Goal: Task Accomplishment & Management: Manage account settings

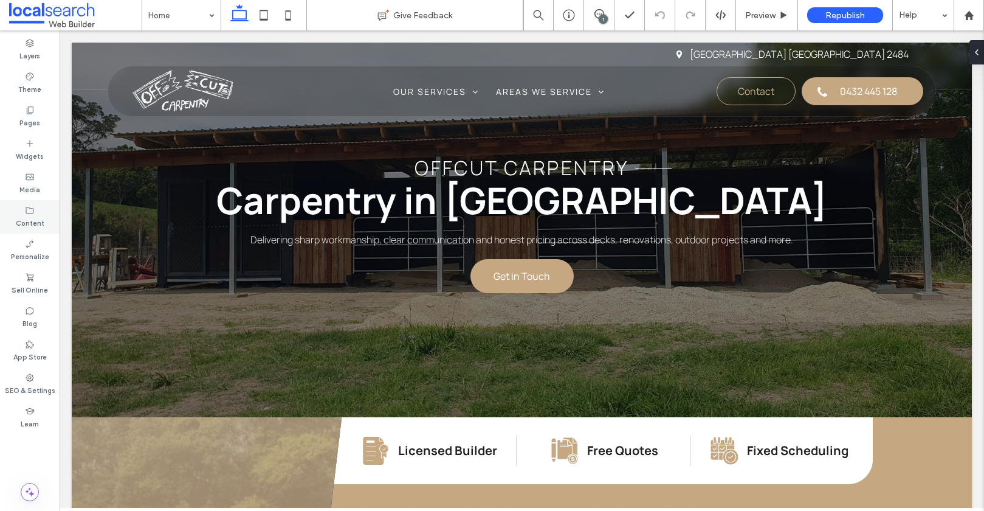
scroll to position [71, 0]
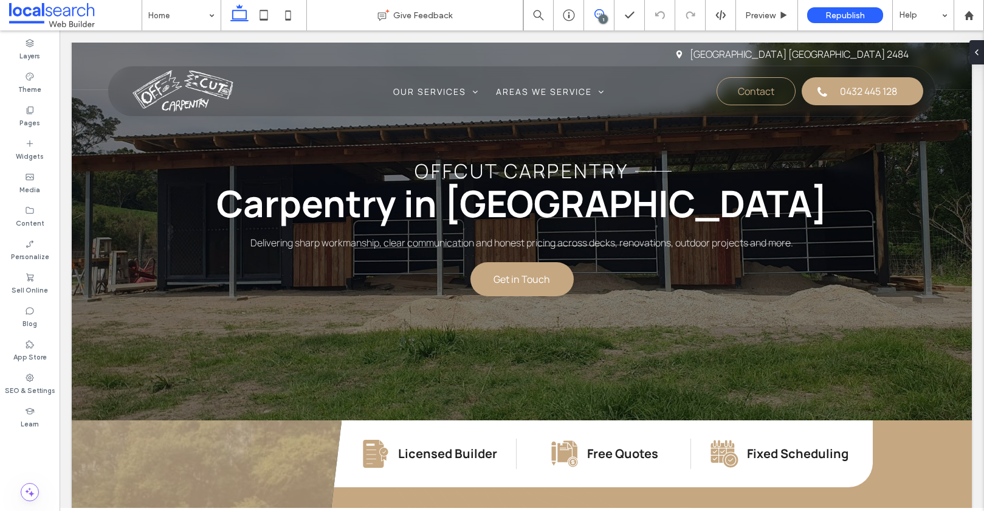
click at [597, 13] on icon at bounding box center [599, 14] width 10 height 10
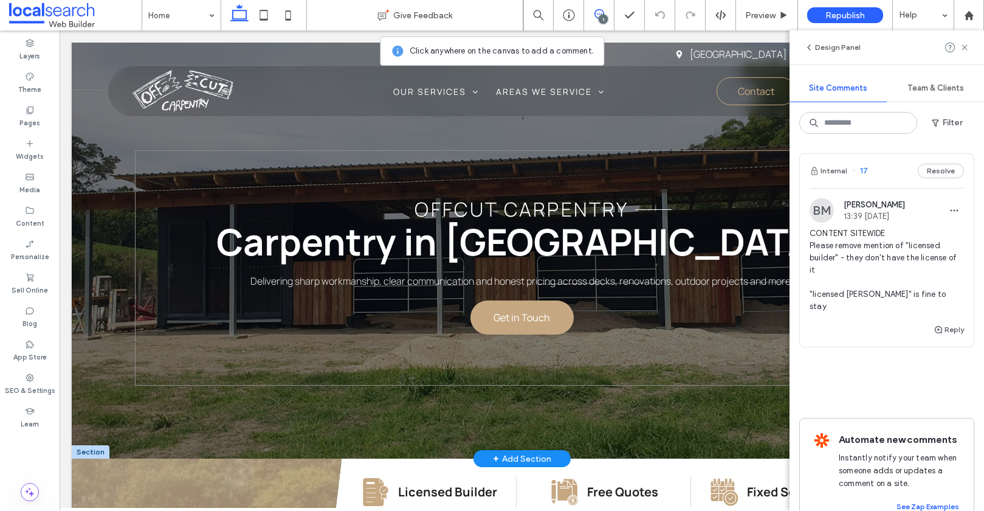
scroll to position [30, 0]
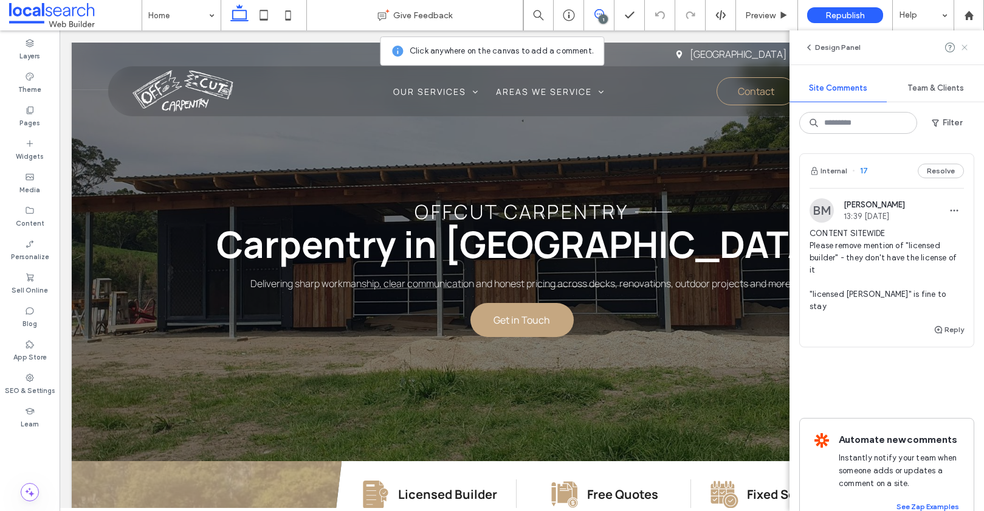
click at [964, 44] on icon at bounding box center [965, 48] width 10 height 10
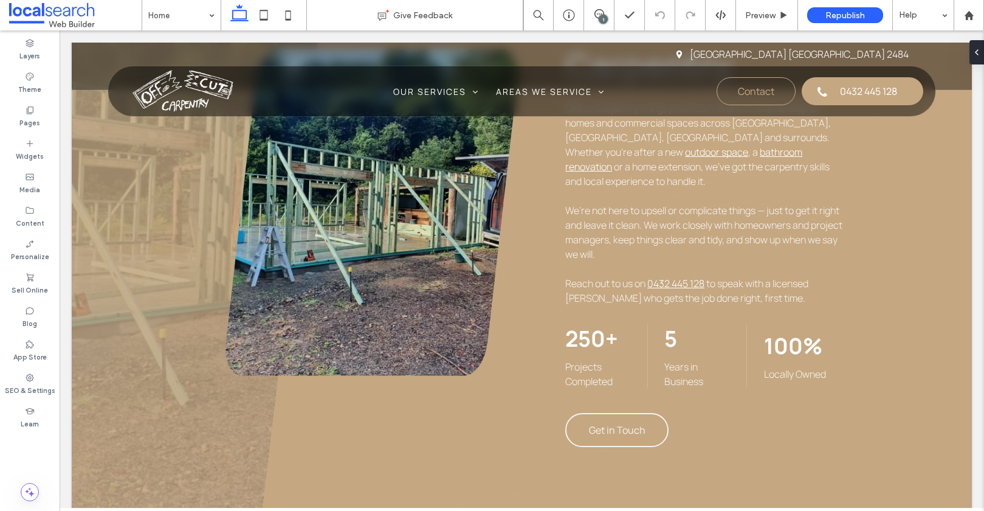
scroll to position [255, 0]
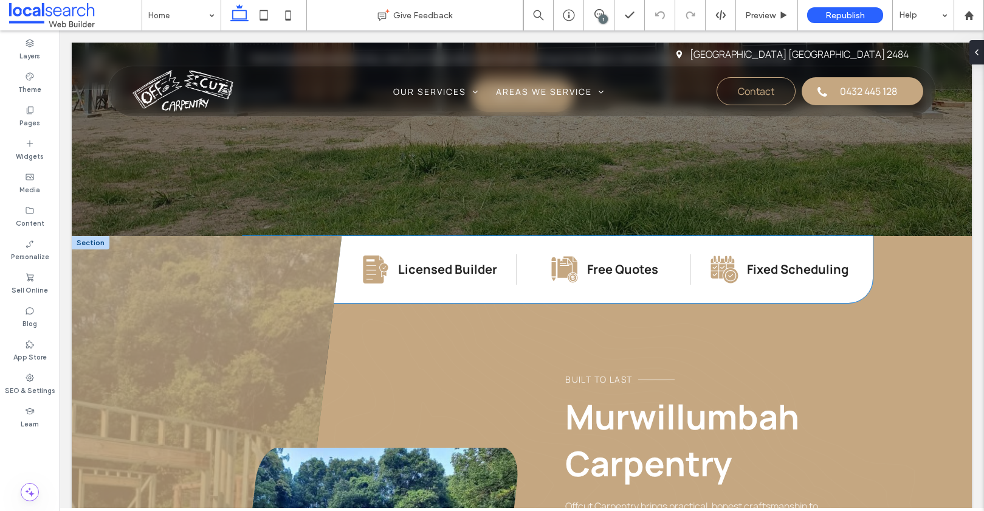
click at [463, 267] on strong "Licensed Builder" at bounding box center [447, 269] width 99 height 16
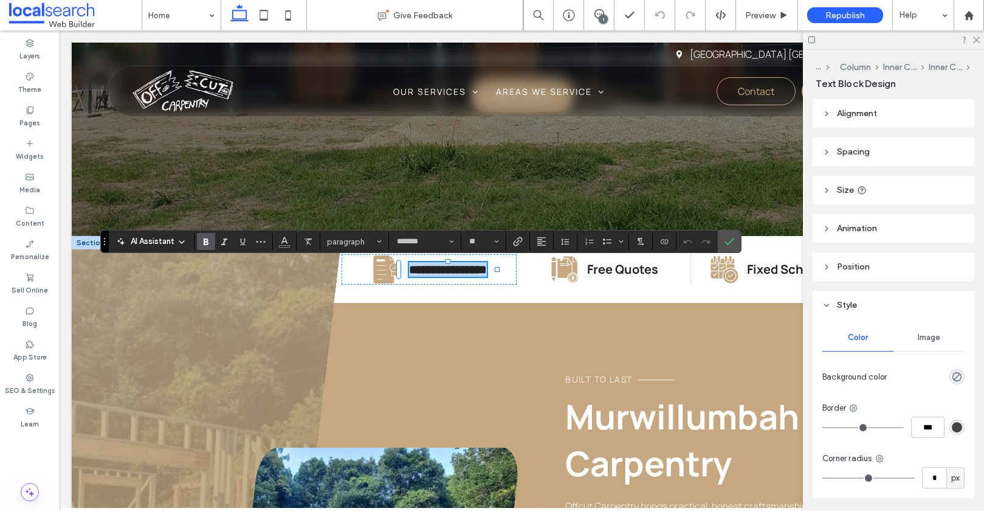
click at [466, 268] on strong "**********" at bounding box center [448, 269] width 78 height 12
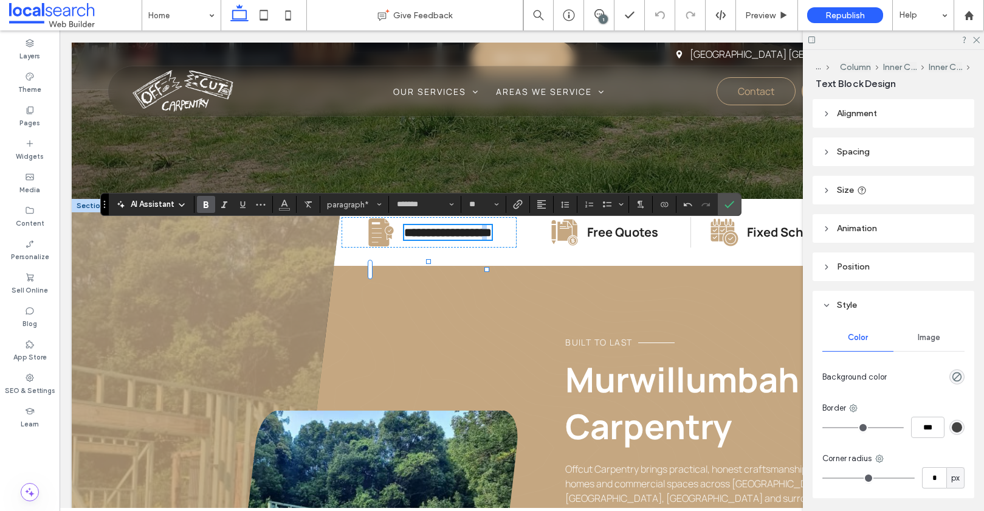
drag, startPoint x: 473, startPoint y: 272, endPoint x: 481, endPoint y: 267, distance: 9.3
click at [481, 238] on strong "**********" at bounding box center [448, 232] width 88 height 12
click at [507, 247] on div "**********" at bounding box center [429, 232] width 175 height 30
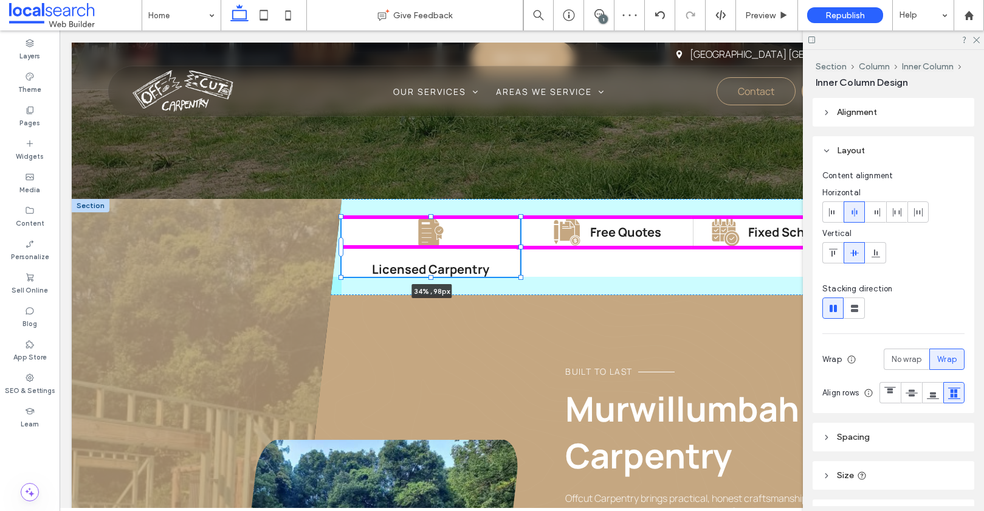
click at [520, 246] on div at bounding box center [520, 246] width 5 height 5
type input "**"
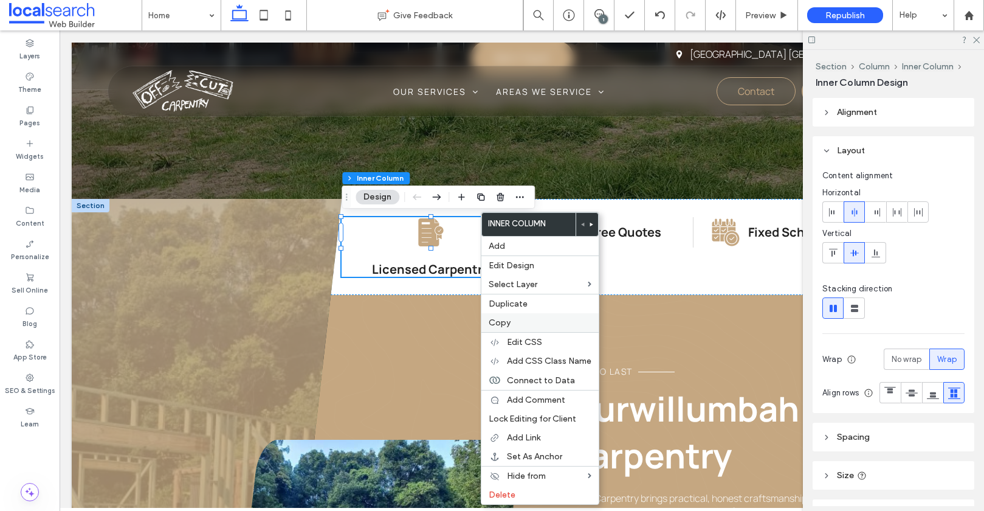
click at [494, 320] on span "Copy" at bounding box center [500, 322] width 22 height 10
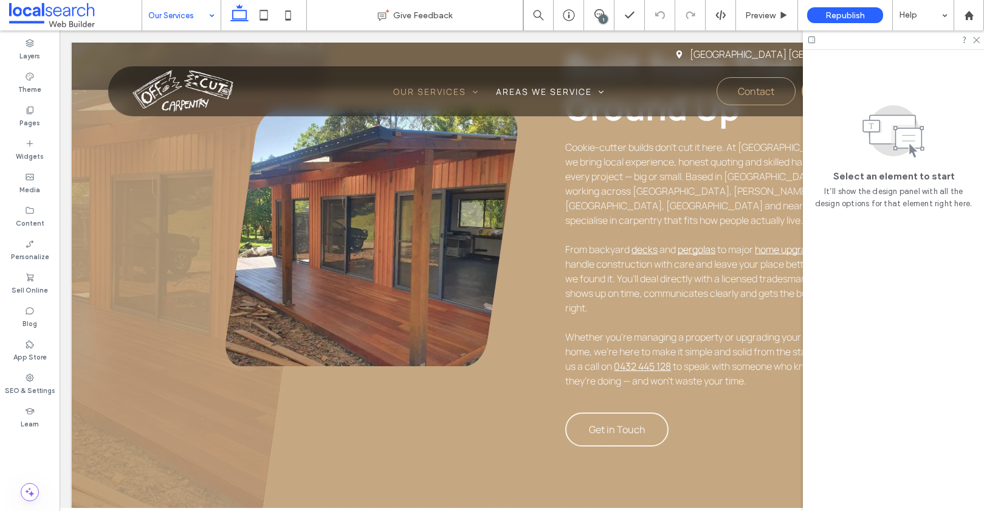
click at [169, 18] on input at bounding box center [178, 15] width 60 height 30
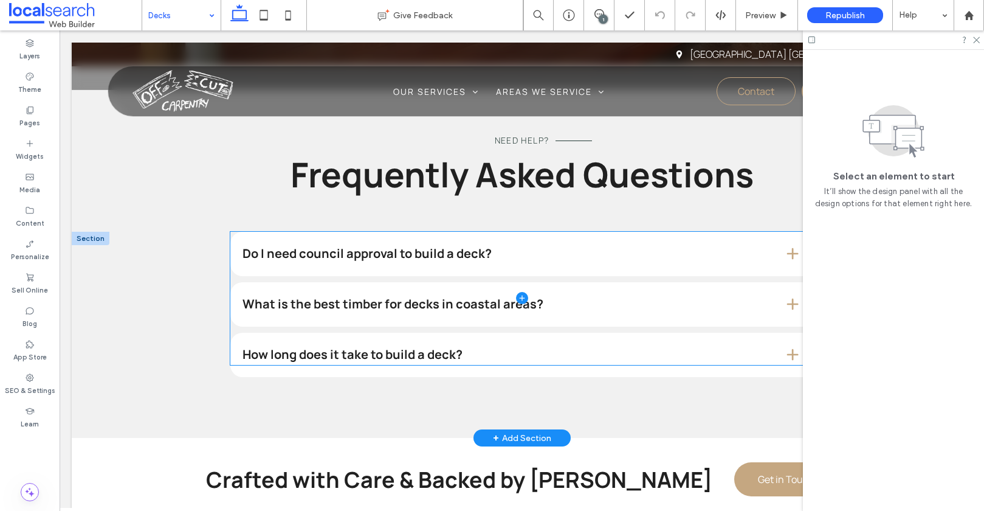
click at [351, 260] on span at bounding box center [521, 299] width 583 height 134
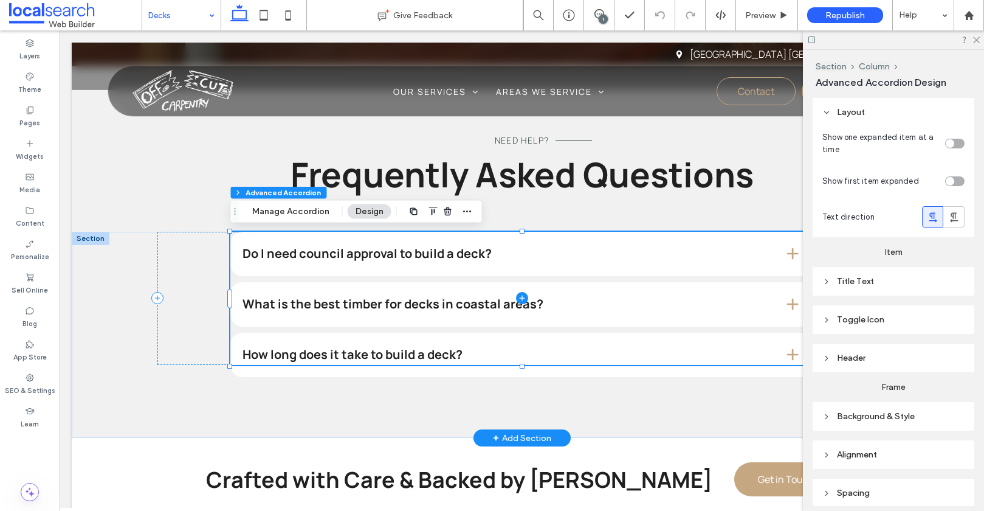
click at [351, 260] on span at bounding box center [521, 299] width 583 height 134
click at [380, 253] on span at bounding box center [521, 299] width 583 height 134
click at [390, 253] on span at bounding box center [521, 299] width 583 height 134
click at [393, 253] on span at bounding box center [521, 299] width 583 height 134
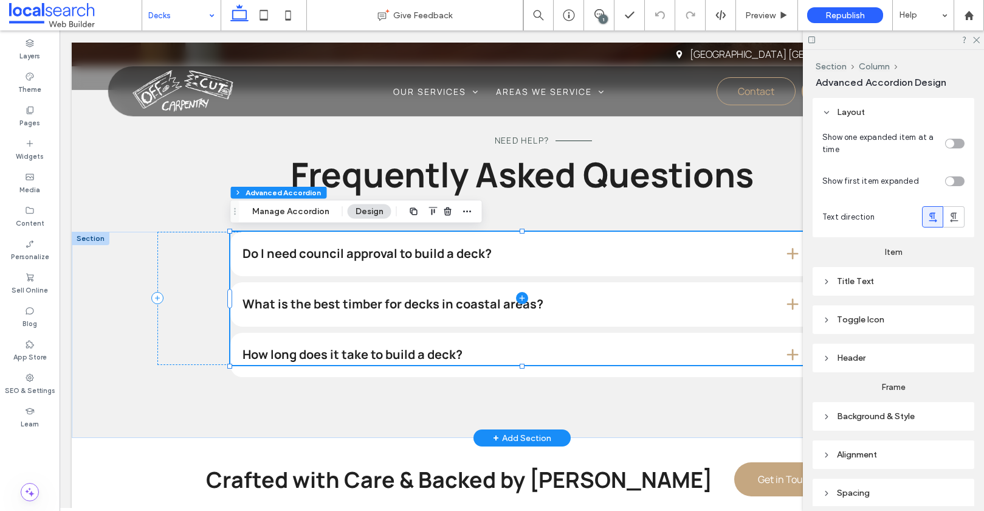
click at [393, 253] on span at bounding box center [521, 299] width 583 height 134
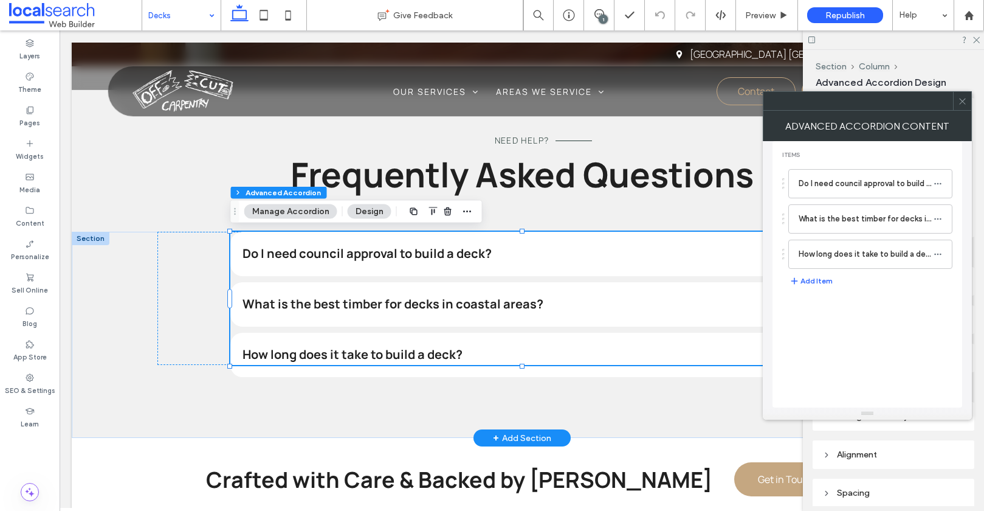
click at [280, 210] on button "Manage Accordion" at bounding box center [290, 211] width 93 height 15
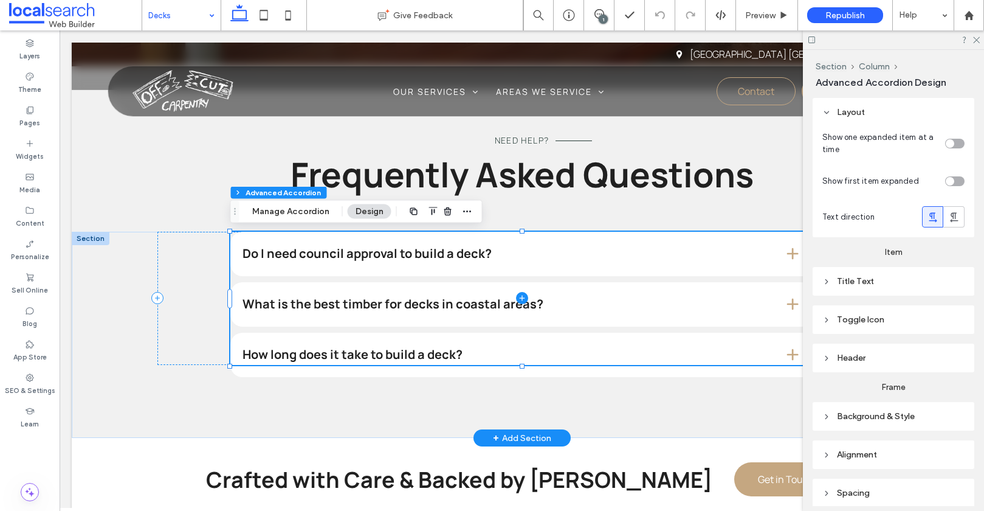
click at [381, 260] on span at bounding box center [521, 299] width 583 height 134
click at [267, 208] on button "Manage Accordion" at bounding box center [290, 211] width 93 height 15
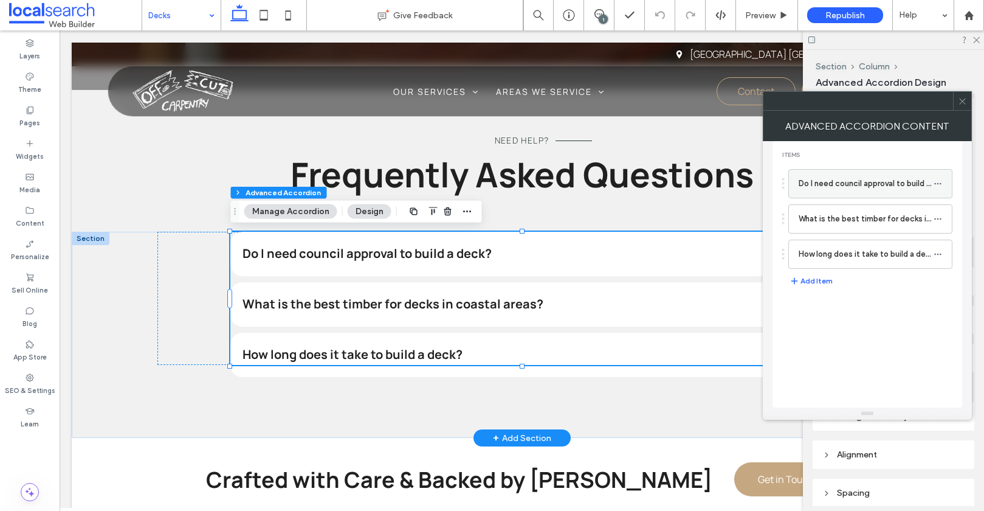
click at [852, 184] on label "Do I need council approval to build a deck?" at bounding box center [866, 183] width 135 height 24
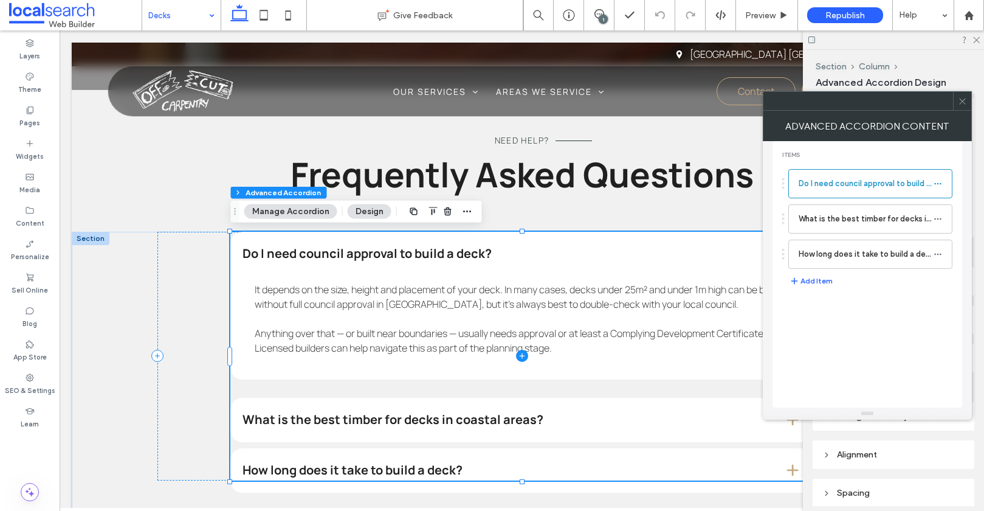
click at [307, 343] on span at bounding box center [521, 356] width 583 height 249
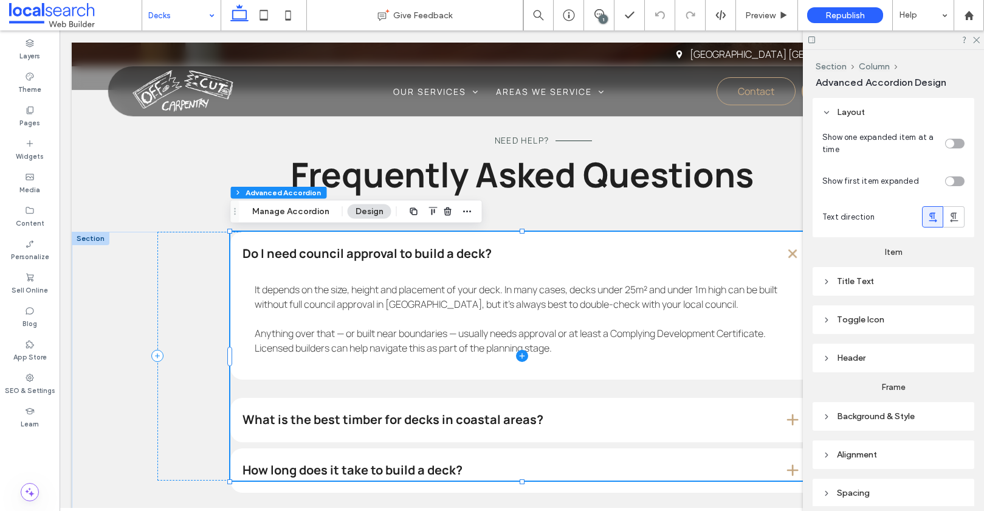
click at [311, 348] on span at bounding box center [521, 356] width 583 height 249
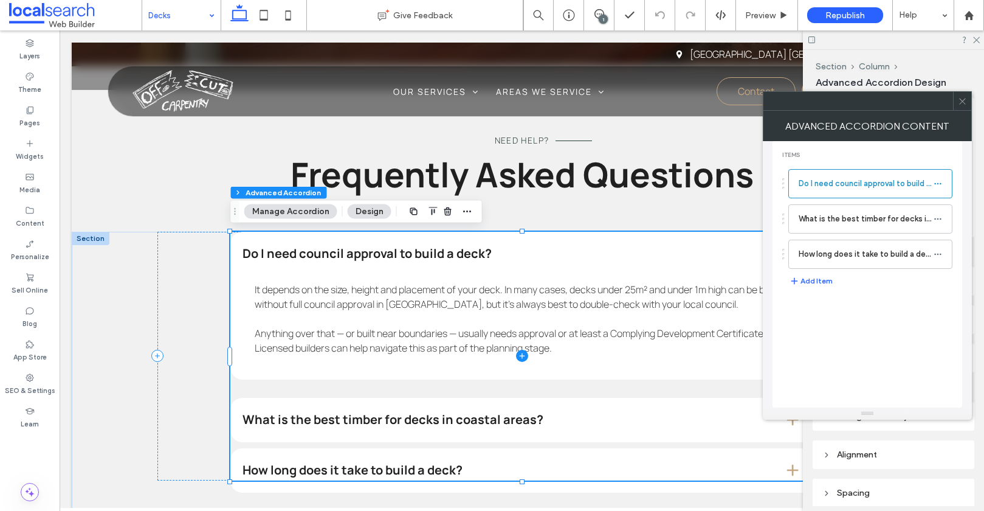
click at [311, 348] on span at bounding box center [521, 356] width 583 height 249
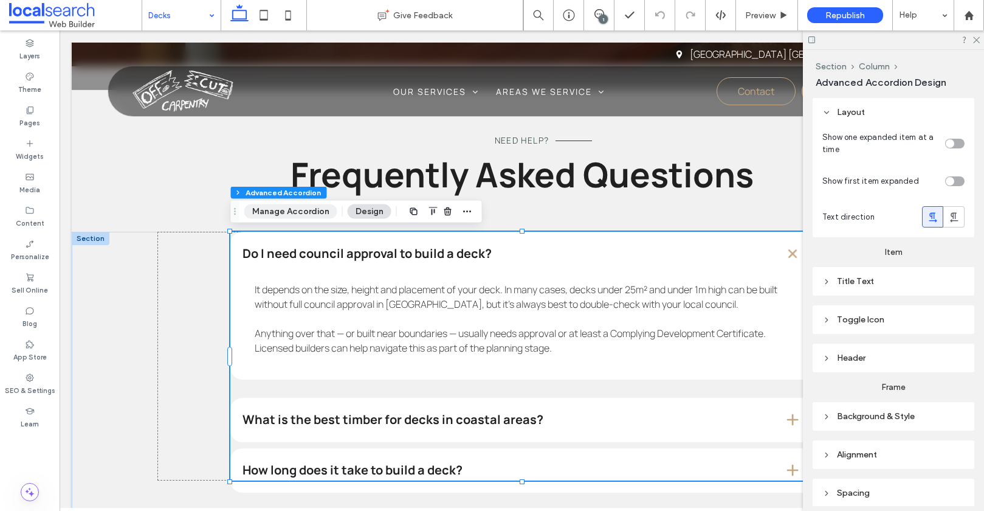
click at [289, 208] on button "Manage Accordion" at bounding box center [290, 211] width 93 height 15
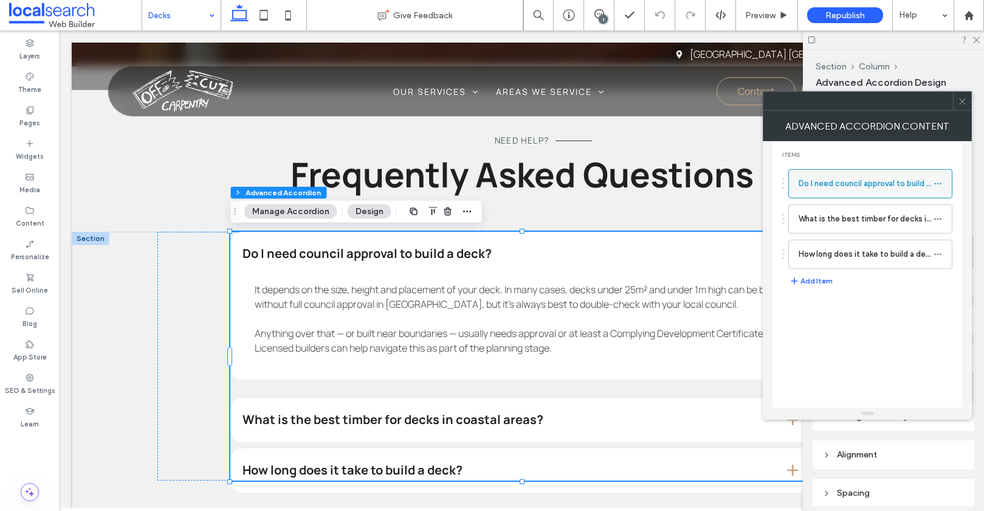
click at [858, 182] on label "Do I need council approval to build a deck?" at bounding box center [866, 183] width 135 height 24
click at [404, 303] on span at bounding box center [521, 356] width 583 height 249
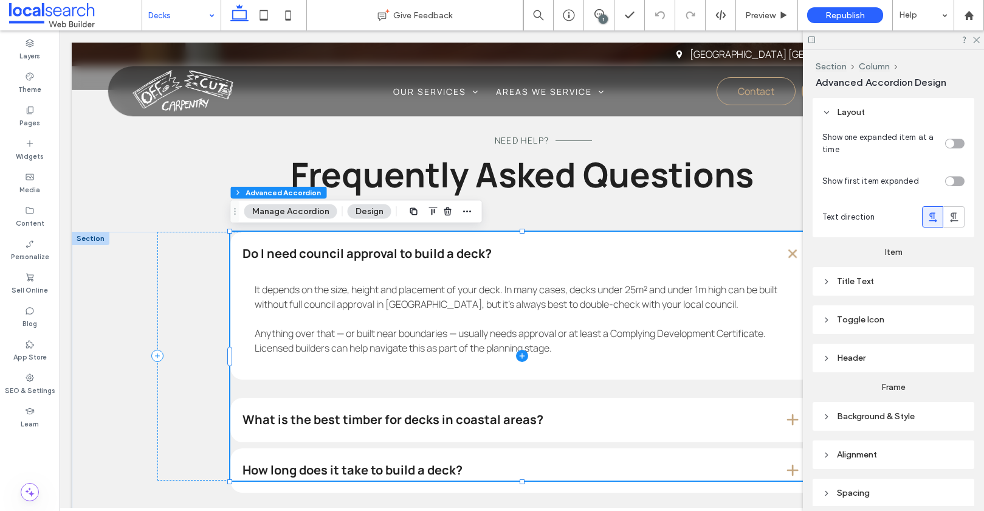
click at [404, 303] on span at bounding box center [521, 356] width 583 height 249
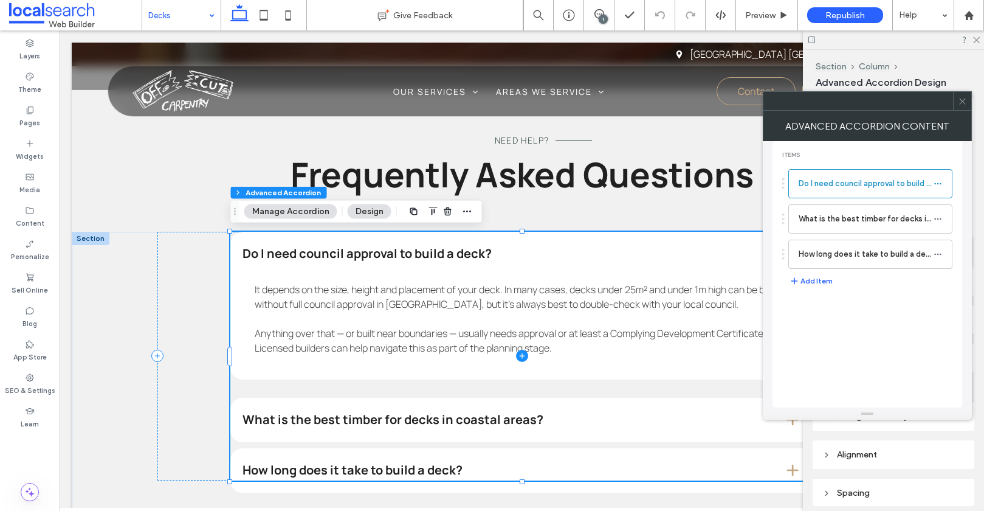
click at [404, 303] on span at bounding box center [521, 356] width 583 height 249
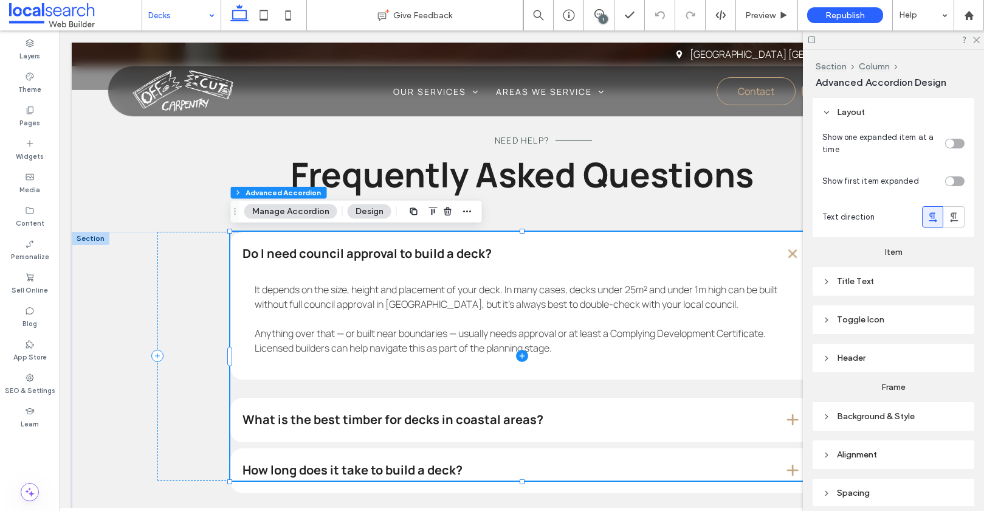
click at [404, 303] on span at bounding box center [521, 356] width 583 height 249
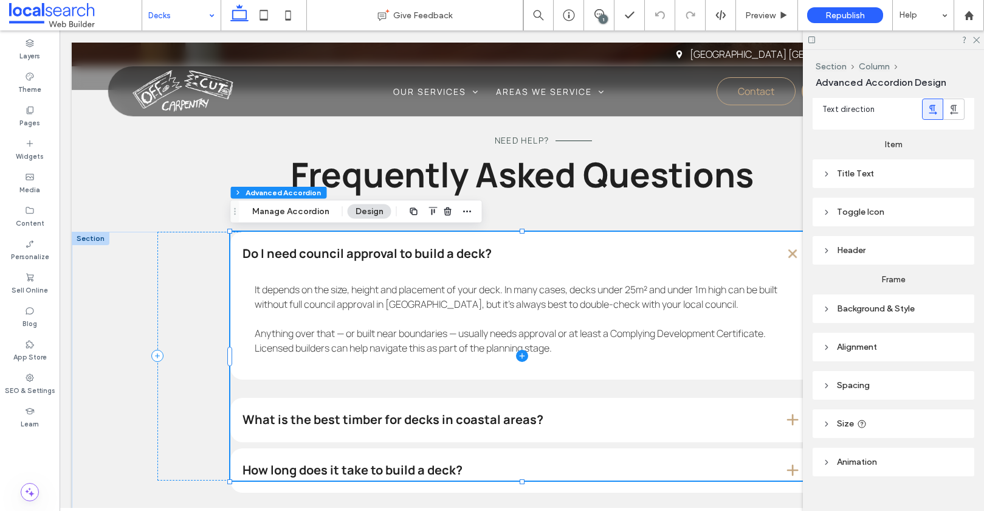
scroll to position [126, 0]
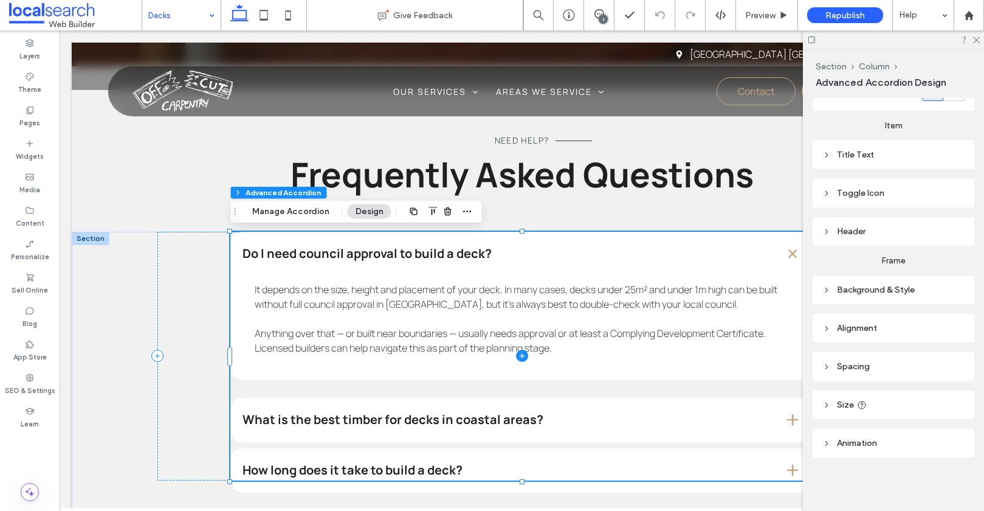
click at [442, 310] on span at bounding box center [521, 356] width 583 height 249
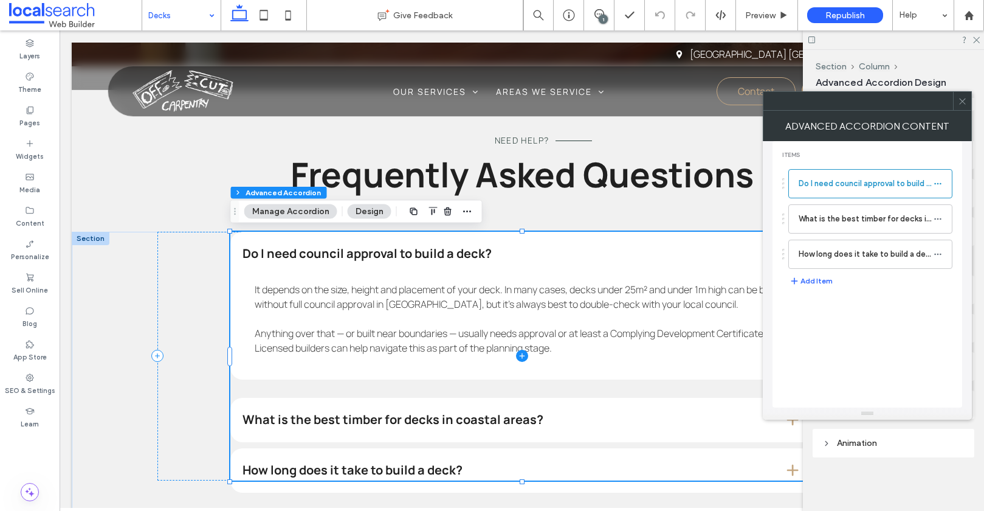
click at [442, 310] on span at bounding box center [521, 356] width 583 height 249
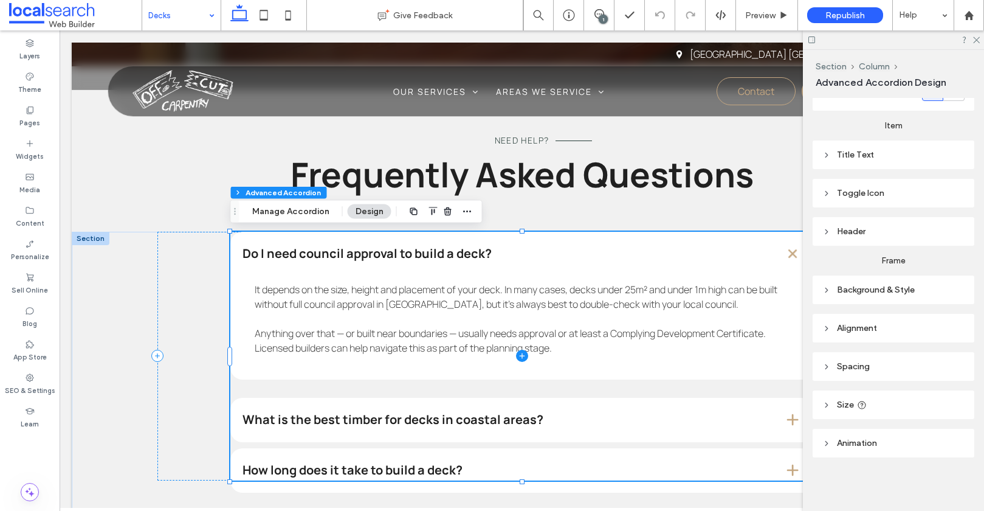
click at [442, 310] on span at bounding box center [521, 356] width 583 height 249
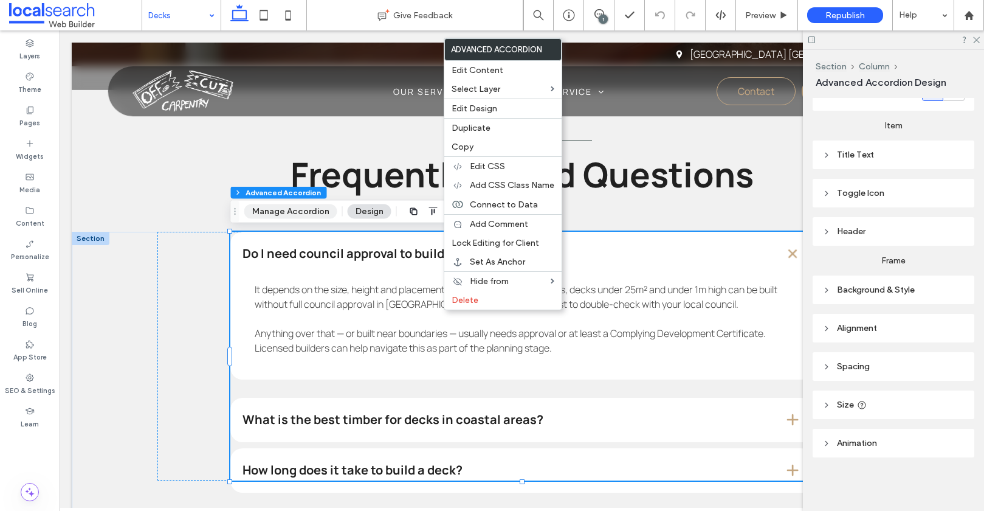
click at [307, 212] on button "Manage Accordion" at bounding box center [290, 211] width 93 height 15
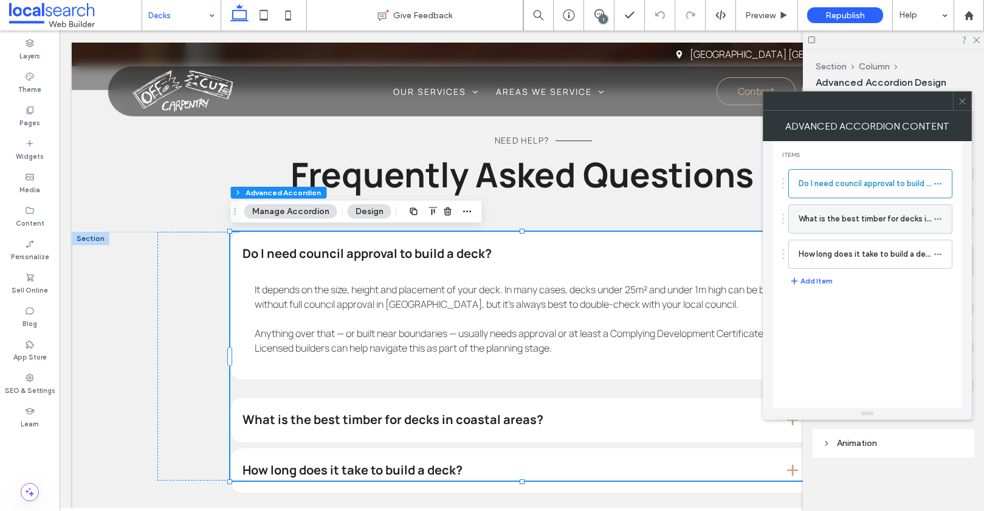
click at [847, 227] on label "What is the best timber for decks in coastal areas?" at bounding box center [866, 219] width 135 height 24
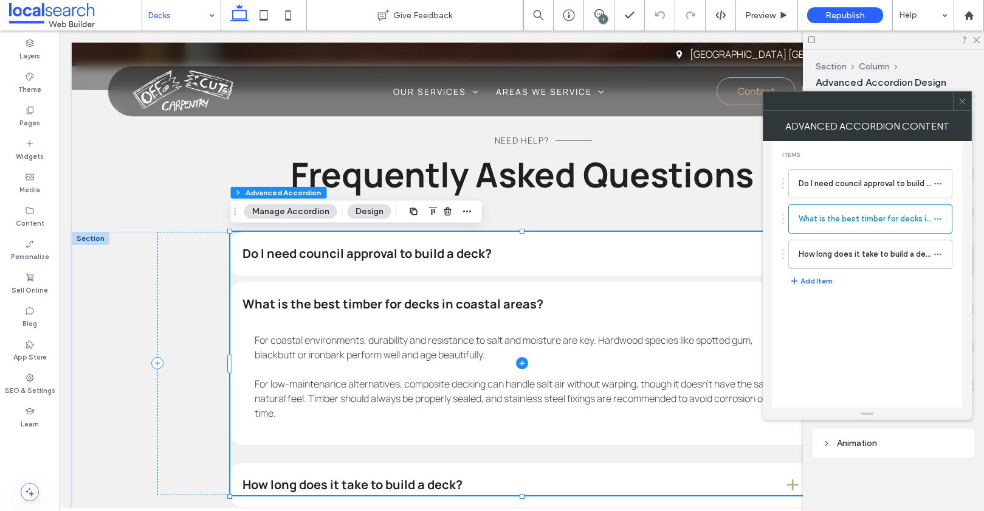
click at [353, 341] on span at bounding box center [521, 364] width 583 height 264
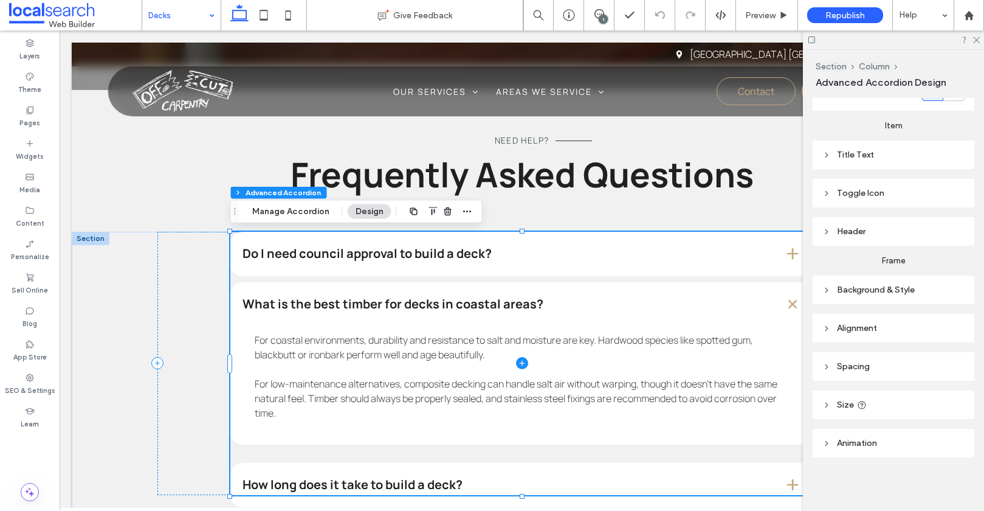
click at [378, 348] on span at bounding box center [521, 364] width 583 height 264
click at [385, 348] on span at bounding box center [521, 364] width 583 height 264
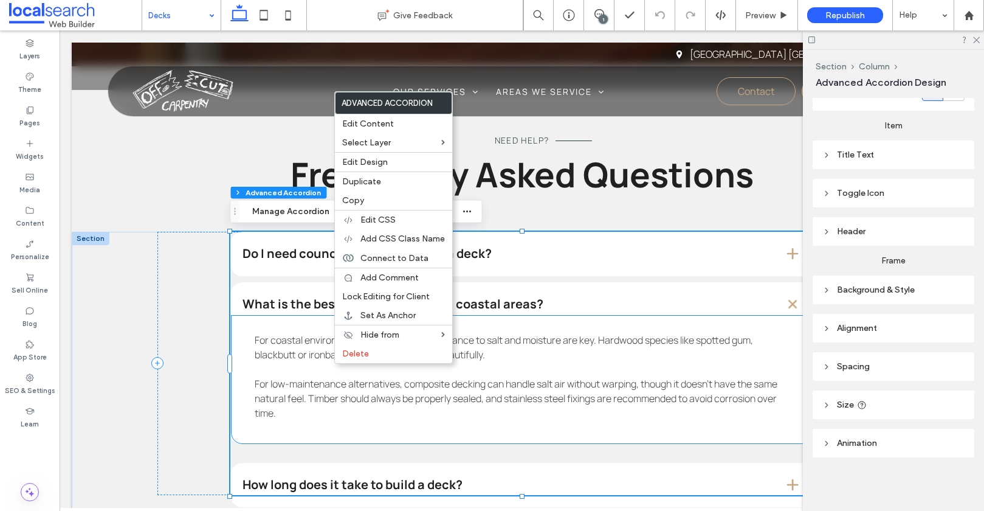
click at [486, 370] on p at bounding box center [522, 369] width 535 height 15
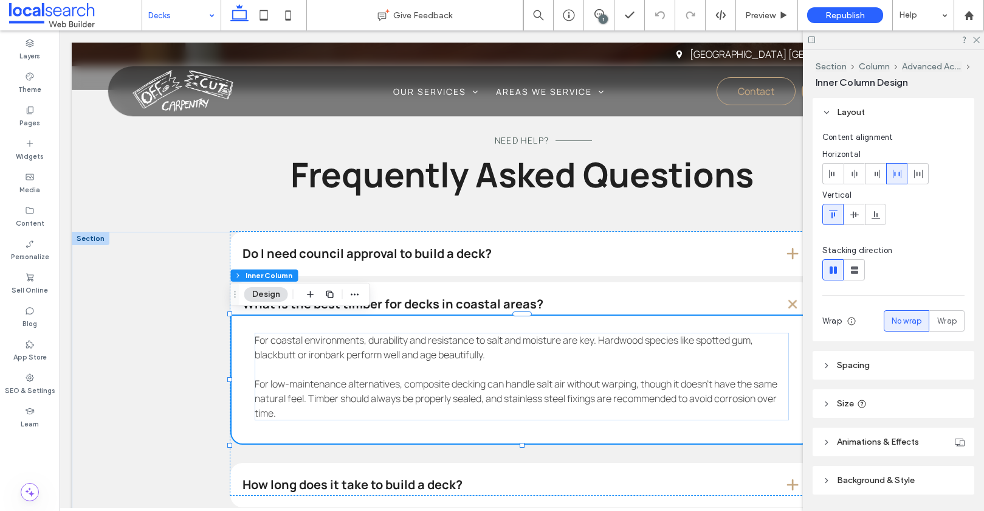
click at [483, 370] on p at bounding box center [522, 369] width 535 height 15
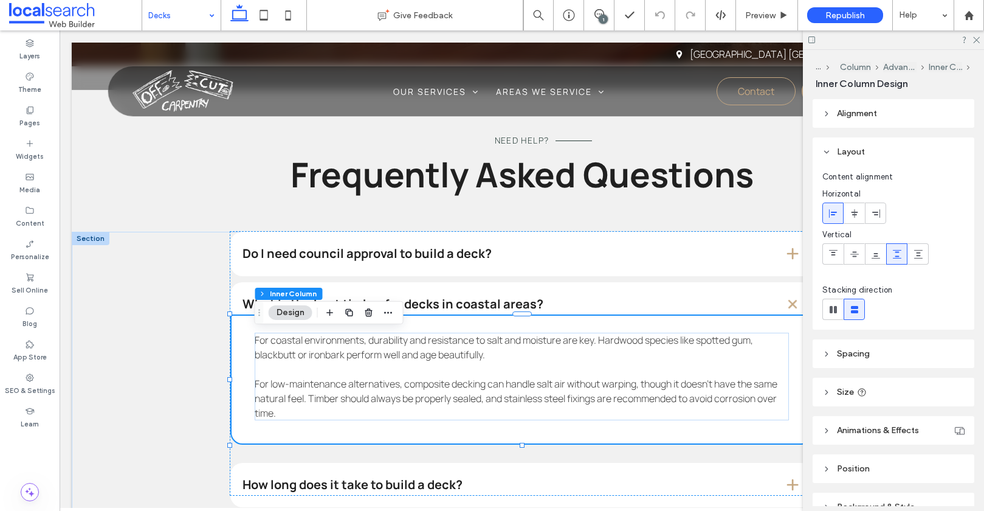
click at [483, 370] on p at bounding box center [522, 369] width 535 height 15
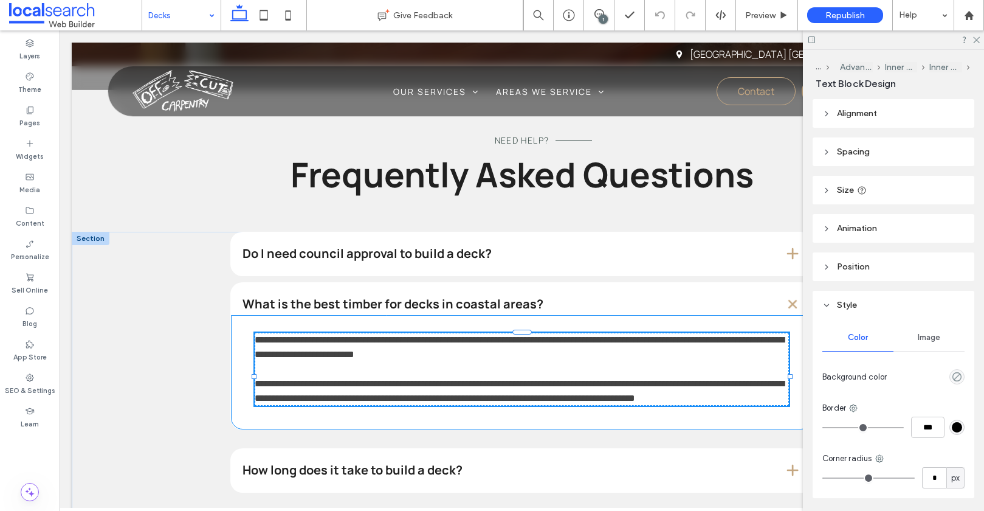
click at [483, 370] on p at bounding box center [522, 369] width 535 height 15
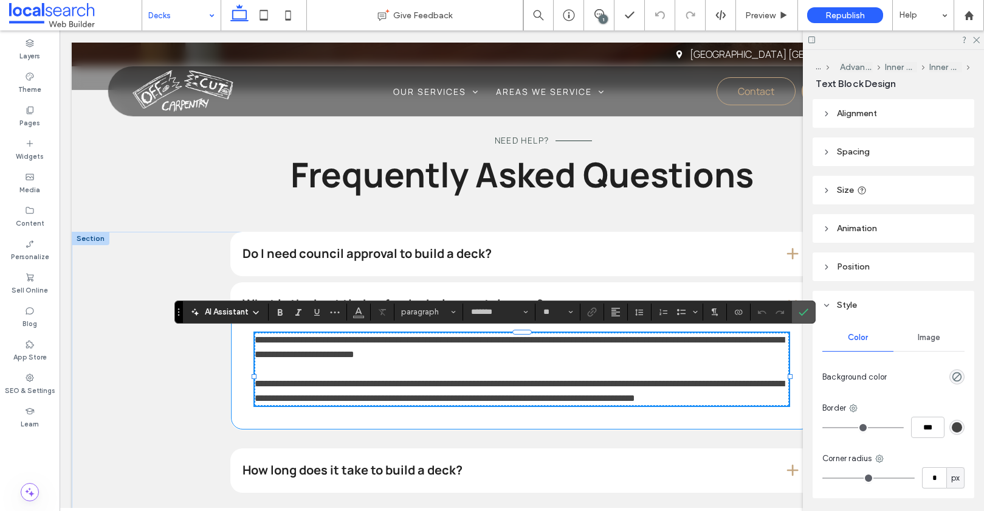
click at [482, 370] on p at bounding box center [522, 369] width 535 height 15
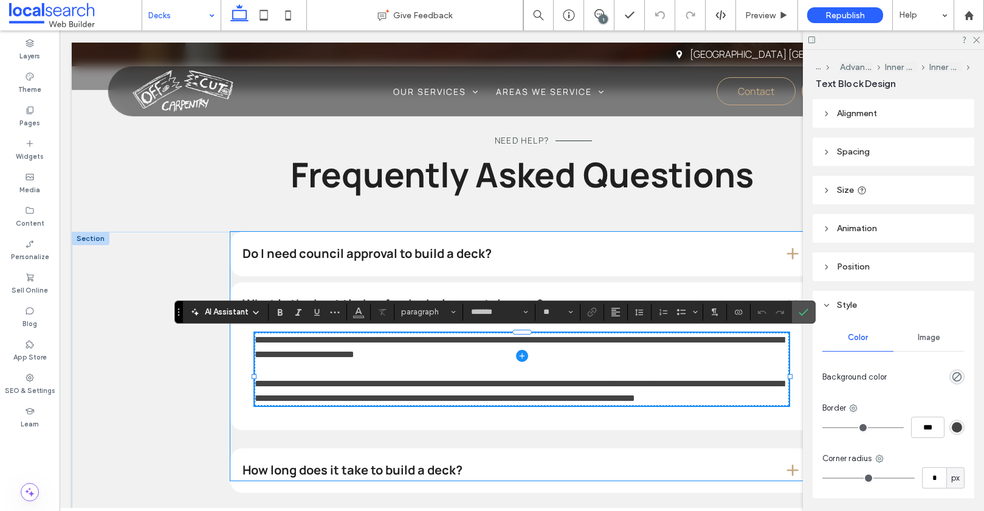
click at [314, 260] on span at bounding box center [521, 356] width 583 height 249
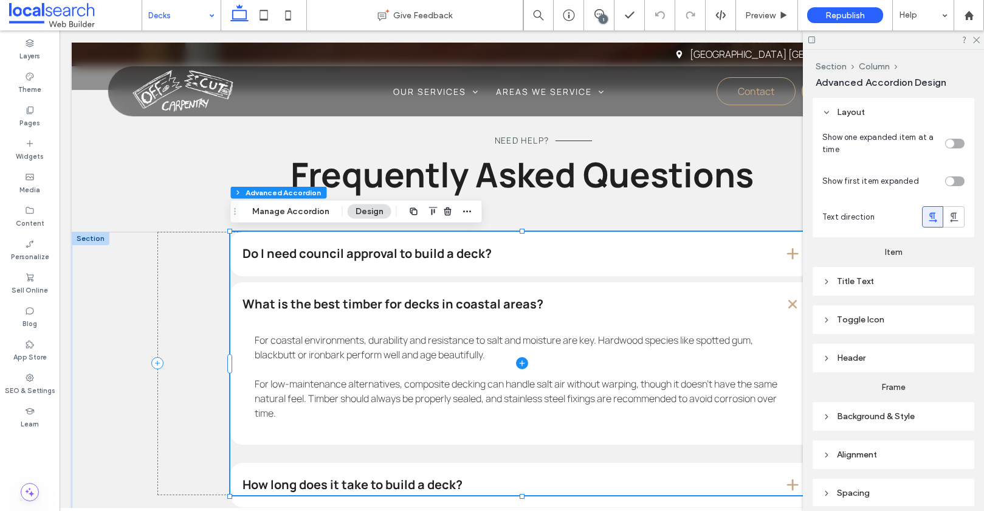
type input "*"
click at [322, 255] on span at bounding box center [521, 364] width 583 height 264
click at [290, 211] on button "Manage Accordion" at bounding box center [290, 211] width 93 height 15
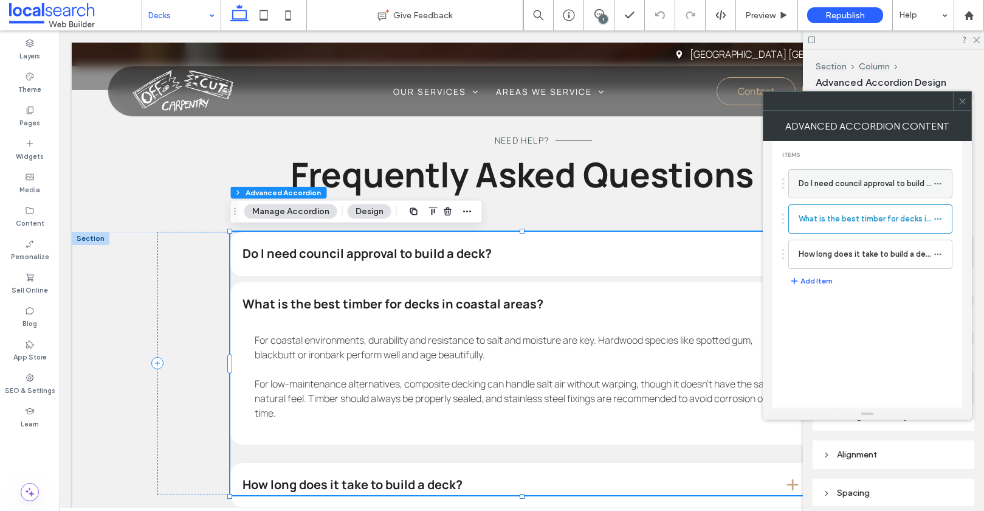
click at [838, 187] on label "Do I need council approval to build a deck?" at bounding box center [866, 183] width 135 height 24
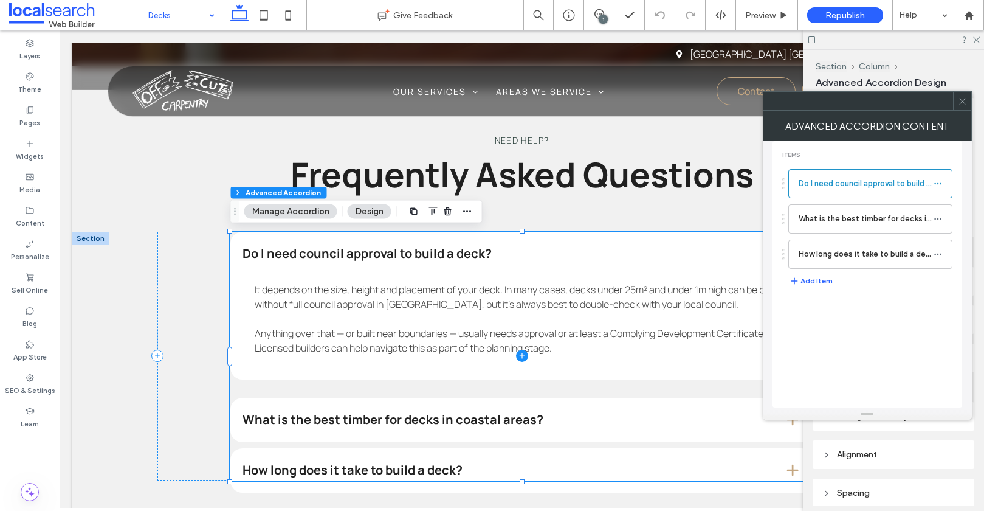
click at [312, 324] on span at bounding box center [521, 356] width 583 height 249
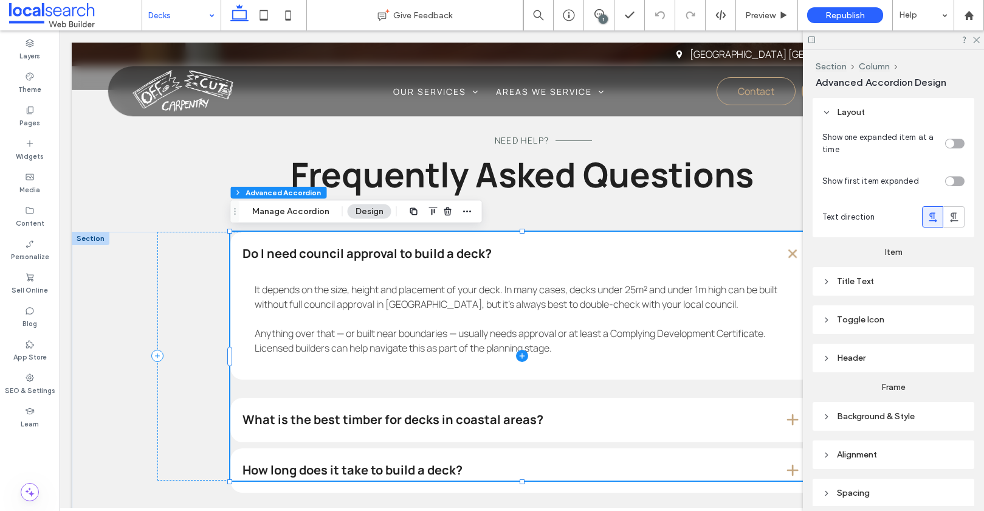
click at [308, 343] on span at bounding box center [521, 356] width 583 height 249
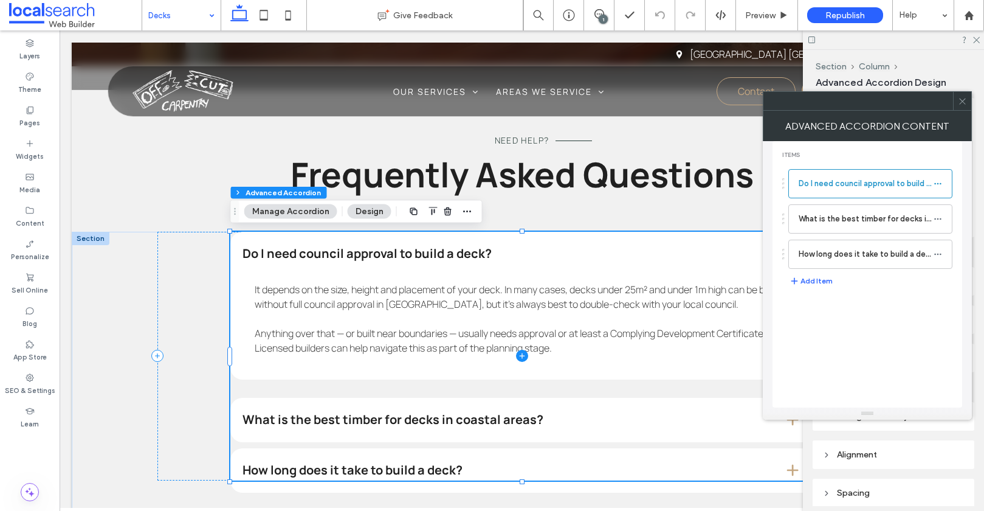
click at [309, 342] on span at bounding box center [521, 356] width 583 height 249
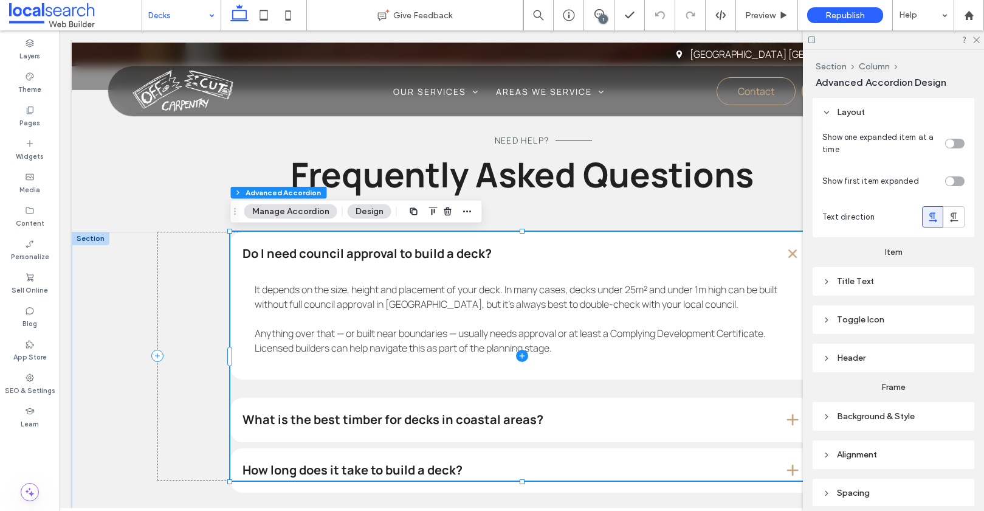
click at [309, 342] on span at bounding box center [521, 356] width 583 height 249
click at [310, 342] on span at bounding box center [521, 356] width 583 height 249
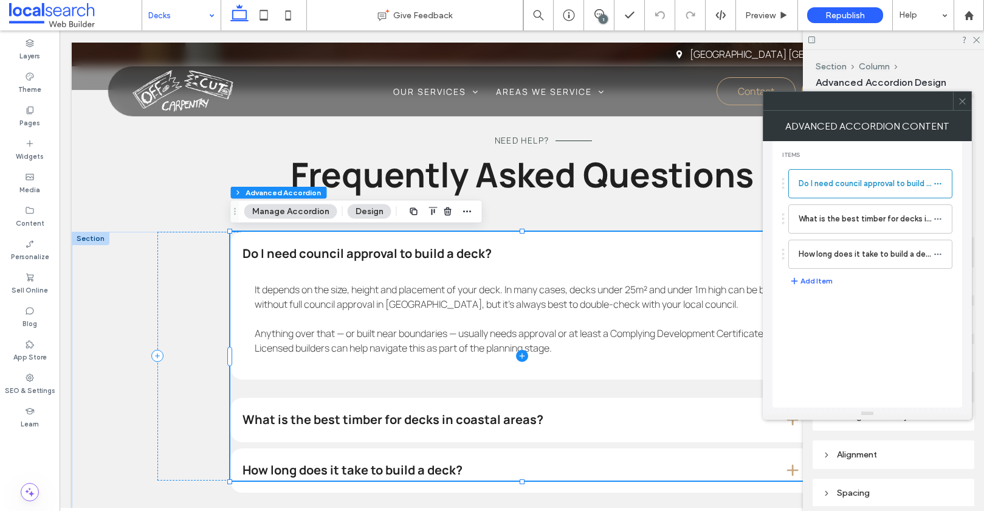
click at [310, 342] on span at bounding box center [521, 356] width 583 height 249
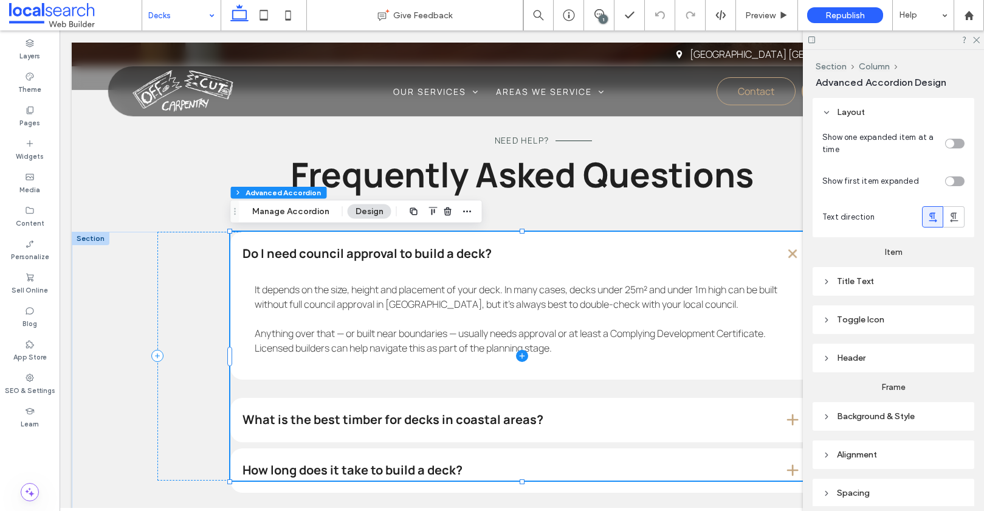
click at [310, 342] on span at bounding box center [521, 356] width 583 height 249
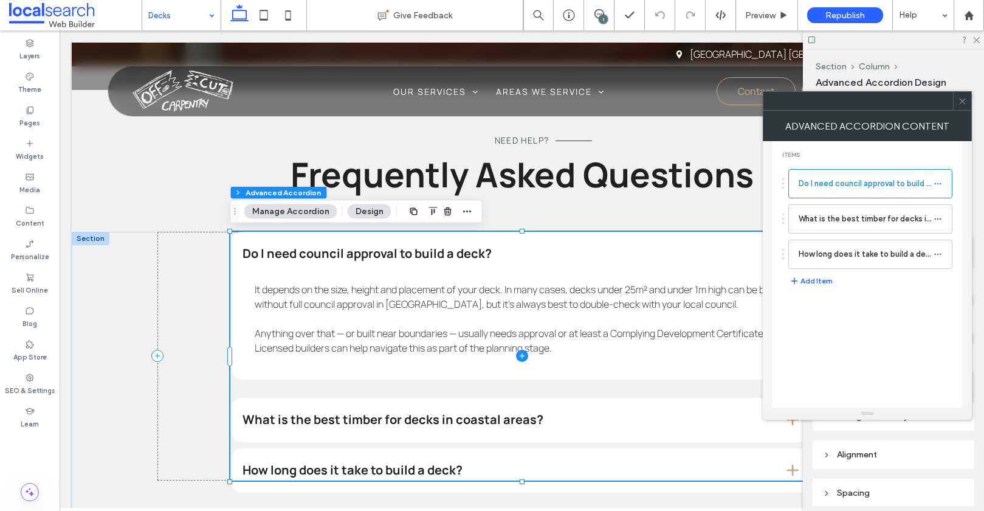
click at [310, 342] on span at bounding box center [521, 356] width 583 height 249
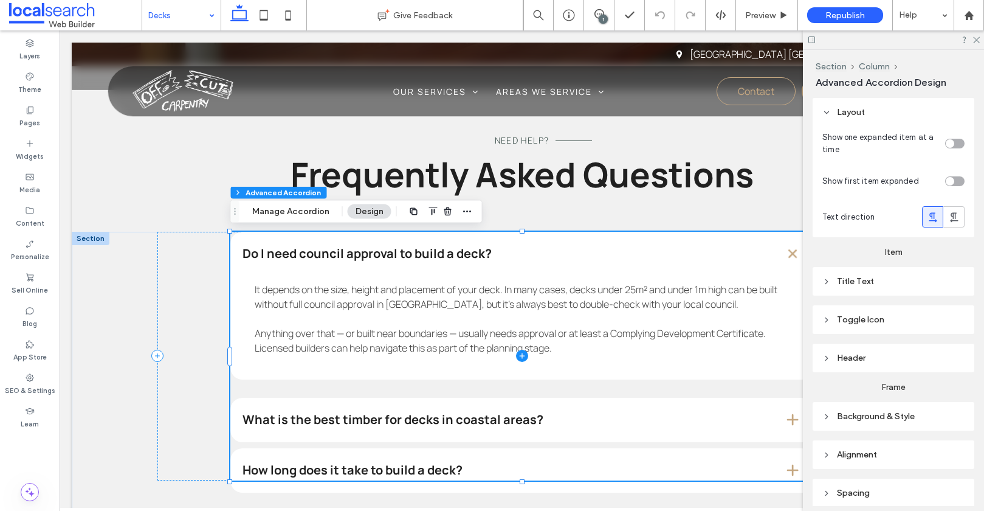
click at [310, 342] on span at bounding box center [521, 356] width 583 height 249
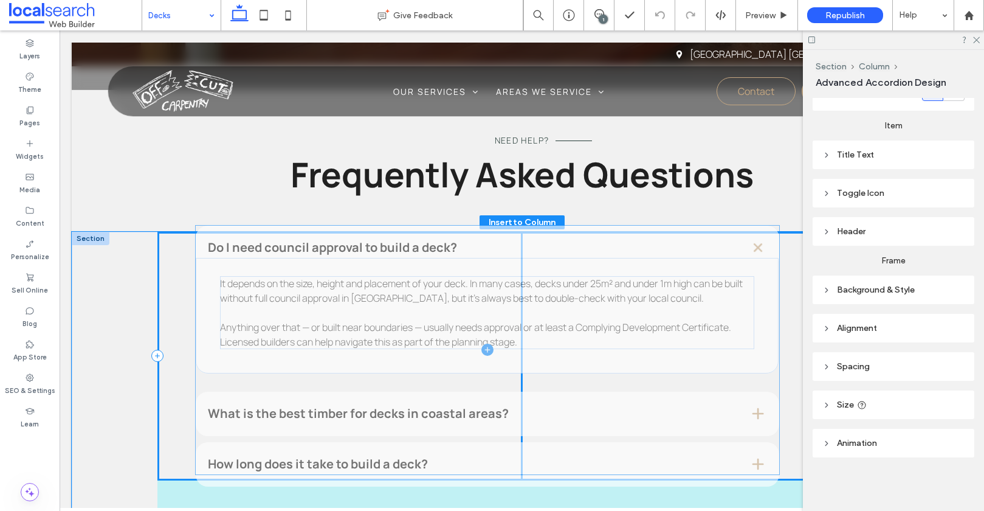
drag, startPoint x: 310, startPoint y: 342, endPoint x: 266, endPoint y: 334, distance: 44.5
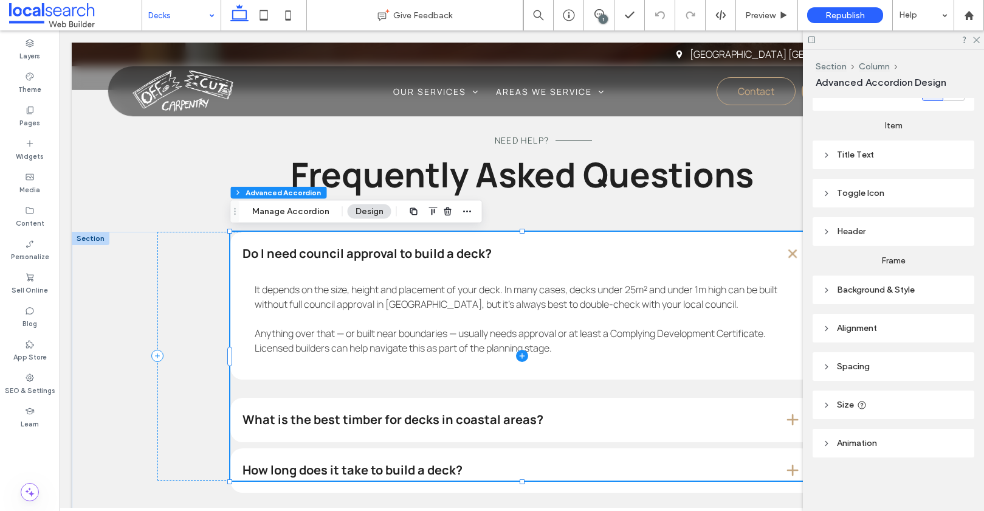
click at [292, 347] on span at bounding box center [521, 356] width 583 height 249
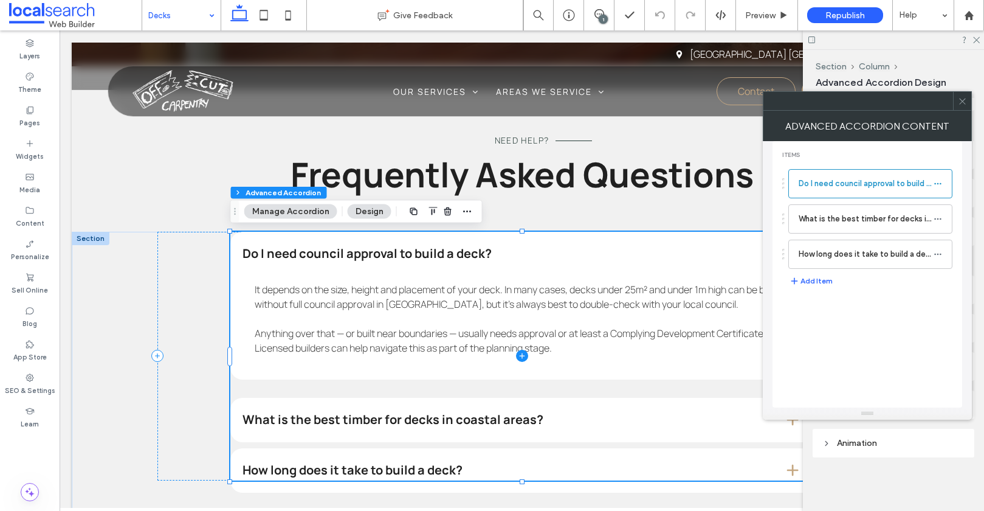
click at [292, 347] on span at bounding box center [521, 356] width 583 height 249
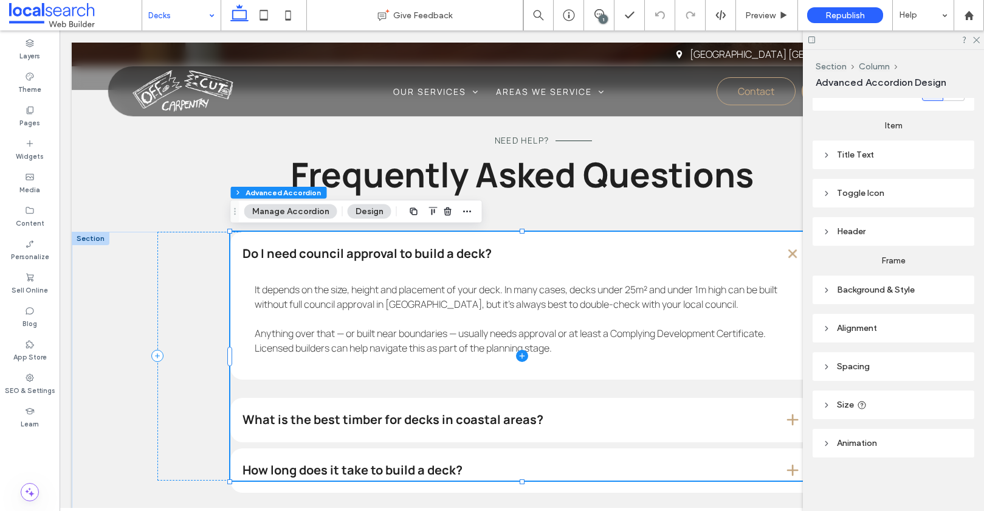
click at [292, 347] on span at bounding box center [521, 356] width 583 height 249
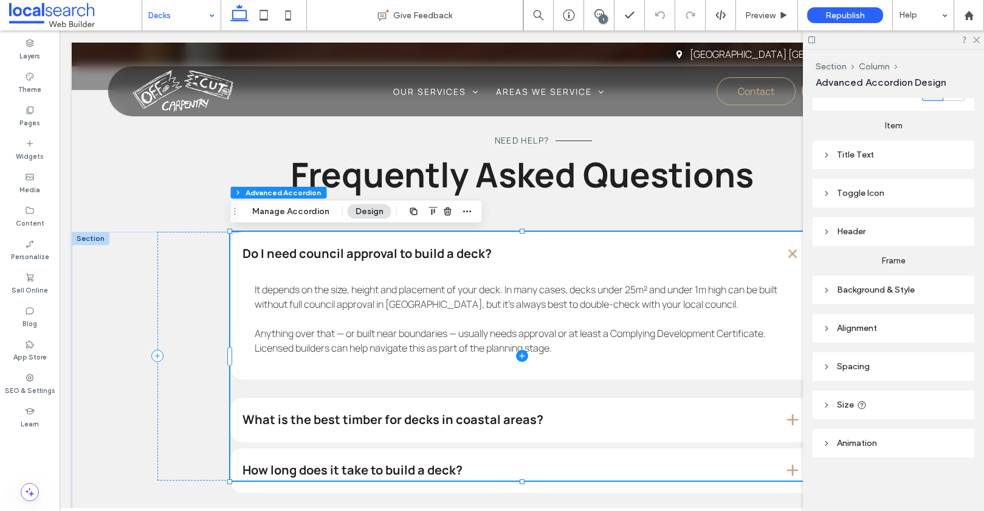
click at [292, 347] on span at bounding box center [521, 356] width 583 height 249
click at [466, 336] on span at bounding box center [521, 356] width 583 height 249
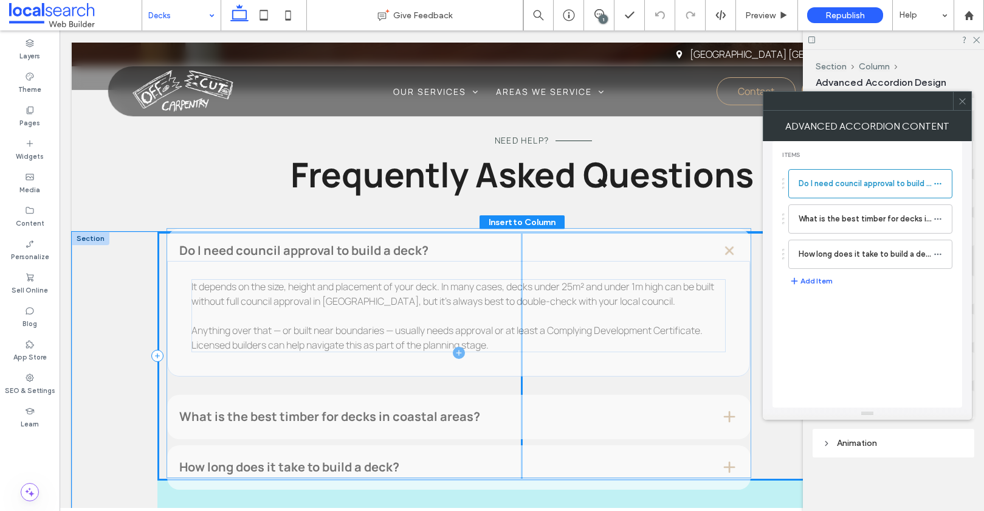
drag, startPoint x: 466, startPoint y: 336, endPoint x: 401, endPoint y: 332, distance: 64.5
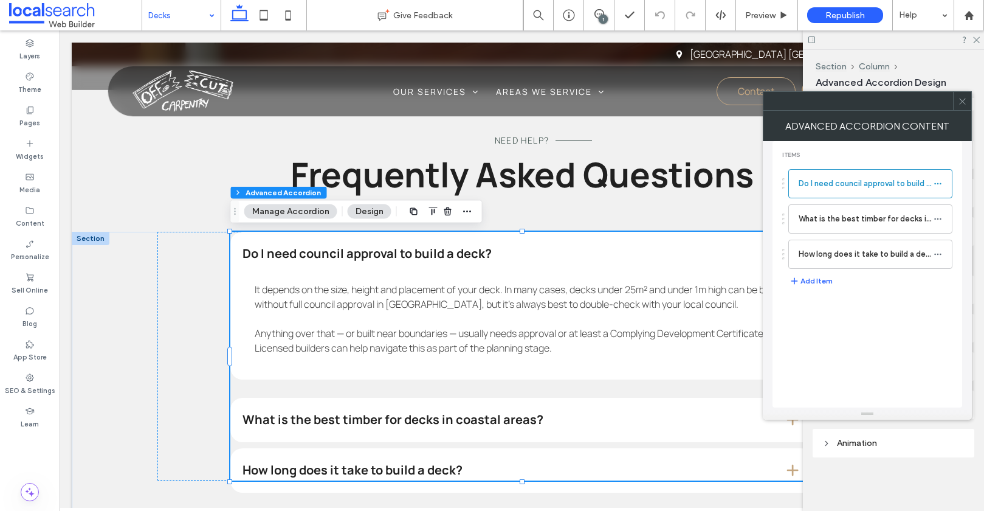
click at [964, 100] on icon at bounding box center [962, 101] width 9 height 9
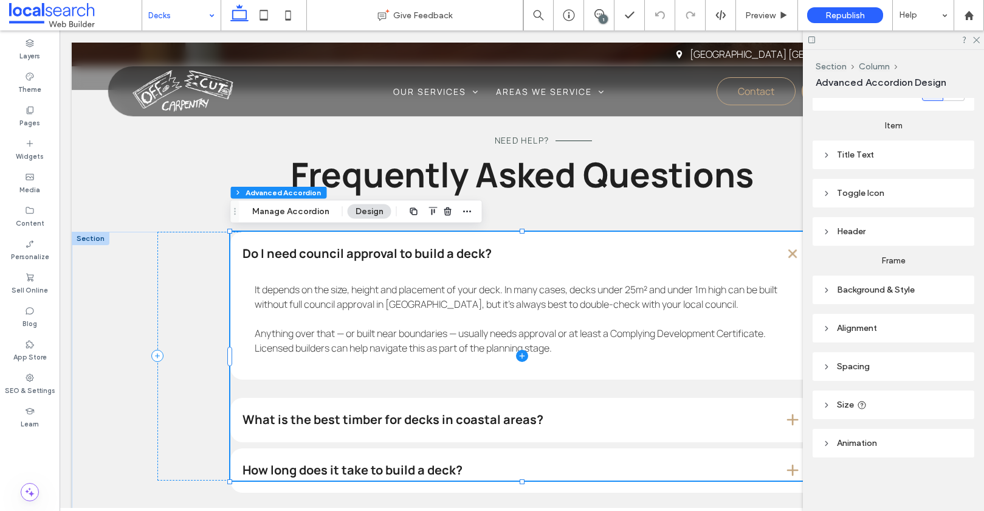
click at [307, 466] on span at bounding box center [521, 356] width 583 height 249
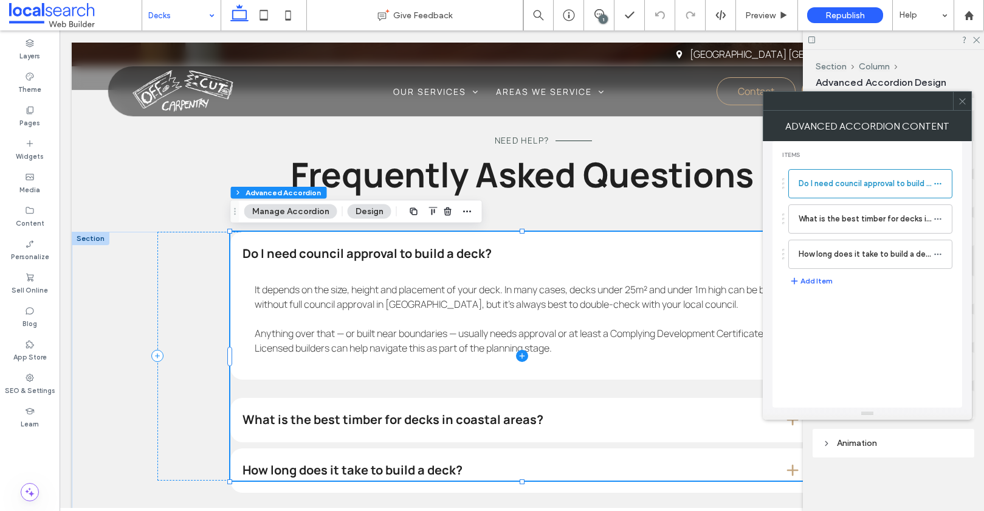
click at [307, 466] on span at bounding box center [521, 356] width 583 height 249
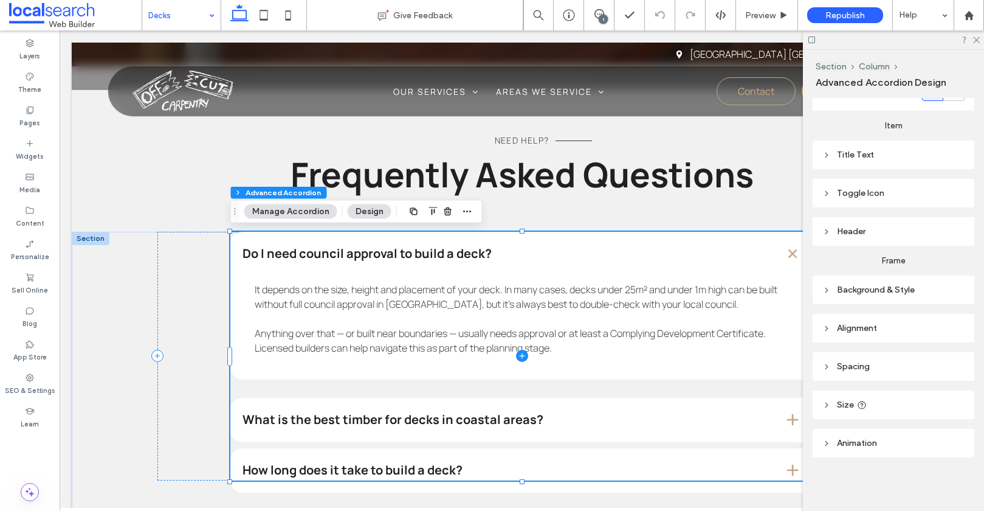
click at [307, 466] on span at bounding box center [521, 356] width 583 height 249
click at [289, 212] on button "Manage Accordion" at bounding box center [290, 211] width 93 height 15
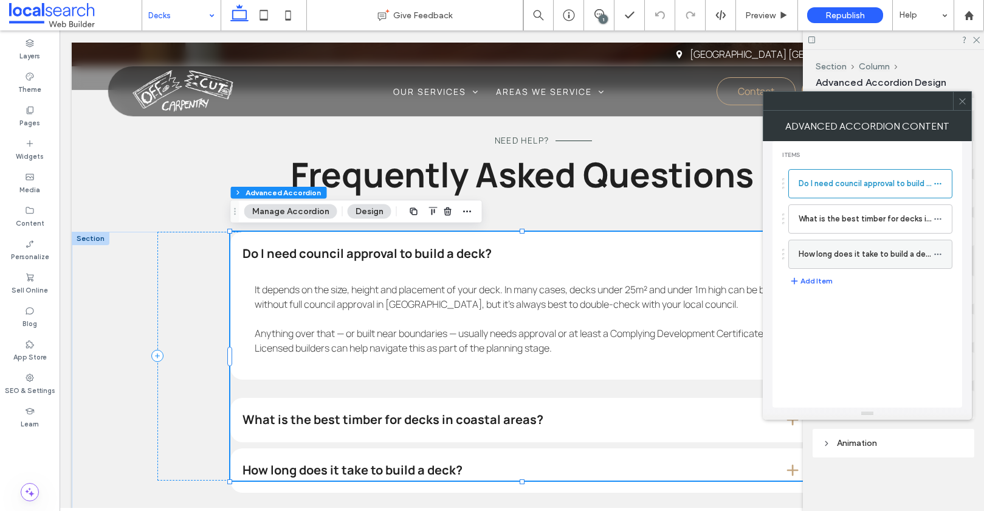
click at [853, 258] on label "How long does it take to build a deck?" at bounding box center [866, 254] width 135 height 24
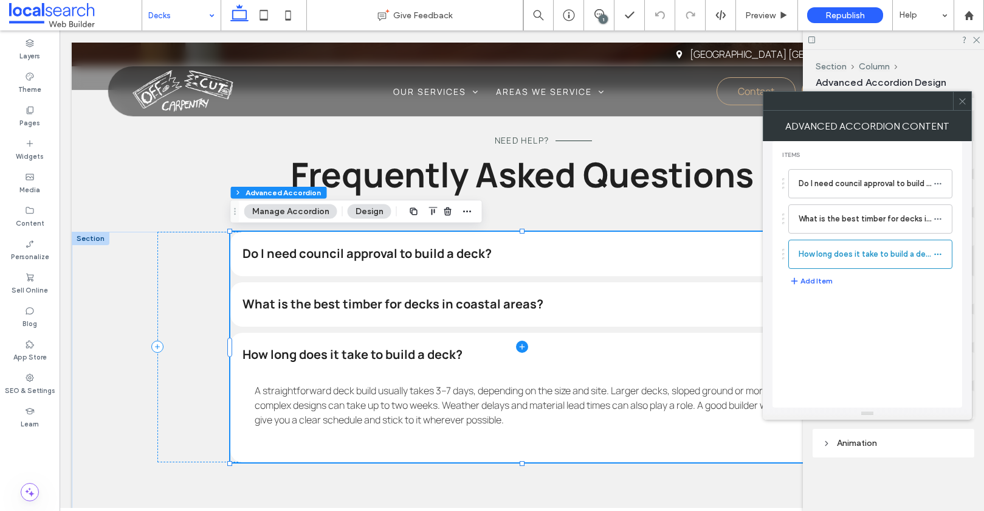
click at [340, 405] on span at bounding box center [521, 347] width 583 height 231
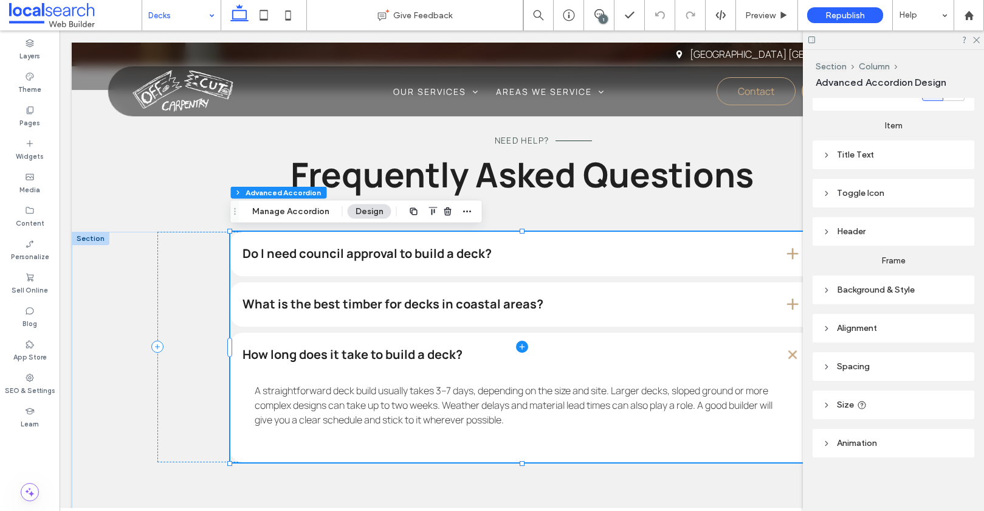
click at [340, 405] on span at bounding box center [521, 347] width 583 height 231
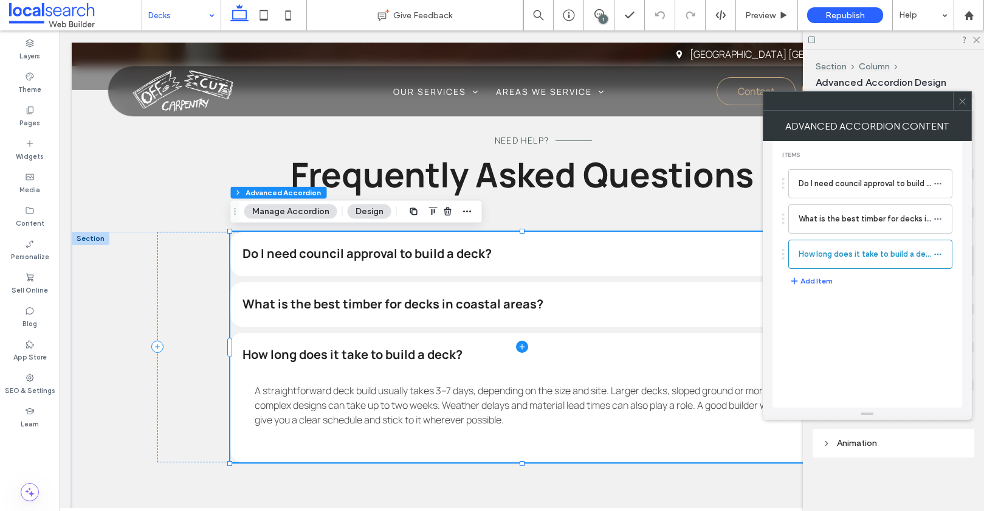
click at [340, 405] on span at bounding box center [521, 347] width 583 height 231
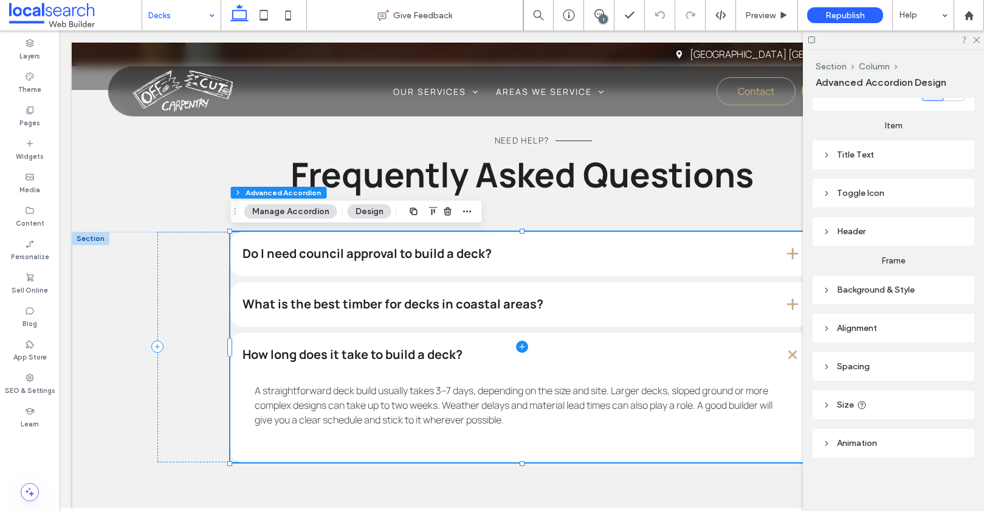
click at [340, 405] on span at bounding box center [521, 347] width 583 height 231
click at [339, 405] on span at bounding box center [521, 347] width 583 height 231
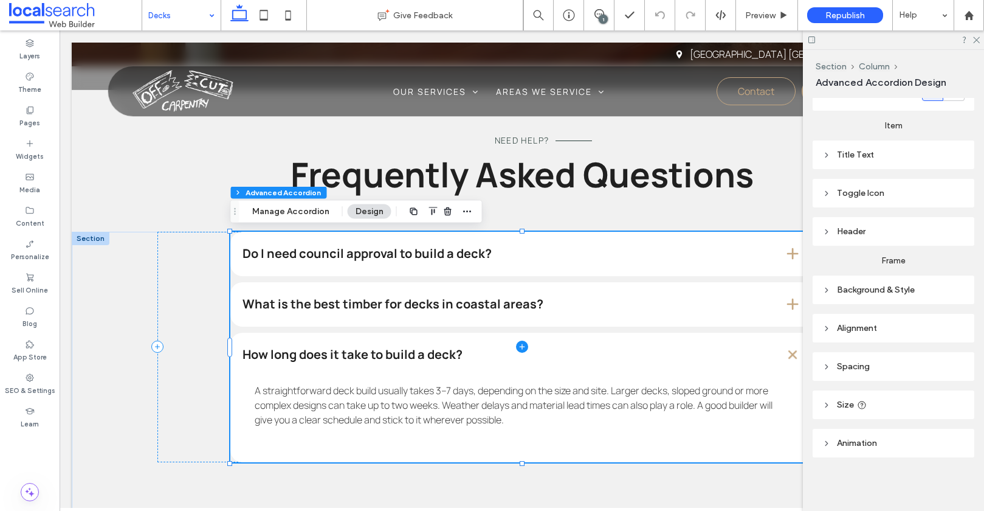
click at [339, 405] on span at bounding box center [521, 347] width 583 height 231
click at [402, 256] on span at bounding box center [521, 347] width 583 height 231
click at [287, 211] on button "Manage Accordion" at bounding box center [290, 211] width 93 height 15
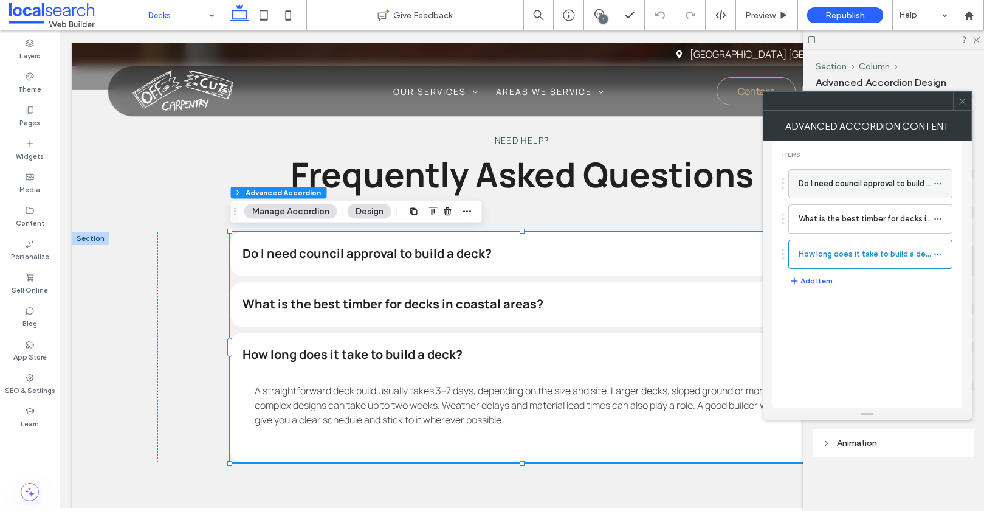
click at [881, 184] on label "Do I need council approval to build a deck?" at bounding box center [866, 183] width 135 height 24
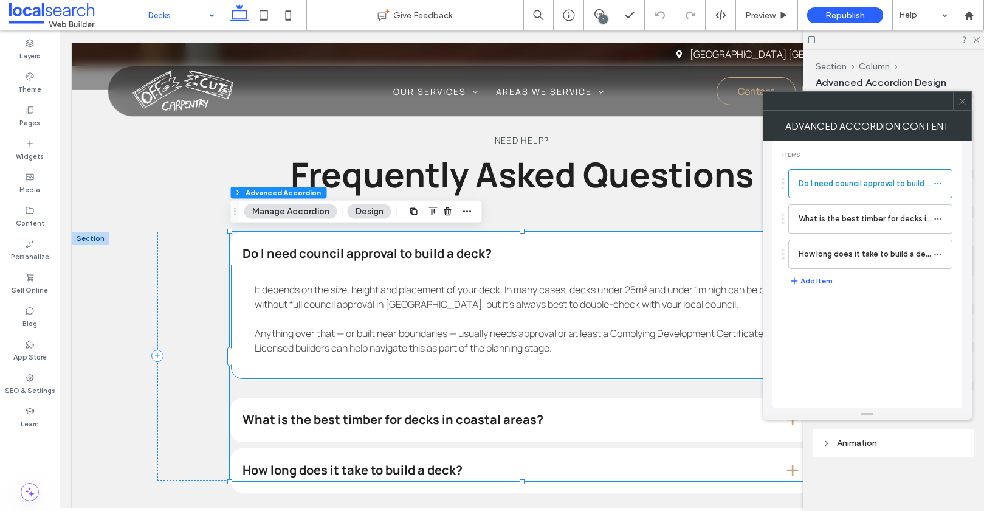
click at [301, 345] on span "Anything over that — or built near boundaries — usually needs approval or at le…" at bounding box center [510, 340] width 511 height 28
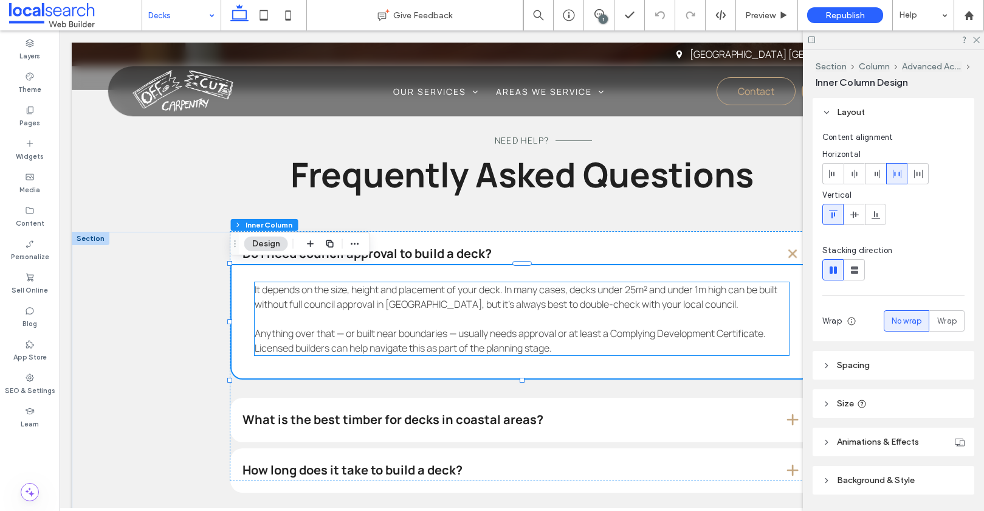
click at [357, 340] on p "Anything over that — or built near boundaries — usually needs approval or at le…" at bounding box center [522, 340] width 535 height 29
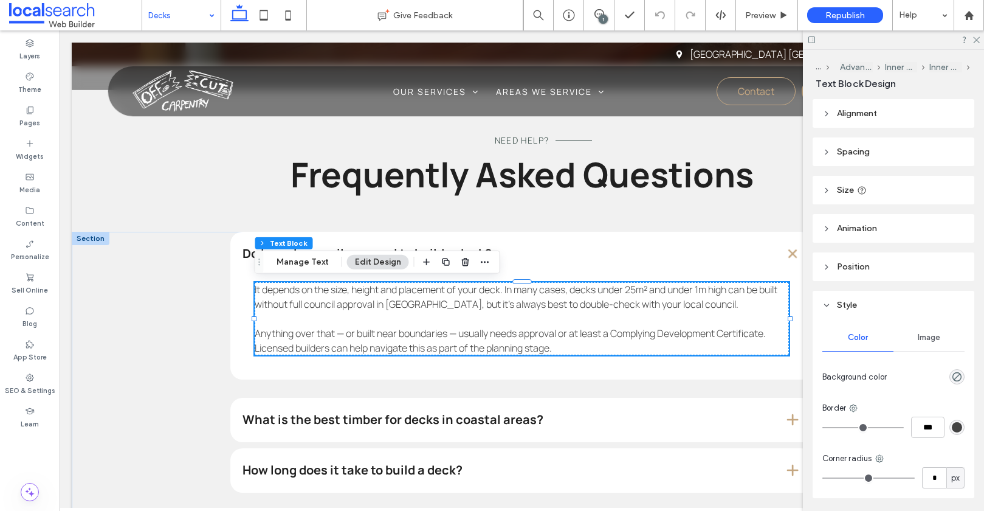
click at [316, 352] on span "Anything over that — or built near boundaries — usually needs approval or at le…" at bounding box center [510, 340] width 511 height 28
type input "*******"
type input "**"
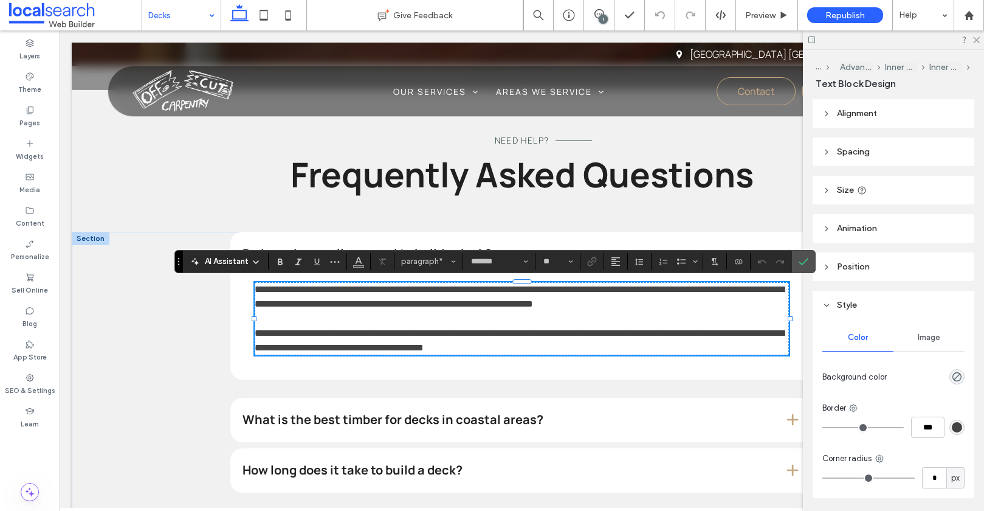
click at [315, 351] on span "**********" at bounding box center [519, 340] width 529 height 24
click at [800, 267] on span "Confirm" at bounding box center [801, 261] width 5 height 22
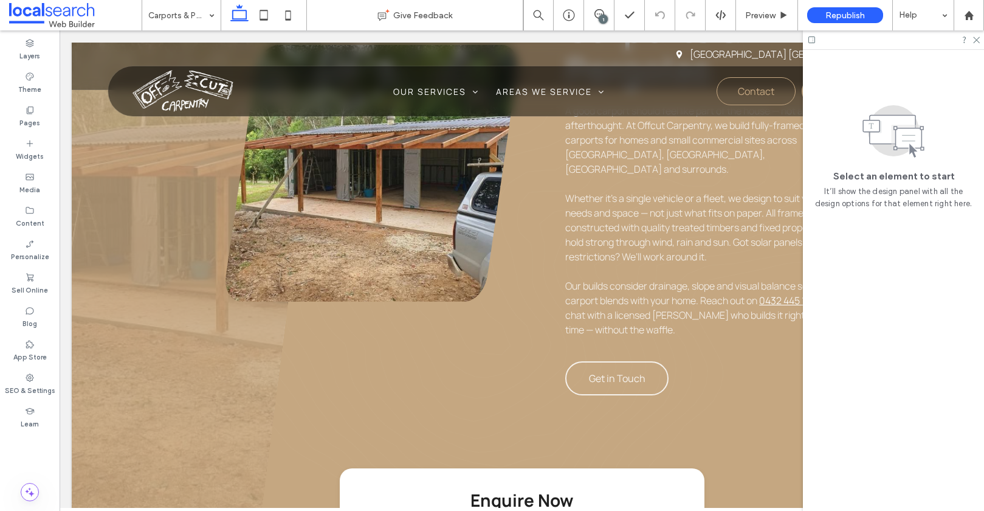
scroll to position [577, 0]
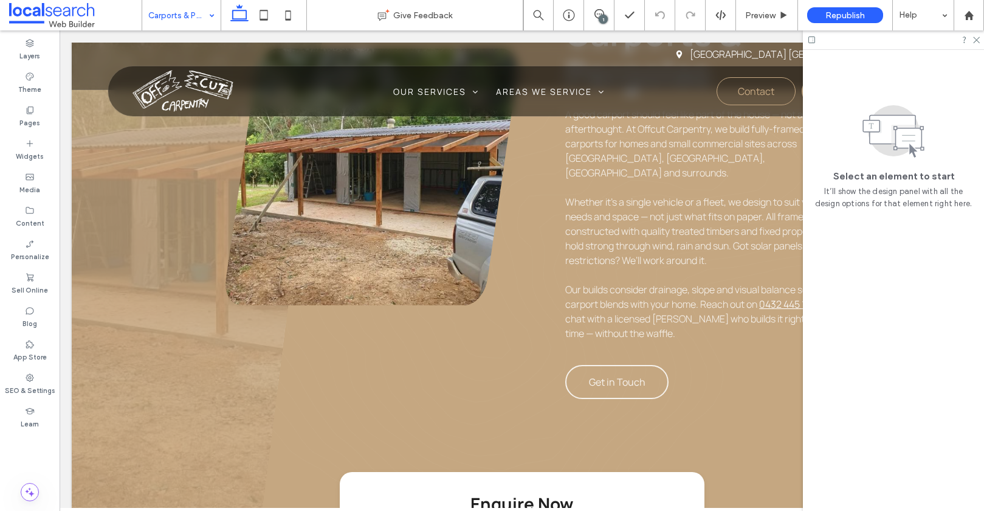
click at [210, 17] on div "Carports & Pergolas" at bounding box center [181, 15] width 78 height 30
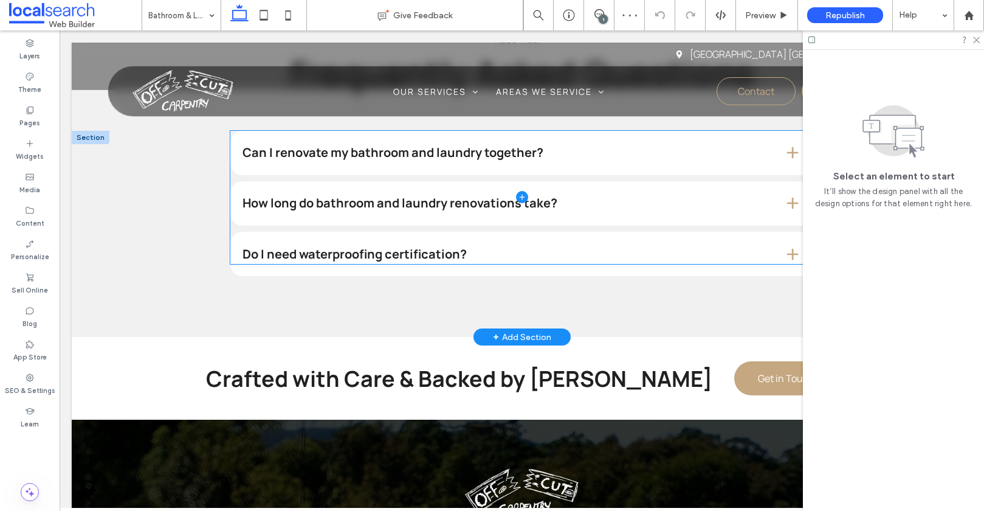
click at [399, 157] on span at bounding box center [521, 198] width 583 height 134
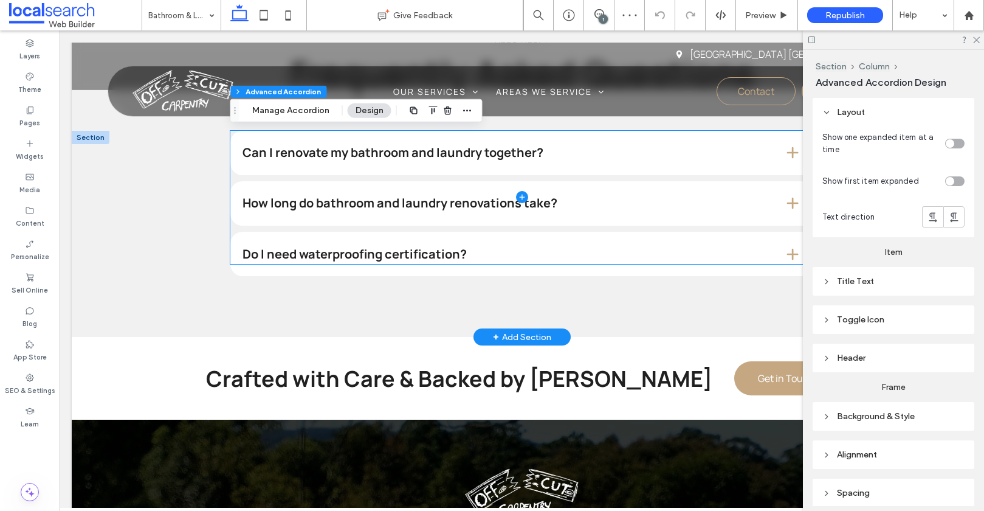
type input "*"
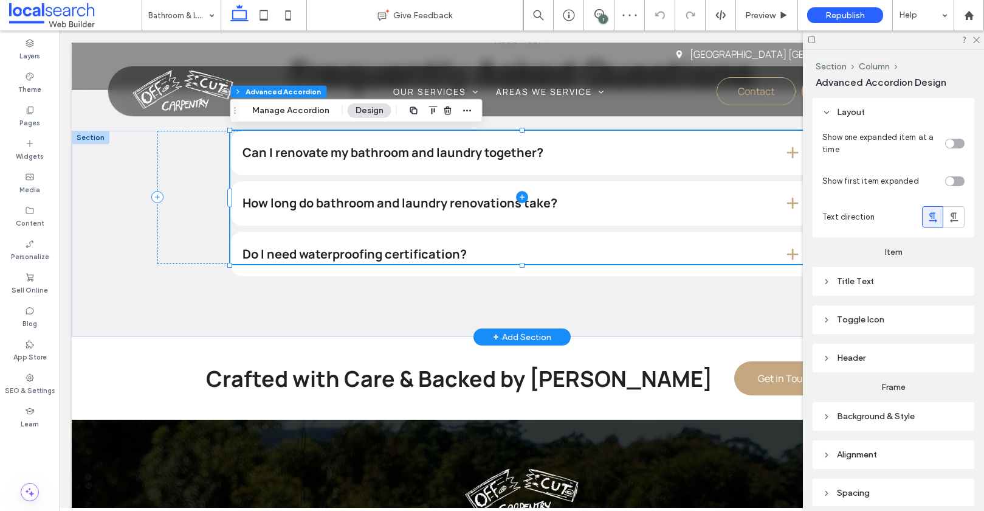
click at [399, 157] on span at bounding box center [521, 198] width 583 height 134
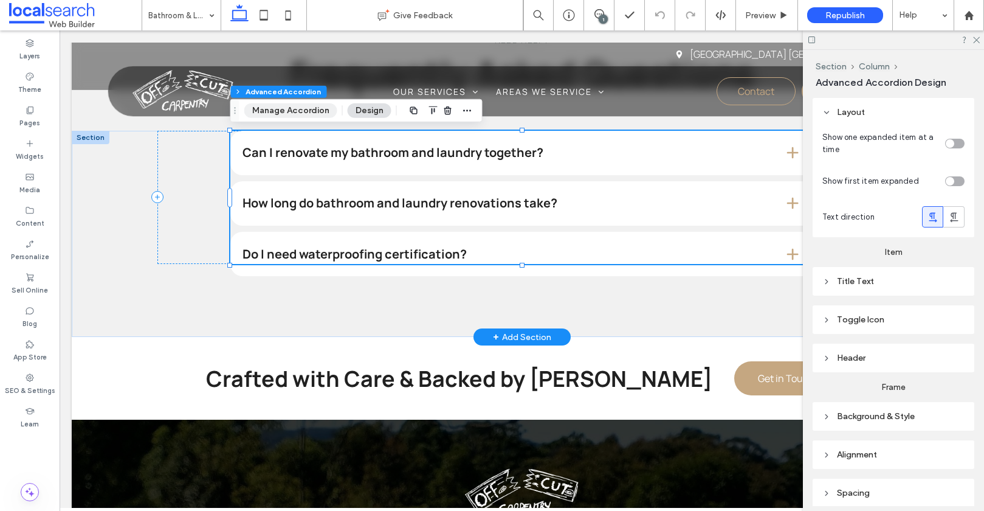
click at [269, 105] on button "Manage Accordion" at bounding box center [290, 110] width 93 height 15
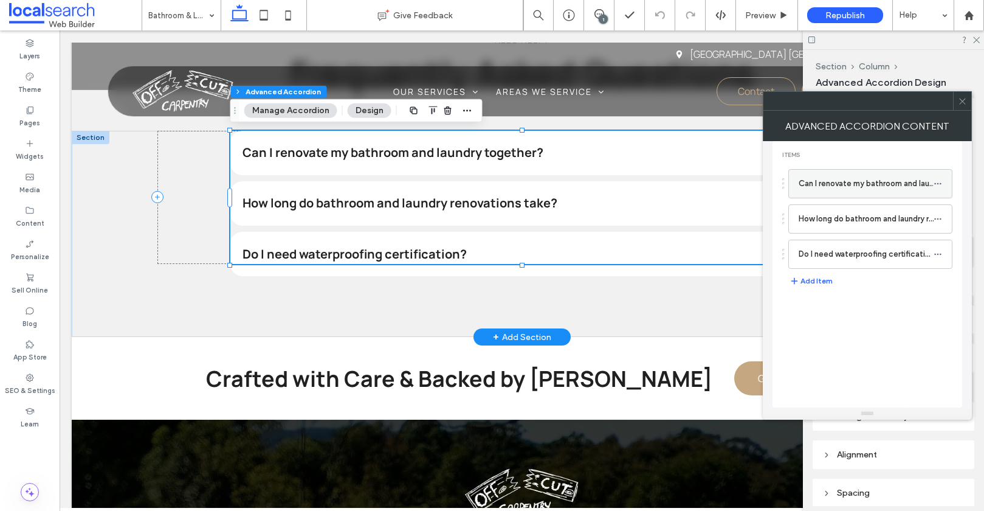
click at [850, 189] on label "Can I renovate my bathroom and laundry together?" at bounding box center [866, 183] width 135 height 24
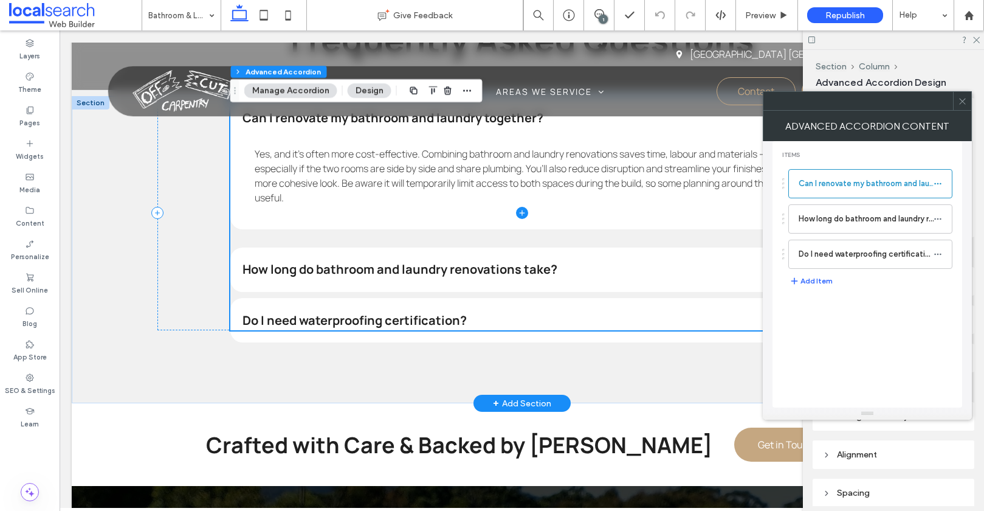
scroll to position [2378, 0]
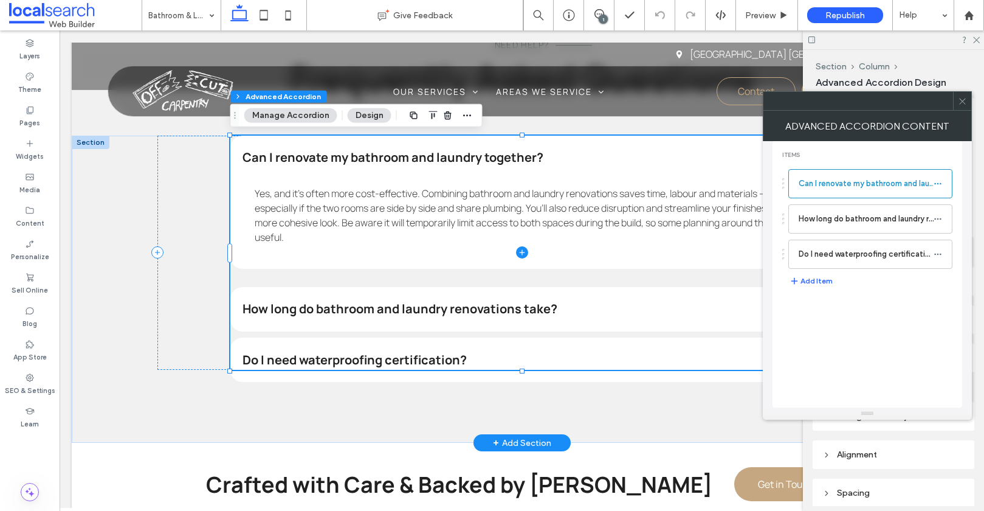
click at [340, 312] on span at bounding box center [521, 253] width 583 height 235
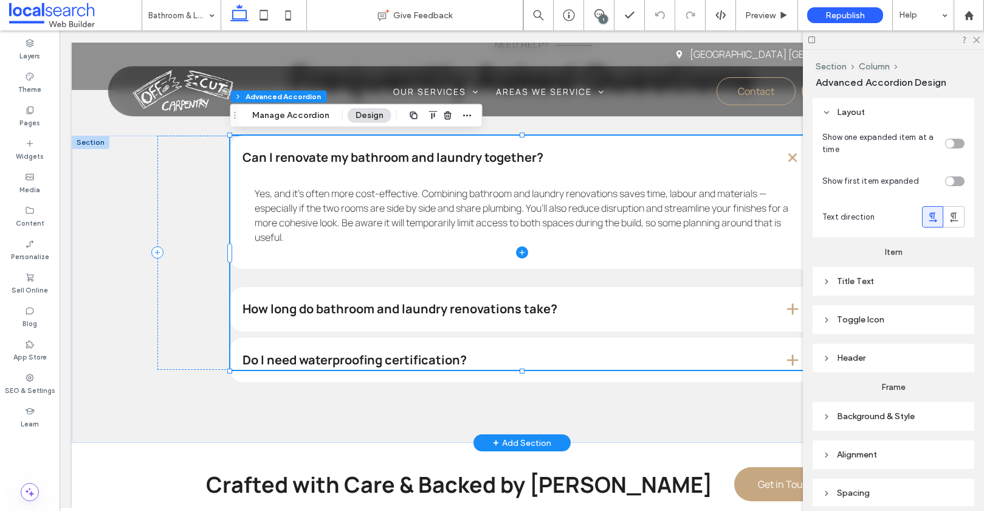
click at [418, 308] on span at bounding box center [521, 253] width 583 height 235
click at [467, 297] on span at bounding box center [521, 253] width 583 height 235
click at [407, 309] on span at bounding box center [521, 253] width 583 height 235
click at [408, 309] on span at bounding box center [521, 253] width 583 height 235
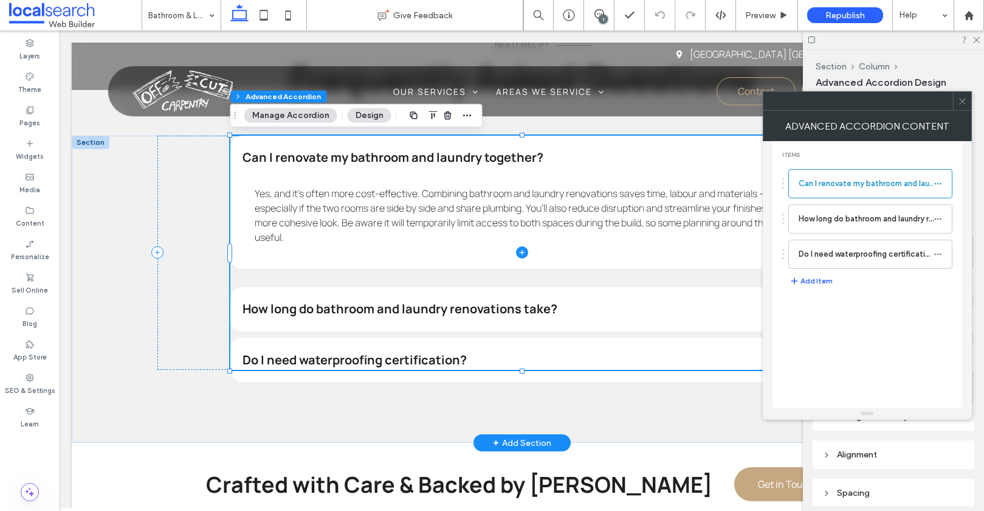
click at [408, 309] on span at bounding box center [521, 253] width 583 height 235
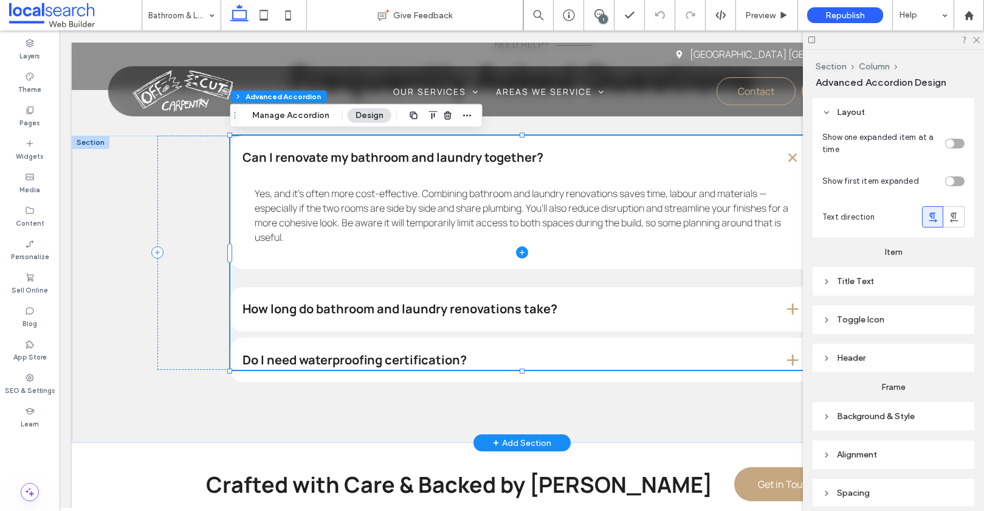
click at [408, 309] on span at bounding box center [521, 253] width 583 height 235
click at [428, 308] on span at bounding box center [521, 253] width 583 height 235
drag, startPoint x: 304, startPoint y: 142, endPoint x: 331, endPoint y: 179, distance: 45.2
click at [331, 179] on span at bounding box center [521, 253] width 583 height 235
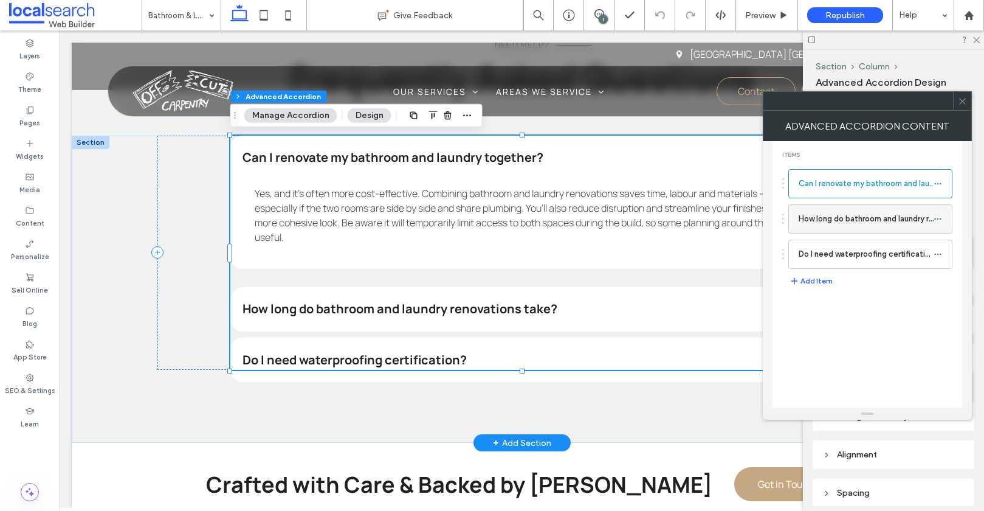
click at [841, 219] on label "How long do bathroom and laundry renovations take?" at bounding box center [866, 219] width 135 height 24
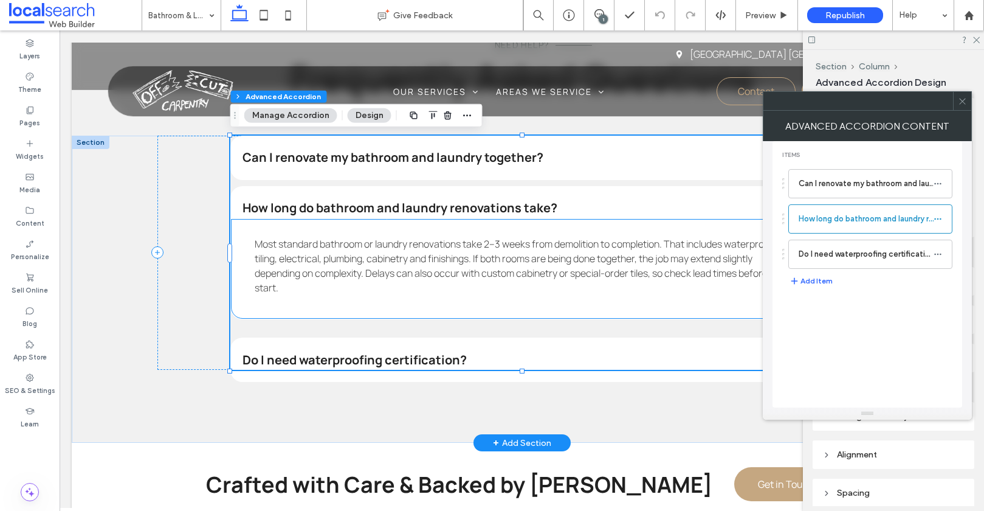
click at [468, 258] on span "Most standard bathroom or laundry renovations take 2–3 weeks from demolition to…" at bounding box center [522, 265] width 534 height 57
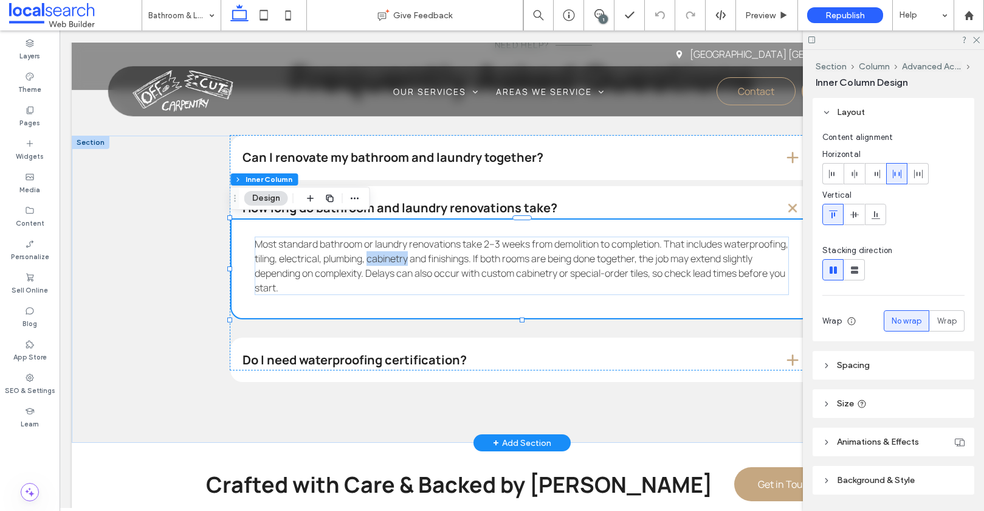
click at [468, 258] on span "Most standard bathroom or laundry renovations take 2–3 weeks from demolition to…" at bounding box center [522, 265] width 534 height 57
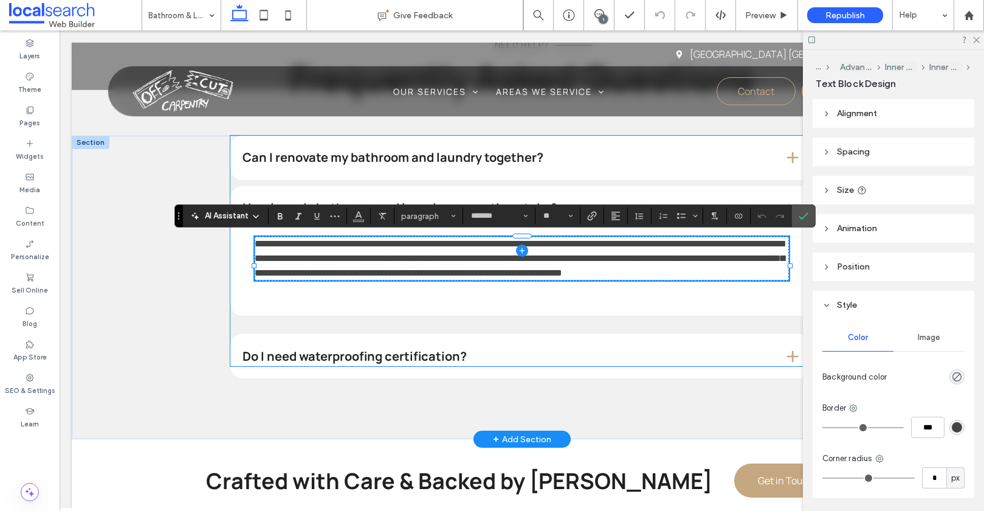
click at [315, 362] on span at bounding box center [521, 251] width 583 height 231
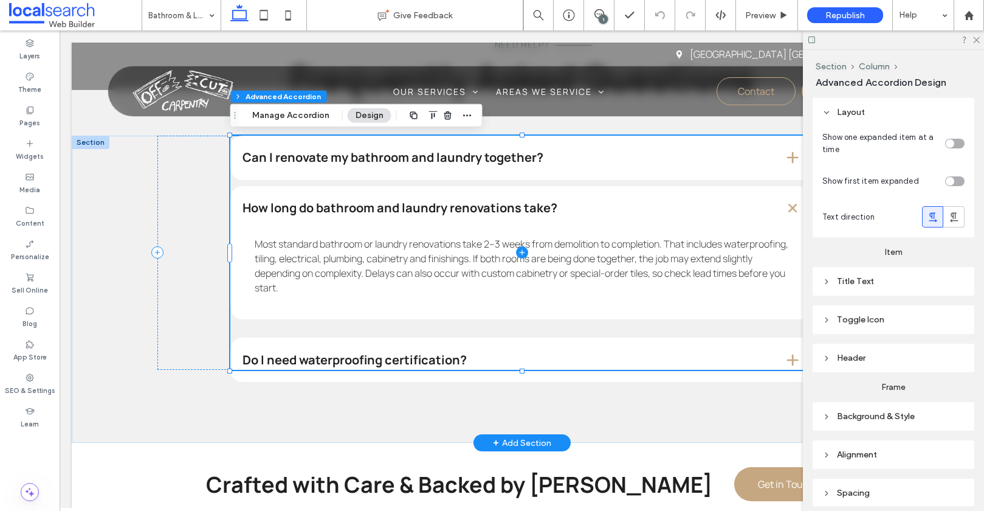
click at [315, 362] on span at bounding box center [521, 253] width 583 height 235
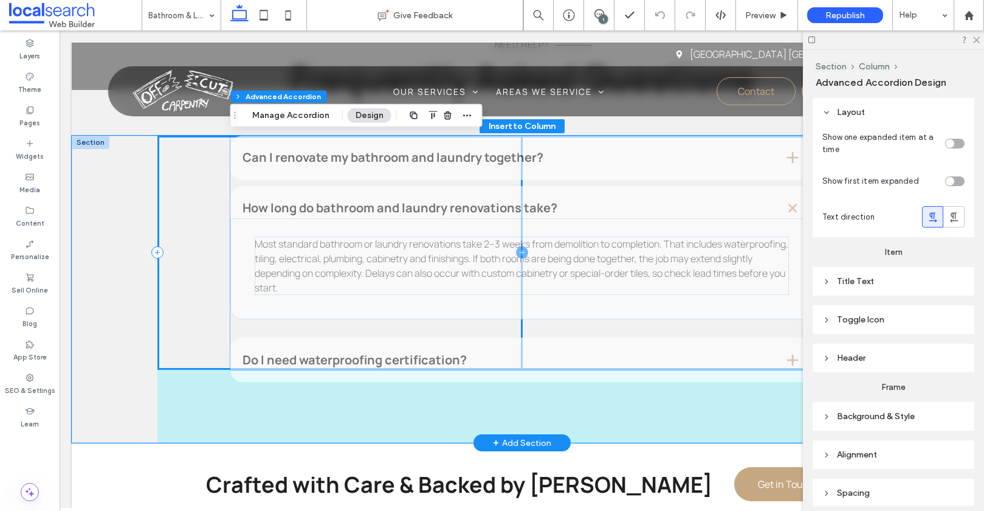
scroll to position [126, 0]
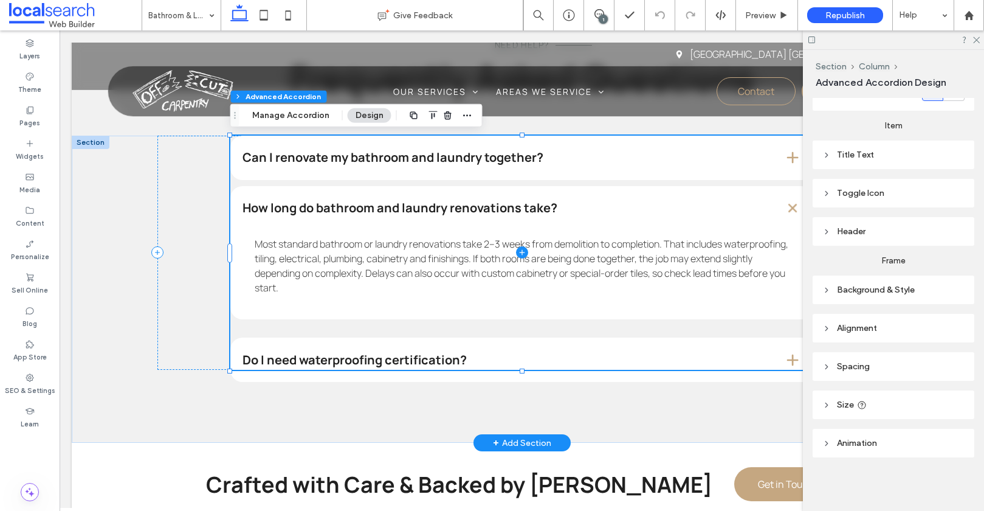
click at [315, 362] on span at bounding box center [521, 253] width 583 height 235
click at [373, 203] on span at bounding box center [521, 253] width 583 height 235
click at [379, 210] on span at bounding box center [521, 253] width 583 height 235
click at [418, 169] on span at bounding box center [521, 253] width 583 height 235
click at [793, 210] on span at bounding box center [521, 253] width 583 height 235
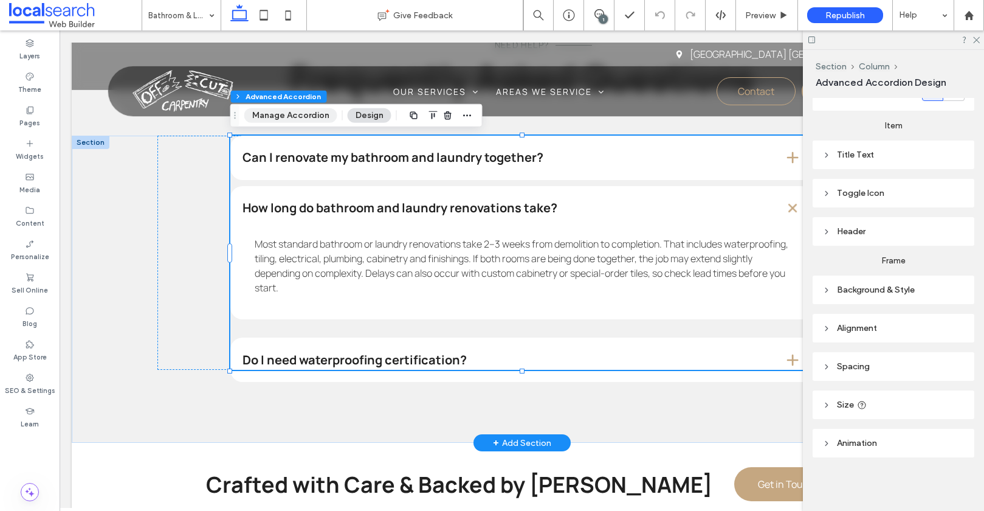
click at [269, 111] on button "Manage Accordion" at bounding box center [290, 115] width 93 height 15
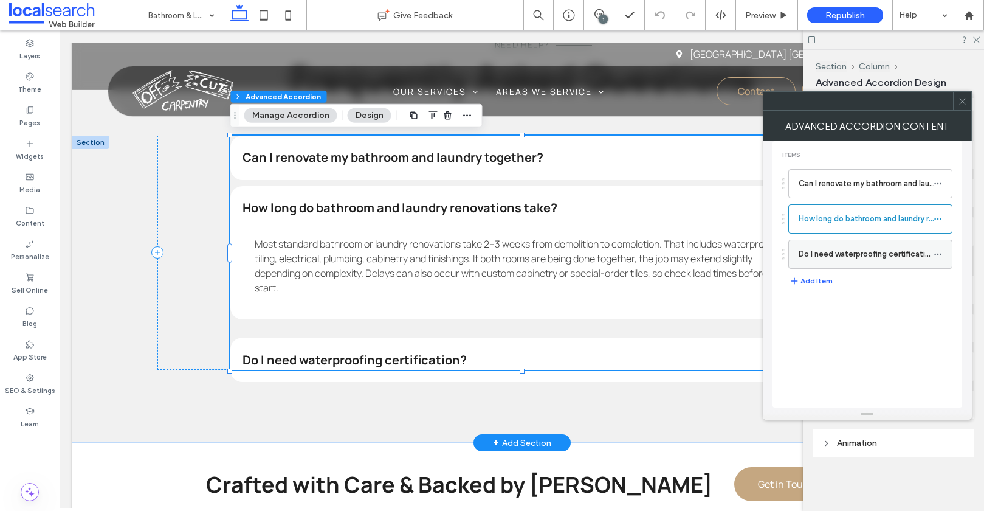
click at [823, 266] on label "Do I need waterproofing certification?" at bounding box center [866, 254] width 135 height 24
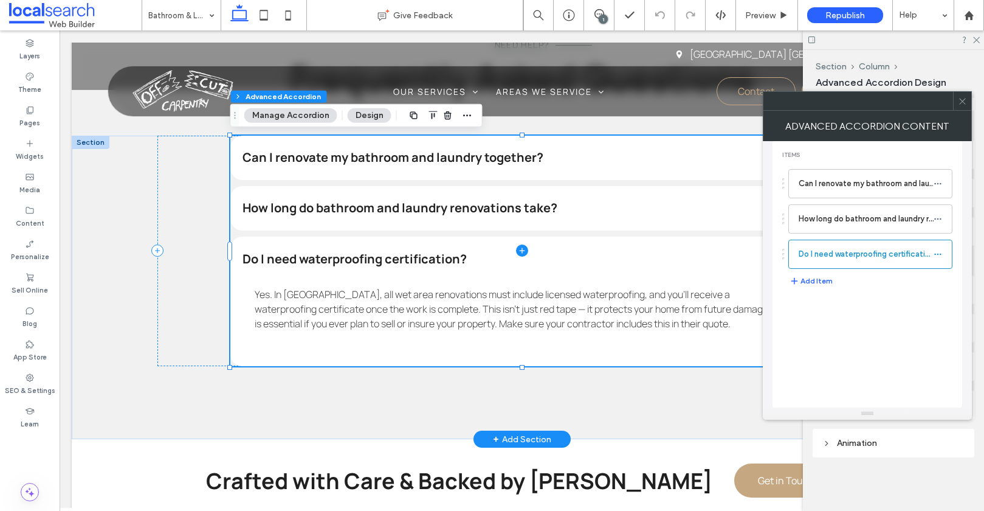
click at [385, 314] on span at bounding box center [521, 251] width 583 height 231
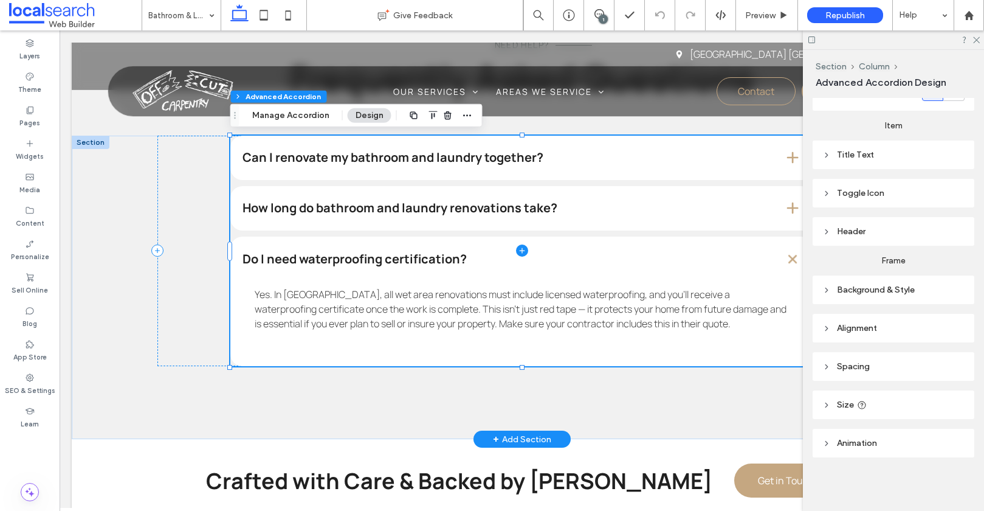
click at [385, 314] on span at bounding box center [521, 251] width 583 height 231
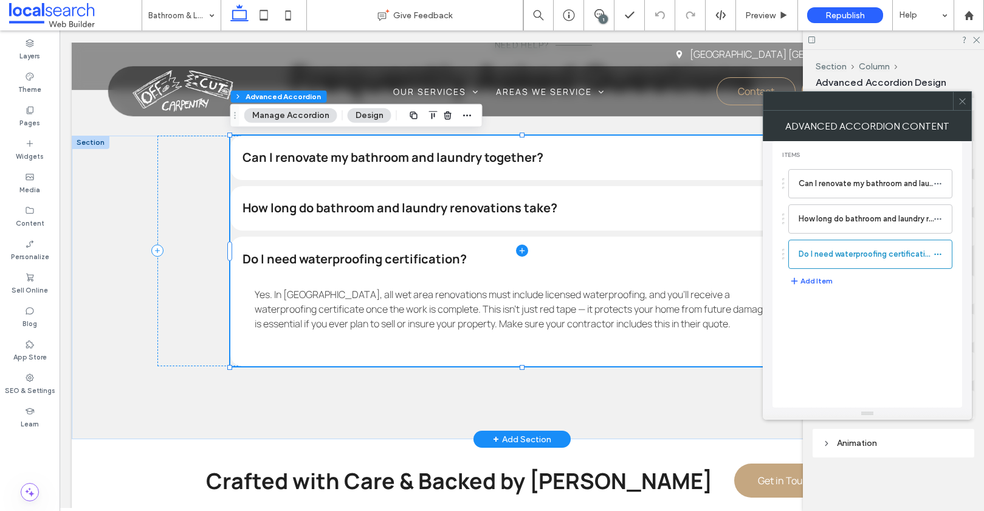
click at [386, 314] on span at bounding box center [521, 251] width 583 height 231
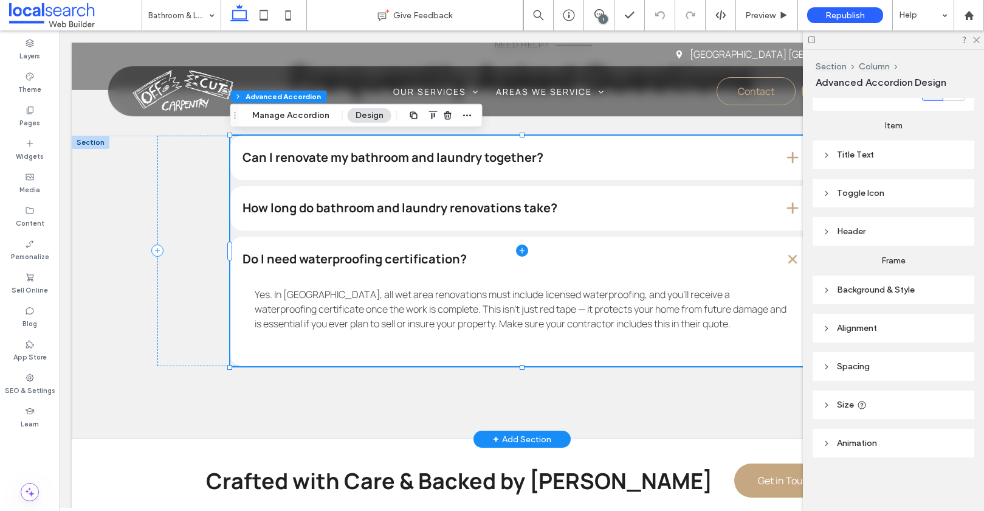
click at [386, 314] on span at bounding box center [521, 251] width 583 height 231
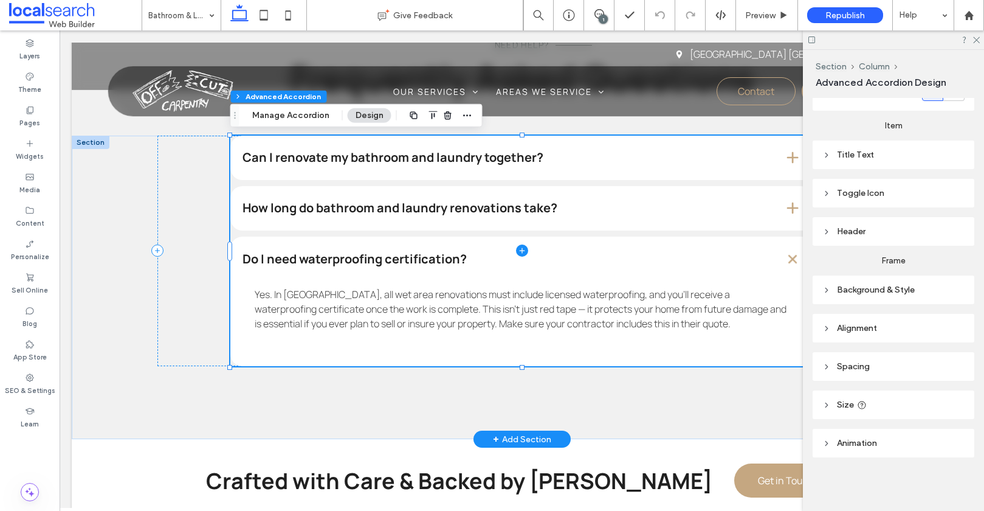
click at [386, 314] on span at bounding box center [521, 251] width 583 height 231
click at [526, 307] on span at bounding box center [521, 251] width 583 height 231
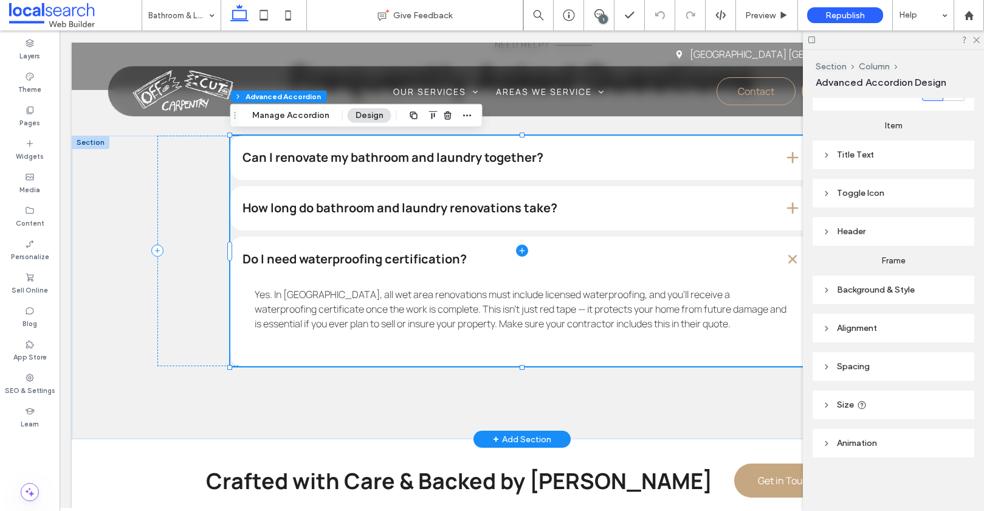
click at [614, 298] on span at bounding box center [521, 251] width 583 height 231
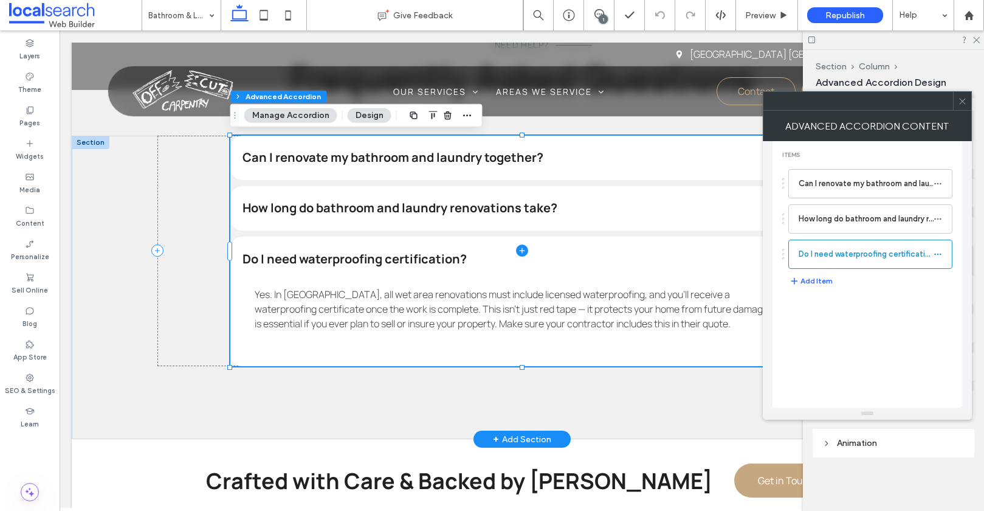
click at [614, 298] on span at bounding box center [521, 251] width 583 height 231
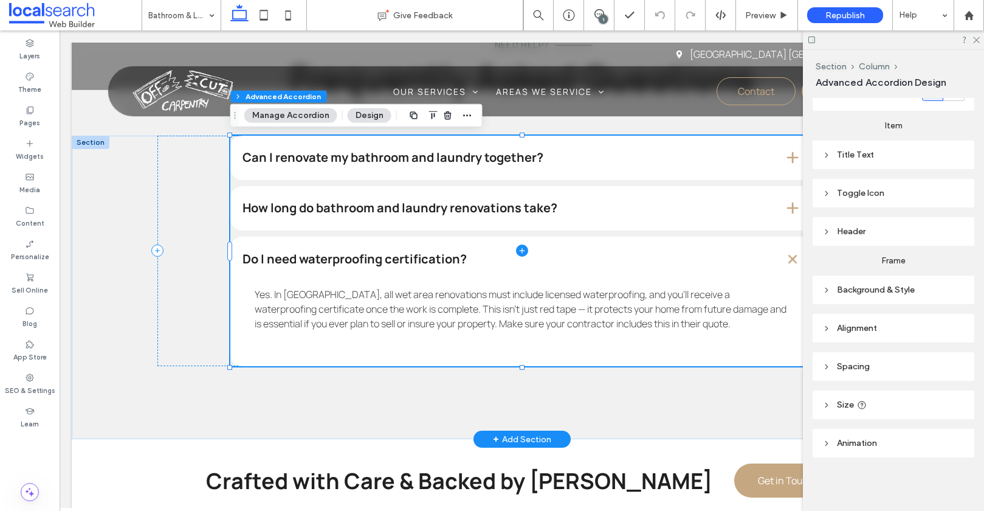
click at [614, 298] on span at bounding box center [521, 251] width 583 height 231
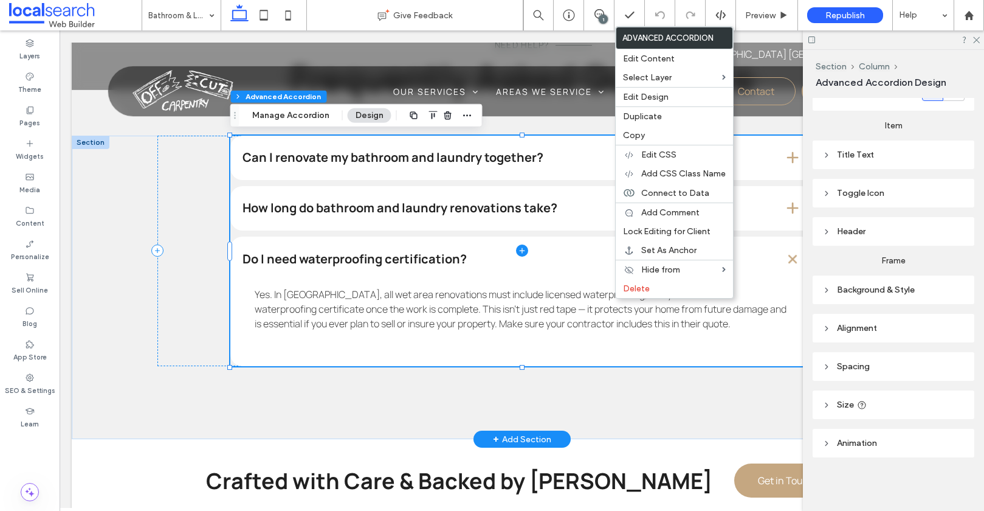
click at [526, 311] on span at bounding box center [521, 251] width 583 height 231
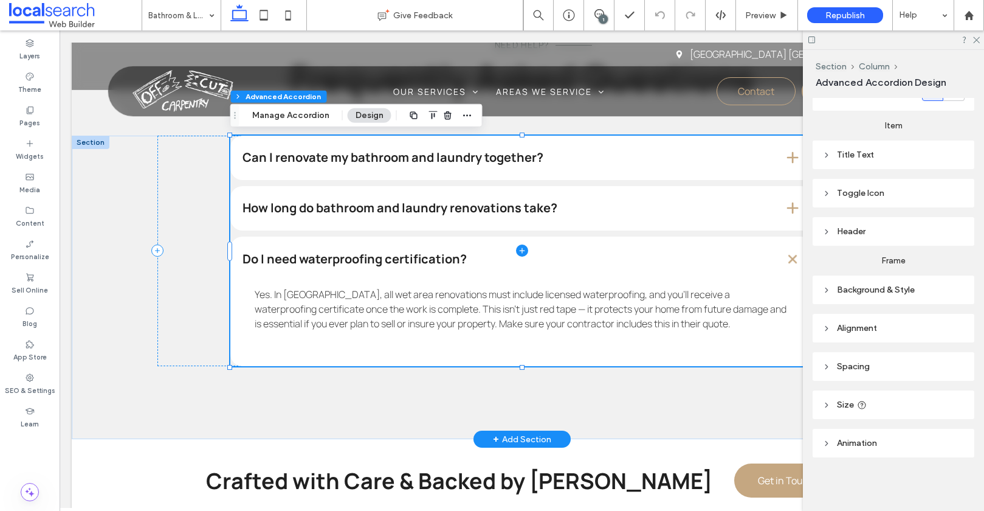
click at [323, 210] on span at bounding box center [521, 251] width 583 height 231
click at [325, 221] on span at bounding box center [521, 251] width 583 height 231
click at [416, 199] on span at bounding box center [521, 251] width 583 height 231
click at [281, 114] on button "Manage Accordion" at bounding box center [290, 115] width 93 height 15
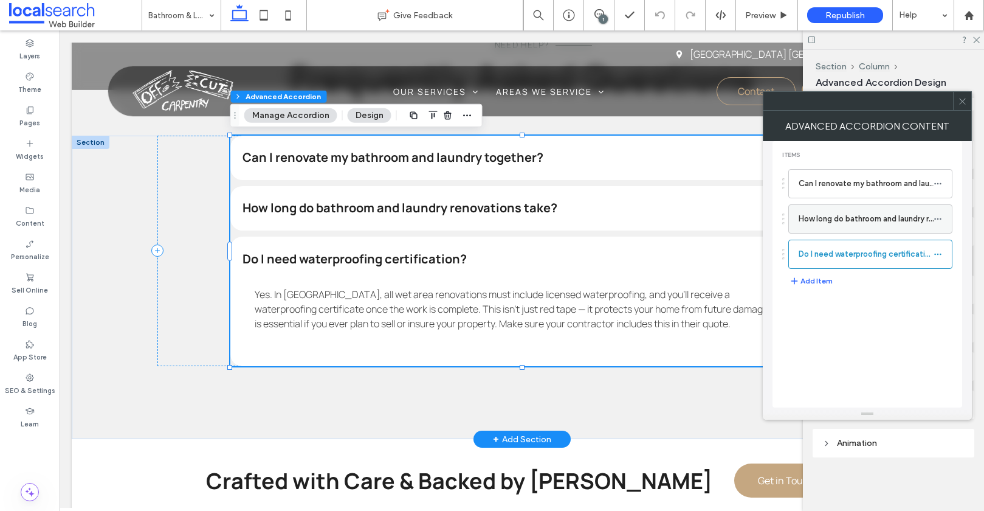
click at [890, 222] on label "How long do bathroom and laundry renovations take?" at bounding box center [866, 219] width 135 height 24
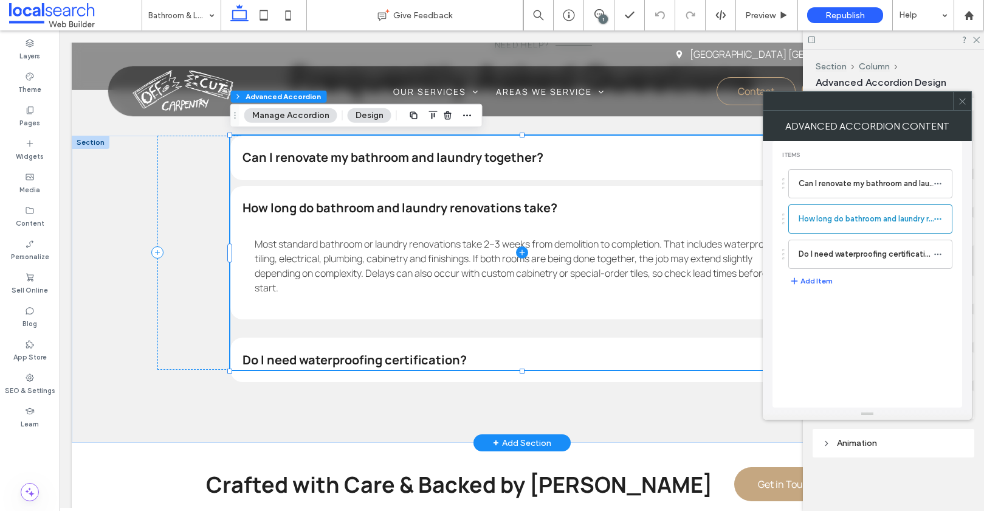
click at [401, 357] on span at bounding box center [521, 253] width 583 height 235
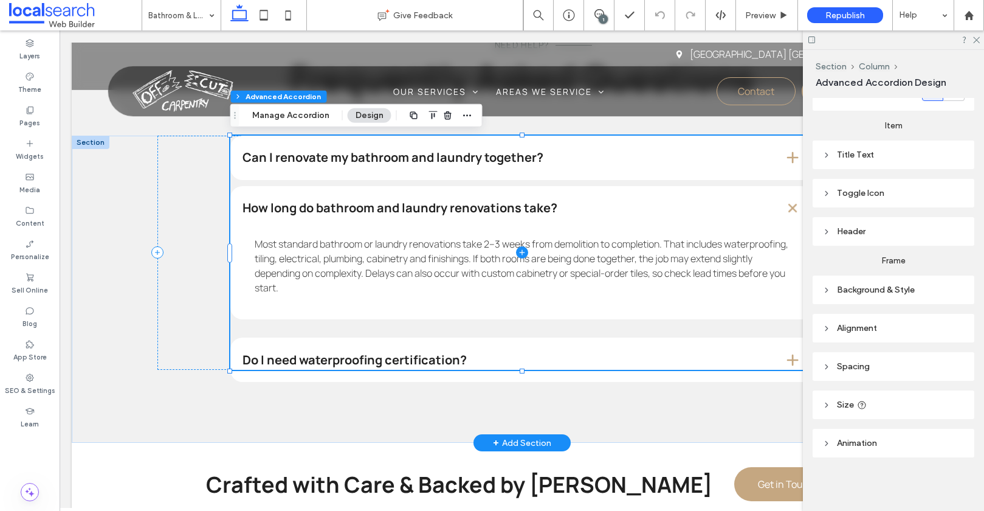
click at [298, 156] on span at bounding box center [521, 253] width 583 height 235
click at [292, 114] on button "Manage Accordion" at bounding box center [290, 115] width 93 height 15
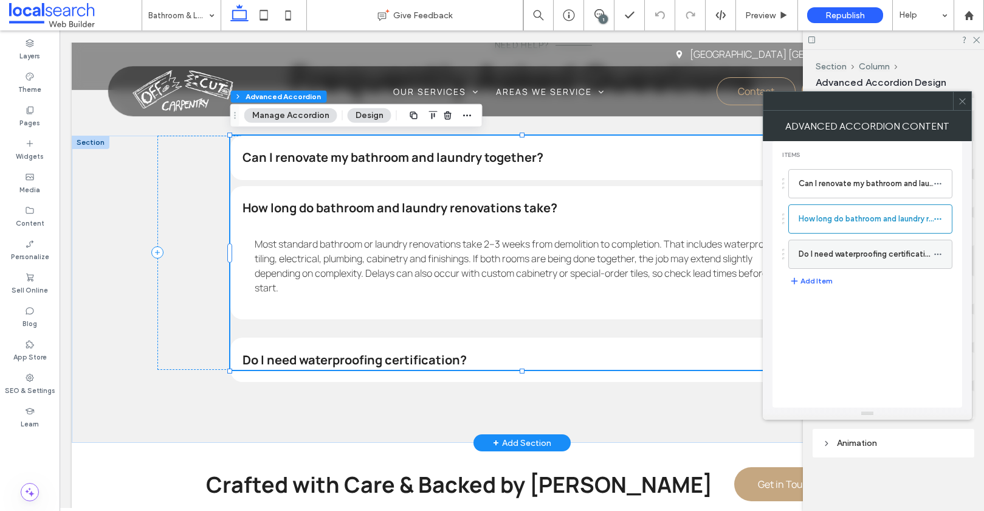
click at [868, 254] on label "Do I need waterproofing certification?" at bounding box center [866, 254] width 135 height 24
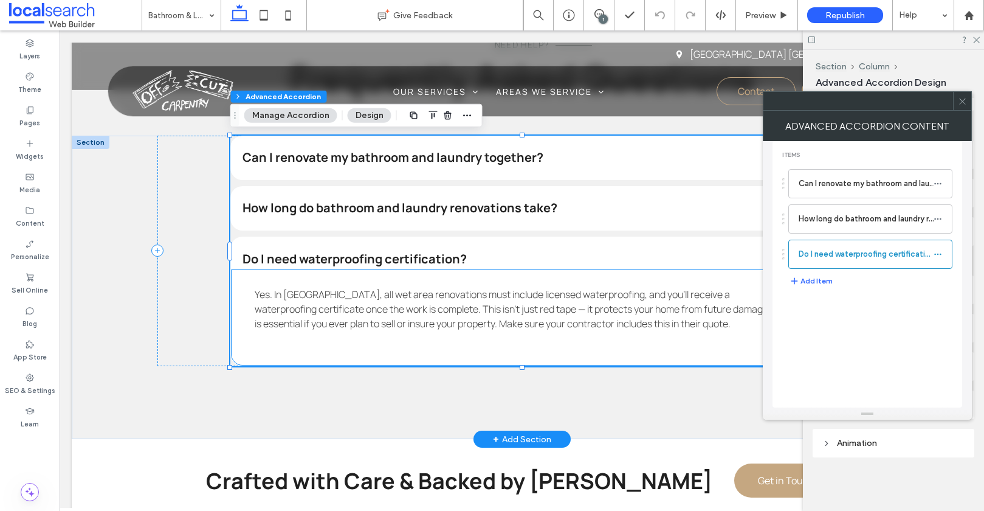
click at [559, 295] on span "Yes. In NSW, all wet area renovations must include licensed waterproofing, and …" at bounding box center [521, 308] width 532 height 43
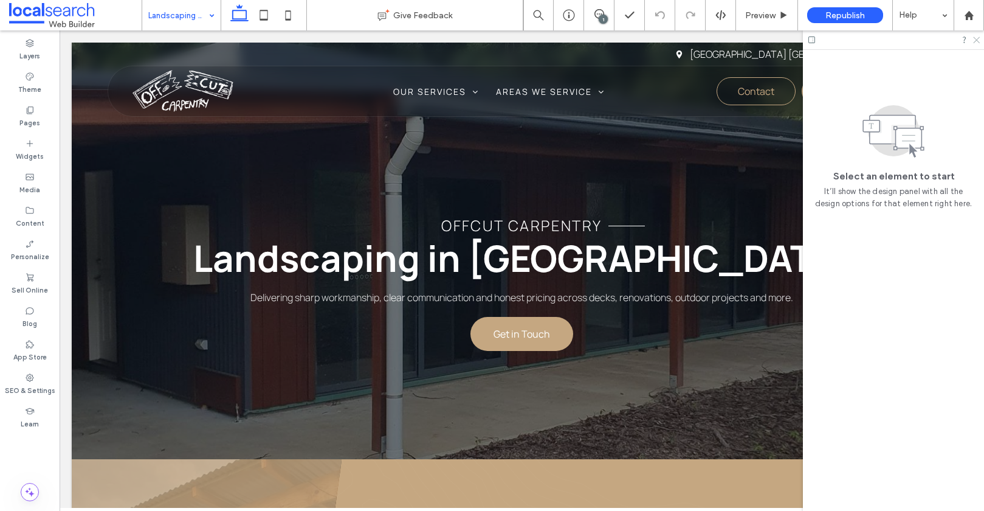
click at [975, 38] on use at bounding box center [976, 40] width 7 height 7
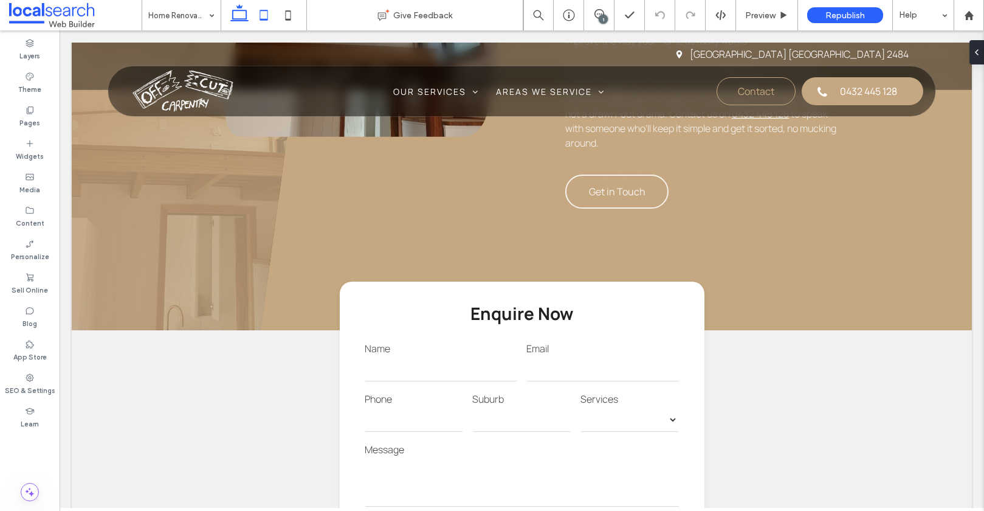
scroll to position [729, 0]
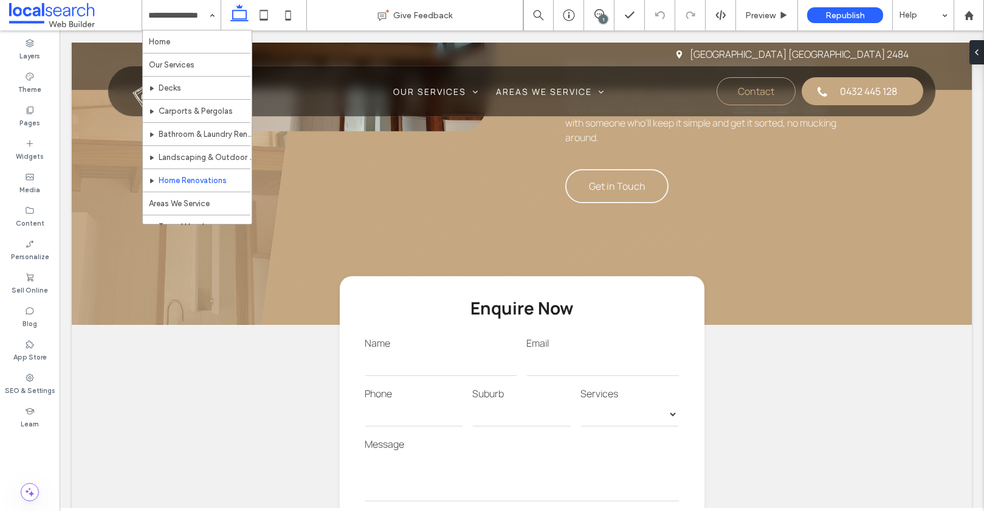
click at [196, 15] on input at bounding box center [178, 15] width 60 height 30
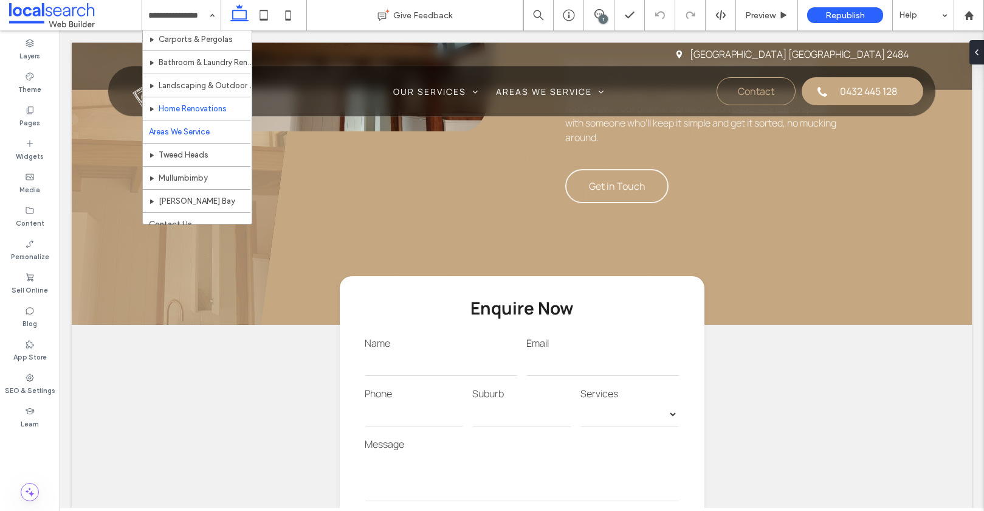
scroll to position [82, 0]
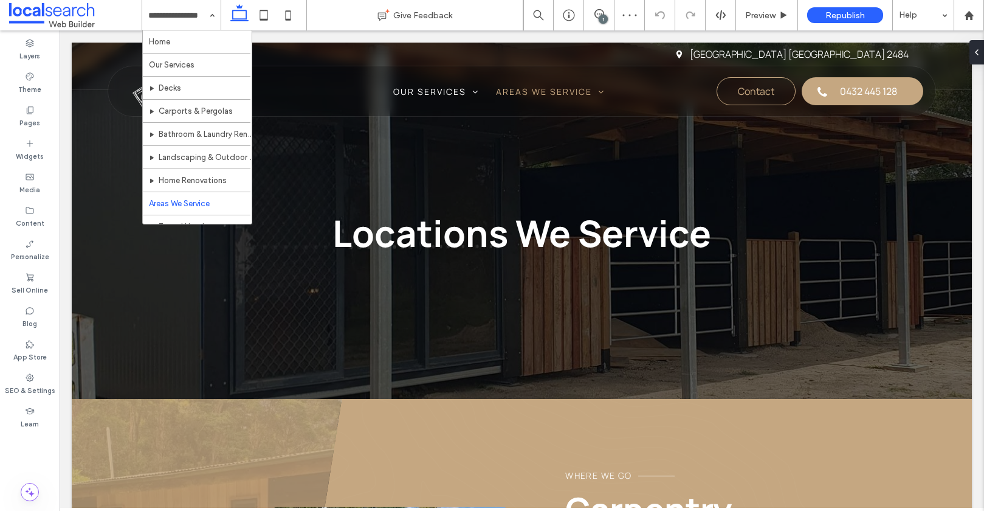
click at [166, 16] on input at bounding box center [178, 15] width 60 height 30
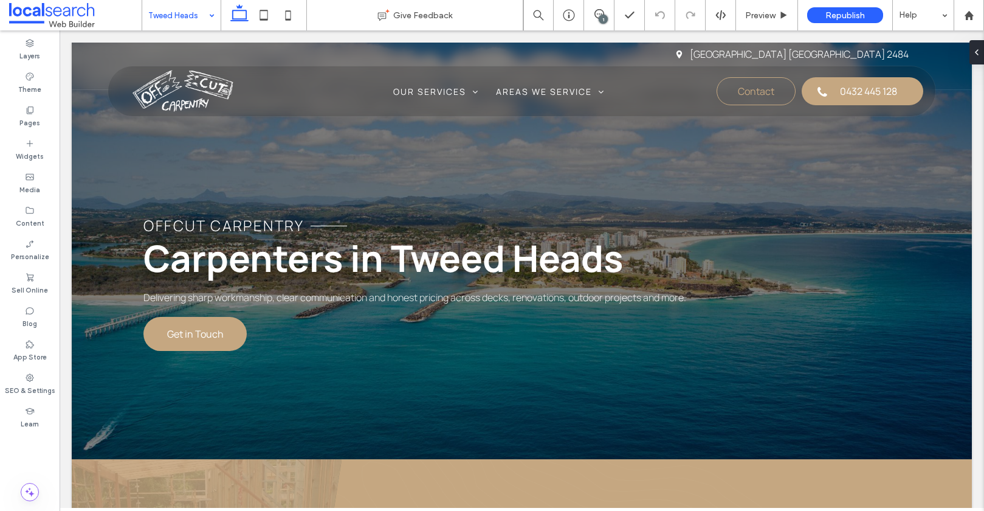
click at [178, 12] on input at bounding box center [178, 15] width 60 height 30
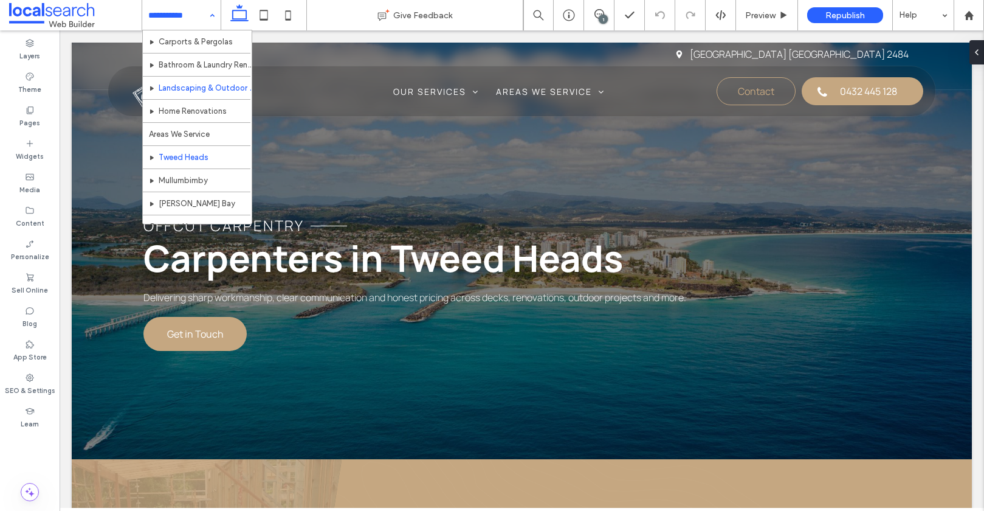
scroll to position [70, 0]
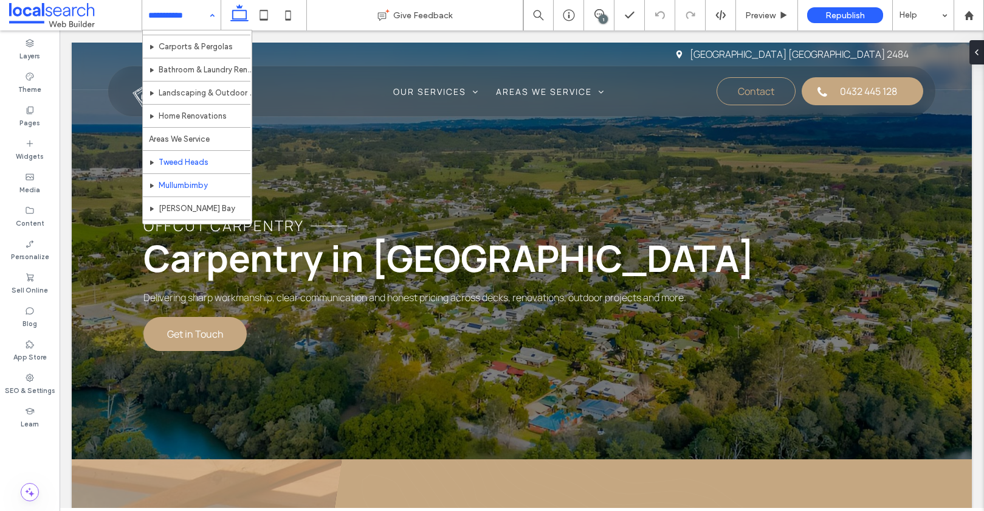
scroll to position [82, 0]
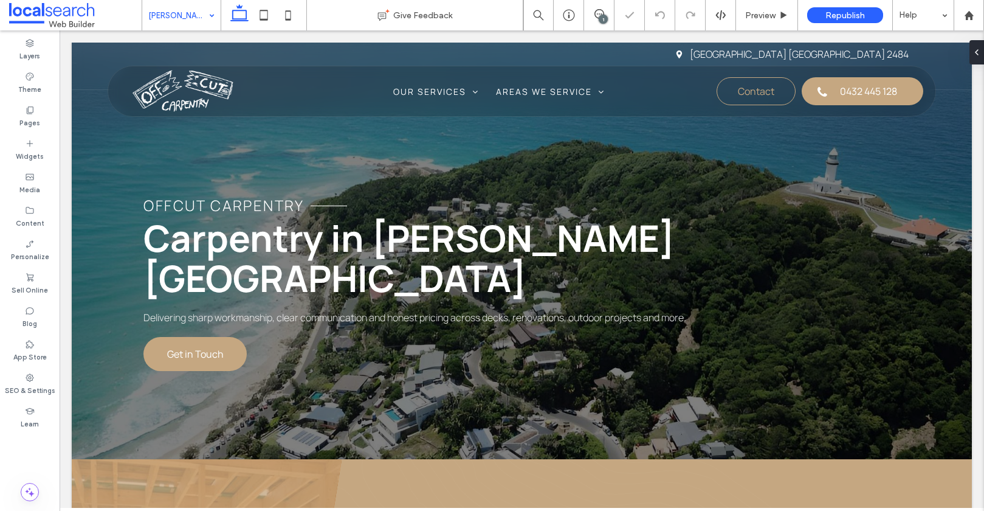
click at [174, 24] on input at bounding box center [178, 15] width 60 height 30
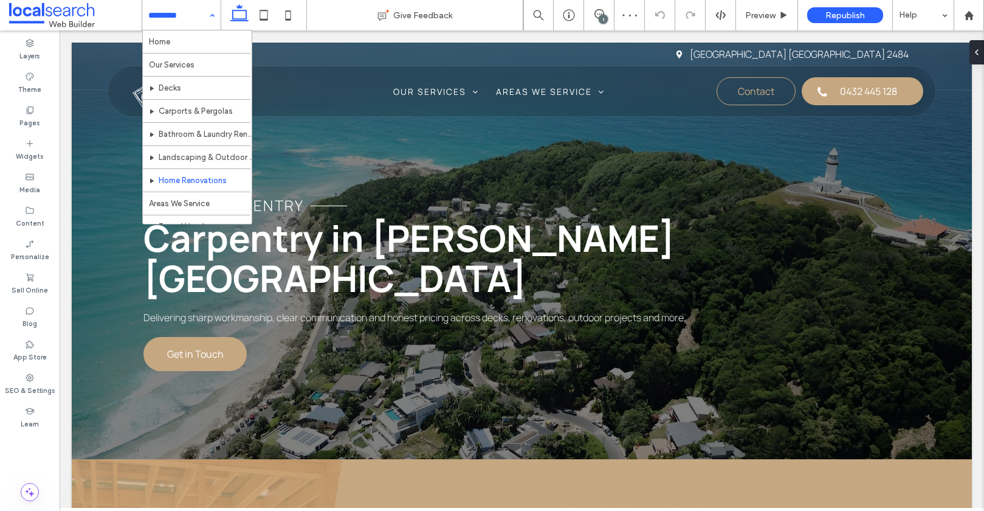
scroll to position [82, 0]
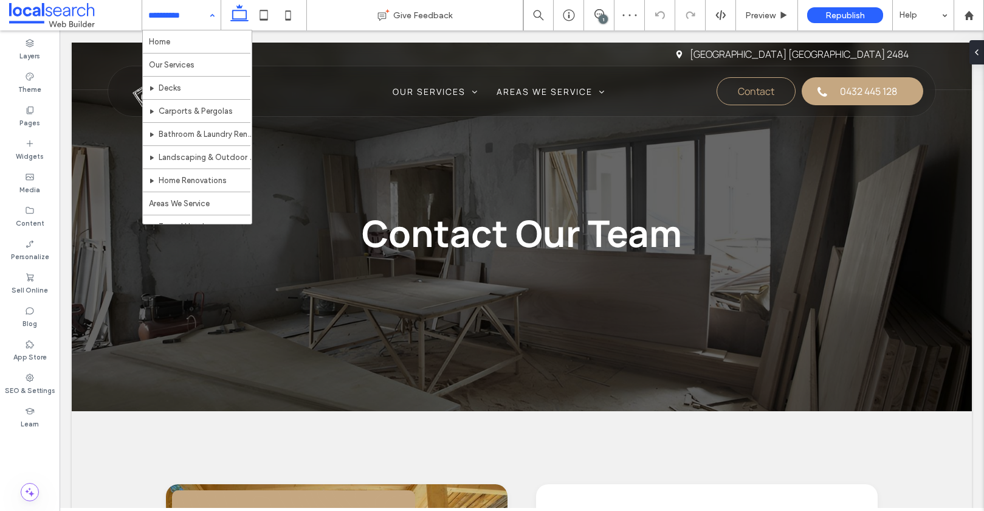
click at [184, 25] on input at bounding box center [178, 15] width 60 height 30
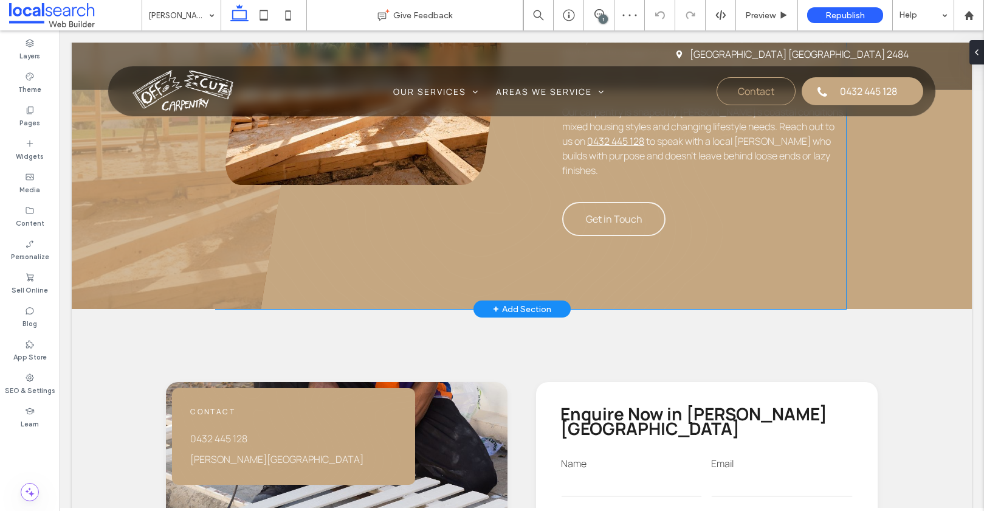
scroll to position [664, 0]
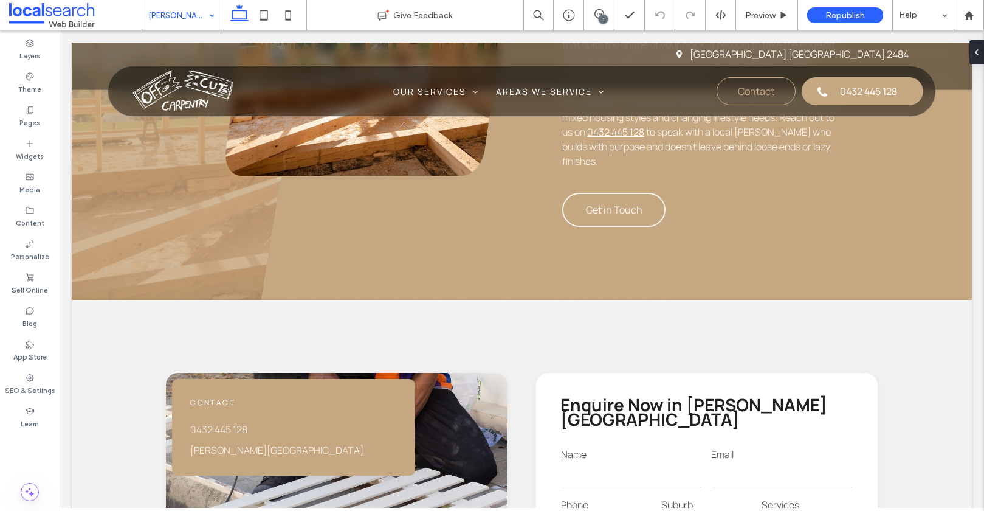
drag, startPoint x: 181, startPoint y: 10, endPoint x: 186, endPoint y: 6, distance: 6.9
click at [181, 10] on input at bounding box center [178, 15] width 60 height 30
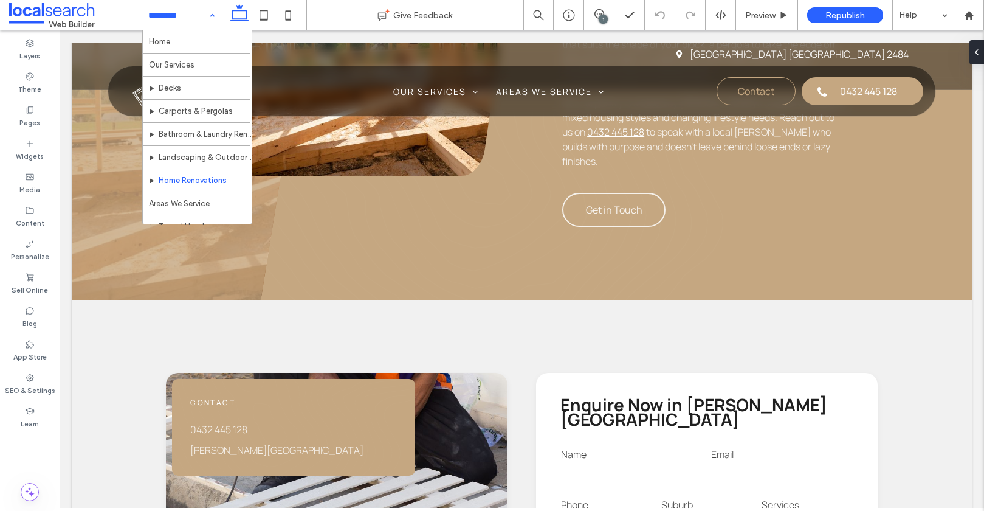
scroll to position [82, 0]
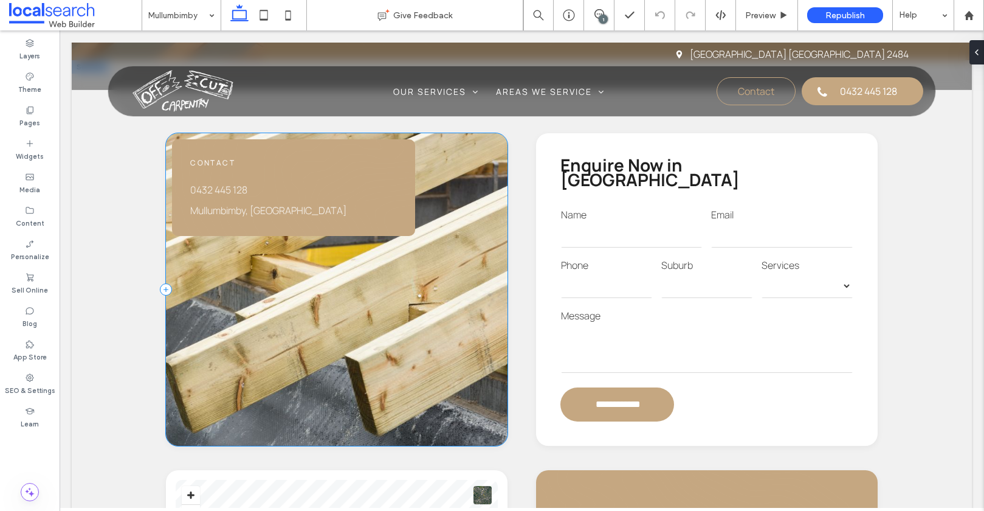
scroll to position [945, 0]
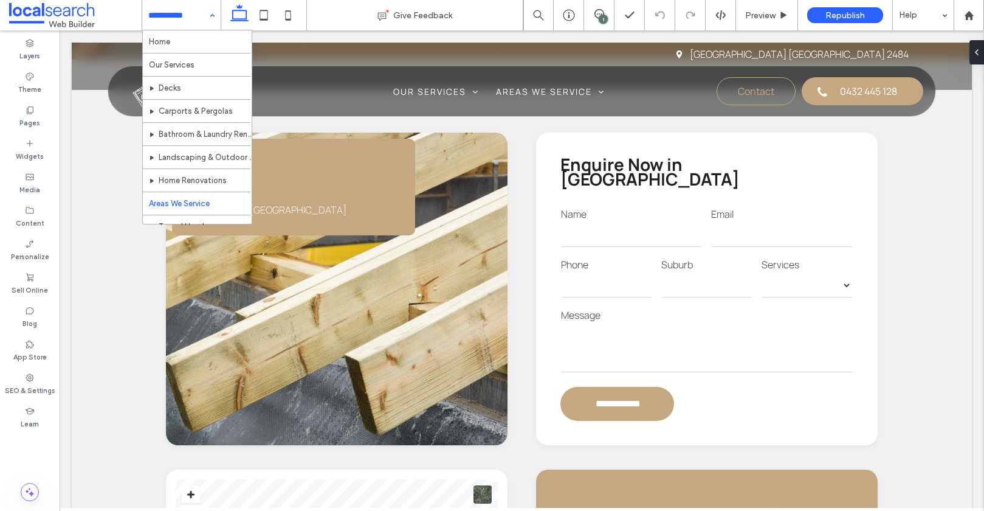
scroll to position [82, 0]
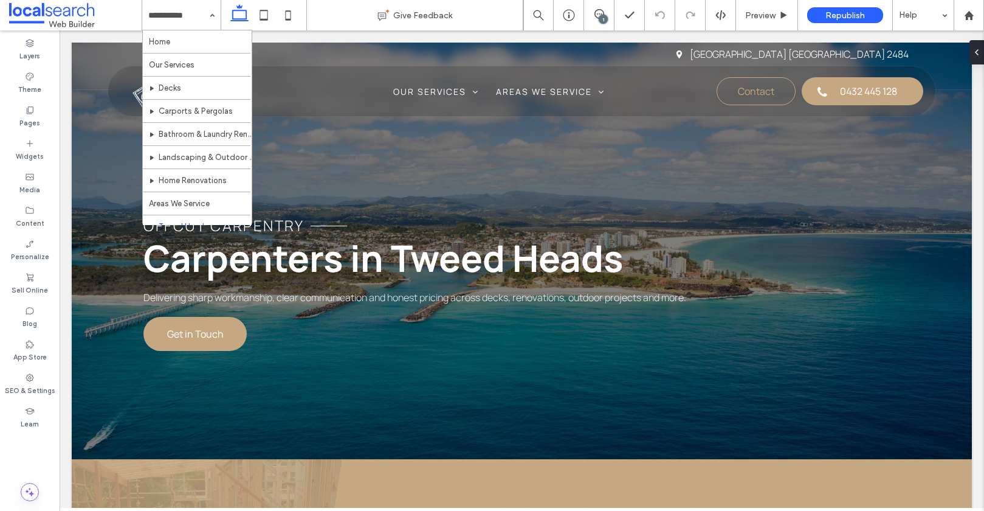
click at [190, 12] on input at bounding box center [178, 15] width 60 height 30
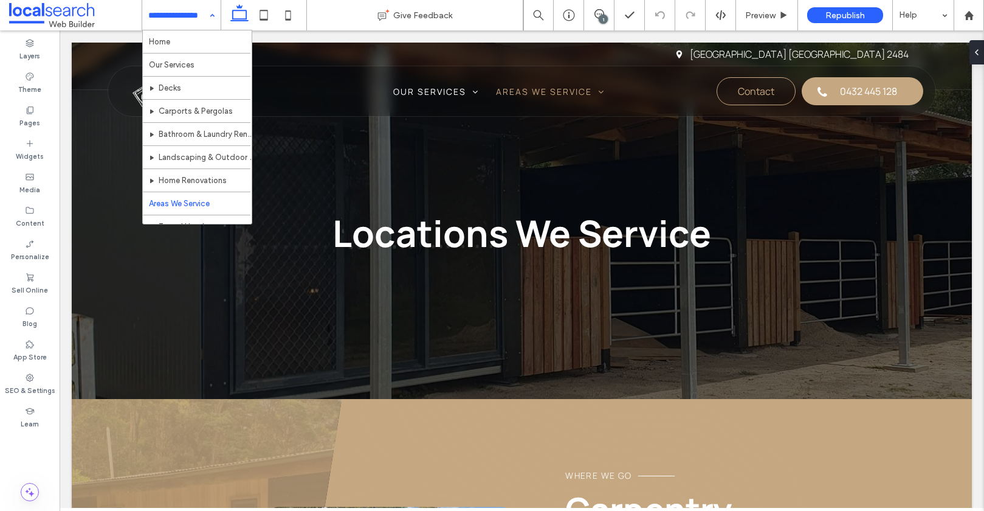
click at [194, 19] on input at bounding box center [178, 15] width 60 height 30
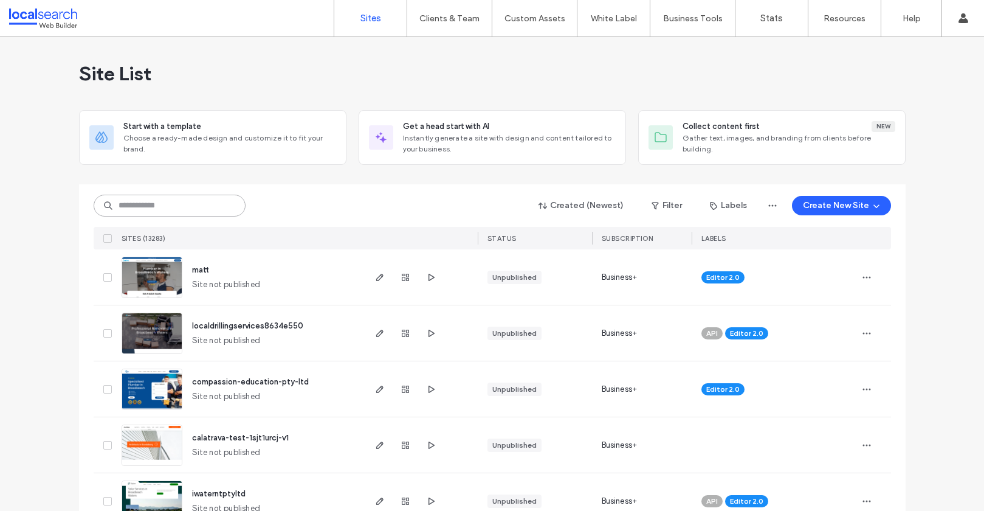
click at [134, 210] on input at bounding box center [170, 205] width 152 height 22
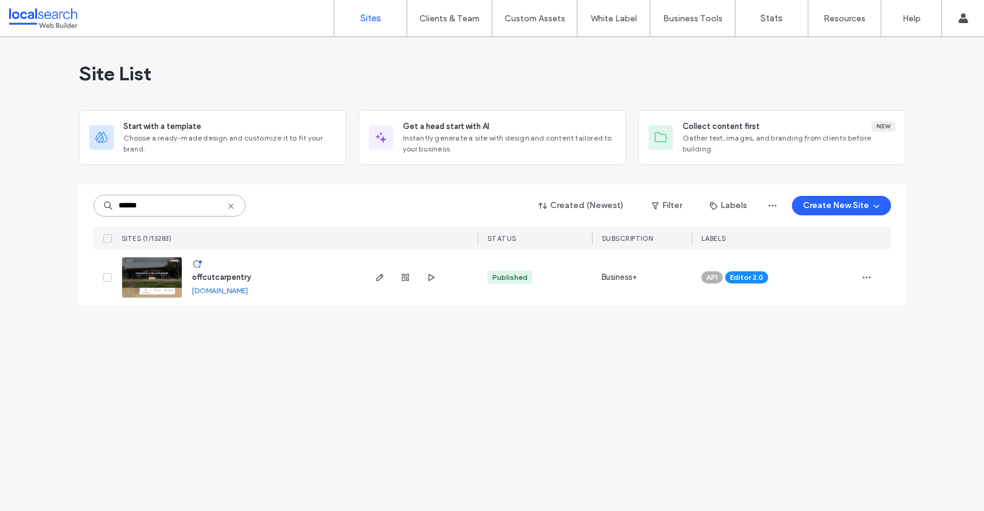
type input "******"
click at [152, 272] on img at bounding box center [152, 298] width 60 height 83
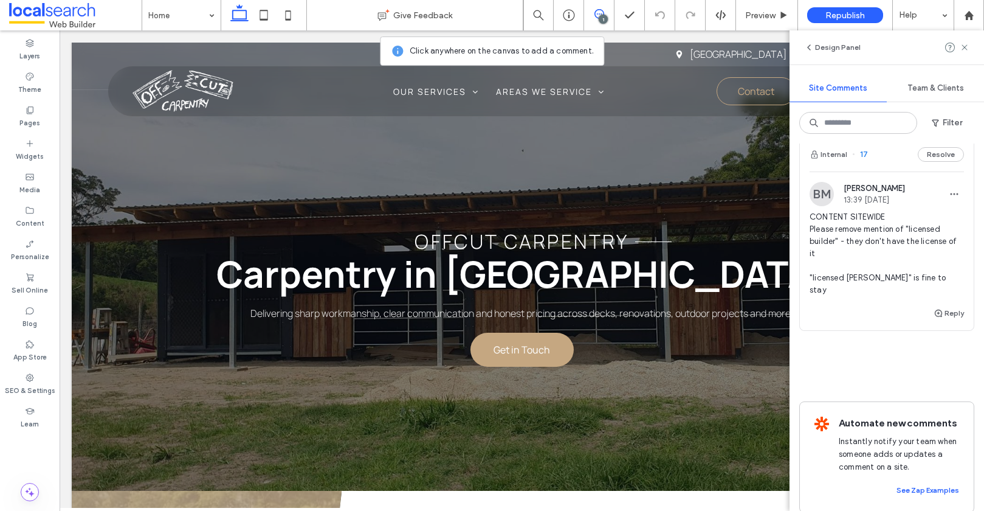
scroll to position [29, 0]
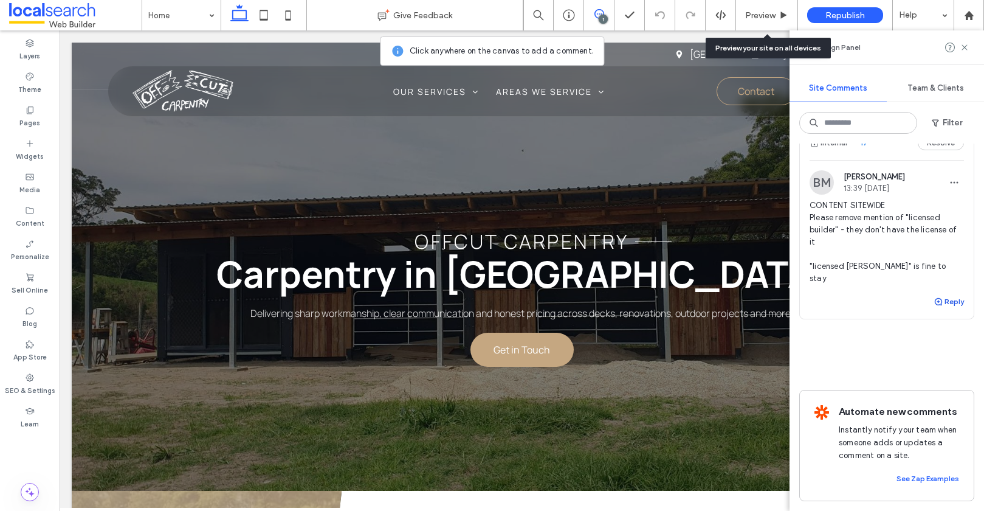
click at [934, 297] on icon "button" at bounding box center [939, 302] width 10 height 10
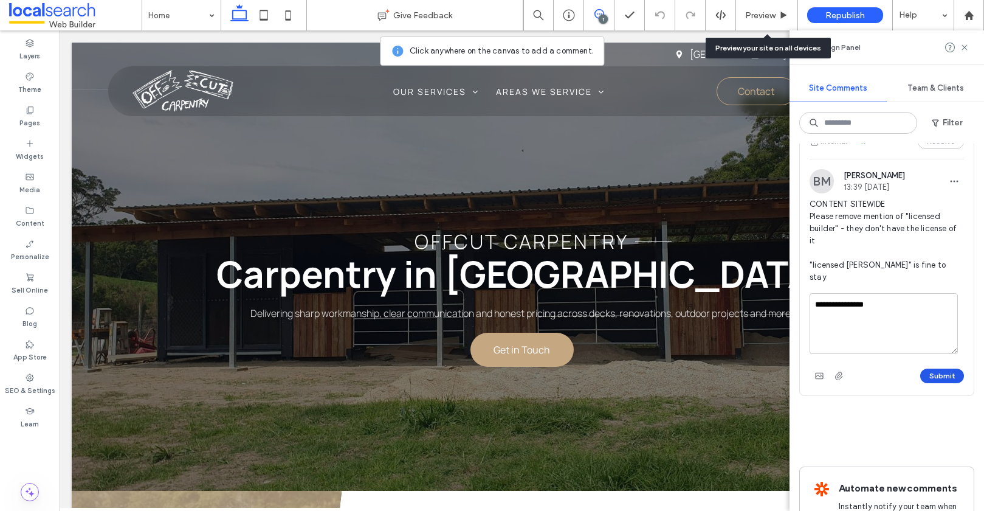
type textarea "**********"
click at [932, 368] on button "Submit" at bounding box center [942, 375] width 44 height 15
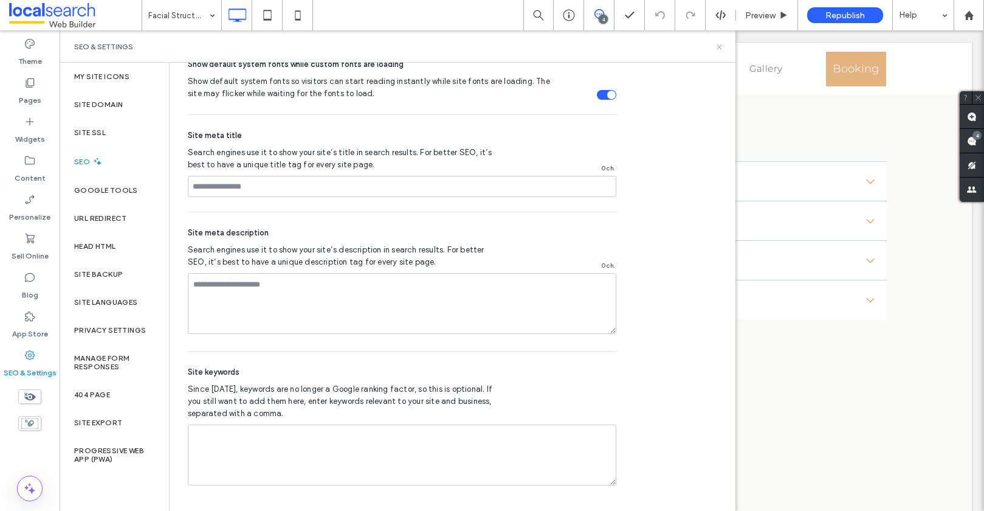
click at [718, 44] on icon at bounding box center [719, 47] width 9 height 9
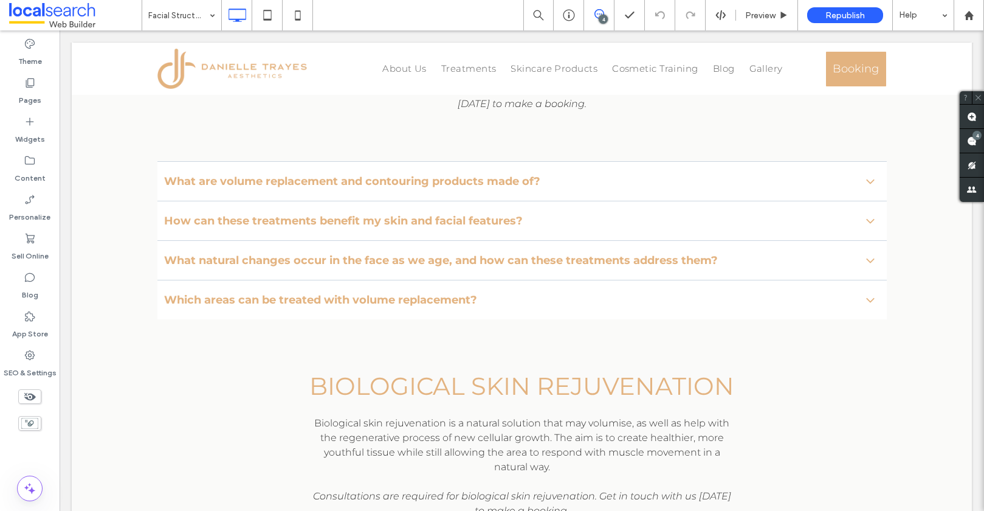
click at [966, 144] on span at bounding box center [972, 141] width 24 height 24
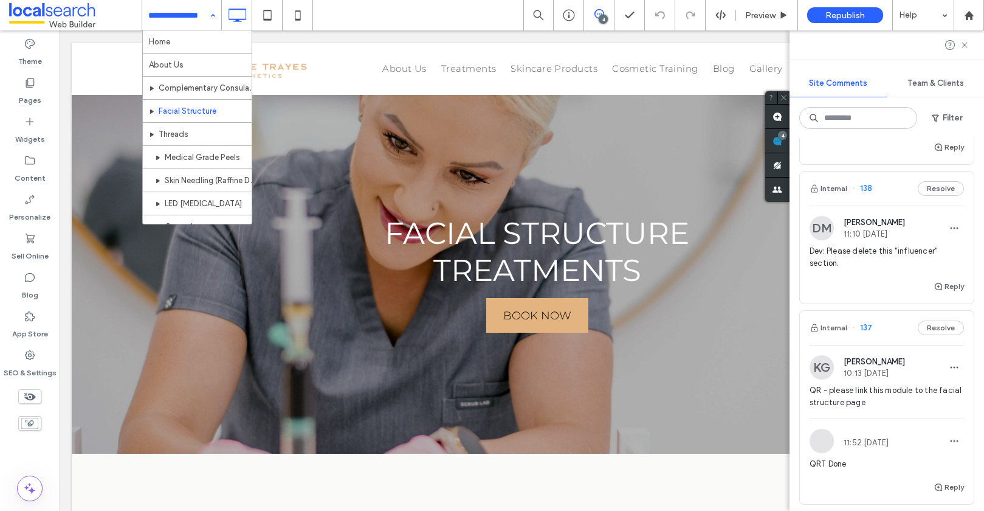
click at [182, 19] on input at bounding box center [178, 15] width 61 height 30
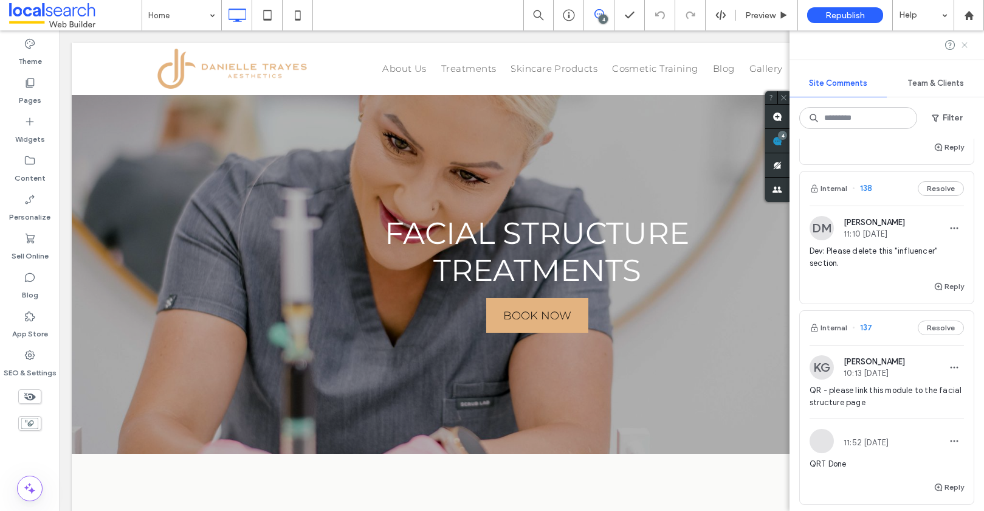
click at [965, 44] on use at bounding box center [964, 44] width 5 height 5
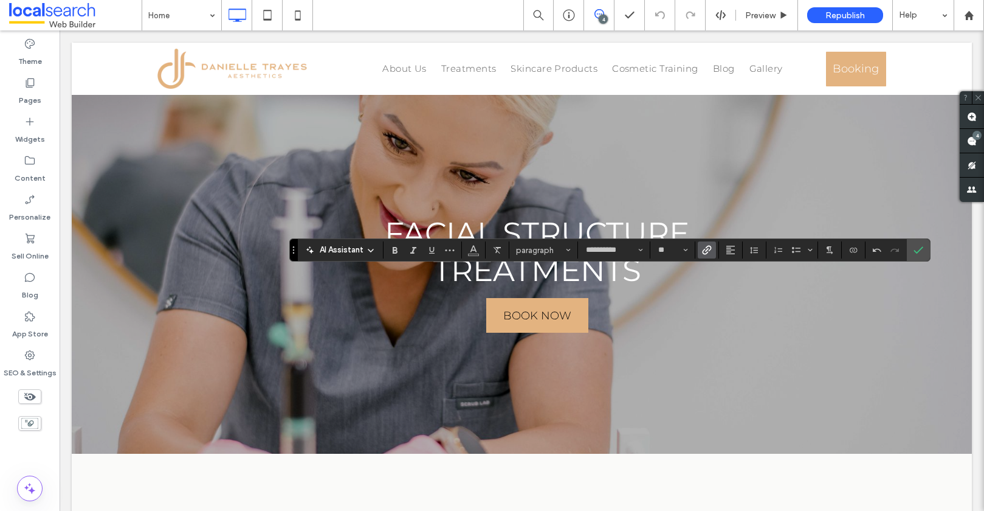
click at [702, 245] on icon "Link" at bounding box center [707, 250] width 10 height 10
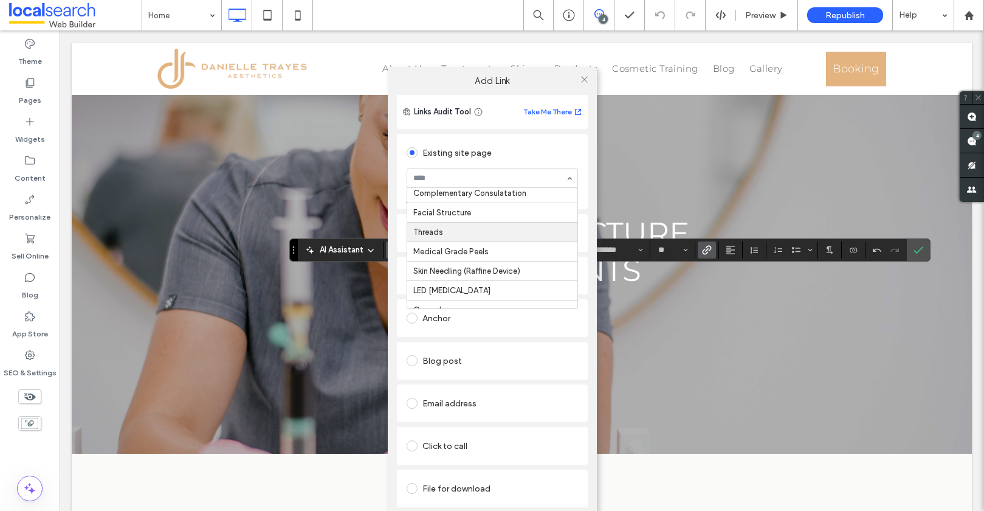
scroll to position [46, 0]
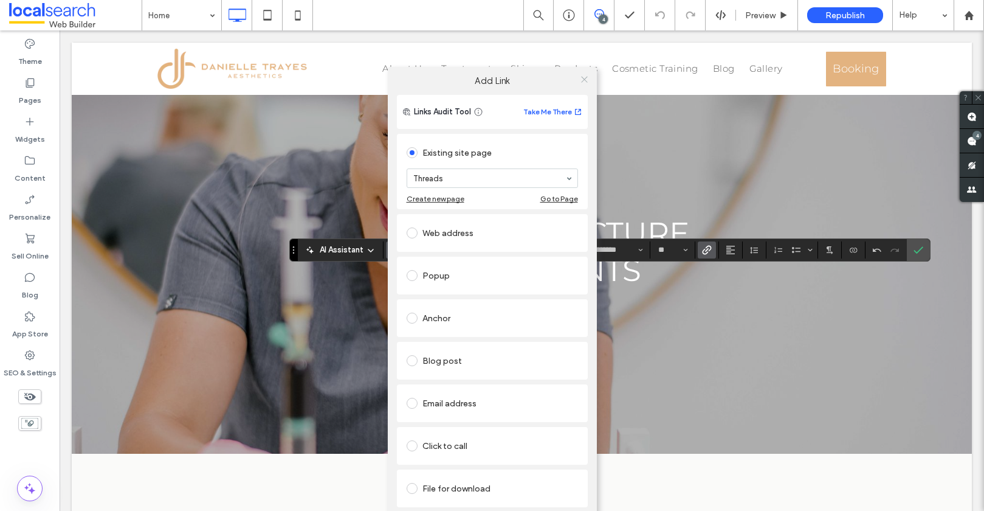
click at [582, 83] on icon at bounding box center [584, 79] width 9 height 9
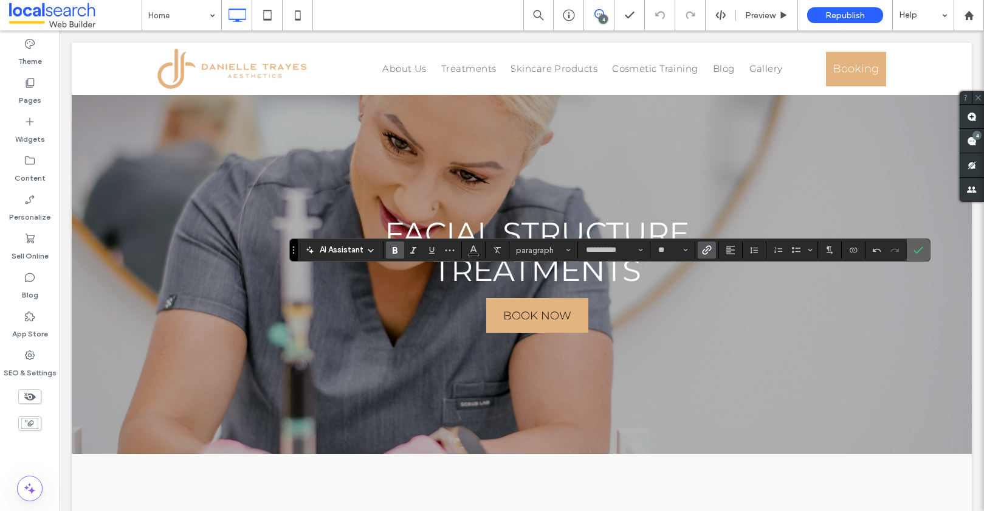
click at [926, 243] on label "Confirm" at bounding box center [918, 250] width 18 height 22
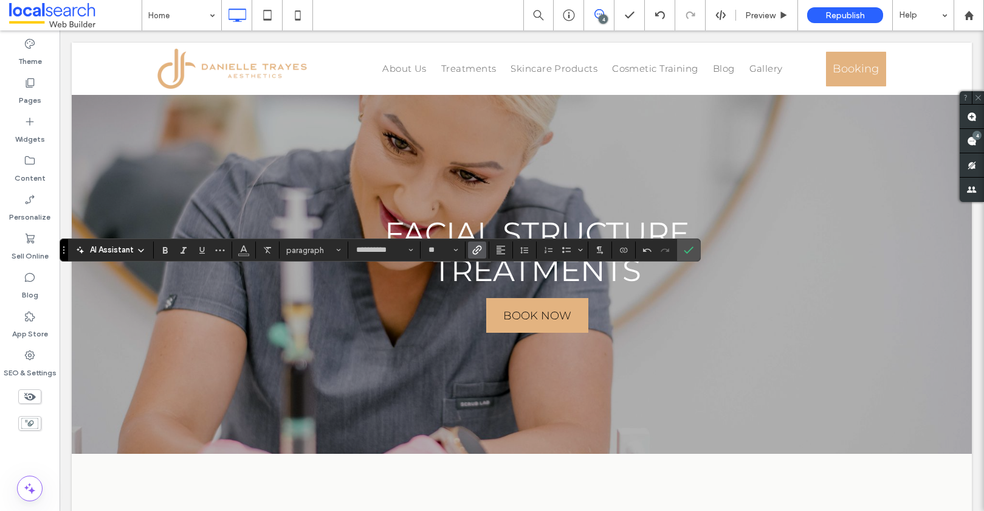
click at [474, 249] on icon "Link" at bounding box center [477, 250] width 10 height 10
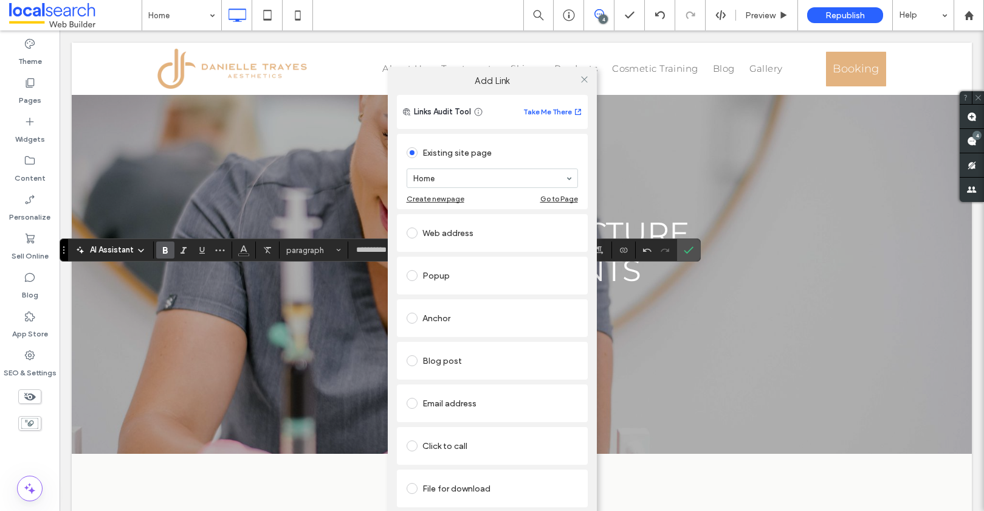
click at [488, 187] on section "Home" at bounding box center [492, 178] width 171 height 32
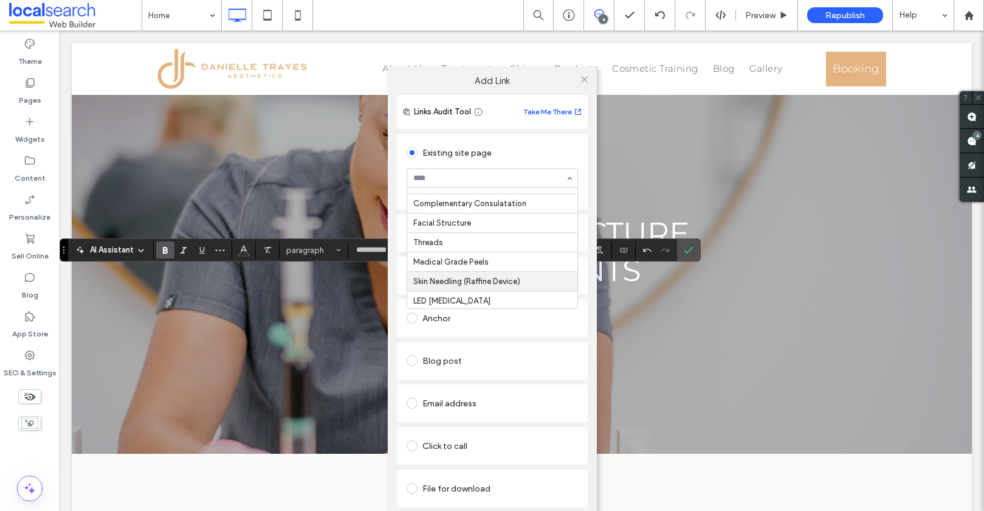
scroll to position [0, 0]
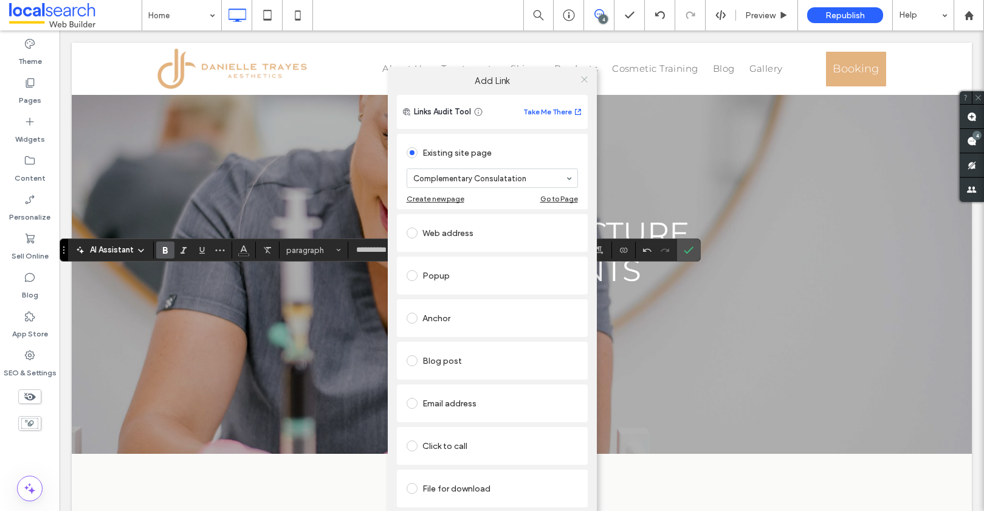
click at [583, 80] on use at bounding box center [584, 79] width 6 height 6
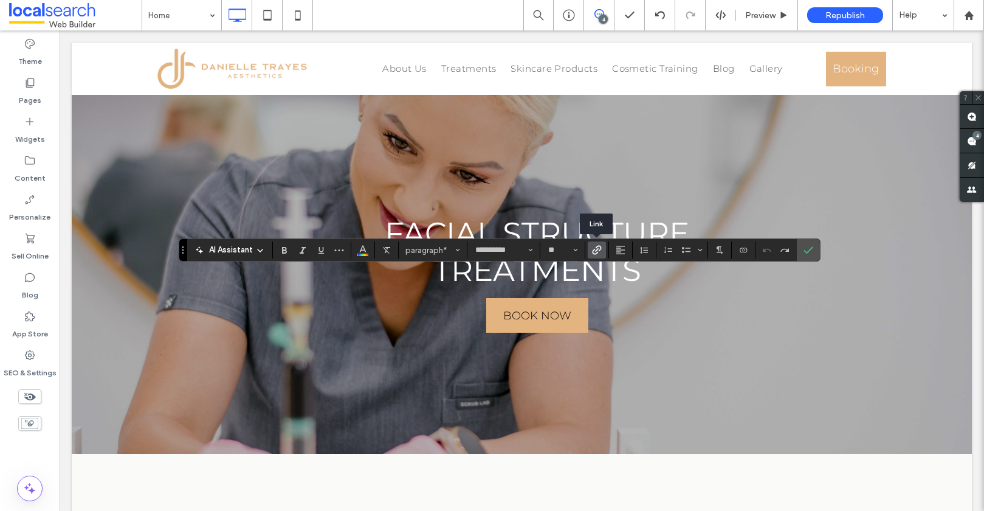
click at [593, 249] on use "Link" at bounding box center [596, 249] width 9 height 9
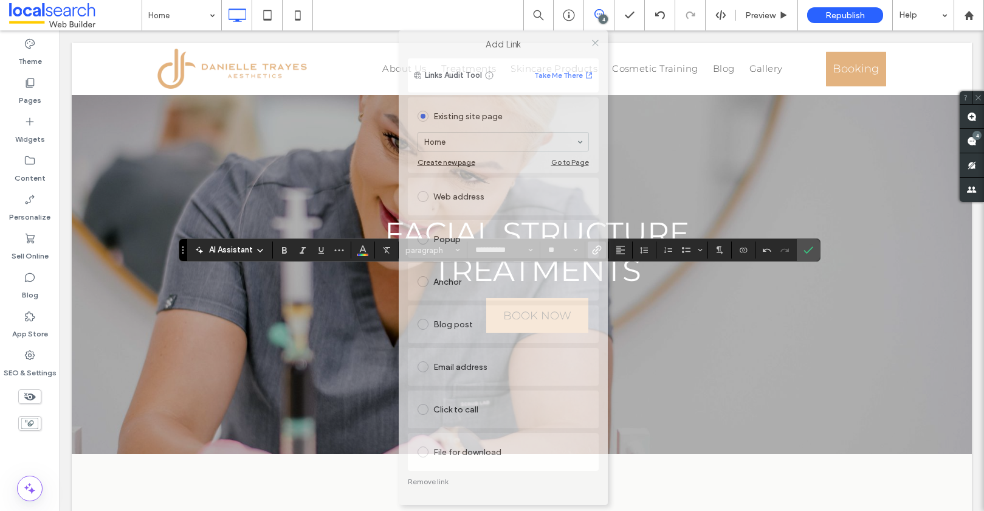
drag, startPoint x: 450, startPoint y: 80, endPoint x: 449, endPoint y: 47, distance: 32.2
click at [461, 32] on div "Add Link" at bounding box center [503, 44] width 209 height 28
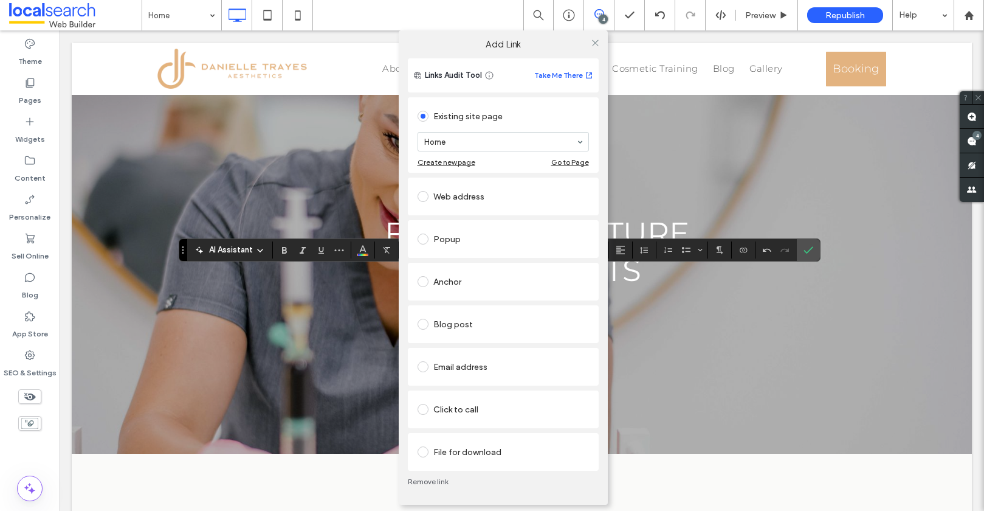
click at [422, 481] on link "Remove link" at bounding box center [503, 482] width 191 height 10
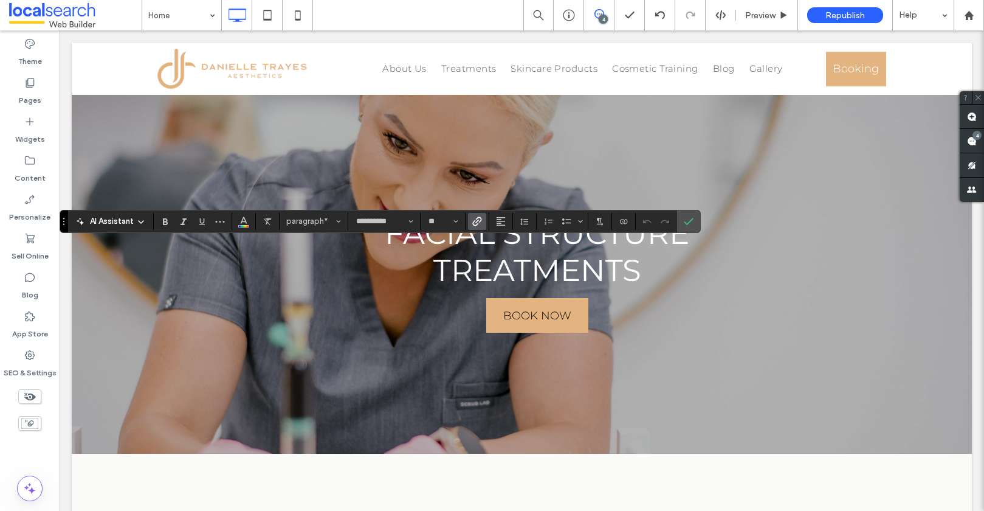
click at [469, 227] on label "Link" at bounding box center [477, 221] width 18 height 17
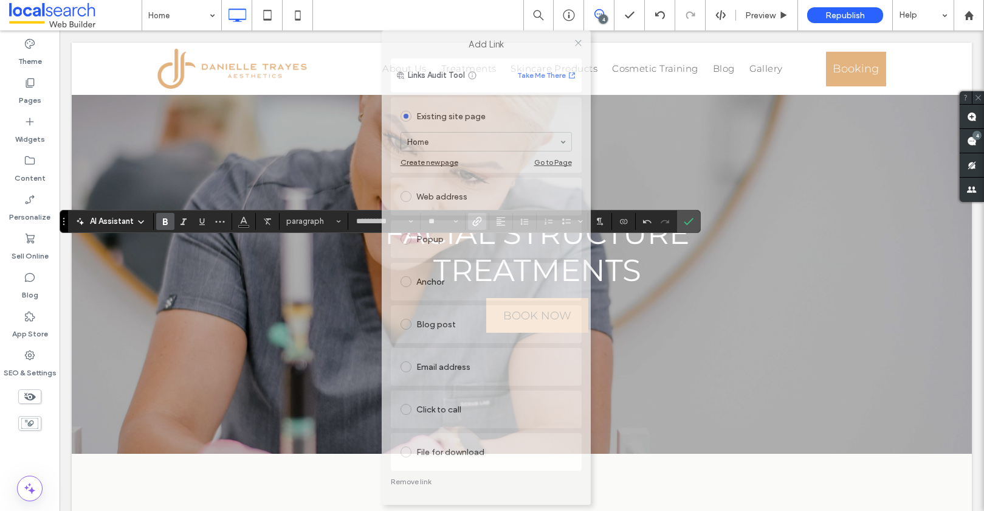
drag, startPoint x: 463, startPoint y: 77, endPoint x: 452, endPoint y: 30, distance: 47.9
click at [456, 29] on body ".wqwq-1{fill:#231f20;} .cls-1q, .cls-2q { fill-rule: evenodd; } .cls-2q { fill:…" at bounding box center [492, 255] width 984 height 511
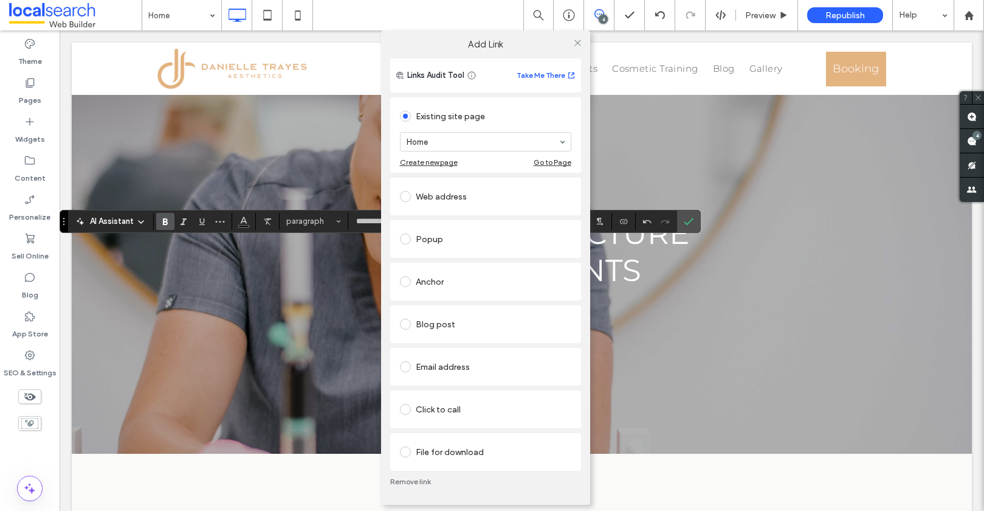
click at [400, 479] on link "Remove link" at bounding box center [485, 482] width 191 height 10
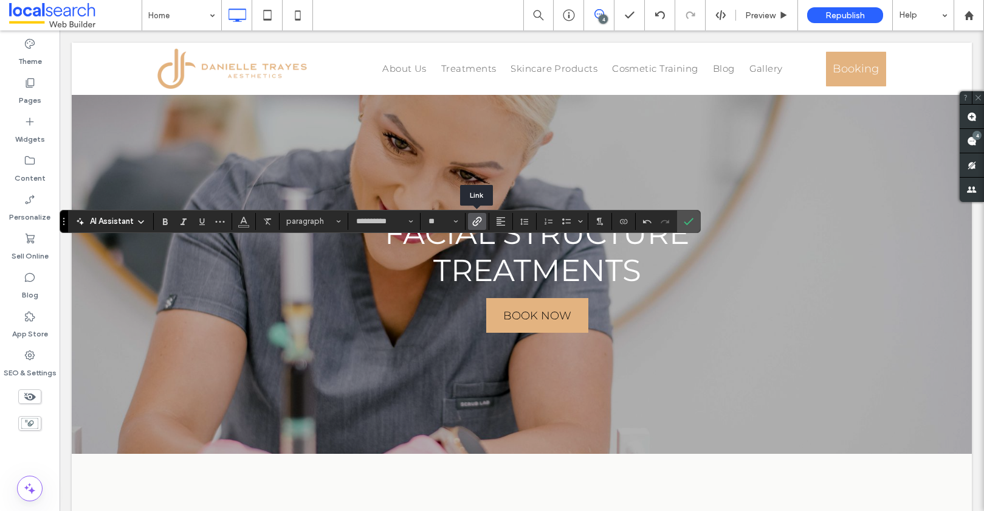
click at [480, 224] on icon "Link" at bounding box center [477, 221] width 10 height 10
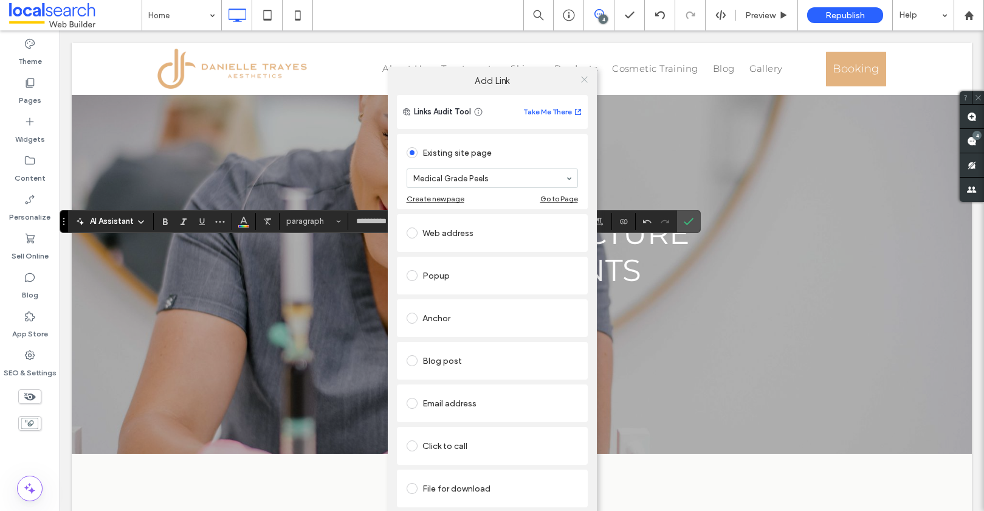
click at [584, 77] on icon at bounding box center [584, 79] width 9 height 9
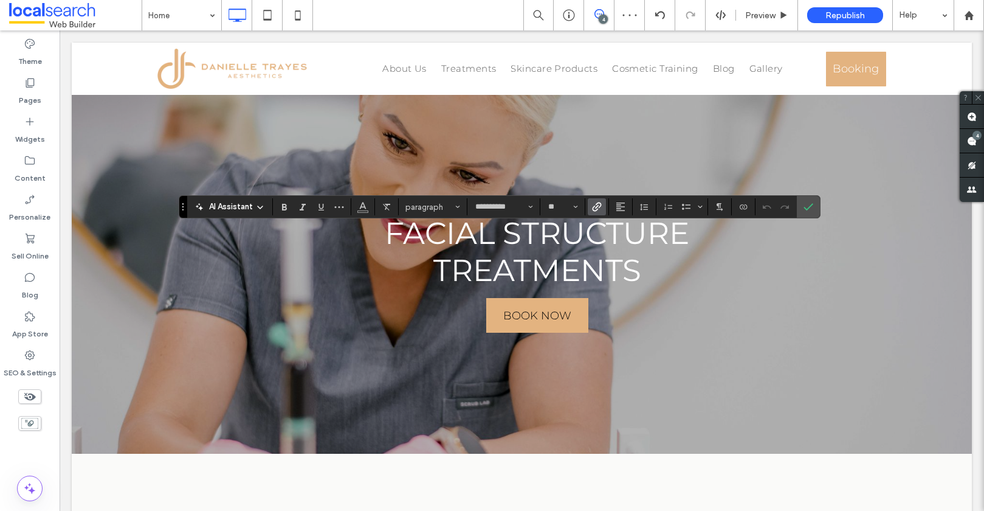
click at [598, 206] on icon "Link" at bounding box center [597, 207] width 10 height 10
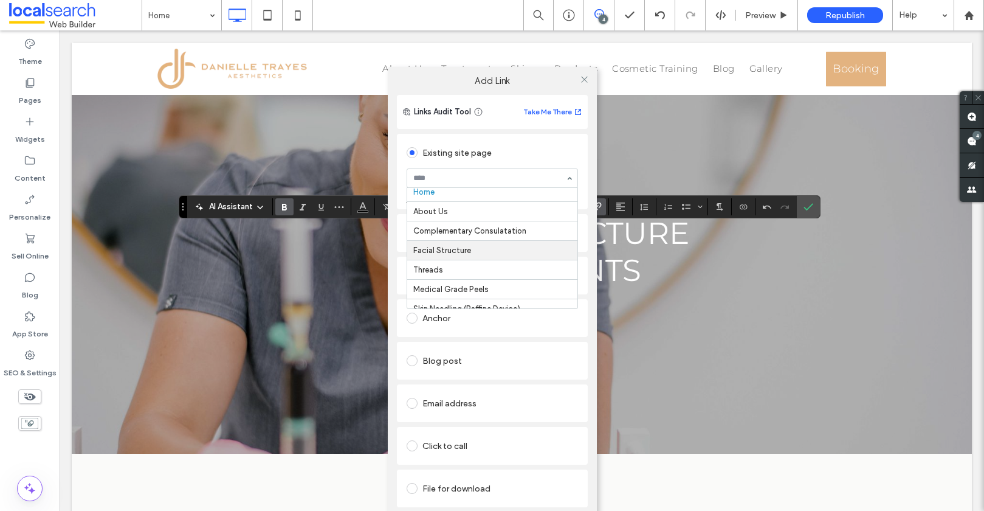
scroll to position [1, 0]
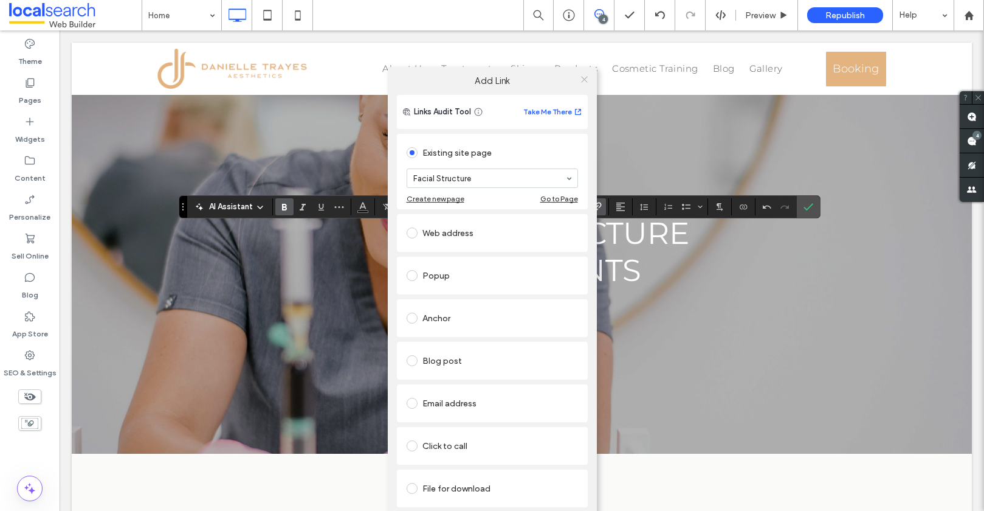
click at [584, 78] on use at bounding box center [584, 79] width 6 height 6
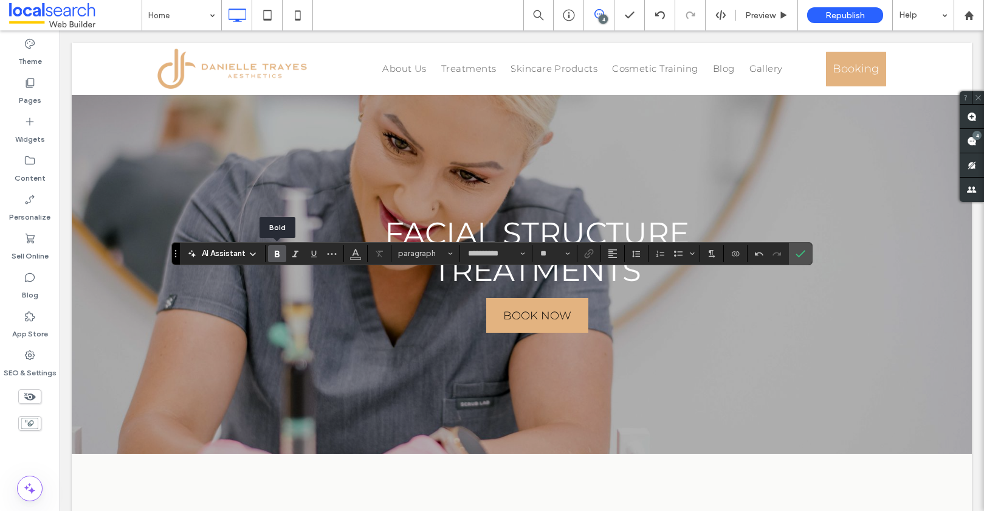
click at [274, 255] on icon "Bold" at bounding box center [277, 254] width 10 height 10
click at [583, 258] on label "Link" at bounding box center [589, 253] width 18 height 17
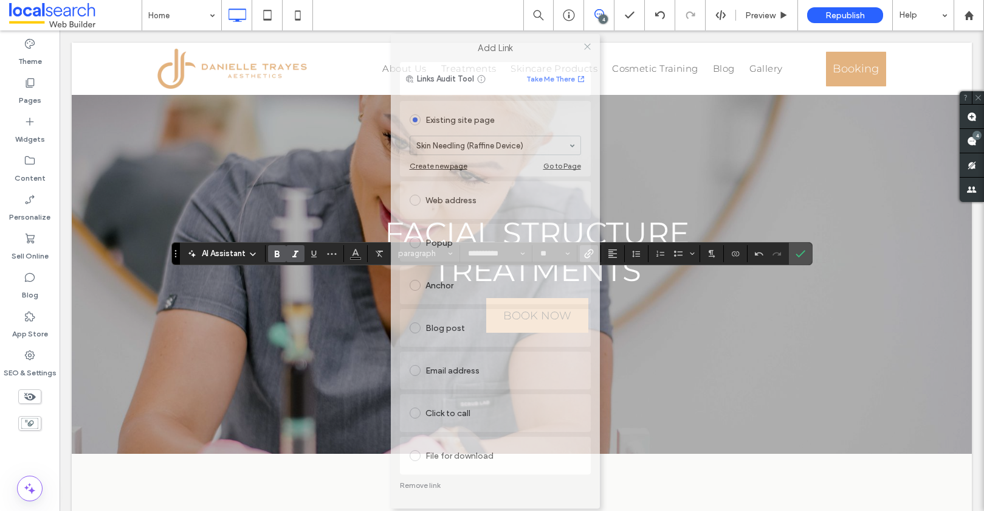
drag, startPoint x: 463, startPoint y: 75, endPoint x: 466, endPoint y: 43, distance: 33.0
click at [466, 43] on label "Add Link" at bounding box center [495, 48] width 192 height 11
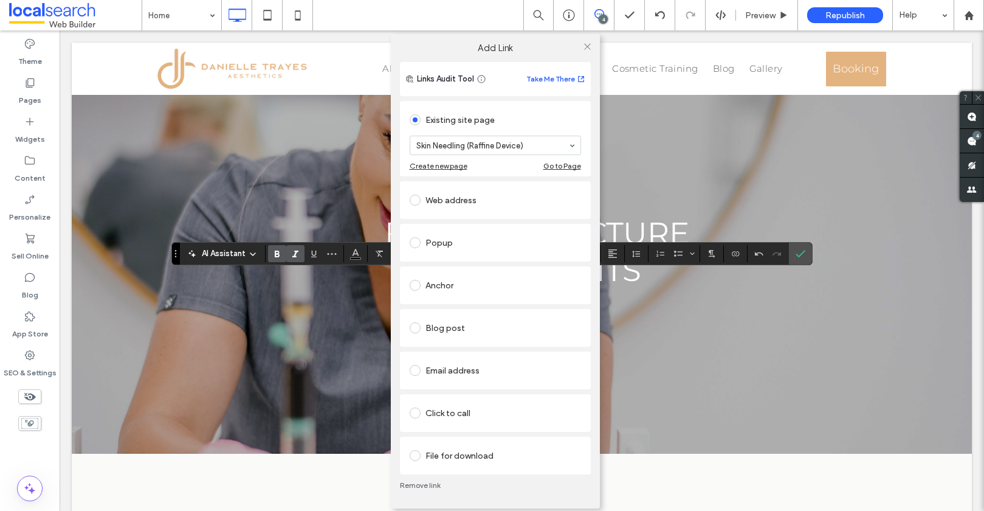
click at [422, 485] on link "Remove link" at bounding box center [495, 485] width 191 height 10
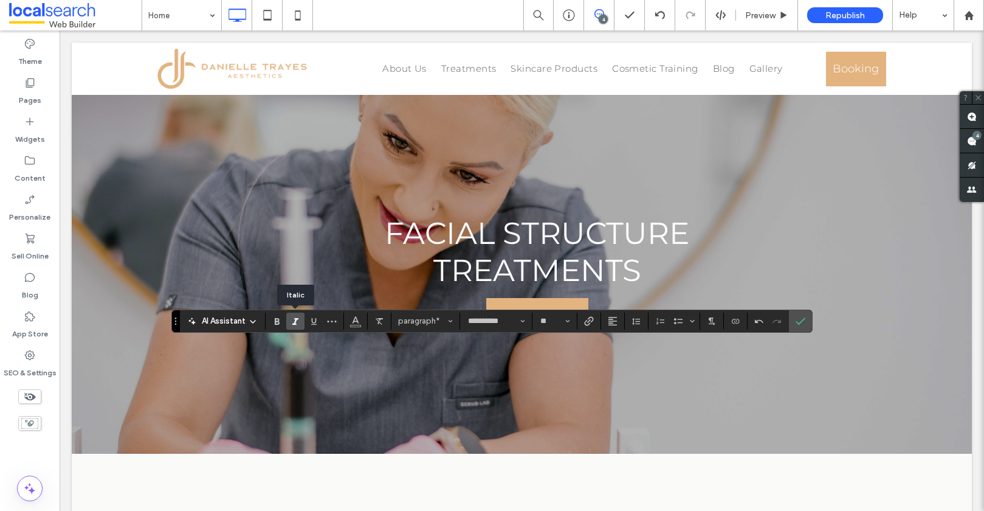
click at [292, 325] on icon "Italic" at bounding box center [296, 321] width 10 height 10
click at [517, 323] on input "**********" at bounding box center [493, 321] width 52 height 10
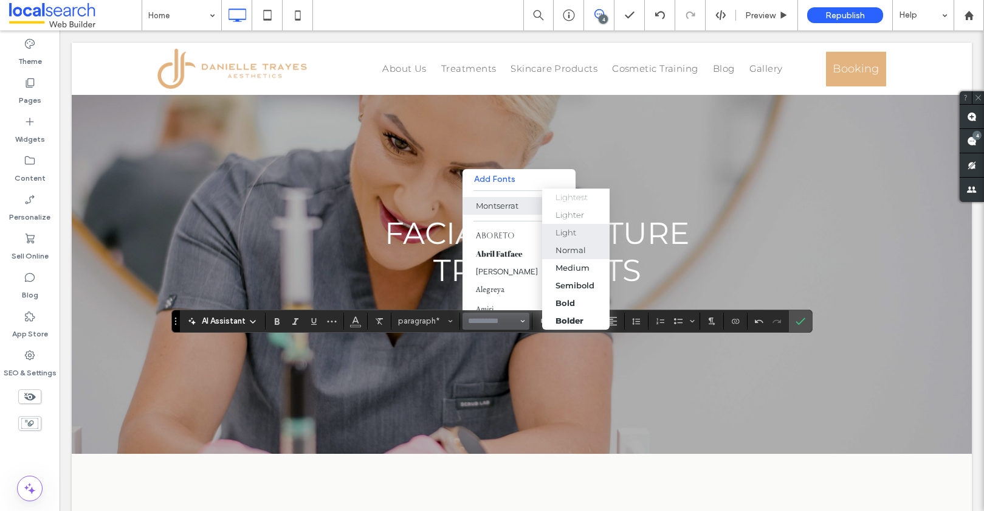
click at [561, 236] on div "Light" at bounding box center [566, 232] width 21 height 10
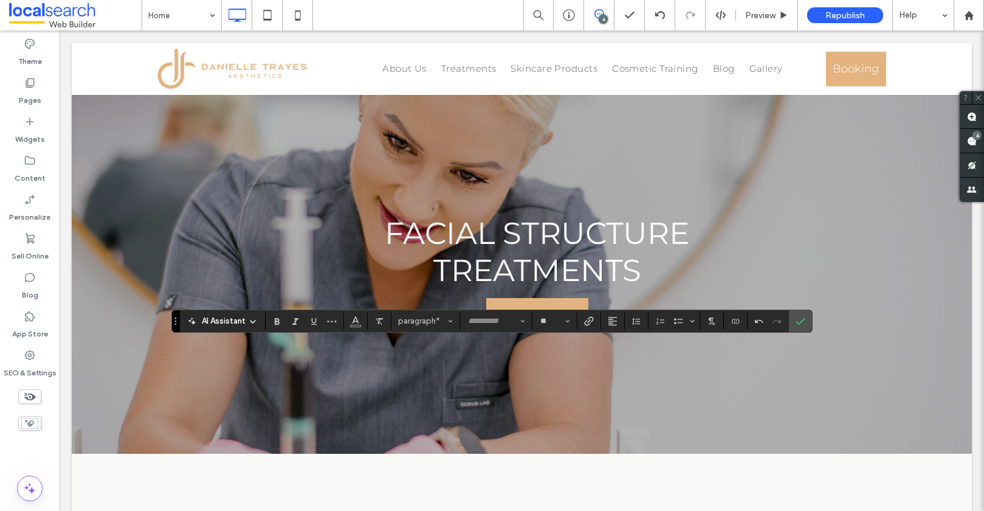
type input "**********"
click at [587, 322] on icon "Link" at bounding box center [589, 320] width 10 height 10
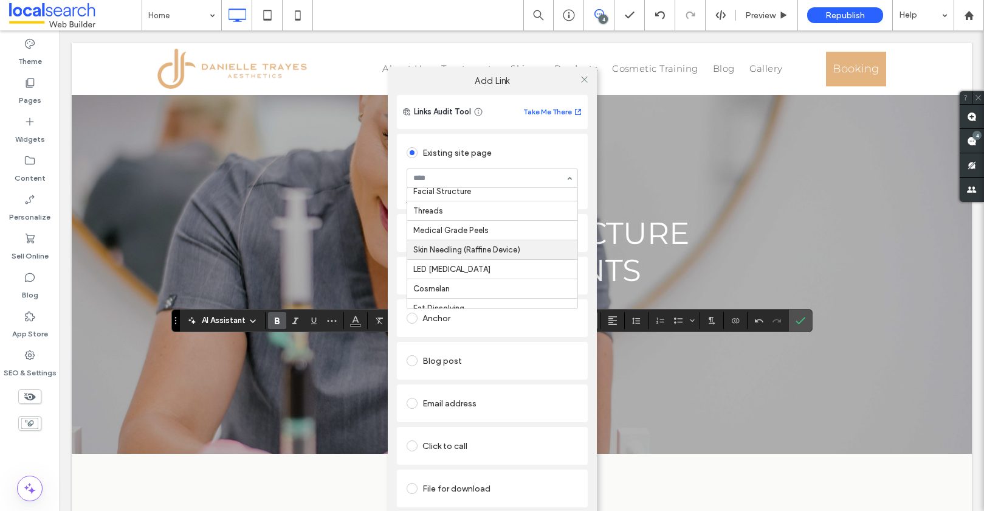
scroll to position [67, 0]
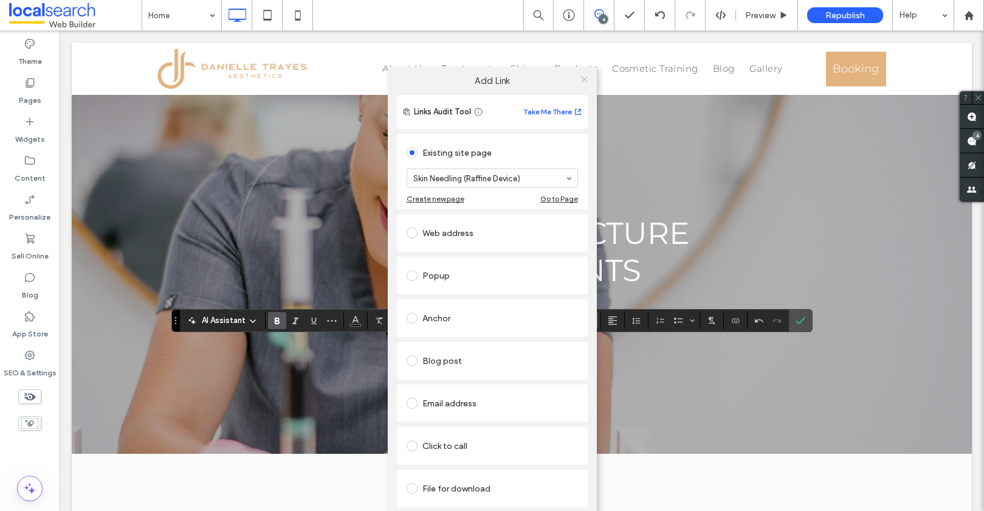
click at [583, 78] on use at bounding box center [584, 79] width 6 height 6
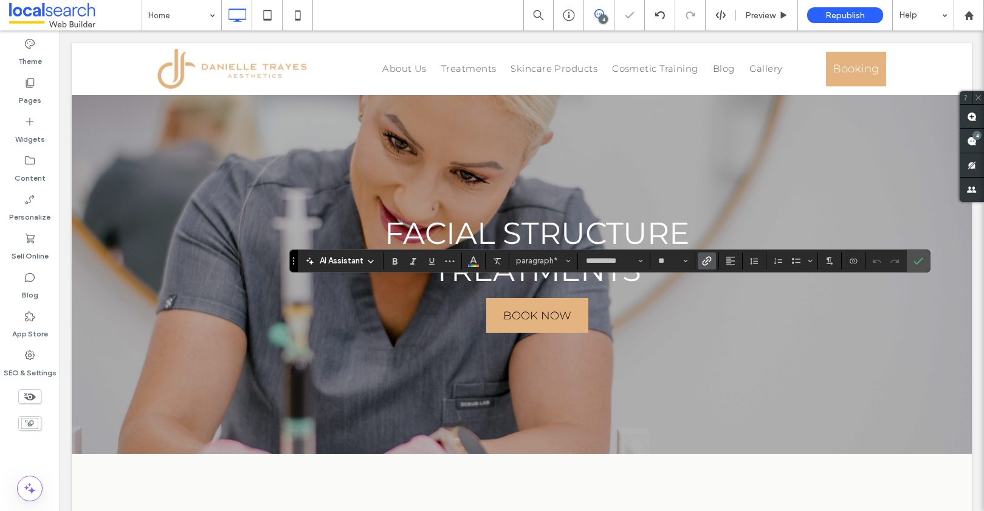
click at [704, 258] on icon "Link" at bounding box center [707, 261] width 10 height 10
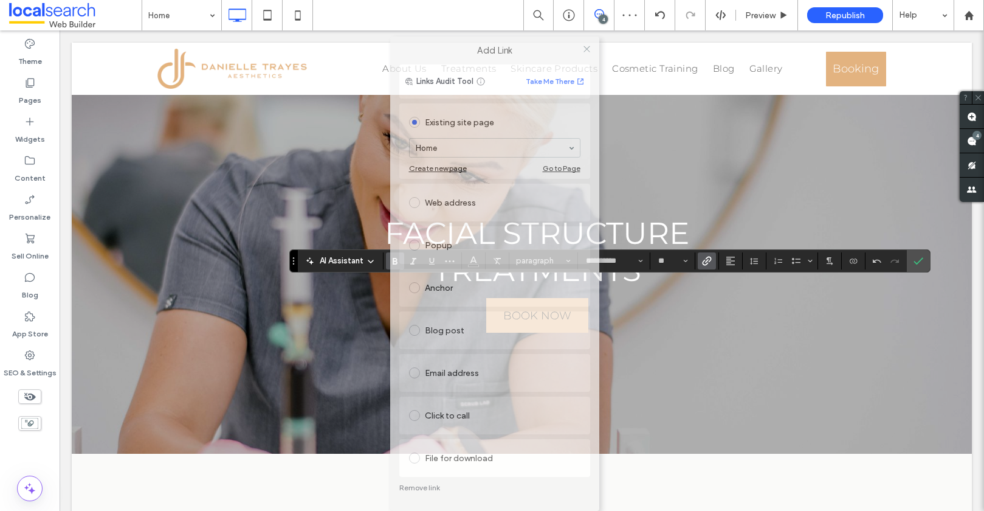
drag, startPoint x: 417, startPoint y: 80, endPoint x: 422, endPoint y: 51, distance: 29.0
click at [422, 50] on div "Add Link" at bounding box center [494, 50] width 209 height 28
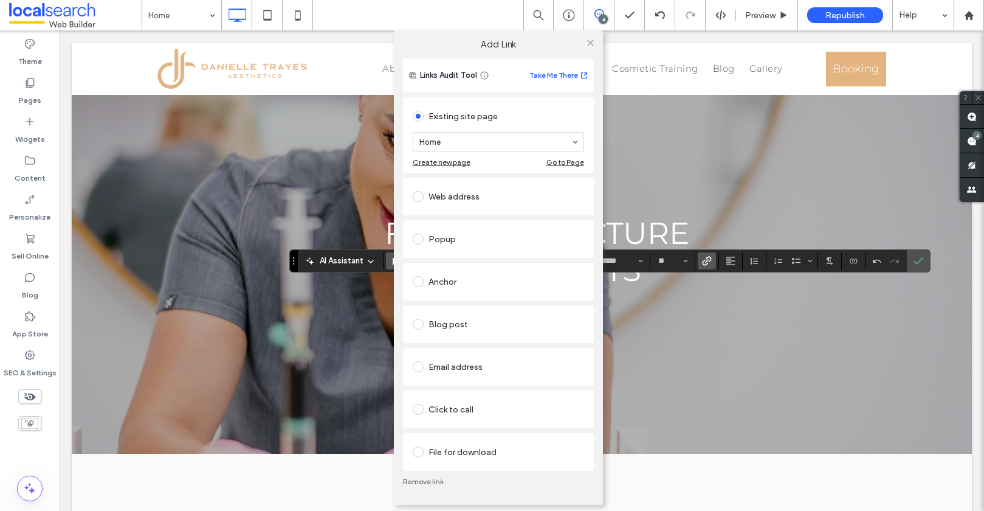
click at [421, 480] on link "Remove link" at bounding box center [498, 482] width 191 height 10
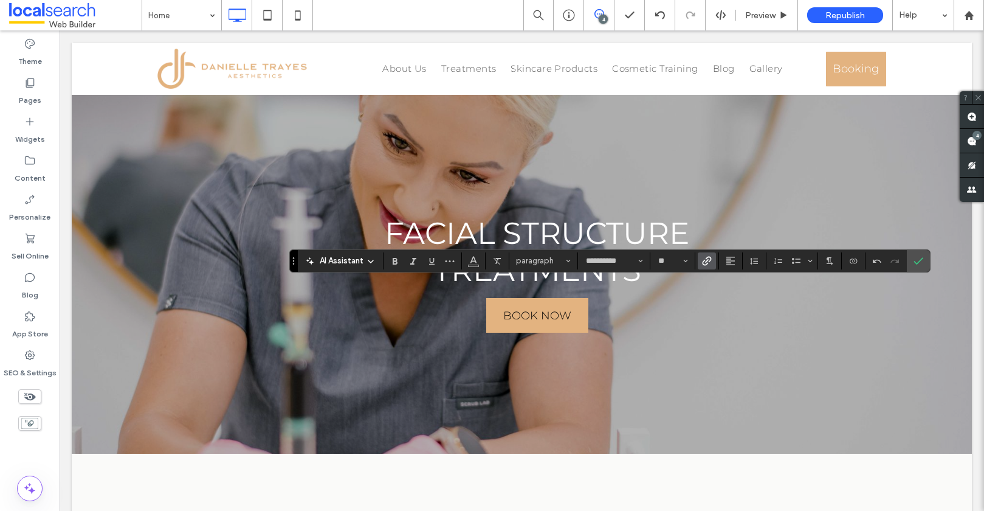
click at [706, 263] on icon "Link" at bounding box center [707, 261] width 10 height 10
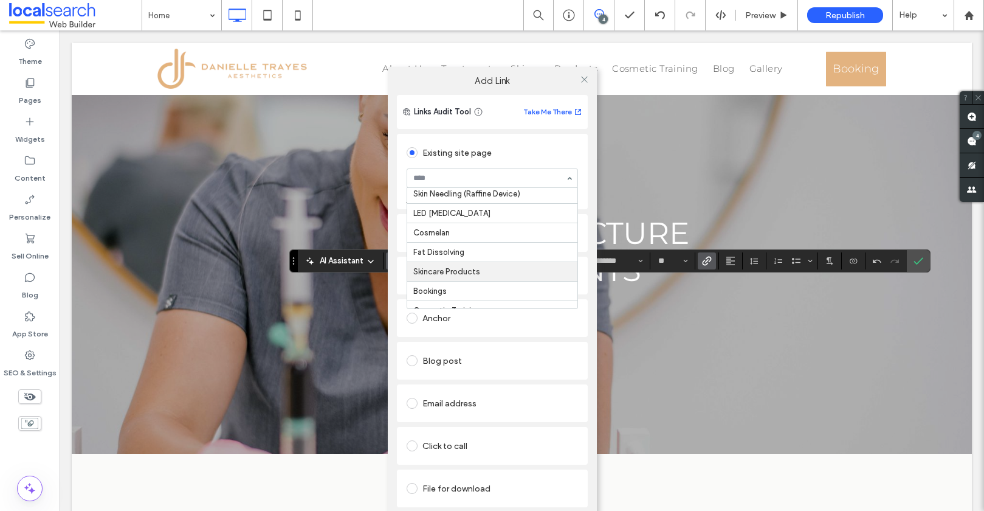
scroll to position [127, 0]
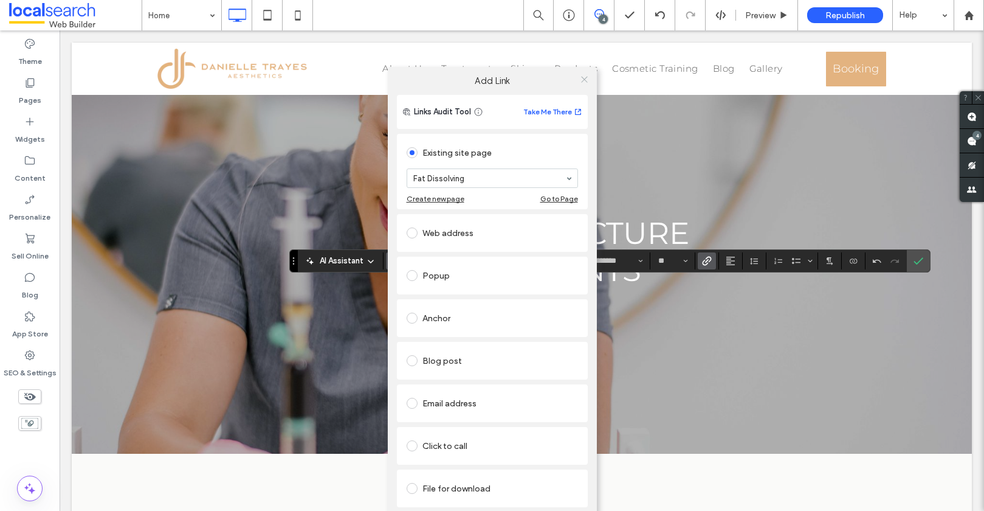
click at [583, 80] on icon at bounding box center [584, 79] width 9 height 9
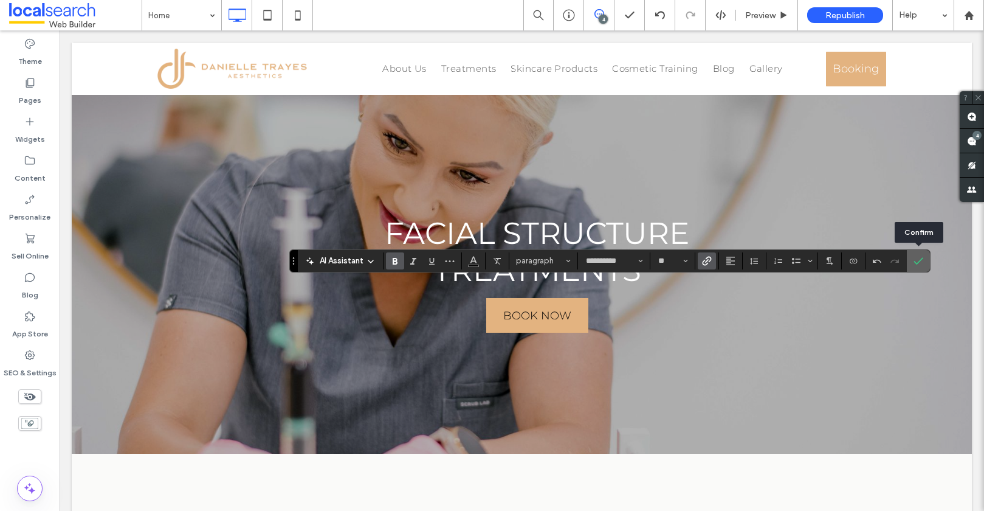
click at [921, 261] on icon "Confirm" at bounding box center [919, 261] width 10 height 10
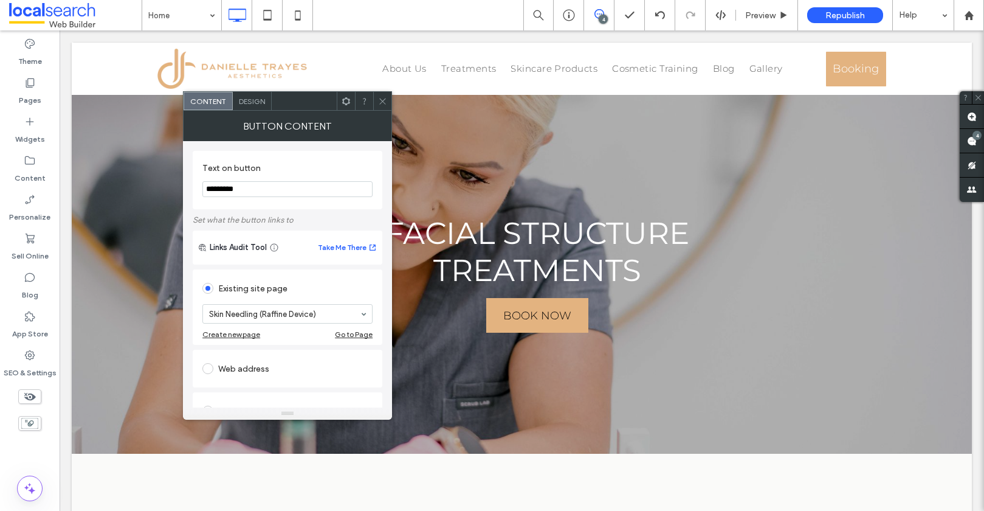
click at [386, 99] on icon at bounding box center [382, 101] width 9 height 9
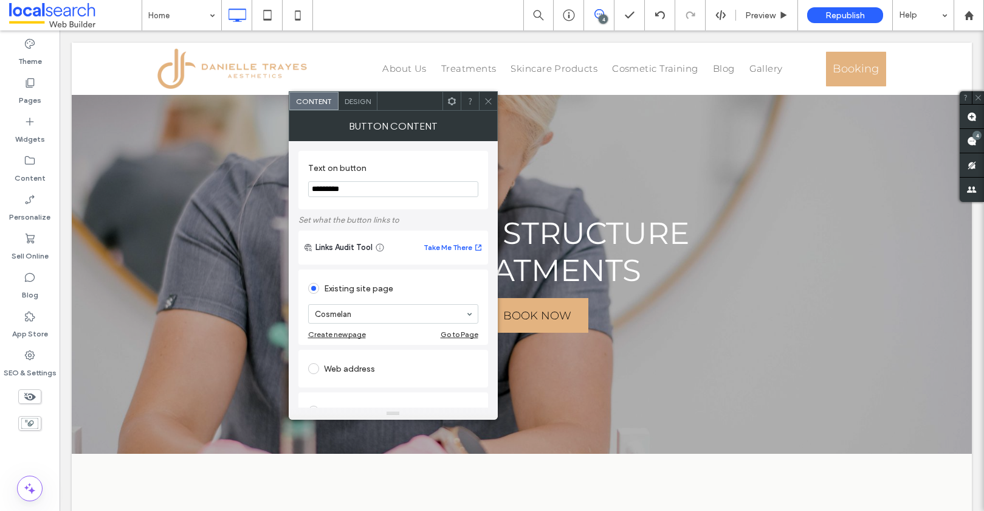
click at [489, 97] on icon at bounding box center [488, 101] width 9 height 9
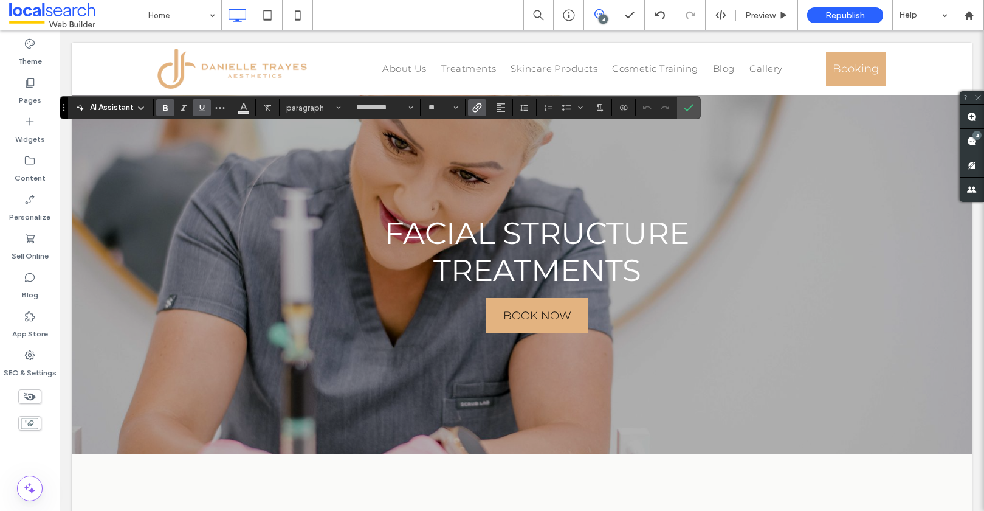
click at [477, 102] on span "Link" at bounding box center [474, 107] width 5 height 17
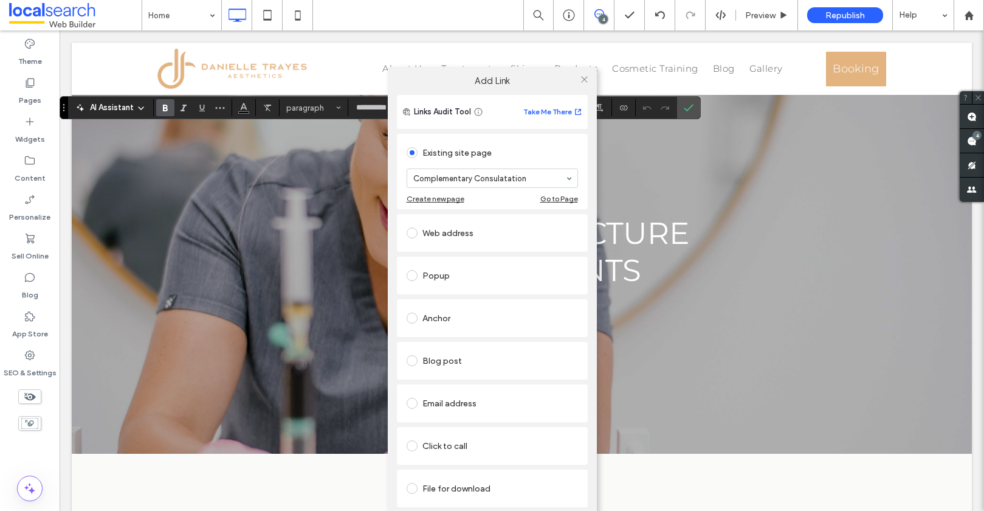
drag, startPoint x: 544, startPoint y: 181, endPoint x: 536, endPoint y: 178, distance: 8.3
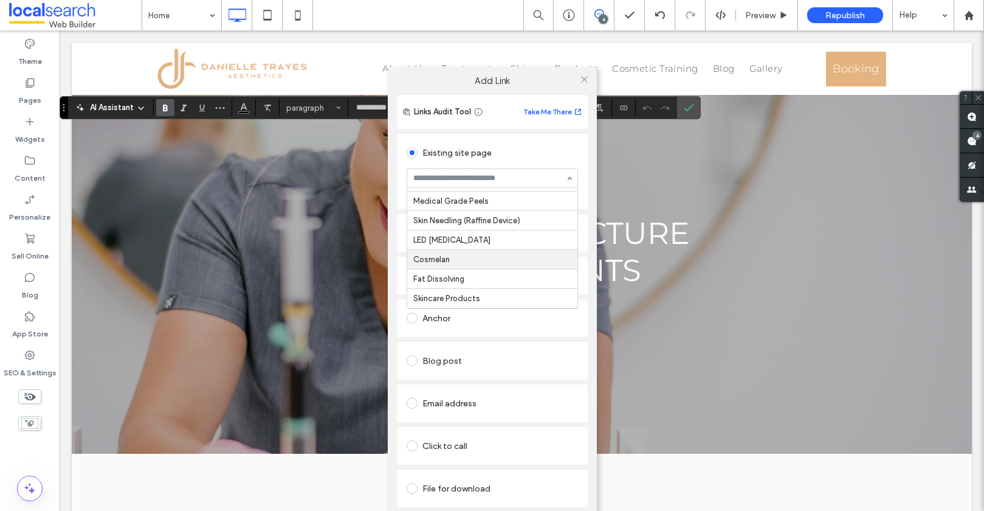
scroll to position [99, 0]
drag, startPoint x: 476, startPoint y: 256, endPoint x: 481, endPoint y: 246, distance: 11.4
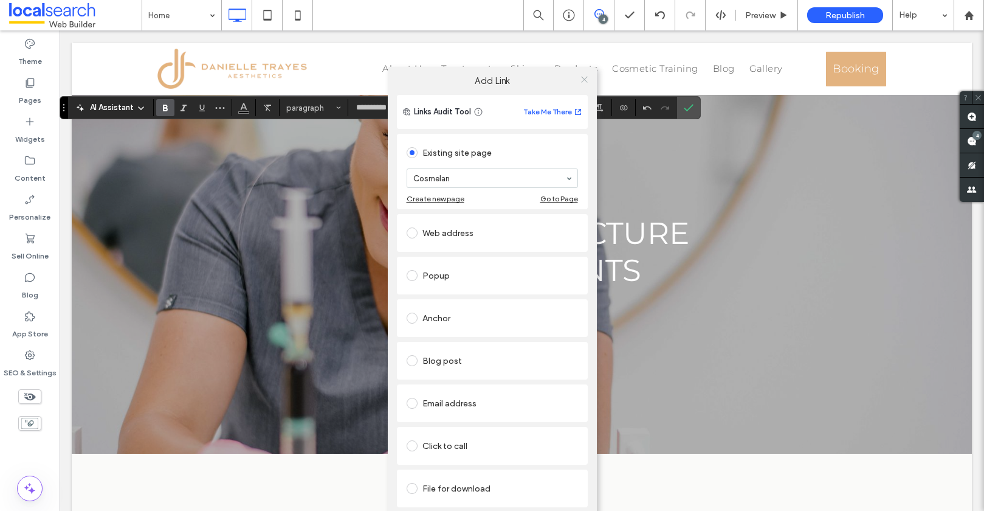
click at [582, 79] on icon at bounding box center [584, 79] width 9 height 9
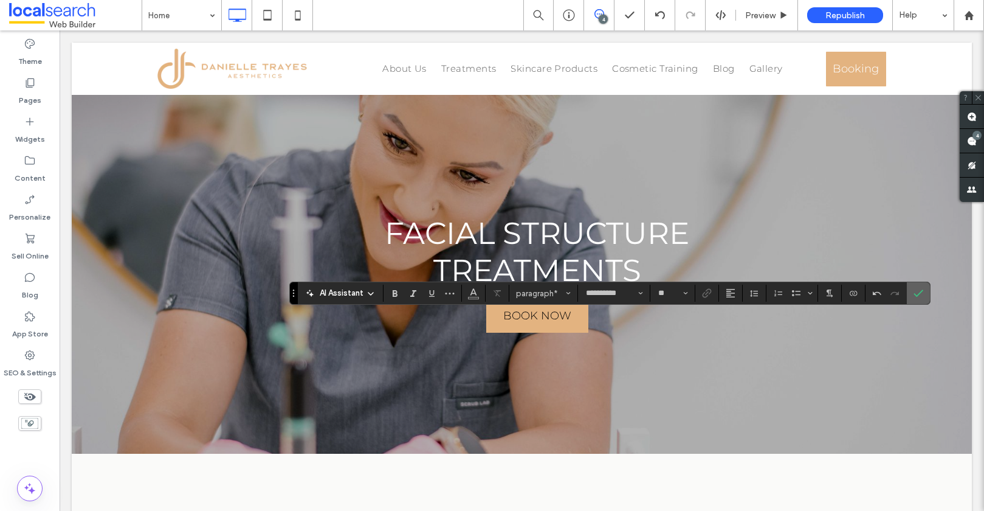
click at [920, 295] on icon "Confirm" at bounding box center [919, 293] width 10 height 10
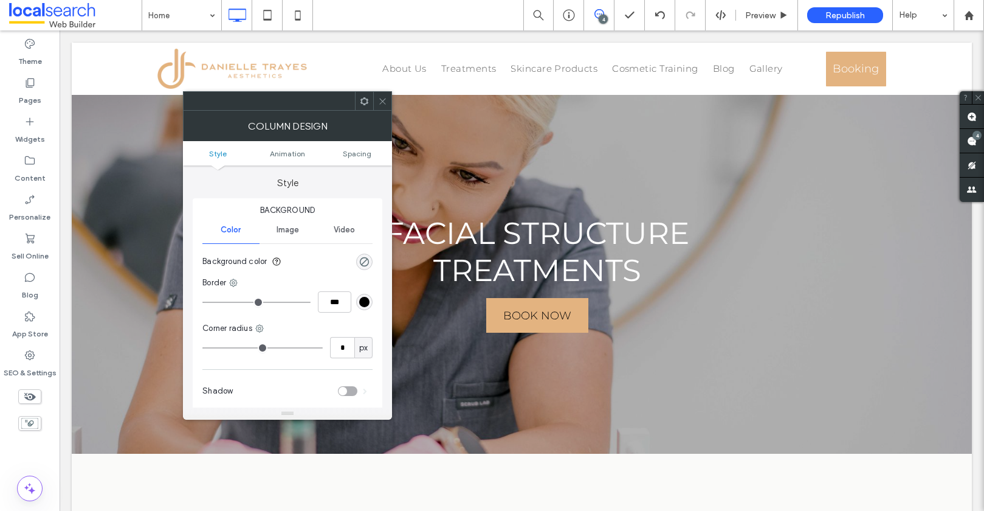
click at [378, 101] on icon at bounding box center [382, 101] width 9 height 9
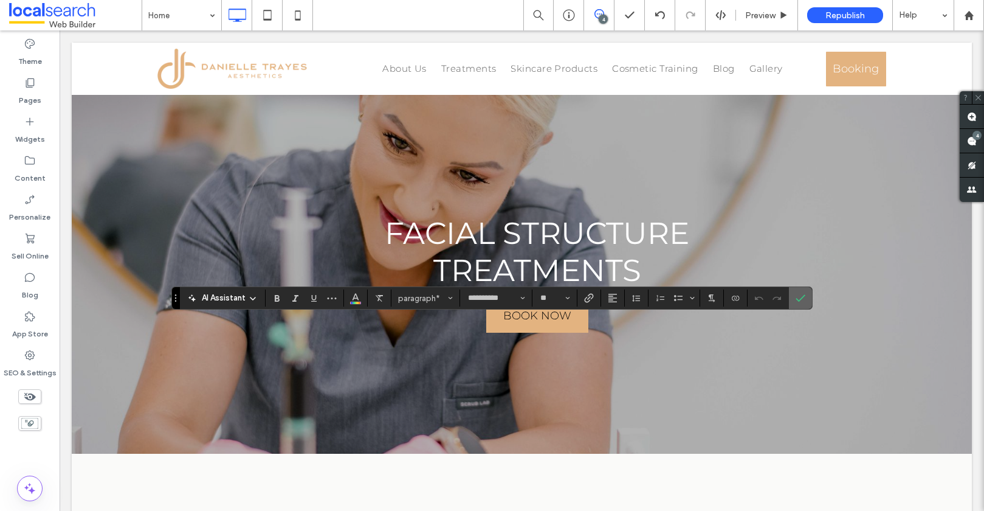
click at [802, 295] on icon "Confirm" at bounding box center [801, 298] width 10 height 10
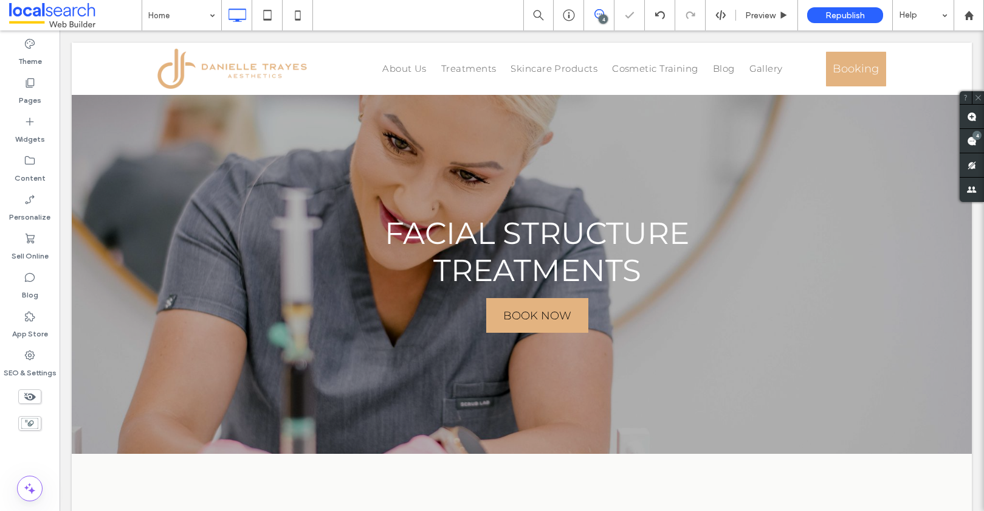
type input "**********"
type input "**"
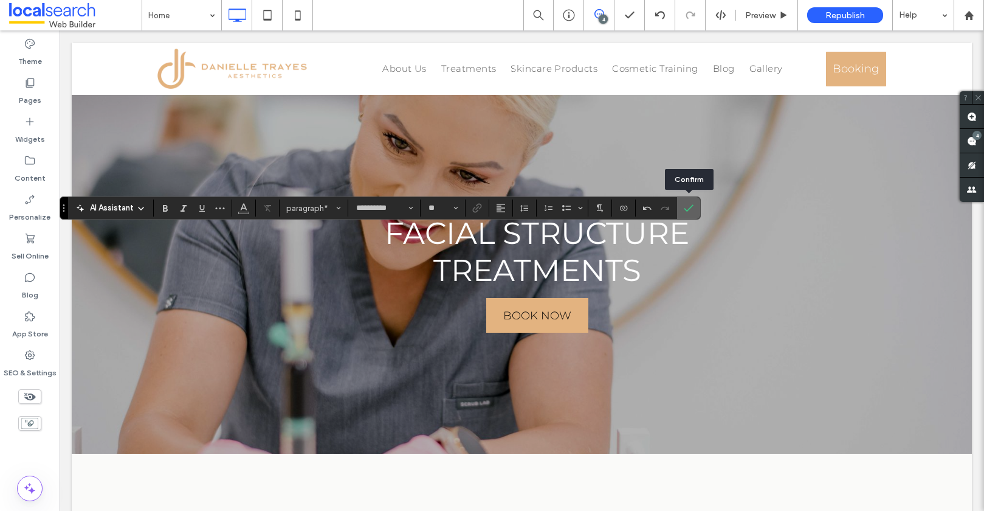
click at [692, 204] on icon "Confirm" at bounding box center [689, 208] width 10 height 10
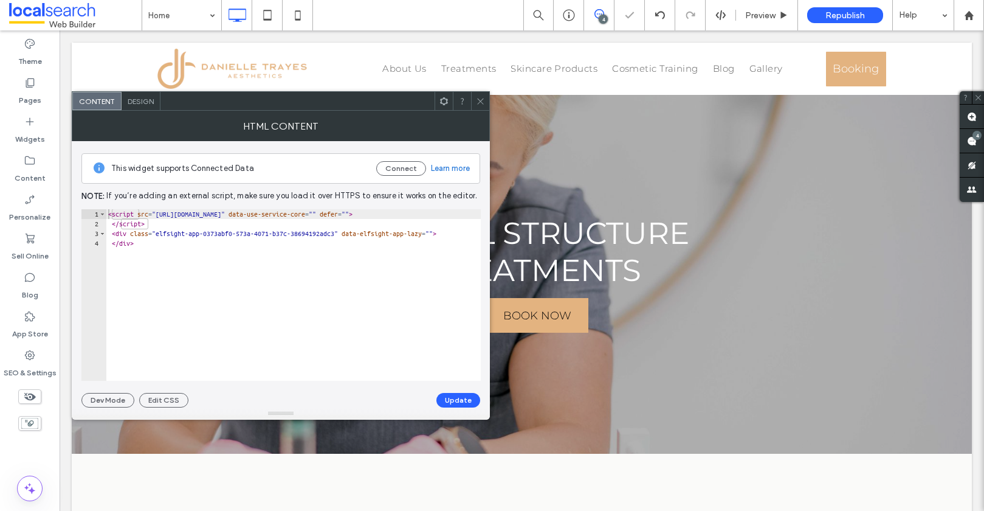
click at [483, 97] on icon at bounding box center [480, 101] width 9 height 9
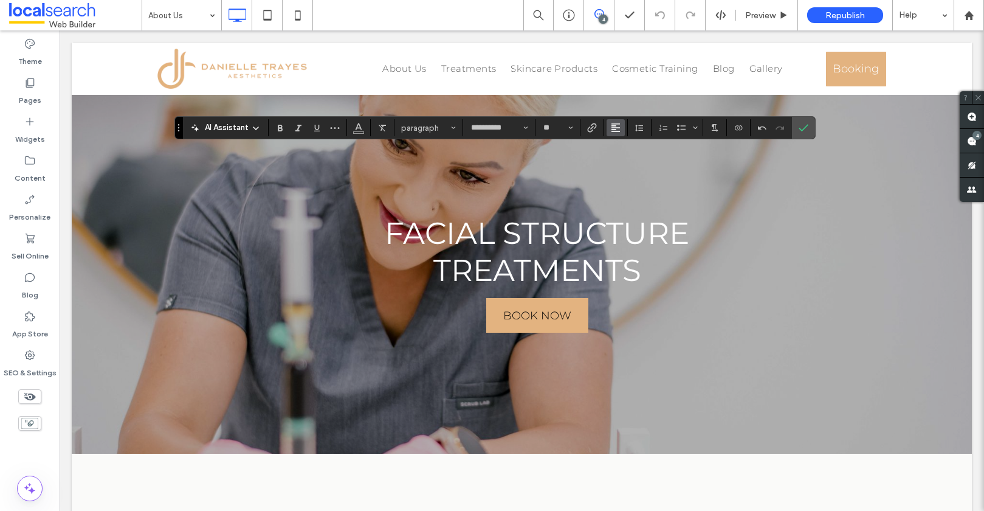
click at [611, 128] on icon "Alignment" at bounding box center [616, 128] width 10 height 10
click at [617, 168] on label "ui.textEditor.alignment.center" at bounding box center [628, 165] width 43 height 18
click at [655, 19] on icon at bounding box center [660, 15] width 10 height 10
click at [661, 9] on div at bounding box center [660, 15] width 30 height 30
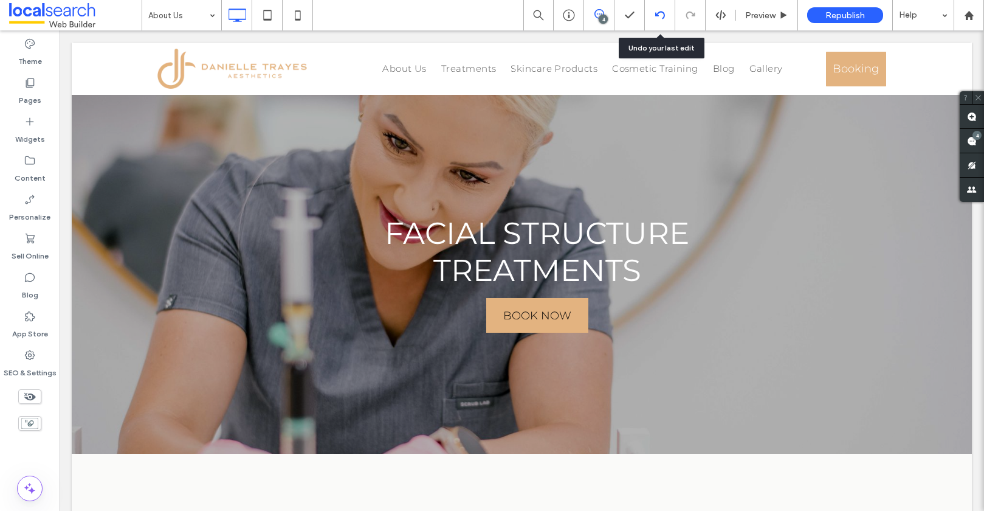
click at [656, 16] on icon at bounding box center [660, 15] width 10 height 10
click at [658, 14] on icon at bounding box center [660, 15] width 10 height 10
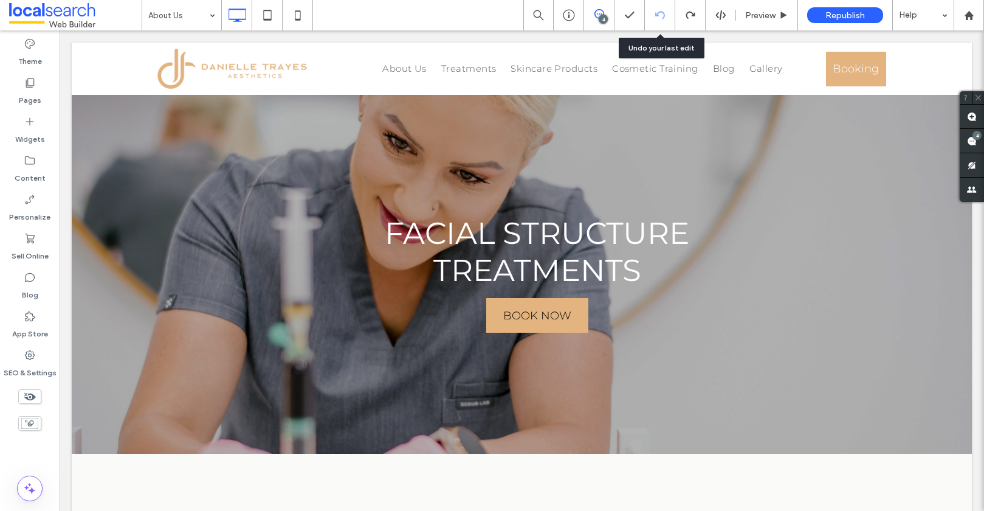
click at [657, 14] on icon at bounding box center [660, 15] width 10 height 10
click at [665, 15] on div at bounding box center [660, 15] width 30 height 10
click at [664, 15] on div at bounding box center [660, 15] width 30 height 10
click at [664, 14] on div at bounding box center [660, 15] width 30 height 10
click at [663, 14] on use at bounding box center [660, 15] width 10 height 8
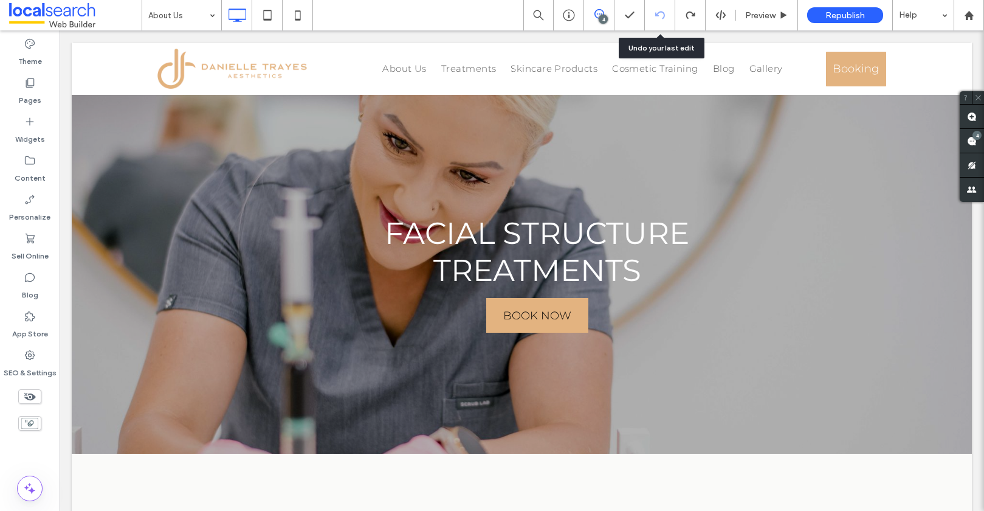
click at [662, 14] on icon at bounding box center [660, 15] width 10 height 10
click at [663, 14] on use at bounding box center [660, 15] width 10 height 8
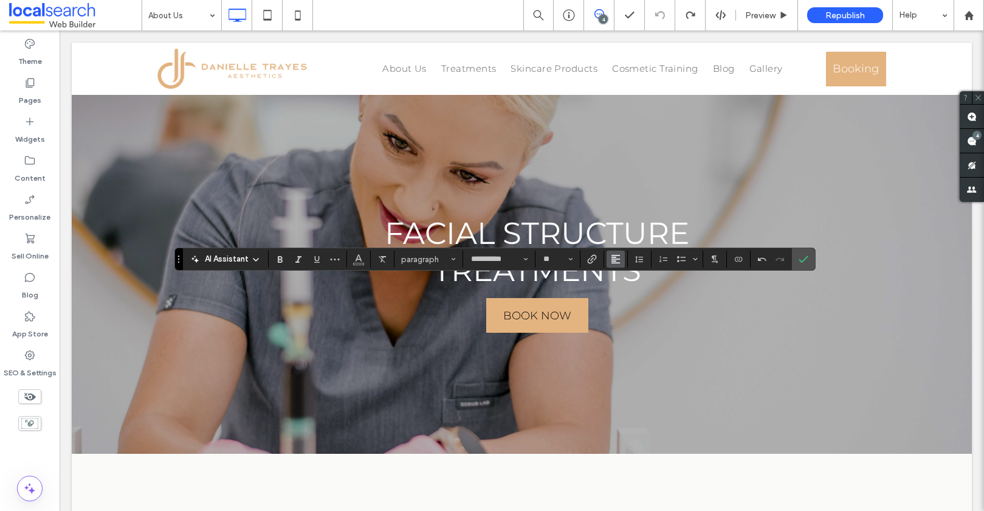
click at [608, 255] on button "Alignment" at bounding box center [616, 258] width 18 height 17
click at [620, 298] on icon "ui.textEditor.alignment.center" at bounding box center [625, 297] width 10 height 10
click at [618, 258] on icon "Alignment" at bounding box center [616, 259] width 10 height 10
click at [625, 293] on icon "ui.textEditor.alignment.center" at bounding box center [625, 297] width 10 height 10
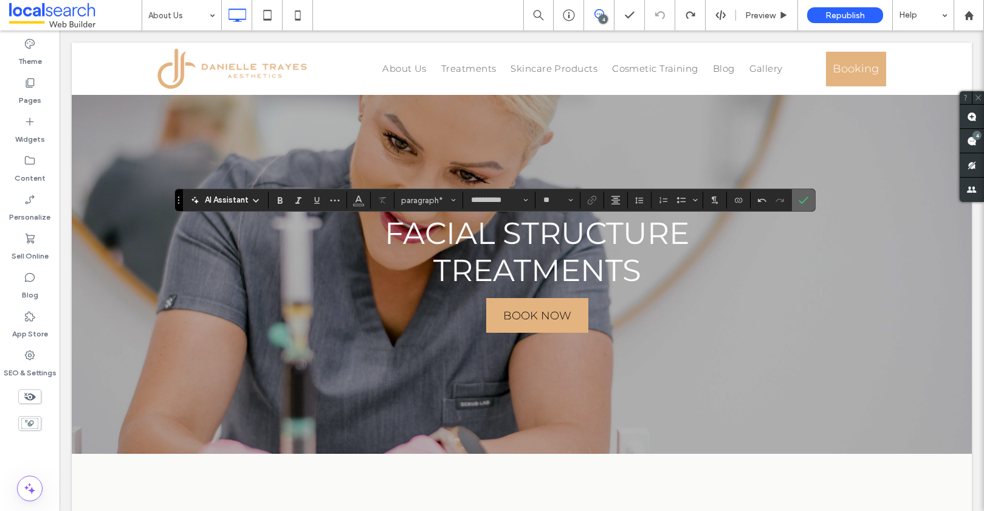
click at [799, 201] on icon "Confirm" at bounding box center [804, 200] width 10 height 10
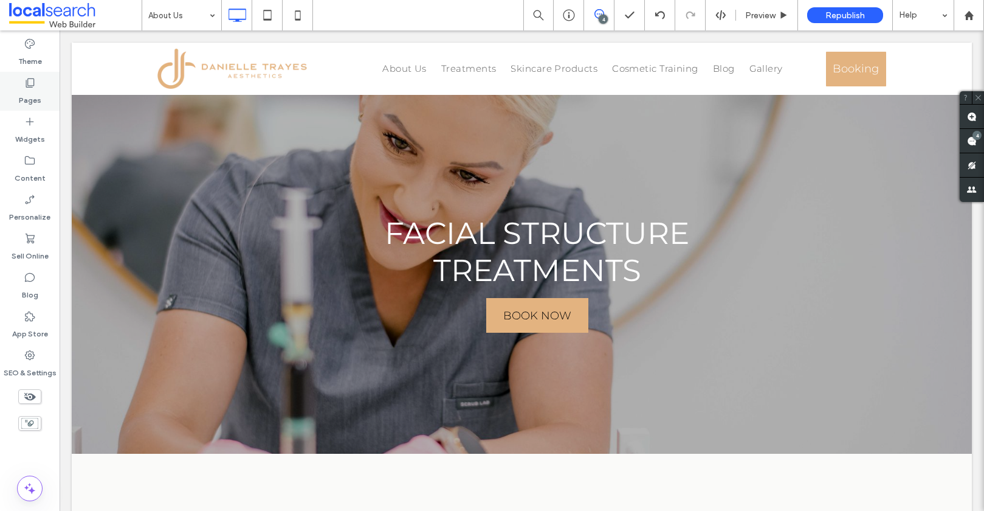
type input "**********"
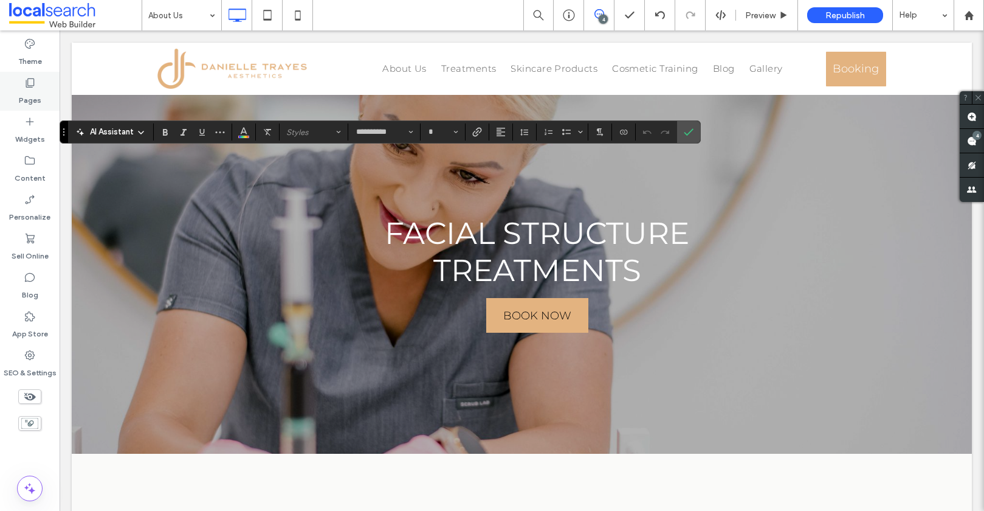
type input "**"
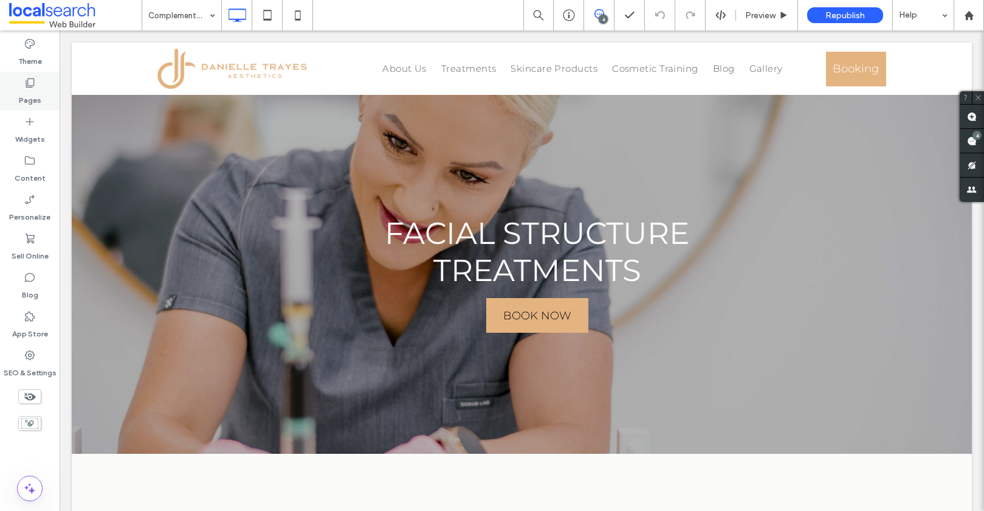
click at [30, 86] on use at bounding box center [30, 82] width 9 height 9
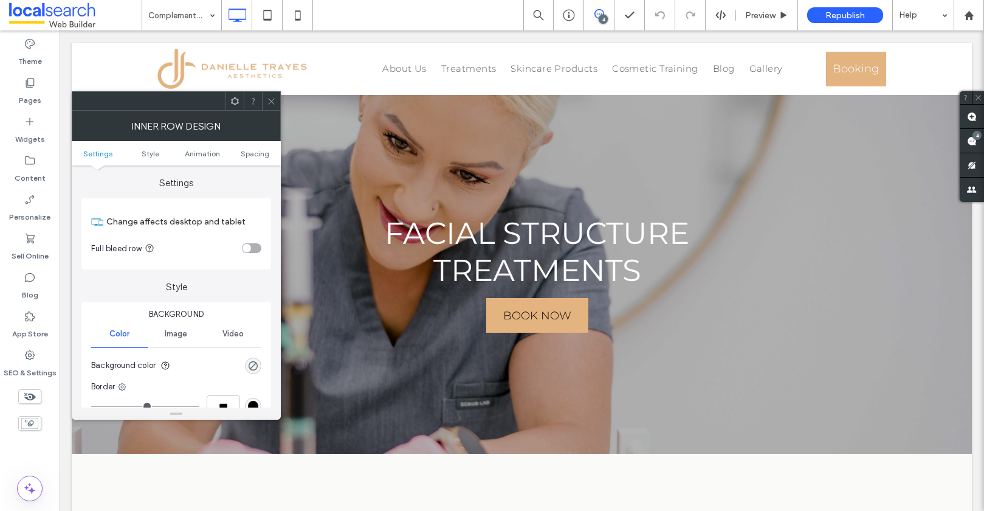
click at [272, 102] on icon at bounding box center [271, 101] width 9 height 9
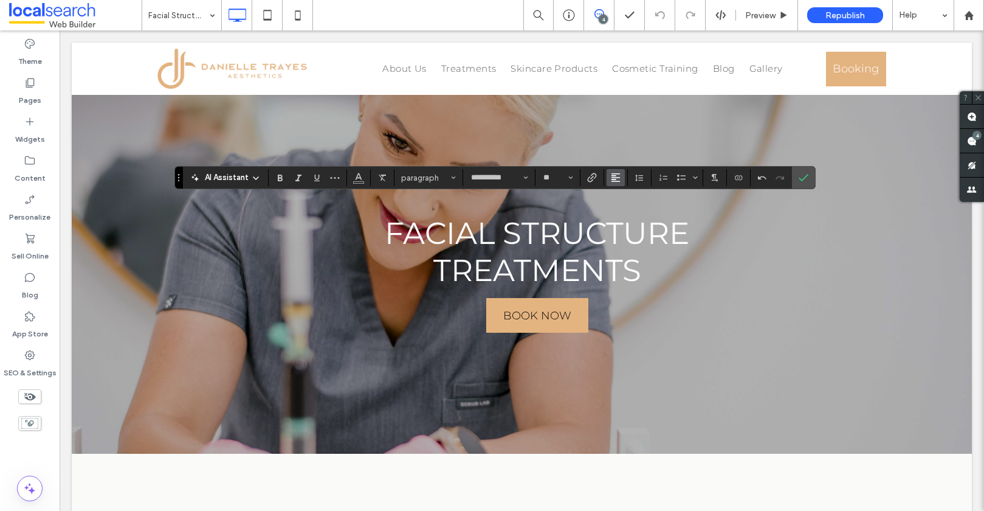
drag, startPoint x: 614, startPoint y: 171, endPoint x: 613, endPoint y: 177, distance: 6.2
click at [614, 171] on span "Alignment" at bounding box center [616, 178] width 10 height 16
click at [615, 218] on span "ui.textEditor.alignment.center" at bounding box center [613, 215] width 5 height 18
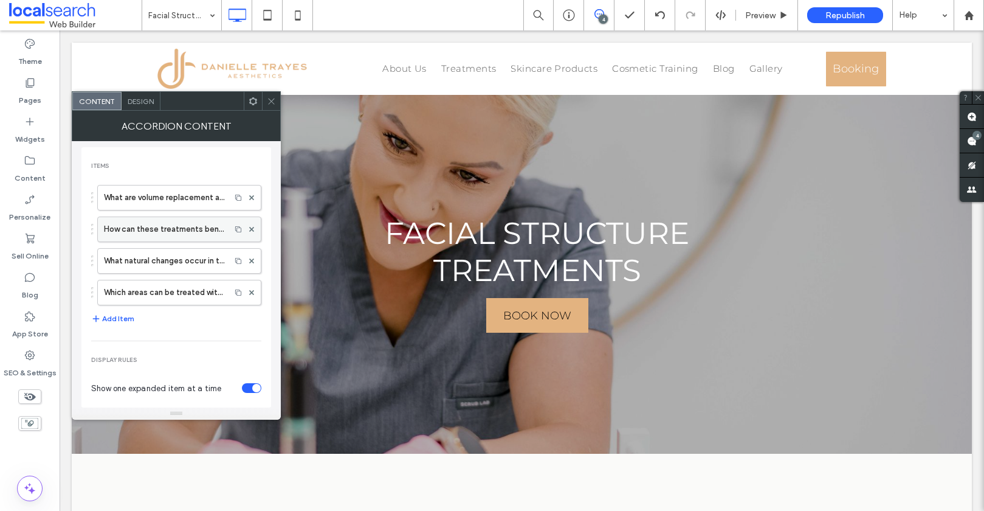
click at [168, 230] on label "How can these treatments benefit my skin and facial features?" at bounding box center [164, 229] width 120 height 24
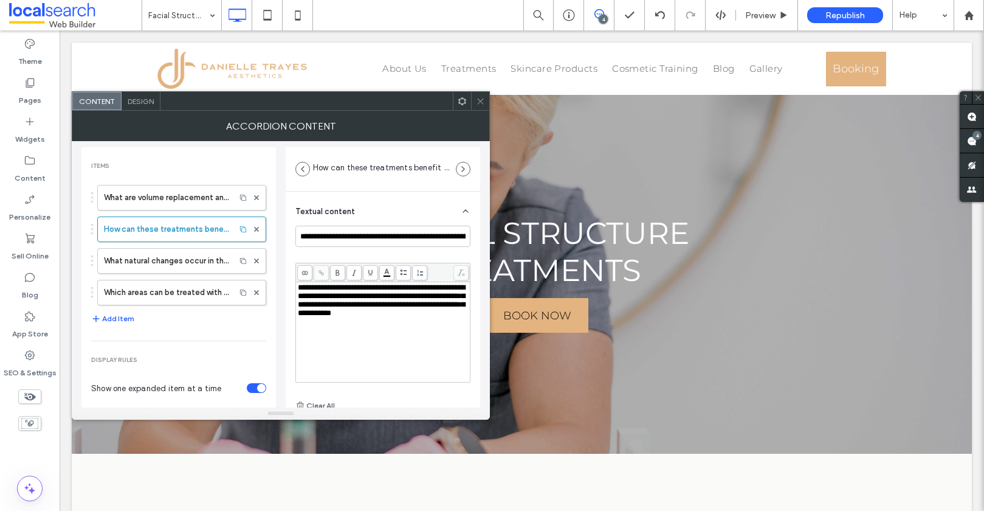
click at [392, 307] on span "**********" at bounding box center [381, 299] width 167 height 33
click at [133, 263] on label "What natural changes occur in the face as we age, and how can these treatments …" at bounding box center [166, 261] width 125 height 24
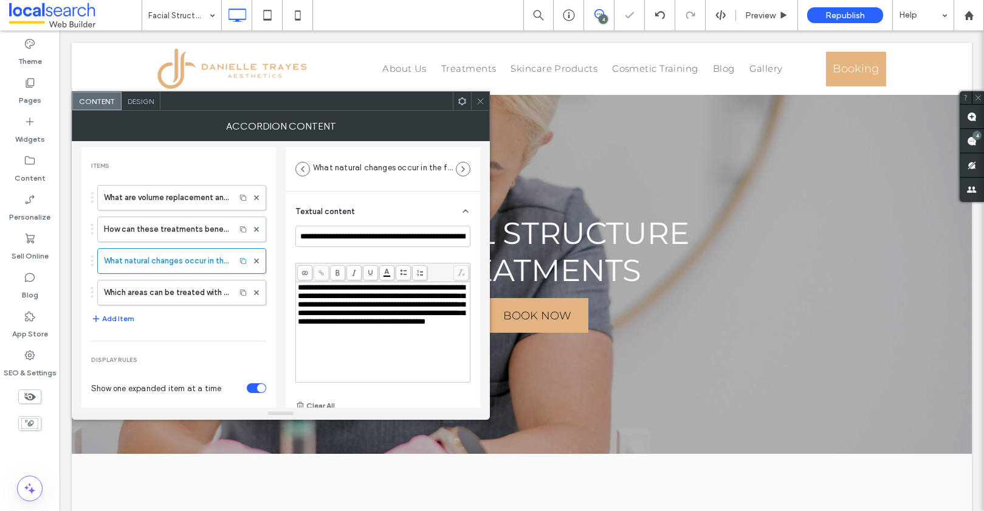
click at [318, 305] on span "**********" at bounding box center [381, 304] width 167 height 42
click at [198, 290] on label "Which areas can be treated with volume replacement?" at bounding box center [166, 292] width 125 height 24
type input "**********"
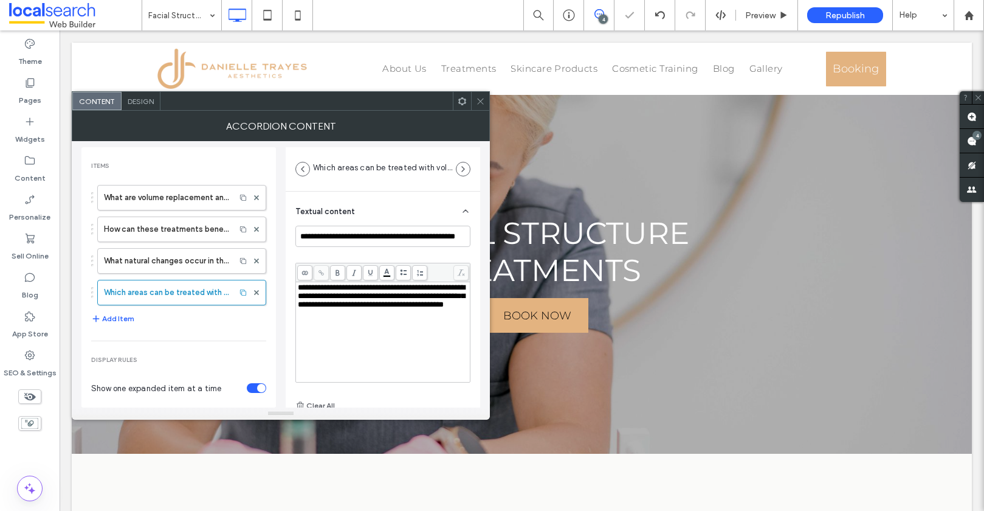
click at [379, 308] on span "**********" at bounding box center [381, 295] width 167 height 25
click at [376, 296] on span "**********" at bounding box center [381, 295] width 167 height 25
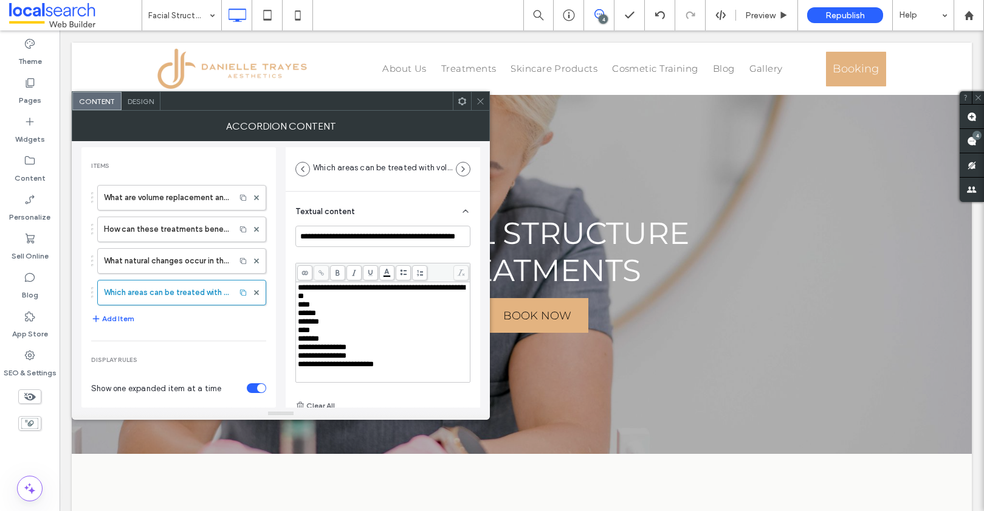
scroll to position [2, 0]
click at [329, 366] on span "**********" at bounding box center [318, 364] width 40 height 8
drag, startPoint x: 298, startPoint y: 303, endPoint x: 350, endPoint y: 345, distance: 66.2
click at [349, 345] on div "**********" at bounding box center [383, 332] width 171 height 102
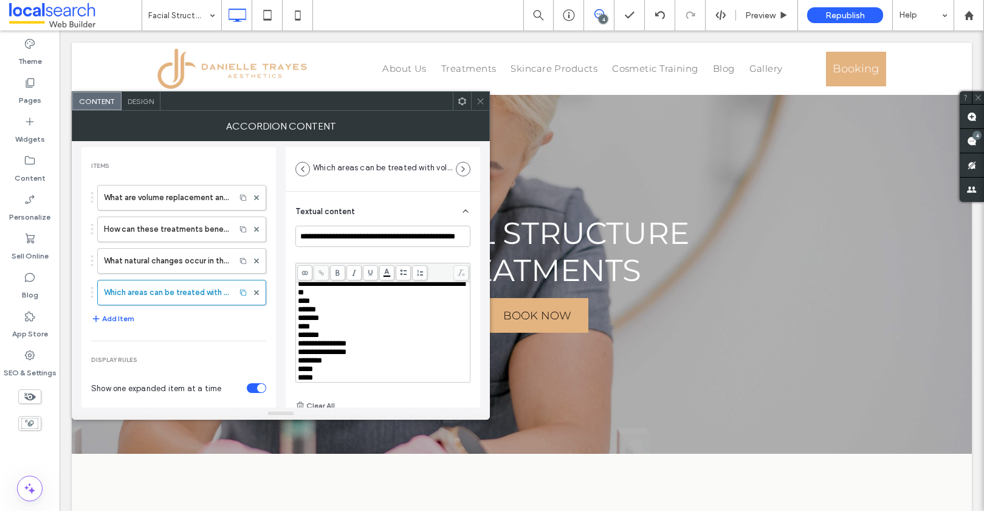
click at [324, 373] on div "*****" at bounding box center [383, 377] width 171 height 9
drag, startPoint x: 320, startPoint y: 363, endPoint x: 297, endPoint y: 306, distance: 61.4
click at [298, 306] on div "**********" at bounding box center [383, 334] width 171 height 102
click at [404, 274] on use at bounding box center [404, 271] width 7 height 5
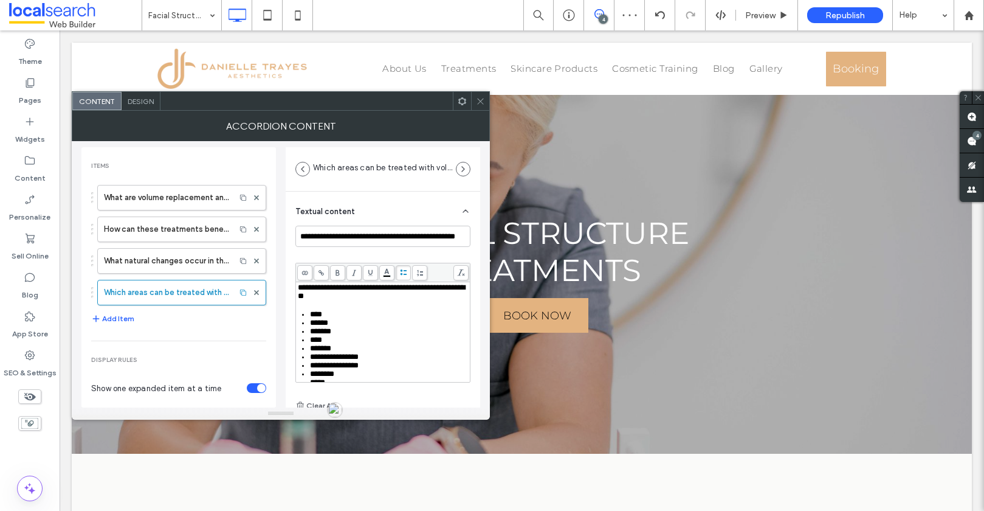
click at [476, 100] on icon at bounding box center [480, 101] width 9 height 9
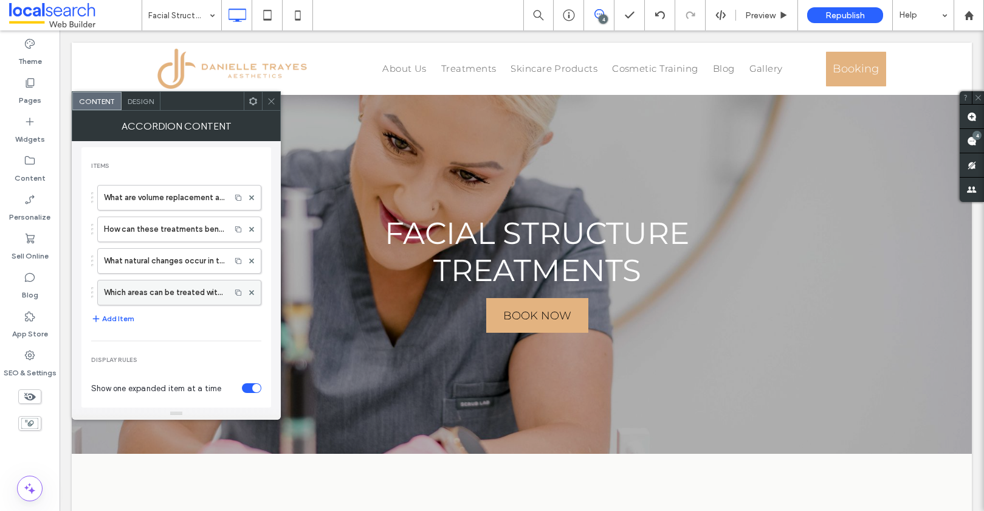
click at [168, 294] on label "Which areas can be treated with volume replacement?" at bounding box center [164, 292] width 120 height 24
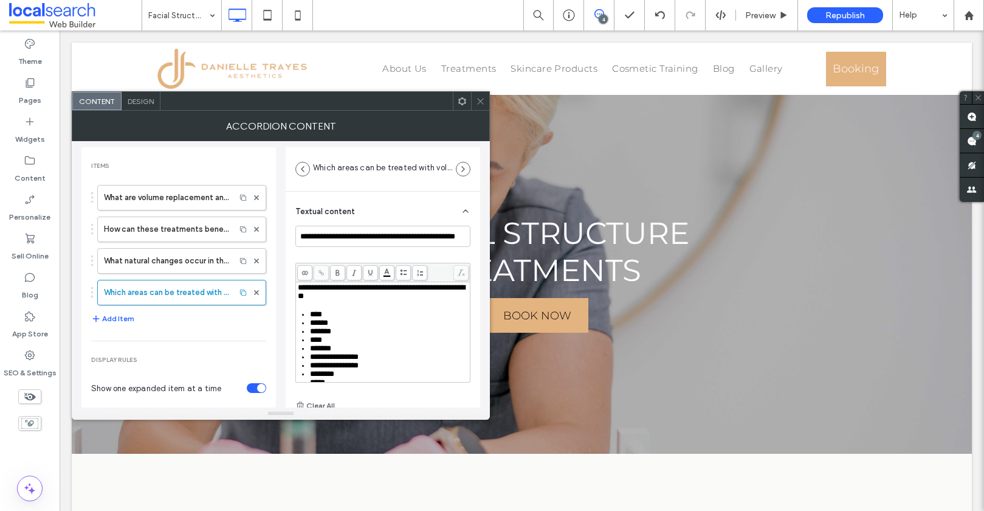
click at [401, 297] on div "**********" at bounding box center [383, 291] width 171 height 17
click at [479, 104] on icon at bounding box center [480, 101] width 9 height 9
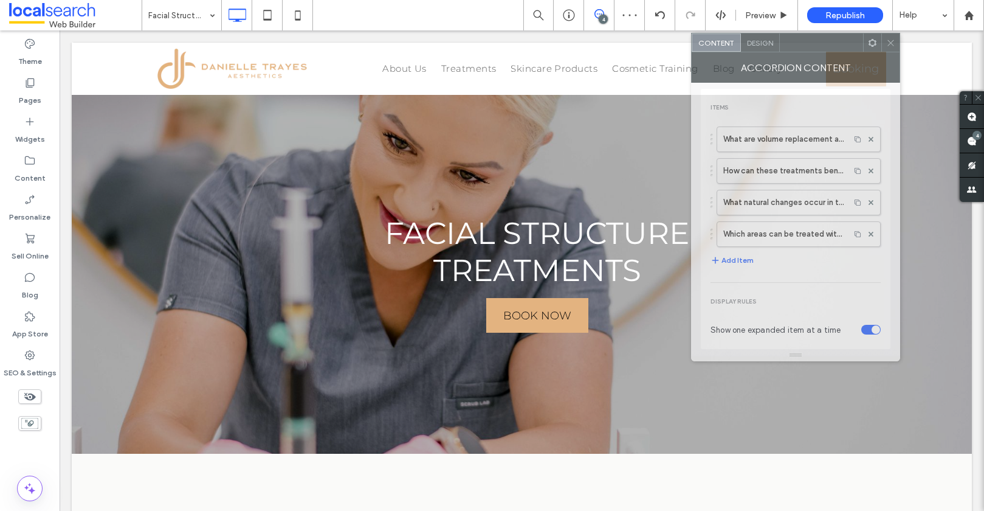
drag, startPoint x: 174, startPoint y: 106, endPoint x: 786, endPoint y: 52, distance: 614.4
click at [797, 47] on div at bounding box center [821, 42] width 83 height 18
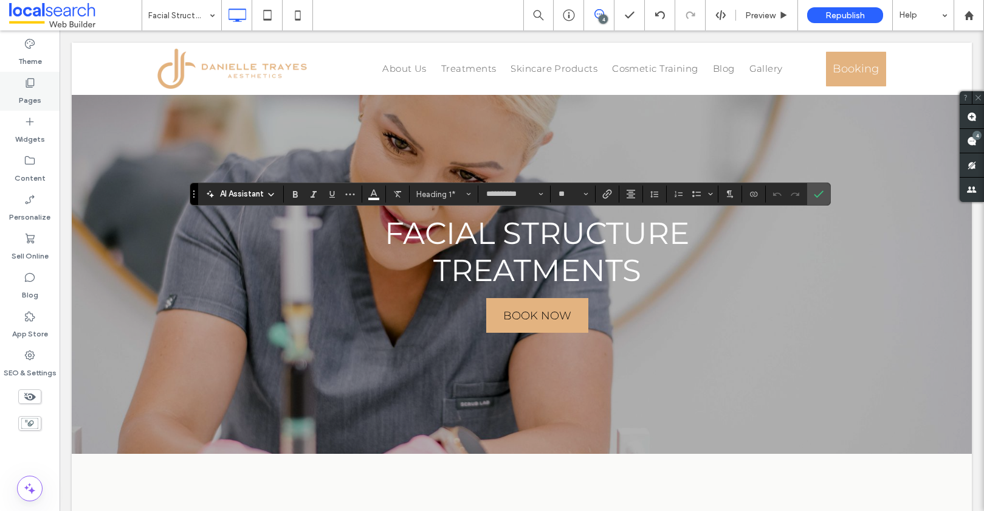
drag, startPoint x: 21, startPoint y: 88, endPoint x: 16, endPoint y: 80, distance: 8.4
click at [21, 87] on div "Pages" at bounding box center [30, 91] width 60 height 39
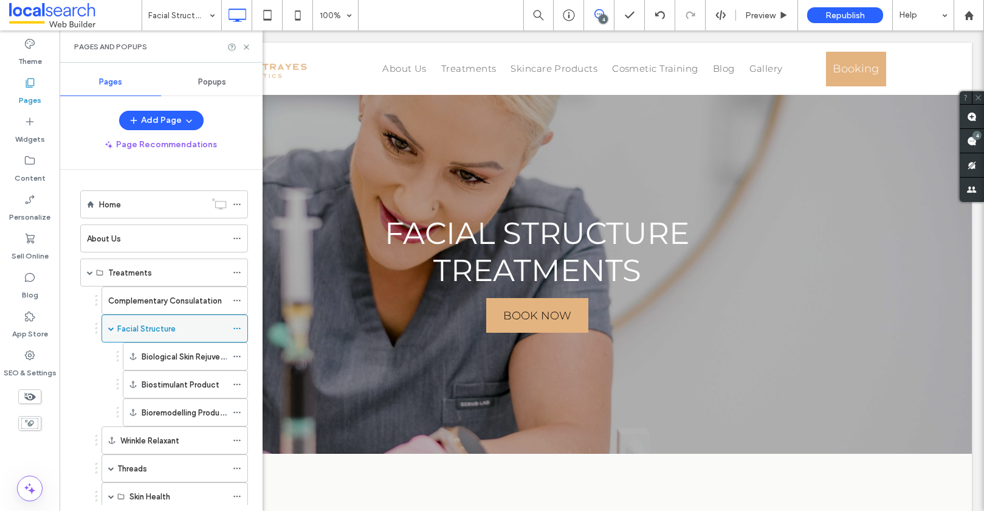
click at [238, 328] on icon at bounding box center [237, 328] width 9 height 9
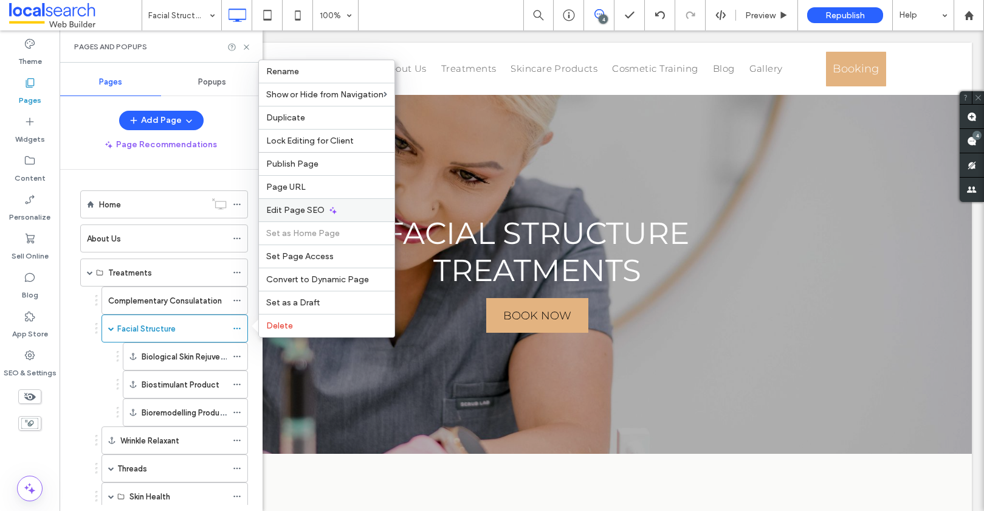
click at [292, 210] on span "Edit Page SEO" at bounding box center [295, 210] width 58 height 10
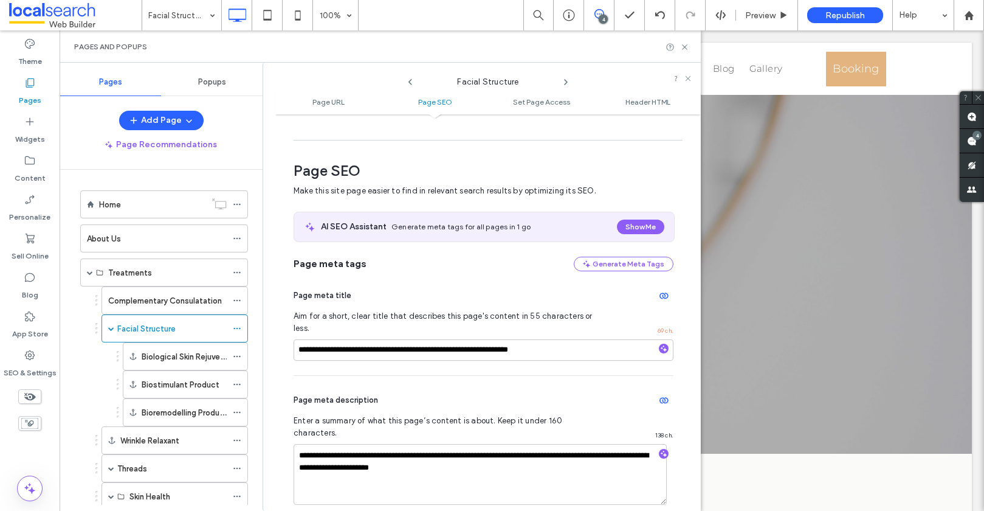
scroll to position [167, 0]
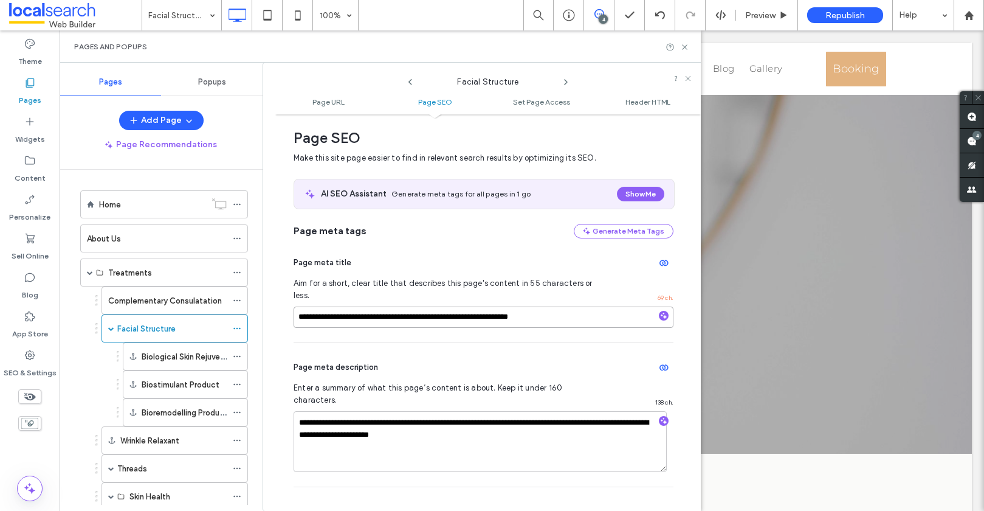
drag, startPoint x: 355, startPoint y: 306, endPoint x: 315, endPoint y: 306, distance: 40.1
click at [315, 306] on input "**********" at bounding box center [484, 316] width 380 height 21
click at [295, 306] on input "**********" at bounding box center [484, 316] width 380 height 21
click at [683, 46] on icon at bounding box center [684, 47] width 9 height 9
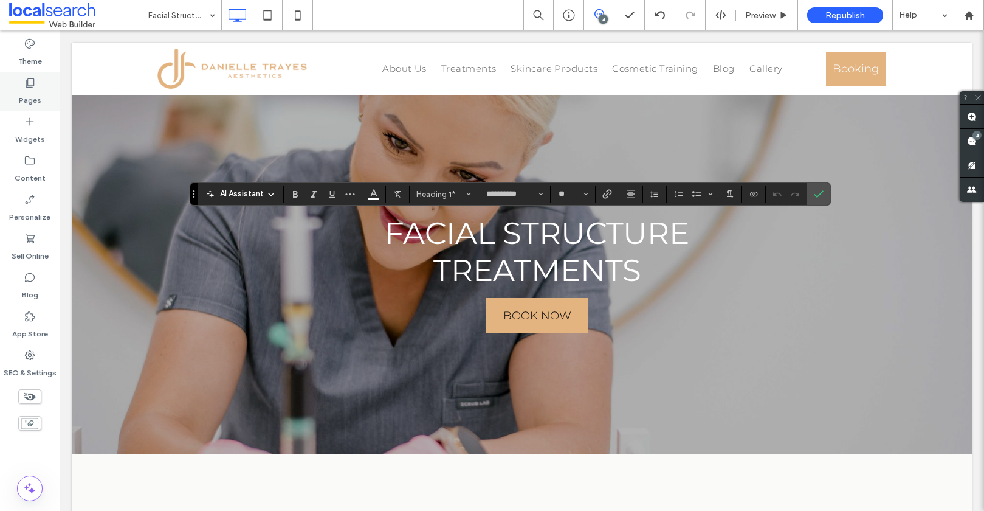
click at [26, 89] on label "Pages" at bounding box center [30, 97] width 22 height 17
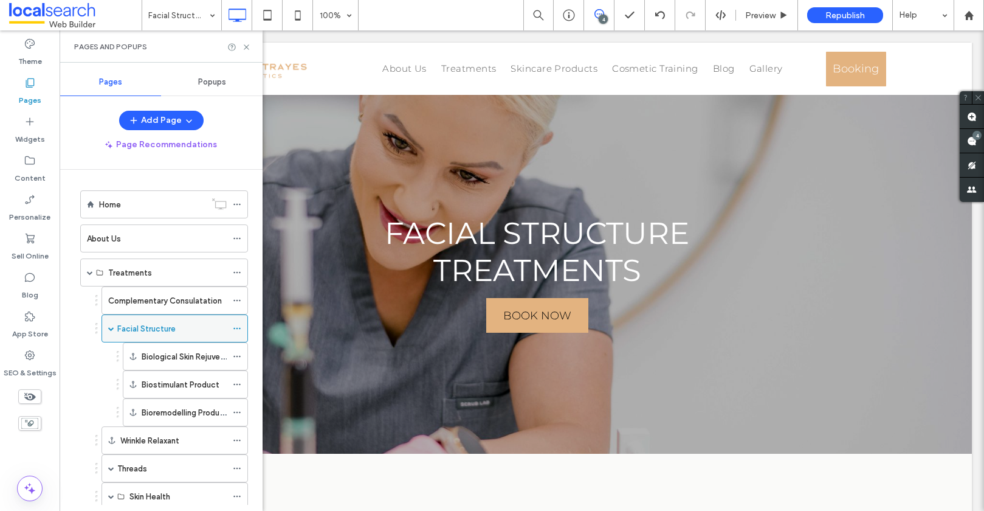
click at [238, 329] on icon at bounding box center [237, 328] width 9 height 9
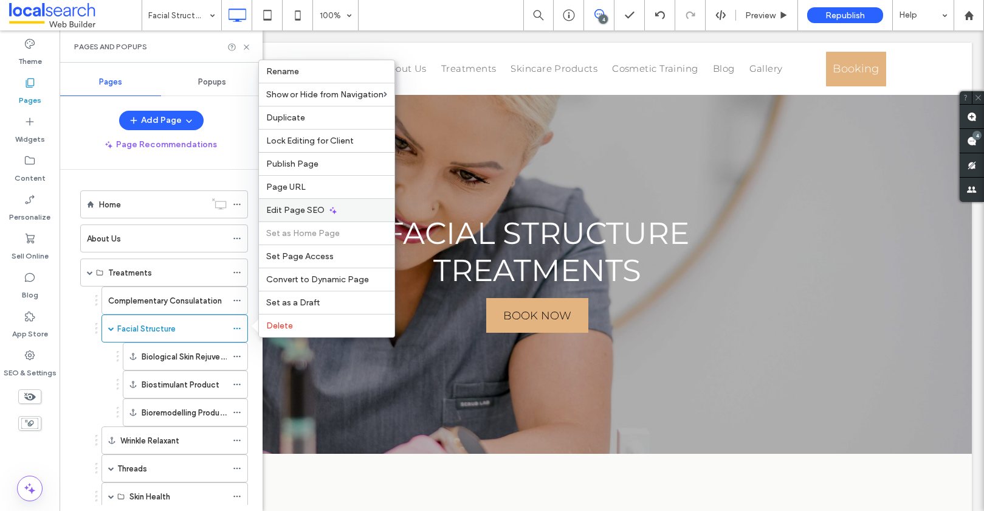
click at [303, 206] on span "Edit Page SEO" at bounding box center [295, 210] width 58 height 10
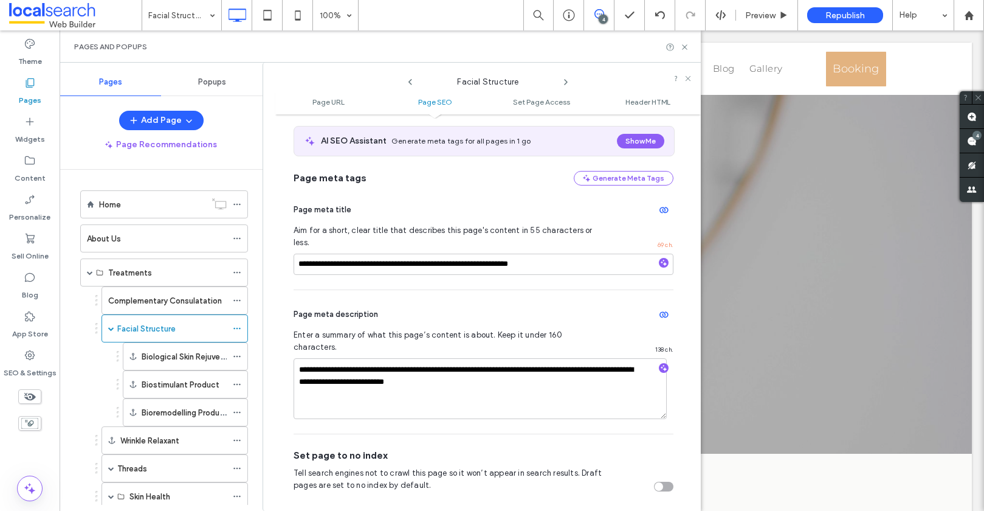
scroll to position [222, 0]
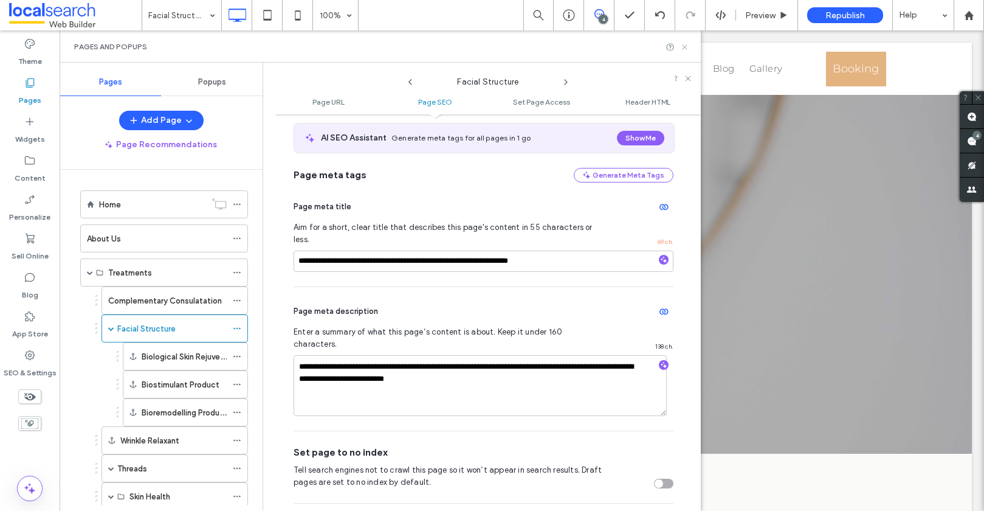
click at [687, 44] on icon at bounding box center [684, 47] width 9 height 9
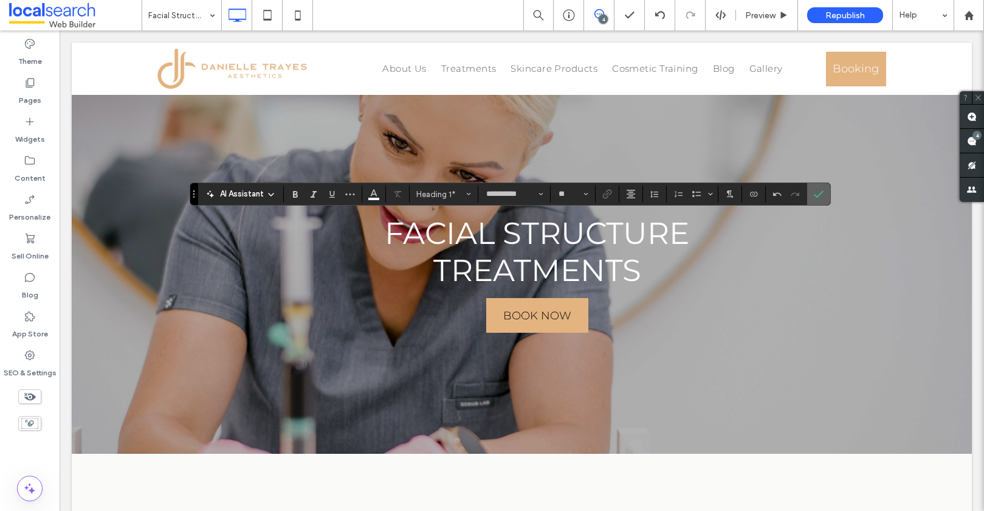
drag, startPoint x: 828, startPoint y: 192, endPoint x: 822, endPoint y: 190, distance: 6.3
click at [828, 192] on section at bounding box center [818, 194] width 23 height 22
click at [821, 198] on icon "Confirm" at bounding box center [819, 194] width 10 height 10
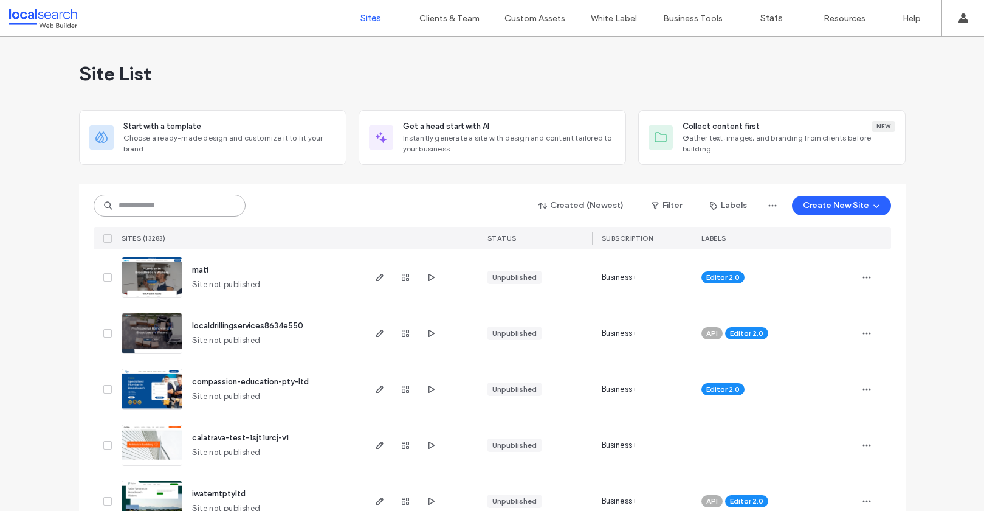
click at [165, 204] on input at bounding box center [170, 205] width 152 height 22
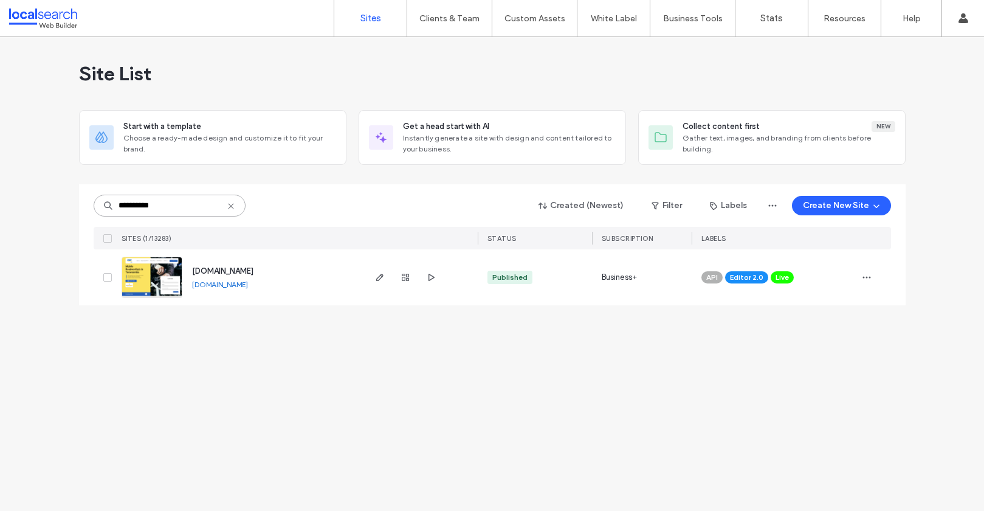
type input "**********"
click at [159, 259] on img at bounding box center [152, 298] width 60 height 83
type input "**********"
click at [158, 281] on link at bounding box center [152, 276] width 61 height 41
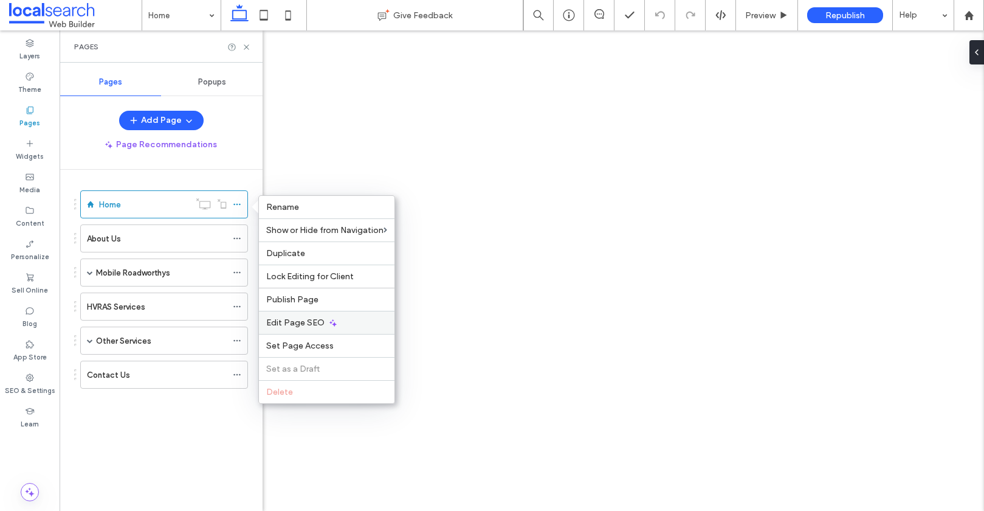
click at [284, 317] on span "Edit Page SEO" at bounding box center [295, 322] width 58 height 10
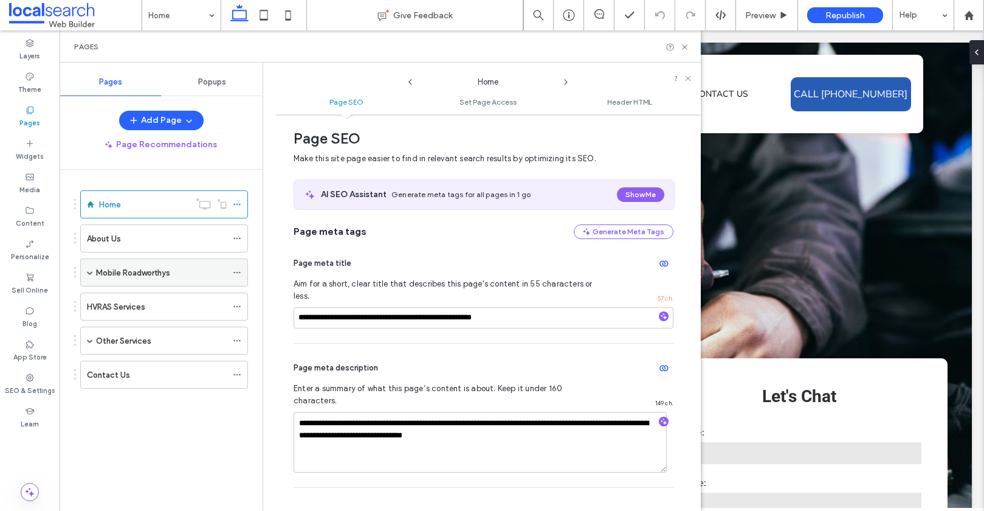
click at [90, 272] on span at bounding box center [90, 272] width 6 height 6
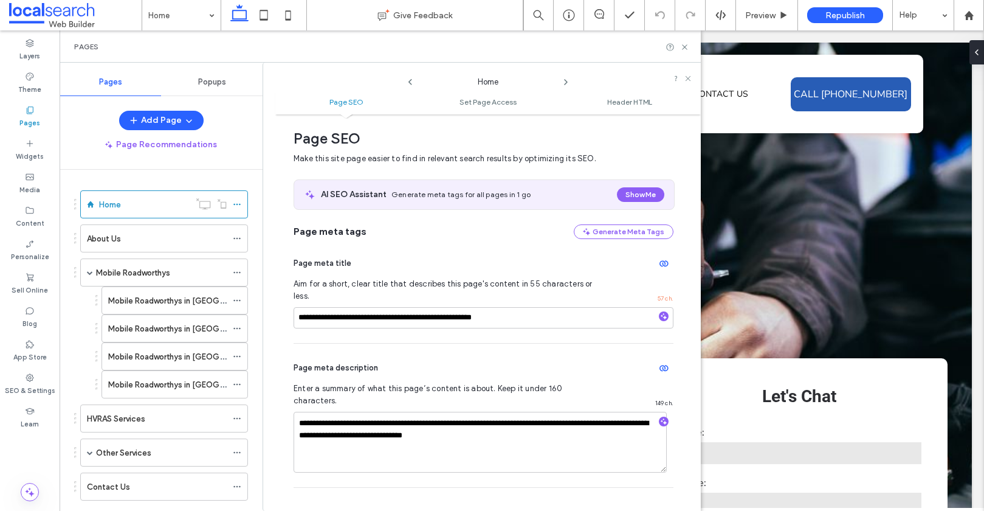
scroll to position [26, 0]
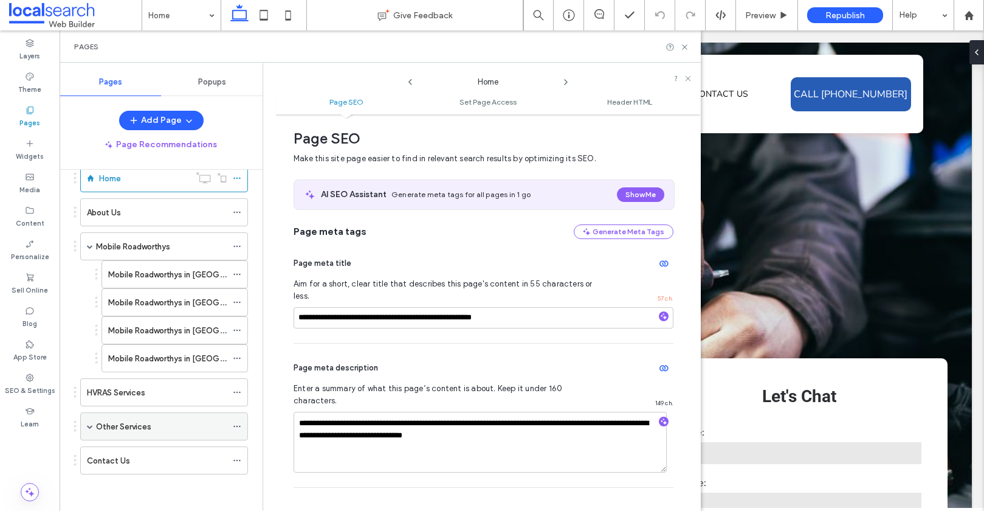
click at [90, 425] on span at bounding box center [90, 426] width 6 height 6
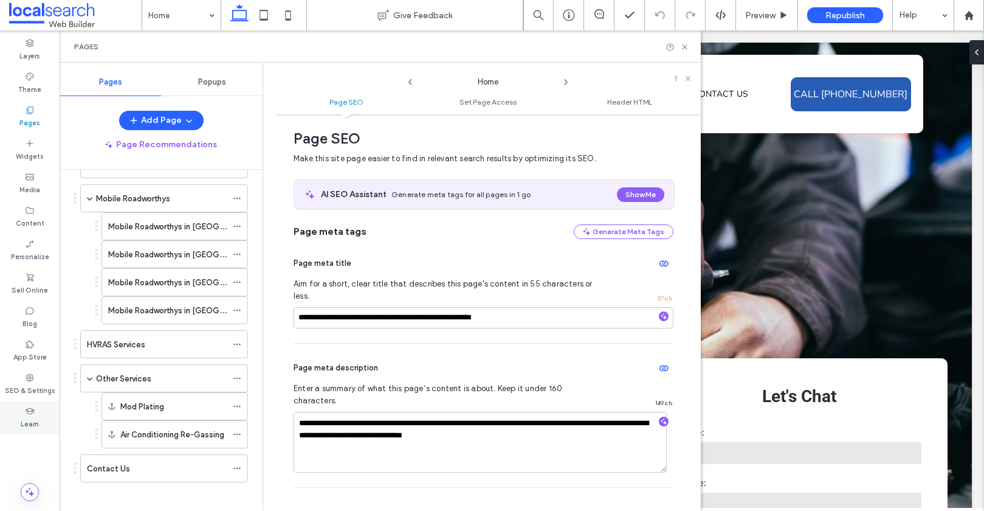
scroll to position [77, 0]
click at [236, 222] on use at bounding box center [236, 223] width 7 height 2
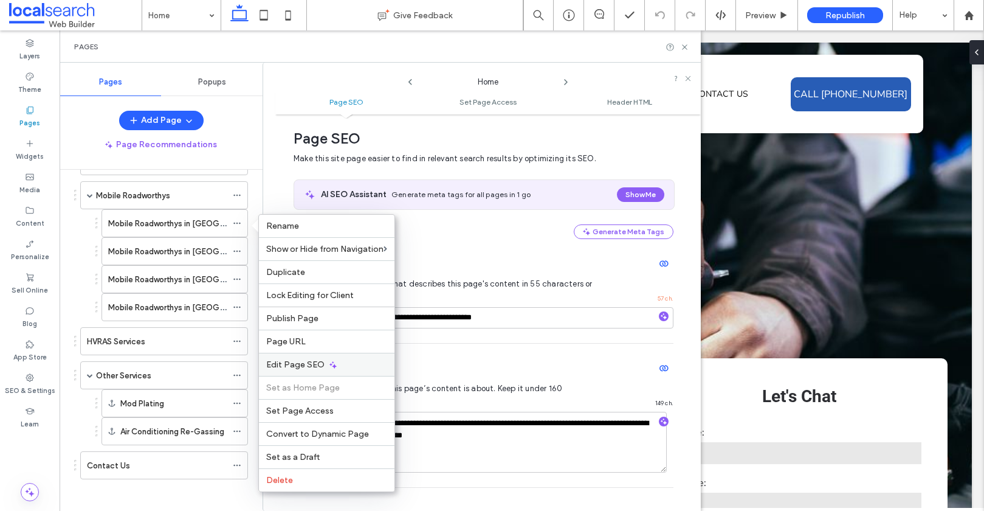
click at [291, 360] on span "Edit Page SEO" at bounding box center [295, 364] width 58 height 10
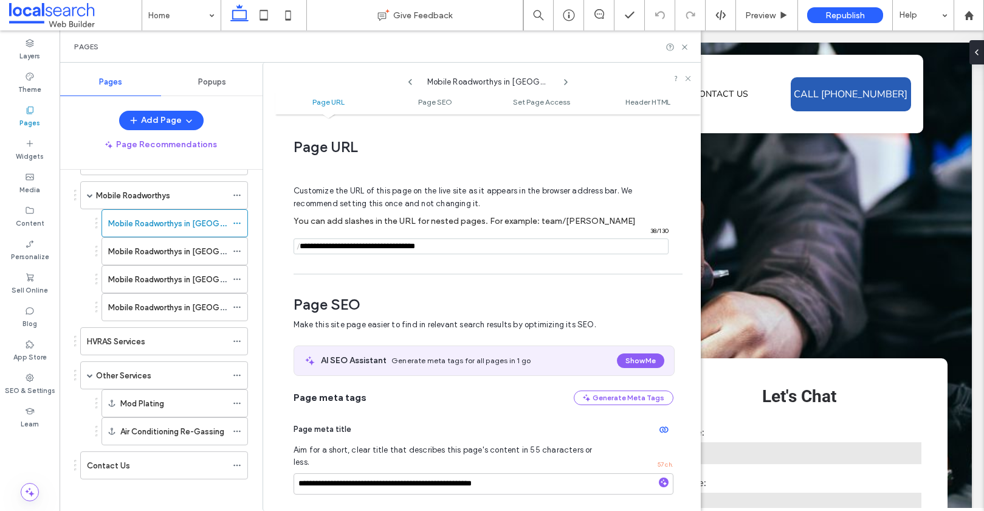
scroll to position [167, 0]
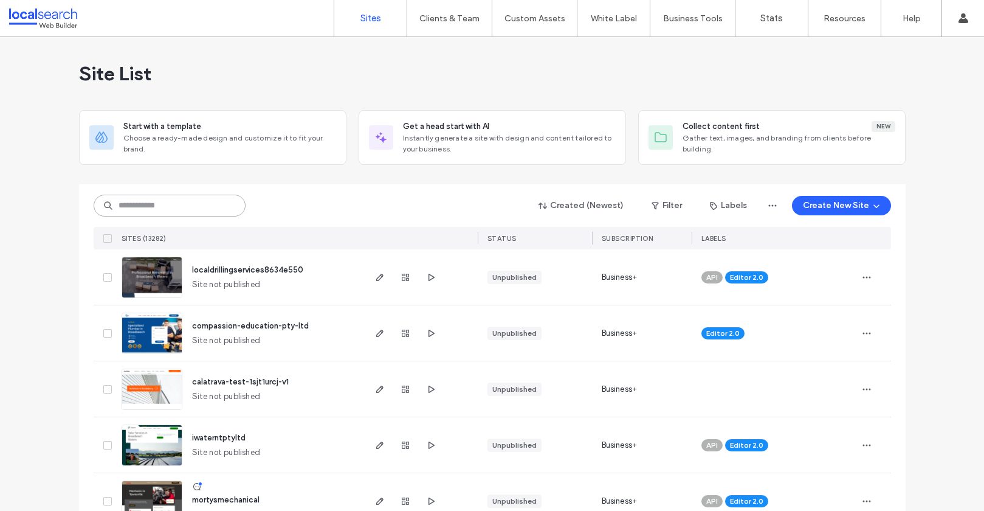
click at [142, 211] on input at bounding box center [170, 205] width 152 height 22
click at [130, 204] on input at bounding box center [170, 205] width 152 height 22
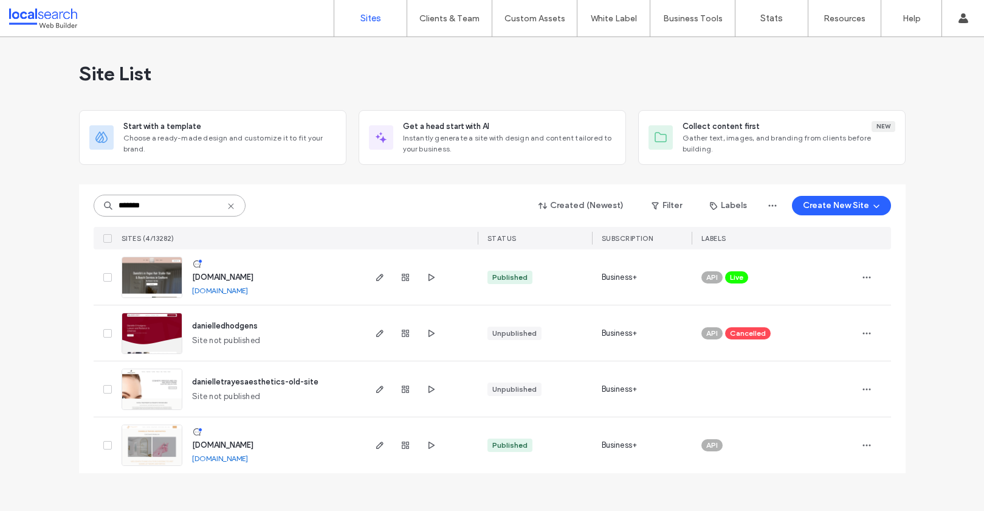
type input "*******"
click at [151, 441] on img at bounding box center [152, 466] width 60 height 83
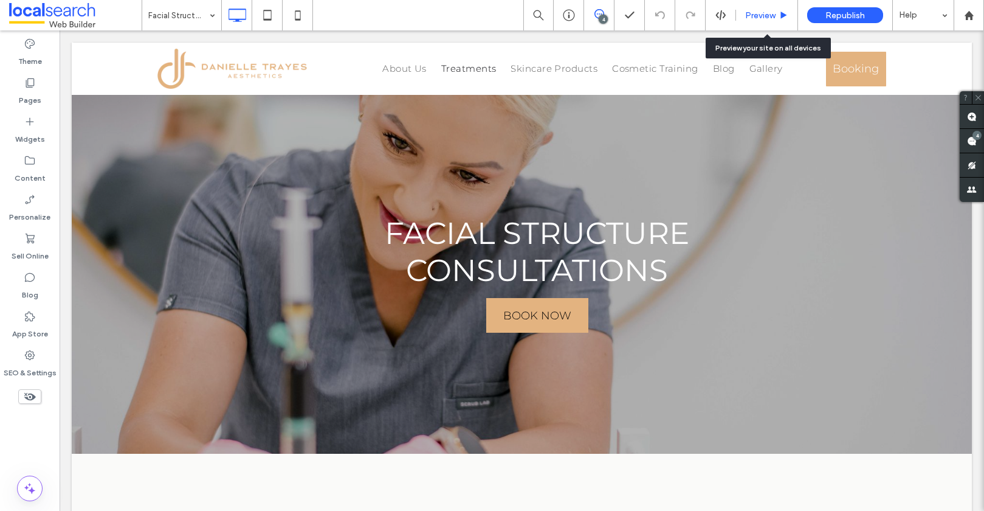
click at [758, 10] on span "Preview" at bounding box center [760, 15] width 30 height 10
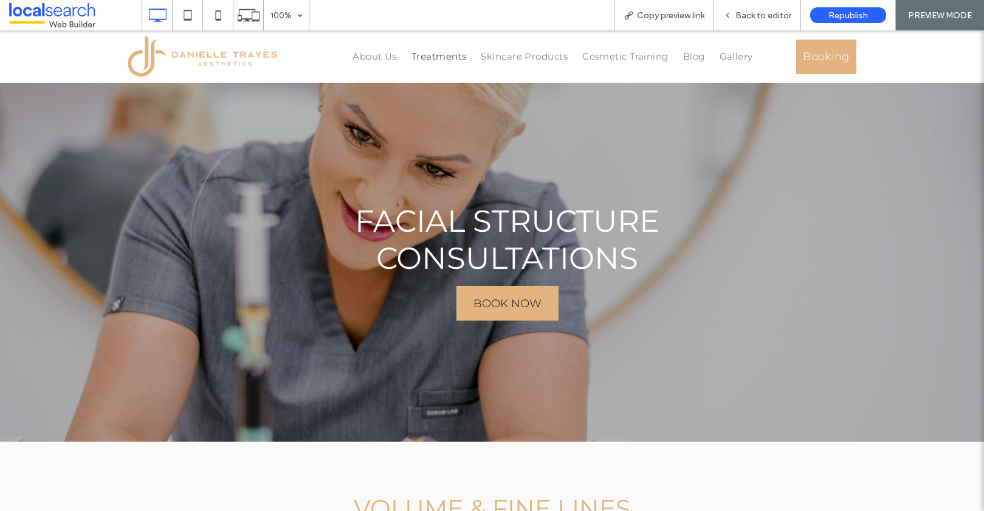
click at [214, 57] on img at bounding box center [204, 56] width 152 height 40
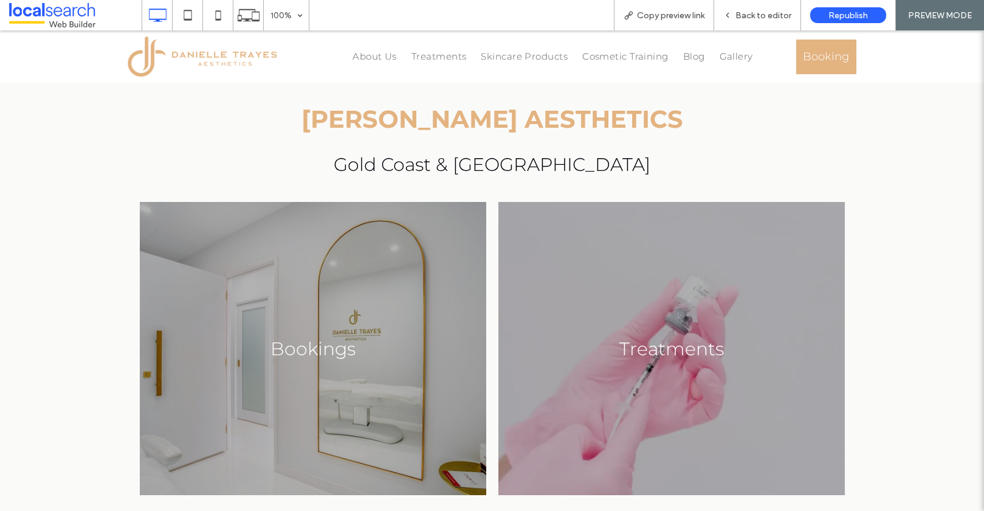
scroll to position [38, 0]
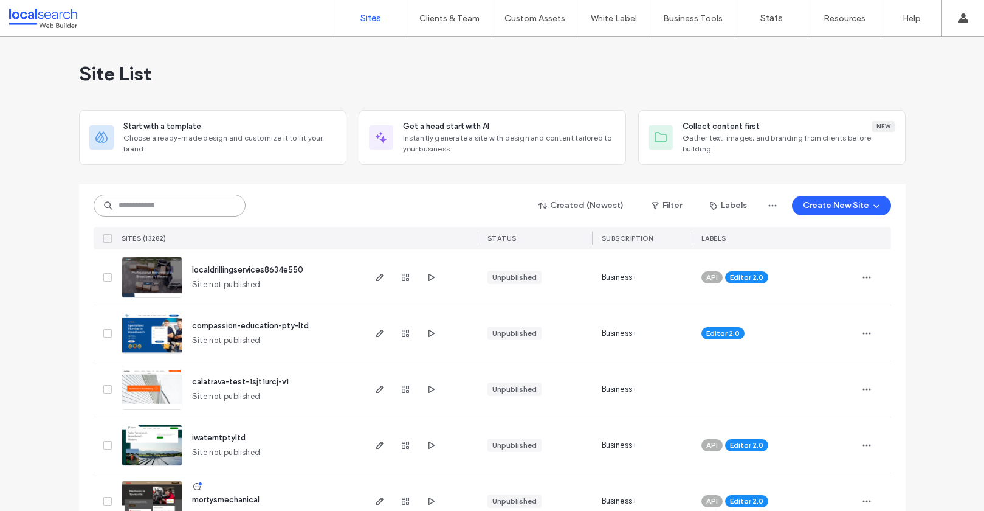
click at [142, 203] on input at bounding box center [170, 205] width 152 height 22
click at [131, 204] on input at bounding box center [170, 205] width 152 height 22
click at [141, 206] on input at bounding box center [170, 205] width 152 height 22
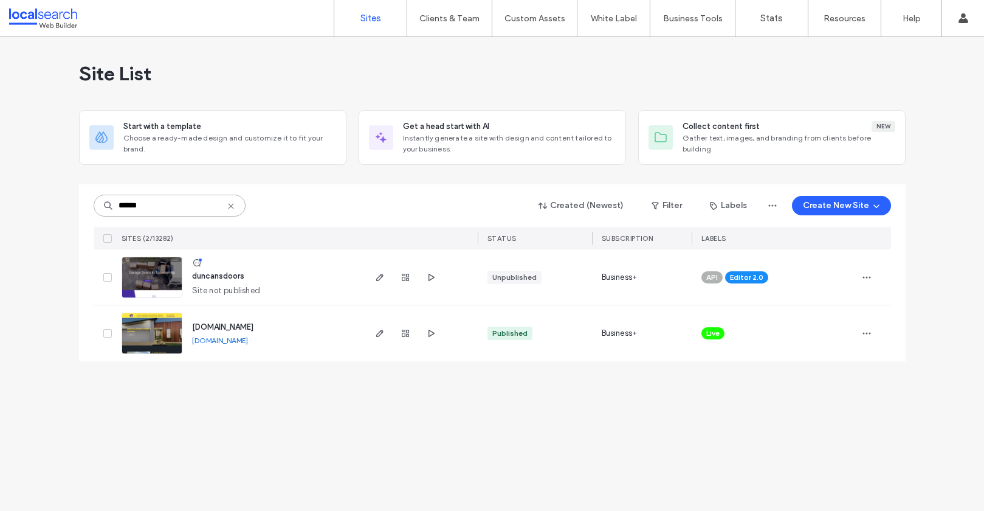
type input "******"
click at [146, 275] on img at bounding box center [152, 298] width 60 height 83
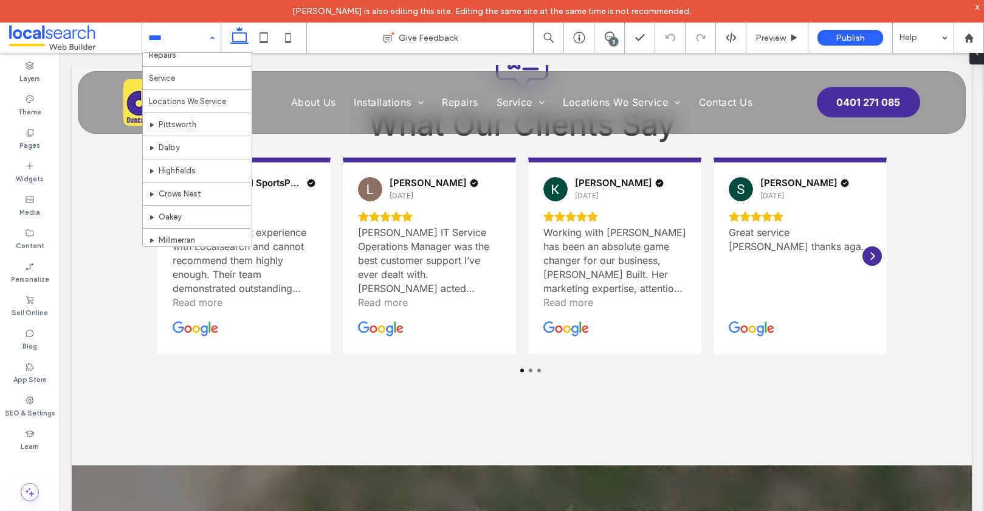
scroll to position [198, 0]
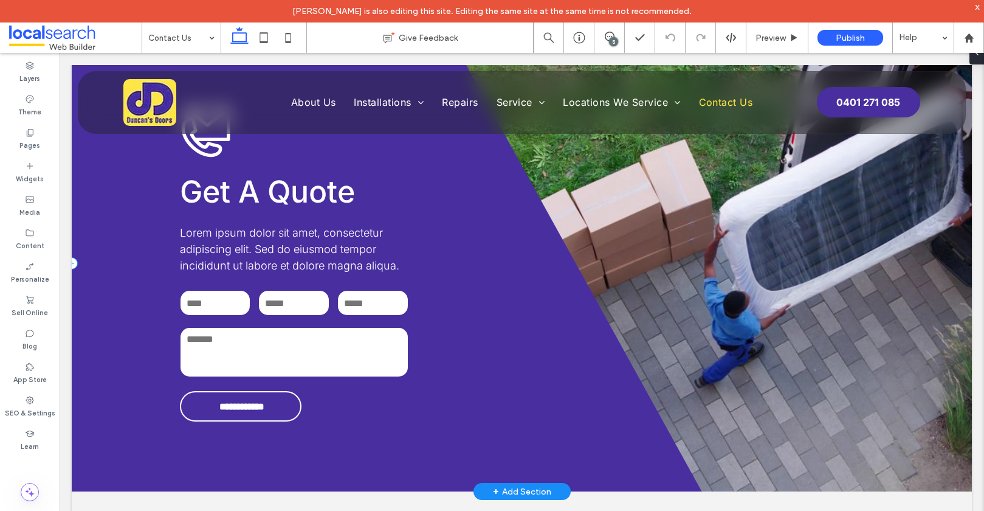
scroll to position [983, 0]
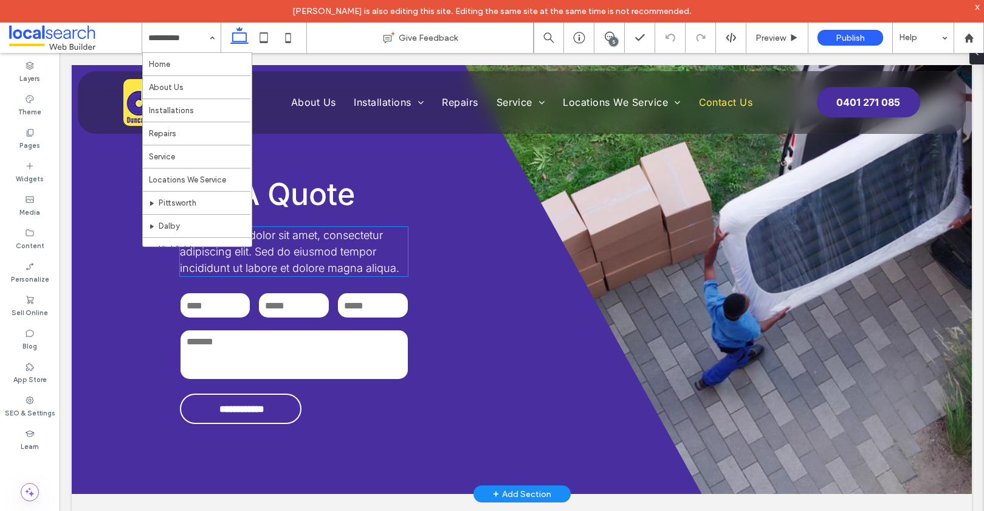
click at [285, 240] on span "Lorem ipsum dolor sit amet, consectetur adipiscing elit. Sed do eiusmod tempor …" at bounding box center [289, 252] width 219 height 46
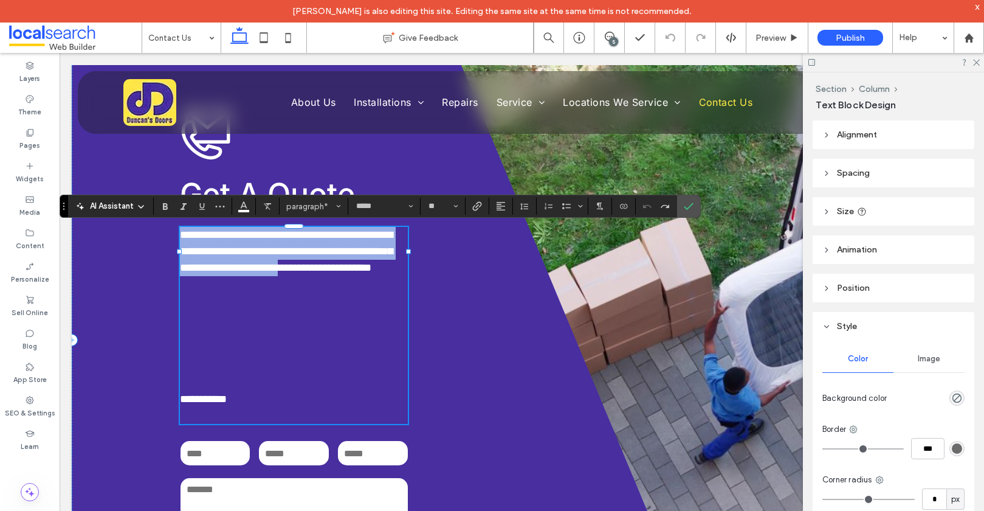
scroll to position [0, 0]
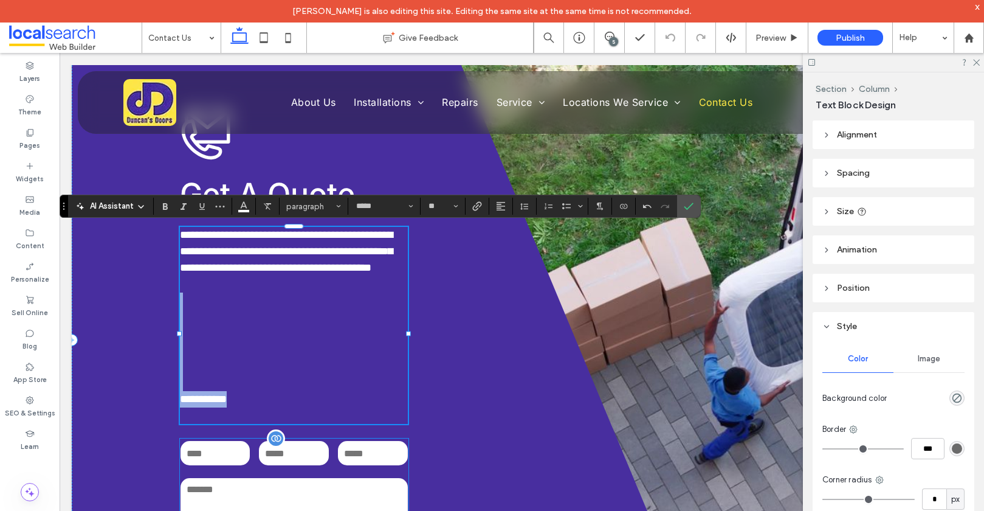
drag, startPoint x: 190, startPoint y: 296, endPoint x: 262, endPoint y: 462, distance: 181.0
click at [262, 462] on div "**********" at bounding box center [387, 340] width 630 height 604
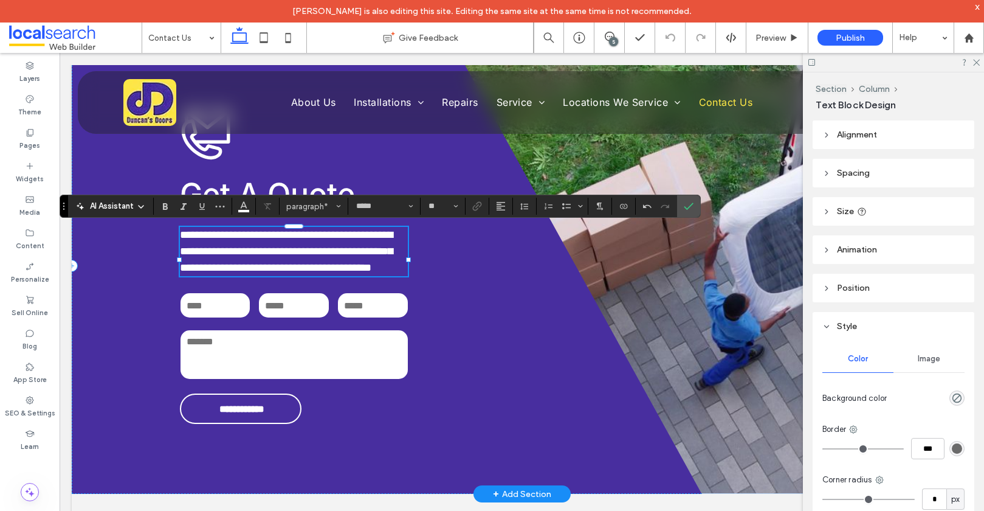
click at [340, 251] on span "**********" at bounding box center [286, 251] width 213 height 44
drag, startPoint x: 202, startPoint y: 252, endPoint x: 254, endPoint y: 255, distance: 52.4
click at [254, 255] on span "**********" at bounding box center [286, 251] width 213 height 44
click at [235, 254] on span "**********" at bounding box center [286, 251] width 213 height 44
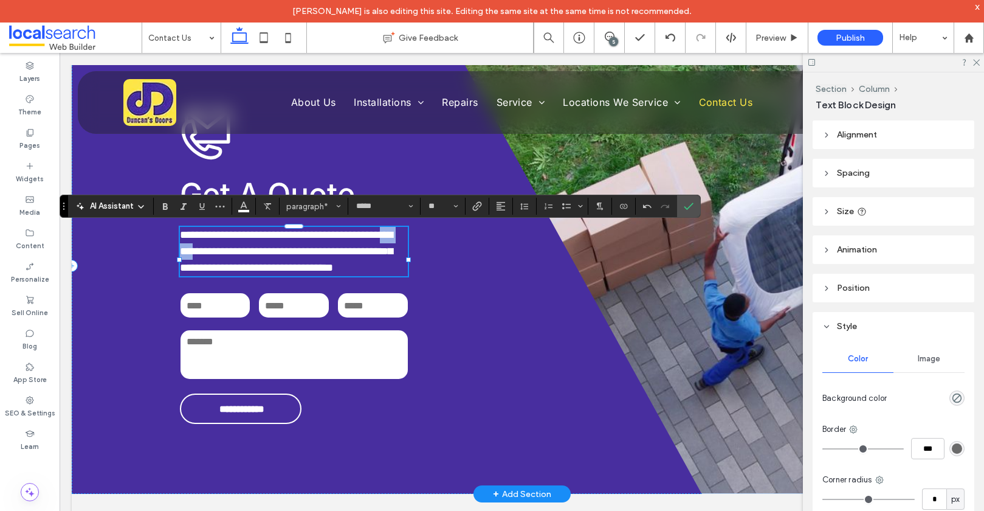
click at [235, 254] on span "**********" at bounding box center [286, 251] width 213 height 44
click at [314, 252] on span "**********" at bounding box center [286, 251] width 213 height 44
drag, startPoint x: 317, startPoint y: 251, endPoint x: 212, endPoint y: 266, distance: 106.8
click at [212, 266] on span "**********" at bounding box center [286, 251] width 213 height 44
click at [685, 201] on icon "Confirm" at bounding box center [689, 206] width 10 height 10
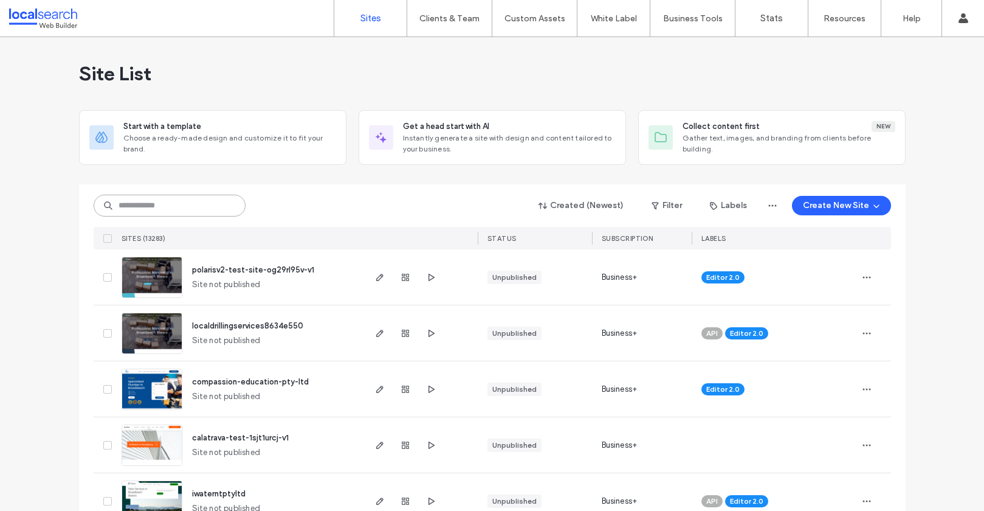
click at [118, 204] on input at bounding box center [170, 205] width 152 height 22
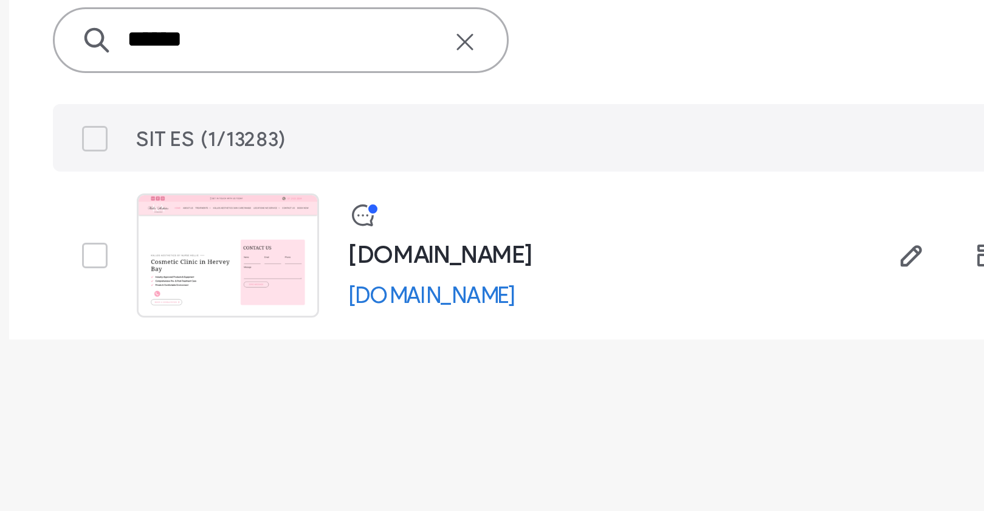
type input "******"
click at [141, 281] on img at bounding box center [152, 298] width 60 height 83
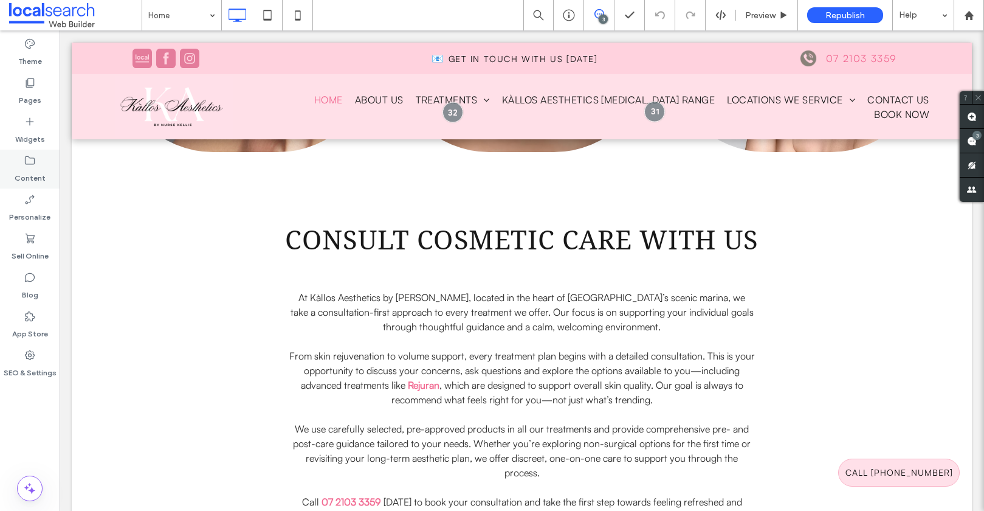
scroll to position [802, 0]
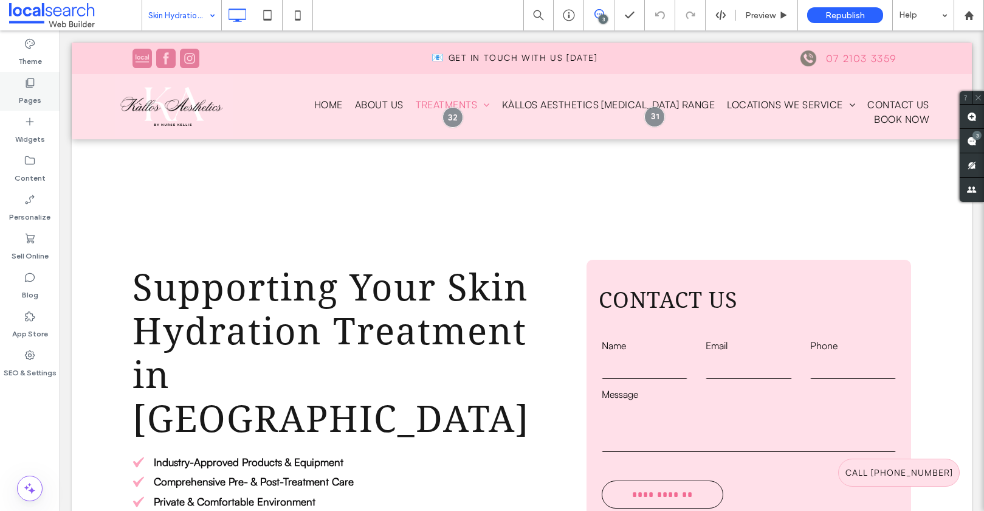
click at [27, 87] on use at bounding box center [30, 82] width 9 height 9
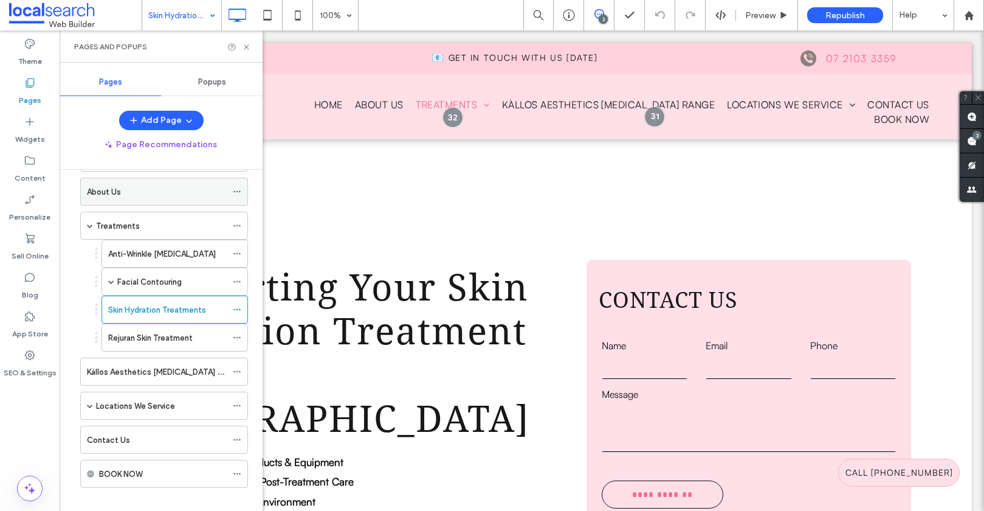
scroll to position [60, 0]
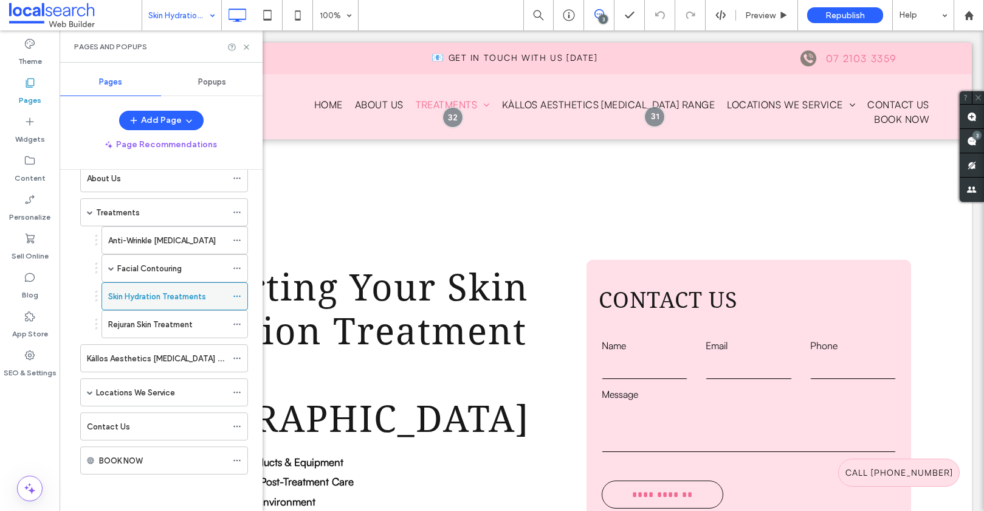
click at [239, 296] on icon at bounding box center [237, 296] width 9 height 9
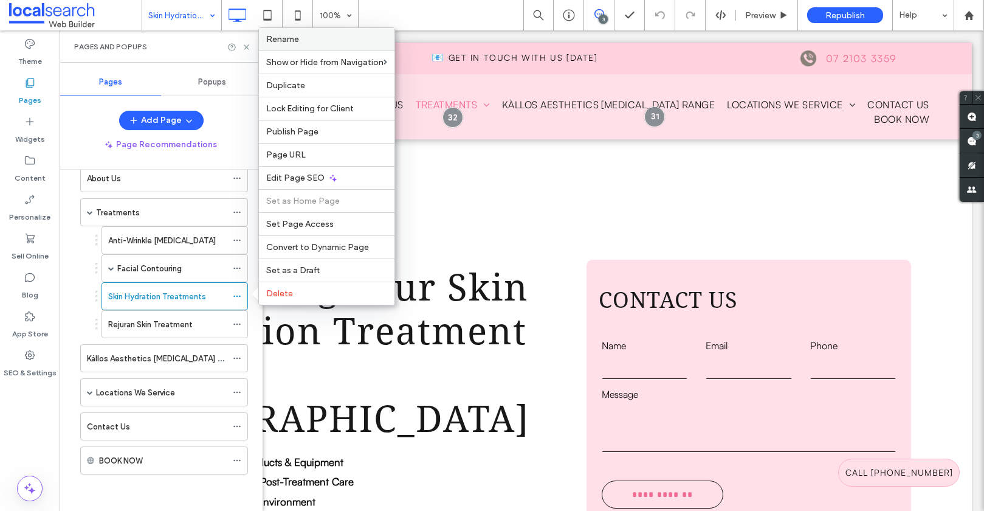
click at [298, 47] on div "Rename" at bounding box center [327, 39] width 136 height 22
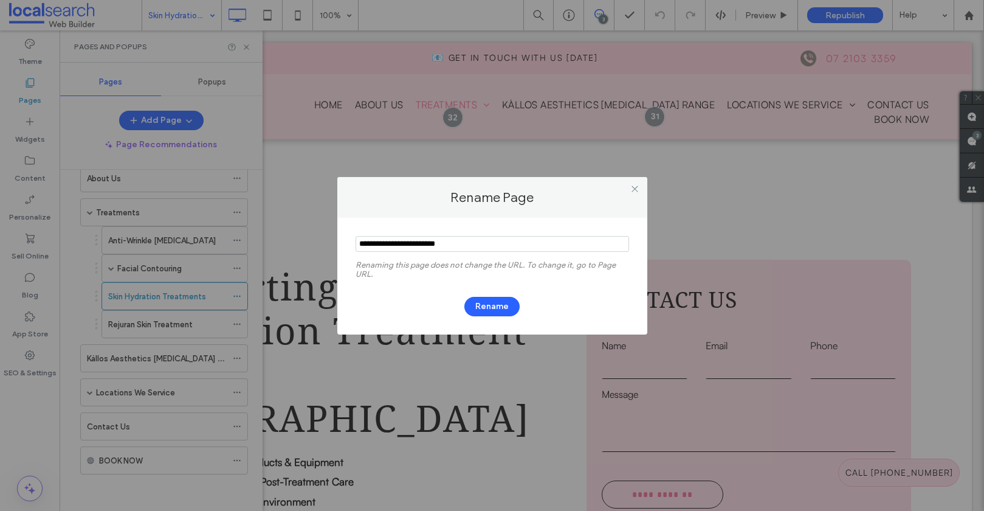
drag, startPoint x: 457, startPoint y: 245, endPoint x: 282, endPoint y: 227, distance: 175.9
click at [282, 227] on div "Rename Page Renaming this page does not change the URL. To change it, go to Pag…" at bounding box center [492, 255] width 984 height 511
type input "**********"
click at [489, 306] on button "Rename" at bounding box center [491, 306] width 55 height 19
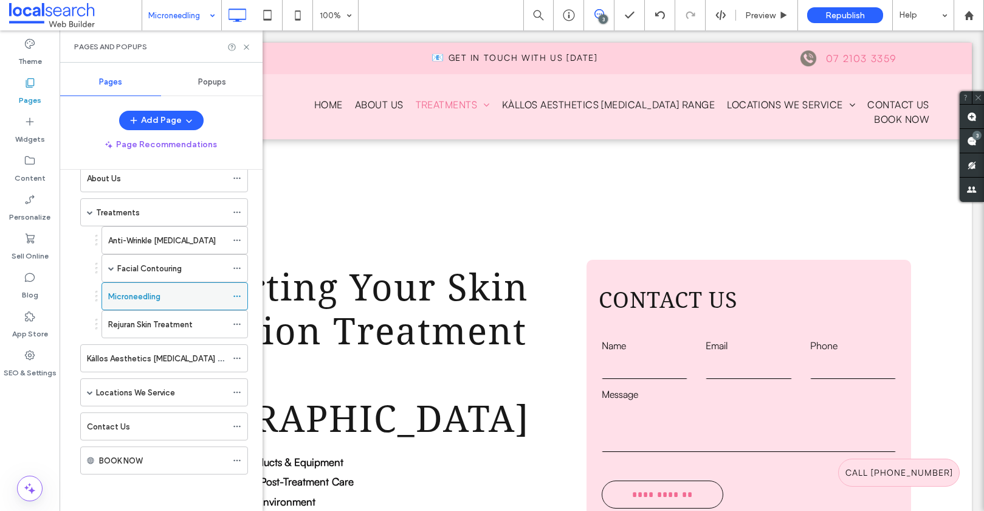
click at [236, 296] on use at bounding box center [236, 296] width 7 height 2
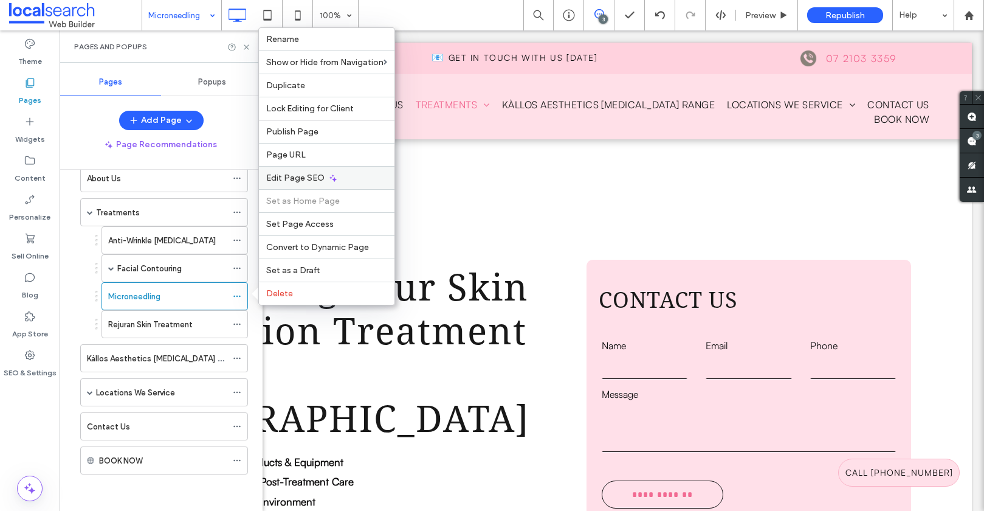
click at [295, 171] on div "Edit Page SEO" at bounding box center [327, 177] width 136 height 23
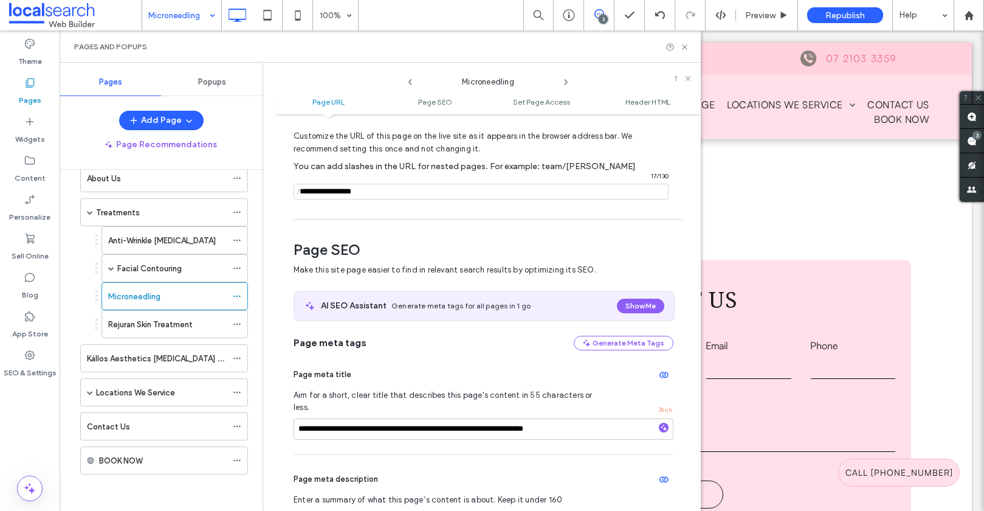
scroll to position [167, 0]
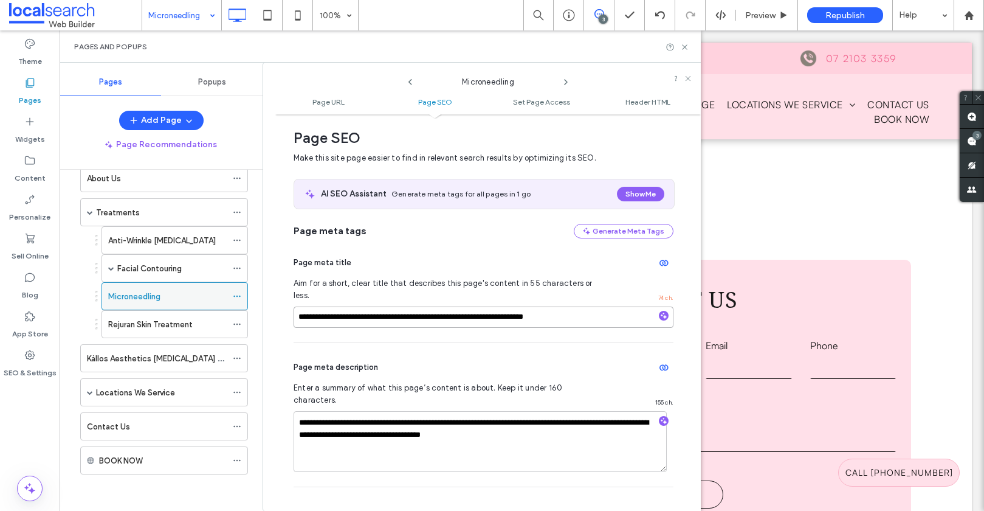
drag, startPoint x: 389, startPoint y: 305, endPoint x: 179, endPoint y: 298, distance: 209.8
click at [179, 298] on div "**********" at bounding box center [380, 287] width 641 height 448
type input "**********"
click at [544, 306] on input "**********" at bounding box center [484, 316] width 380 height 21
click at [349, 411] on textarea "**********" at bounding box center [480, 441] width 373 height 61
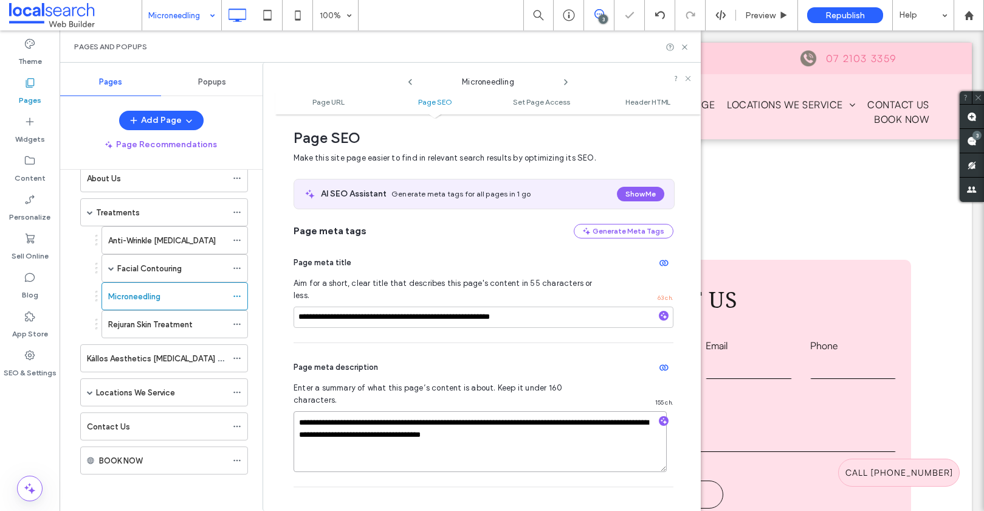
click at [349, 411] on textarea "**********" at bounding box center [480, 441] width 373 height 61
paste textarea
click at [531, 411] on textarea "**********" at bounding box center [480, 441] width 373 height 61
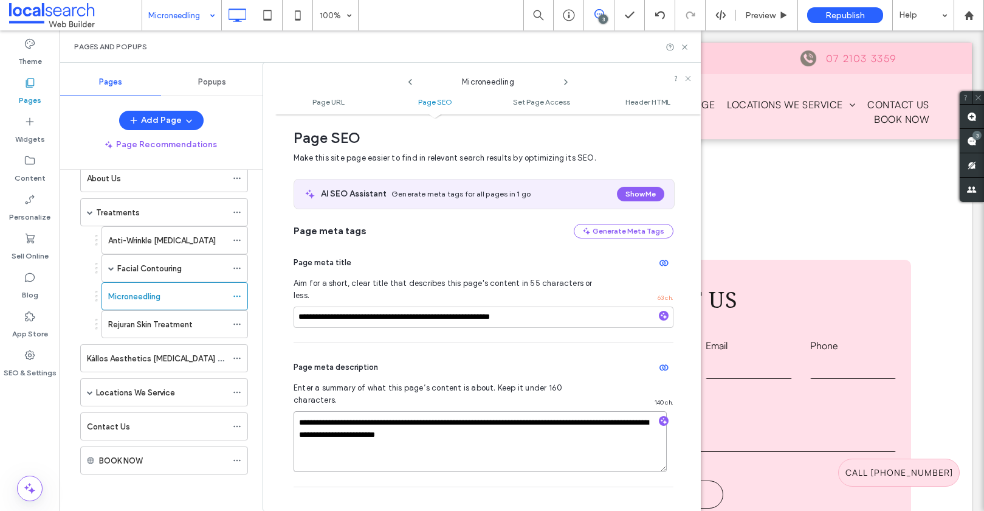
click at [508, 411] on textarea "**********" at bounding box center [480, 441] width 373 height 61
click at [309, 411] on textarea "**********" at bounding box center [480, 441] width 373 height 61
type textarea "**********"
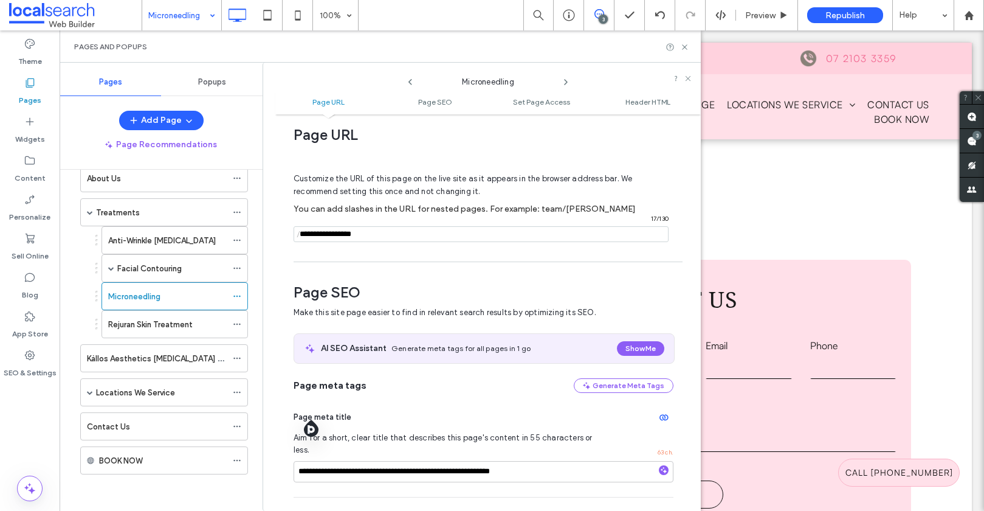
scroll to position [11, 0]
click at [323, 235] on input "notEmpty" at bounding box center [481, 235] width 375 height 16
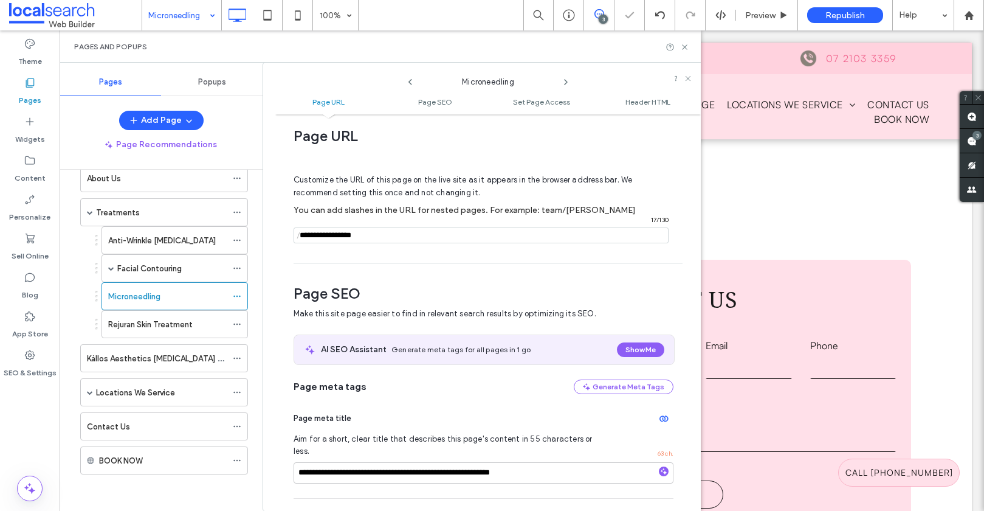
click at [323, 235] on input "notEmpty" at bounding box center [481, 235] width 375 height 16
type input "**********"
click at [684, 48] on icon at bounding box center [684, 47] width 9 height 9
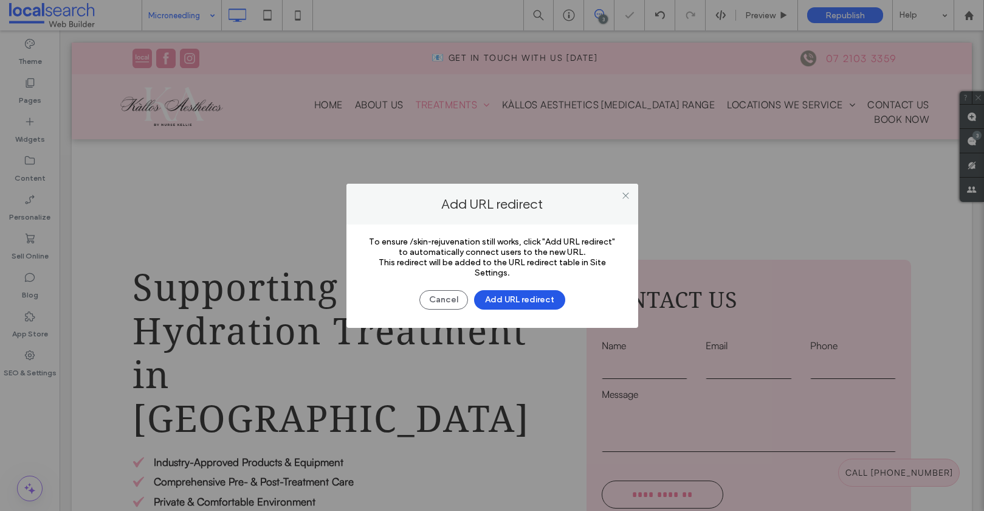
click at [511, 294] on button "Add URL redirect" at bounding box center [519, 299] width 91 height 19
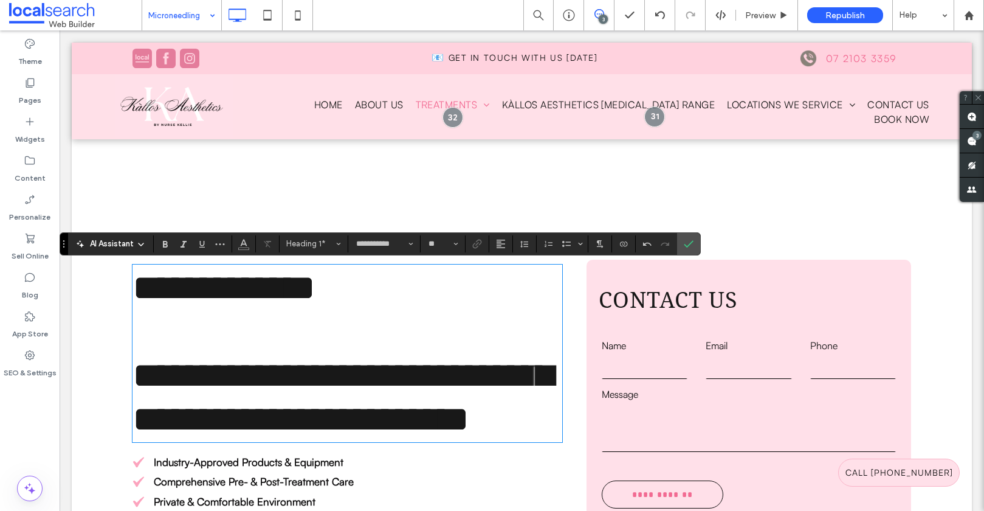
click at [133, 291] on span "**********" at bounding box center [342, 353] width 420 height 168
click at [688, 244] on icon "Confirm" at bounding box center [689, 244] width 10 height 10
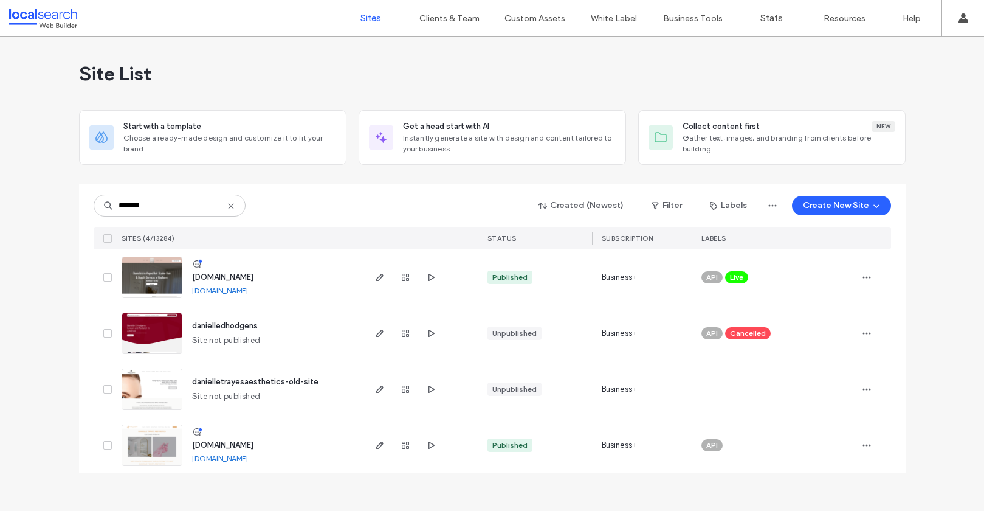
type input "*******"
click at [156, 449] on img at bounding box center [152, 466] width 60 height 83
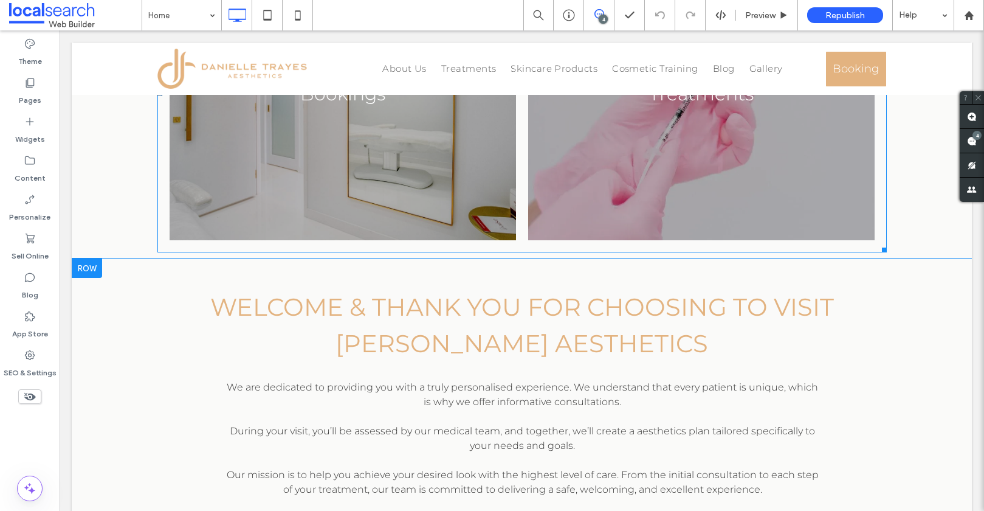
scroll to position [304, 0]
